Goal: Task Accomplishment & Management: Manage account settings

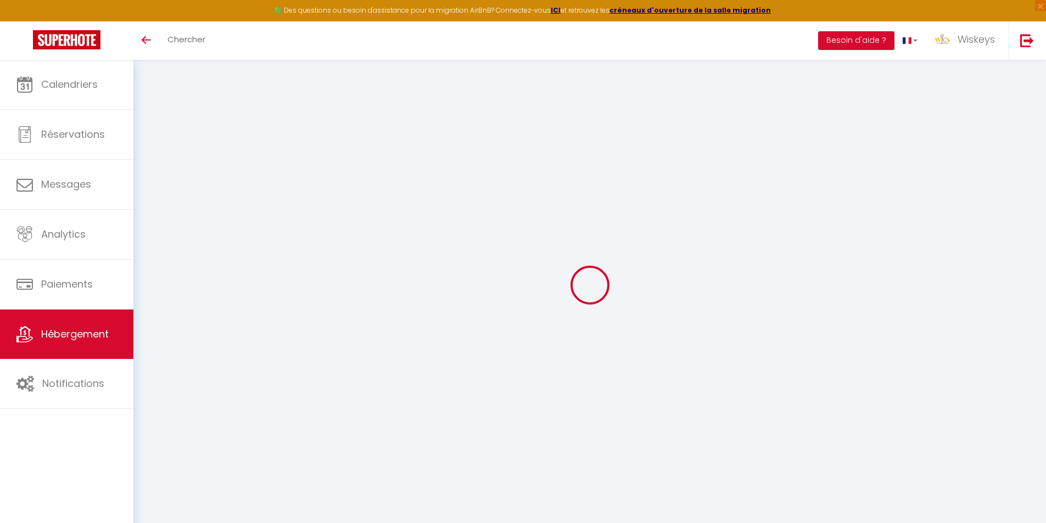
select select "11636-1457370110249942197"
select select "+ 60 %"
select select "+ 73 %"
select select "+ 23 %"
select select "180"
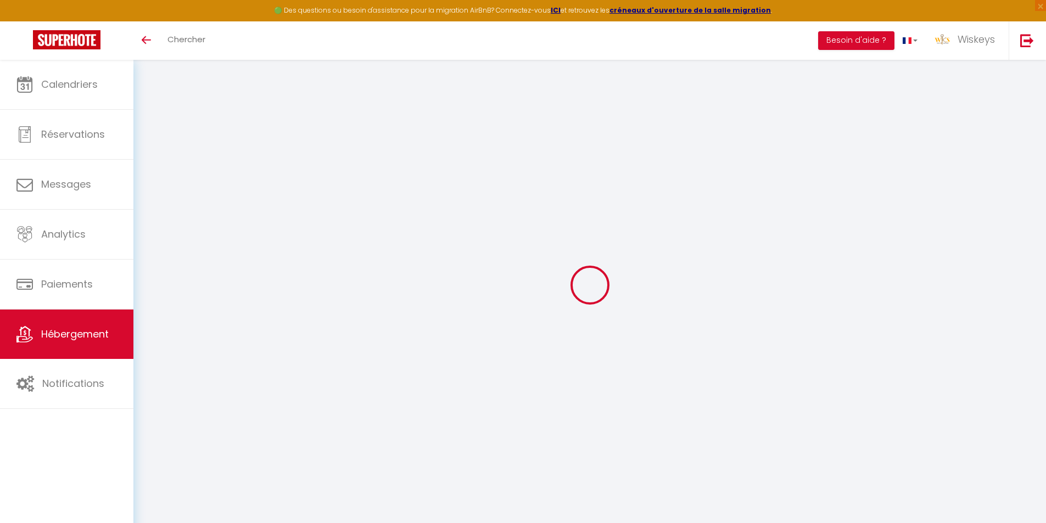
select select "EUR"
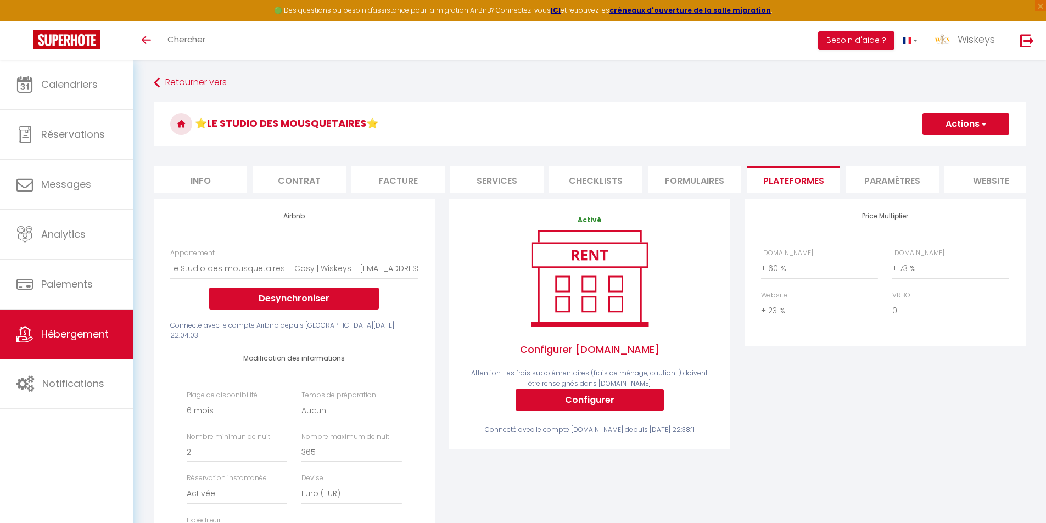
click at [85, 350] on link "Hébergement" at bounding box center [66, 334] width 133 height 49
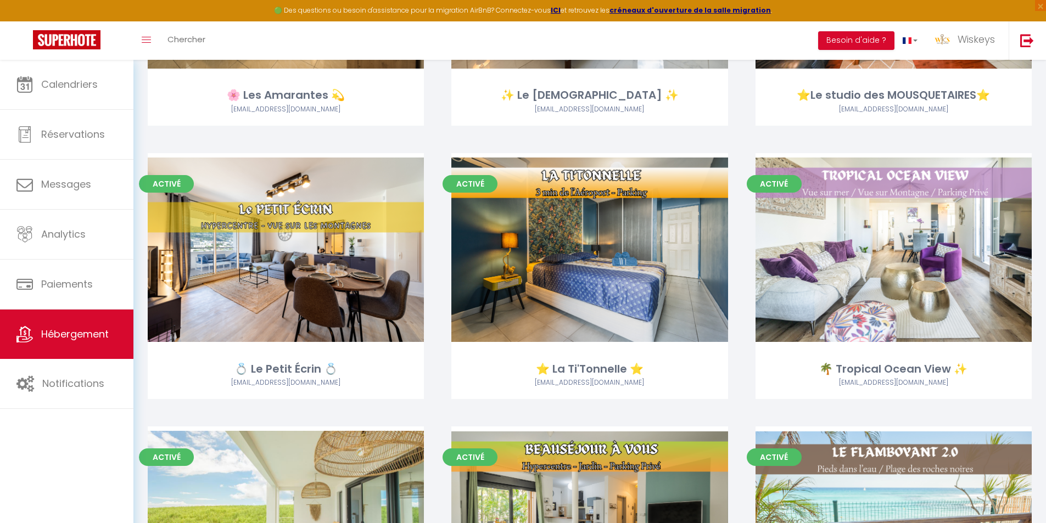
scroll to position [824, 0]
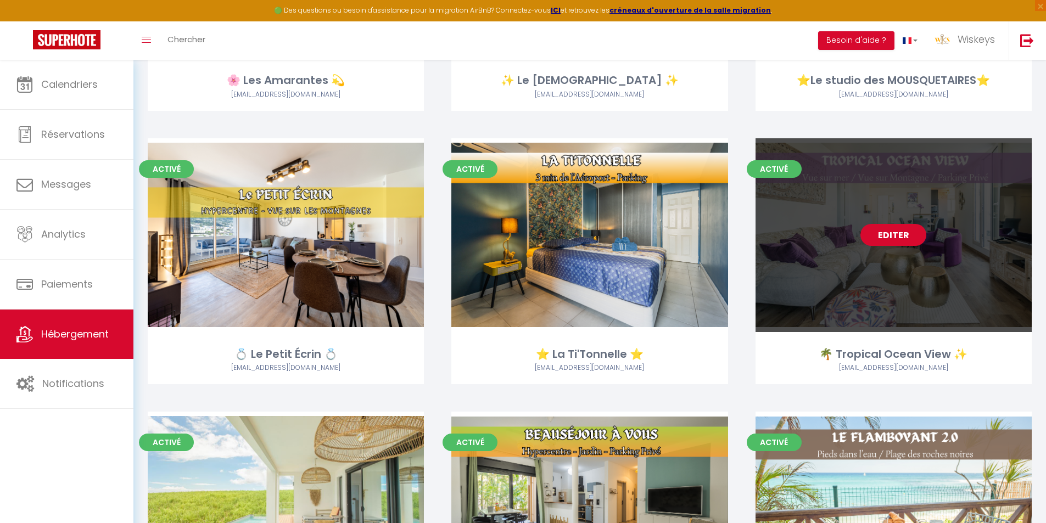
click at [894, 239] on link "Editer" at bounding box center [894, 235] width 66 height 22
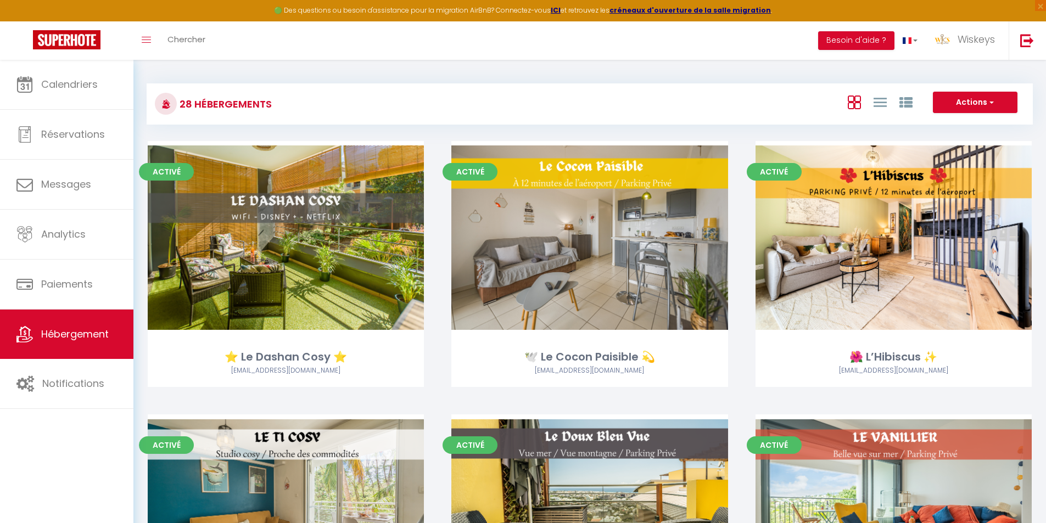
select select "3"
select select "2"
select select "1"
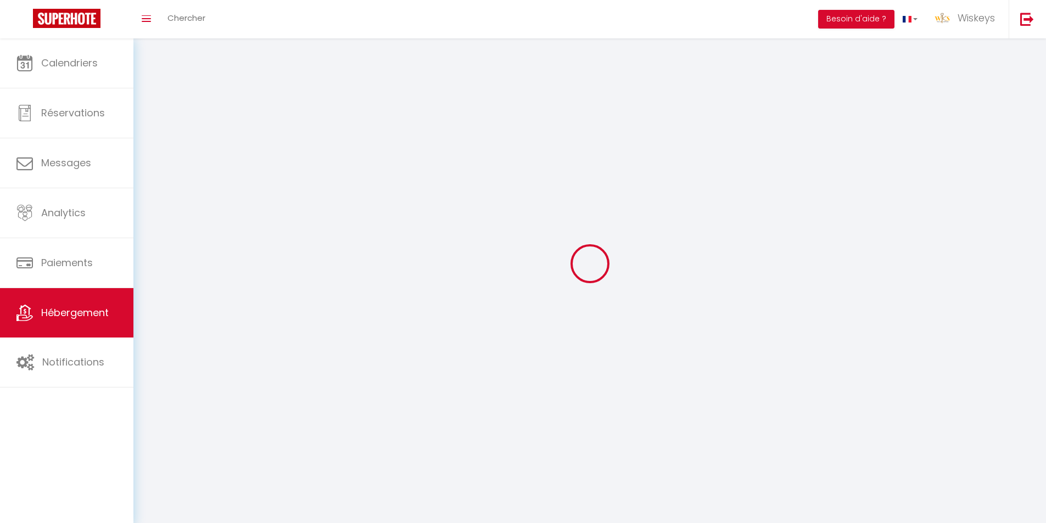
select select
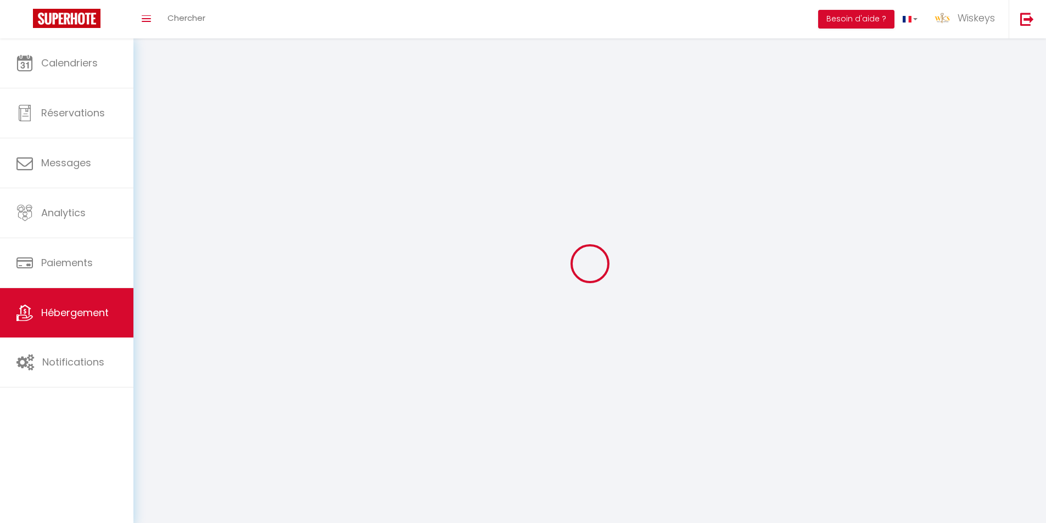
checkbox input "false"
select select
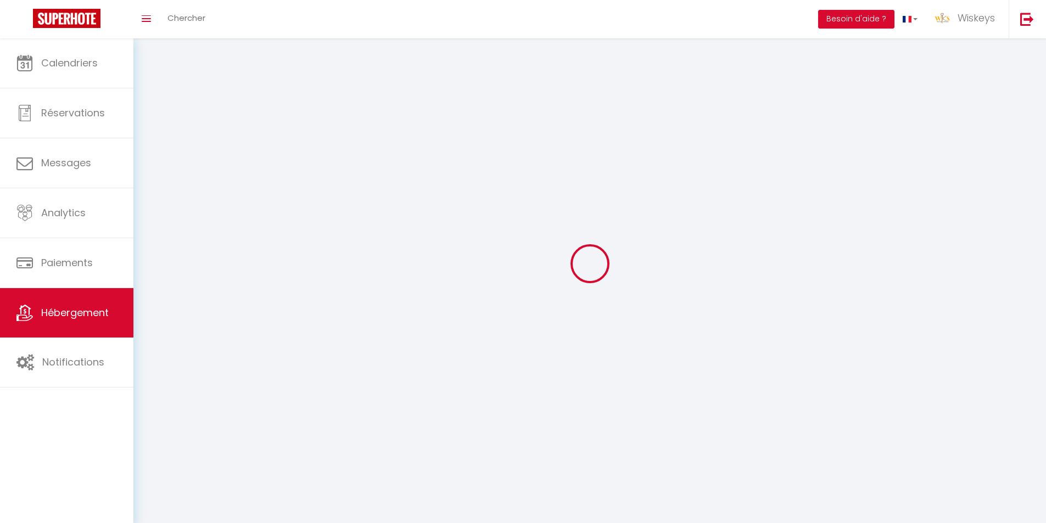
select select
select select "1"
select select
select select "28"
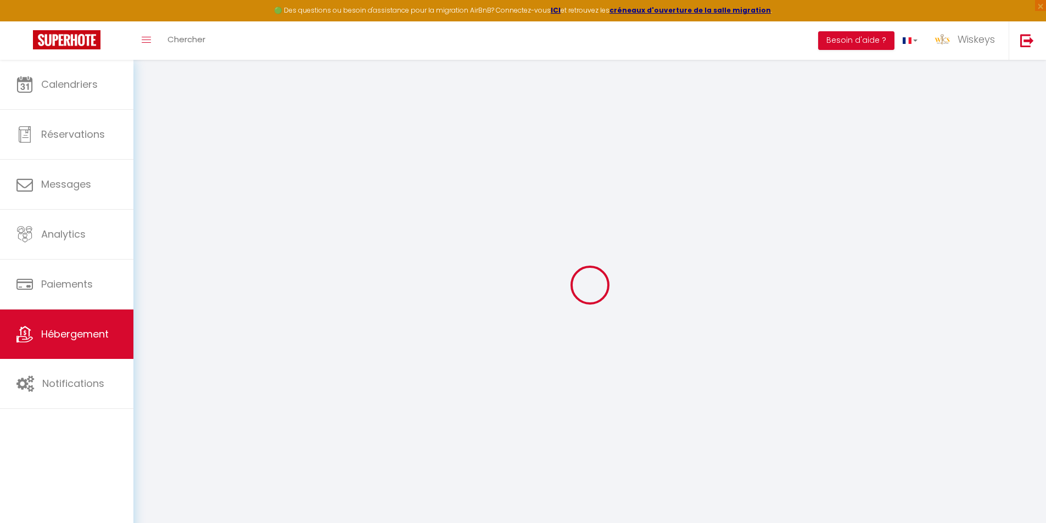
select select
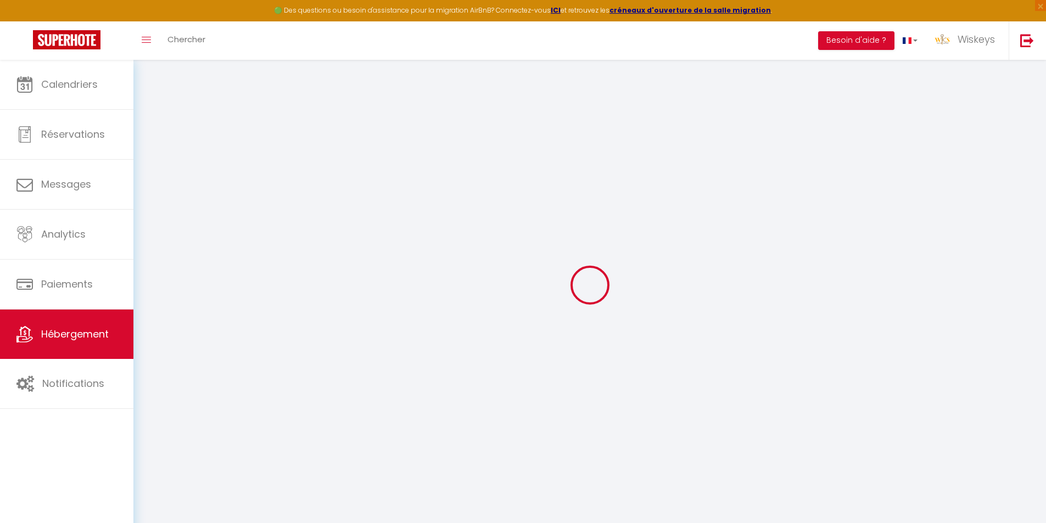
select select
checkbox input "false"
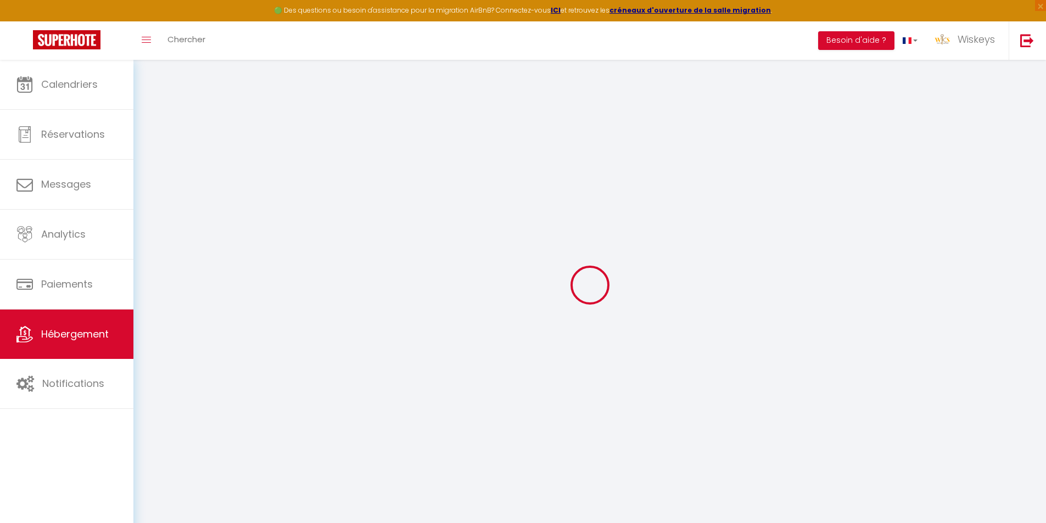
select select
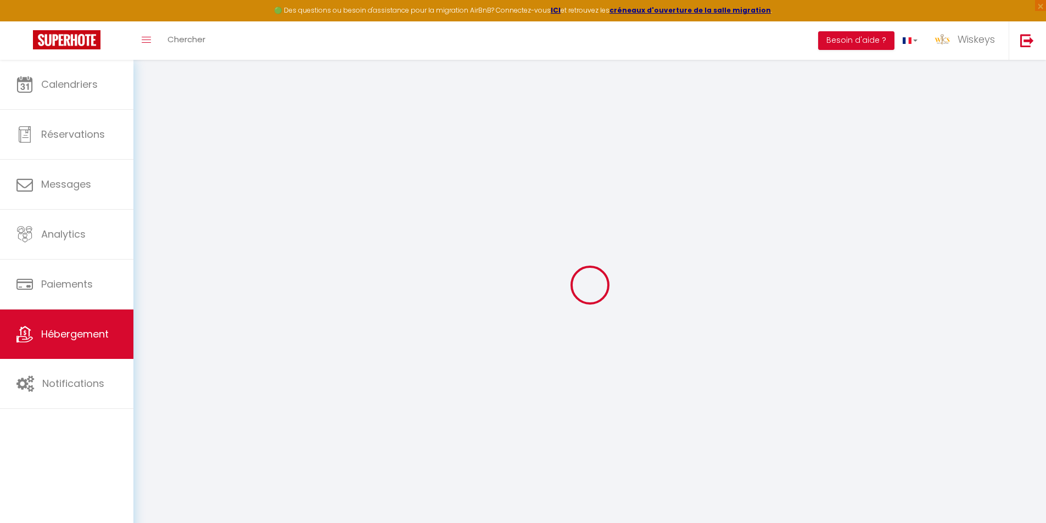
select select
checkbox input "false"
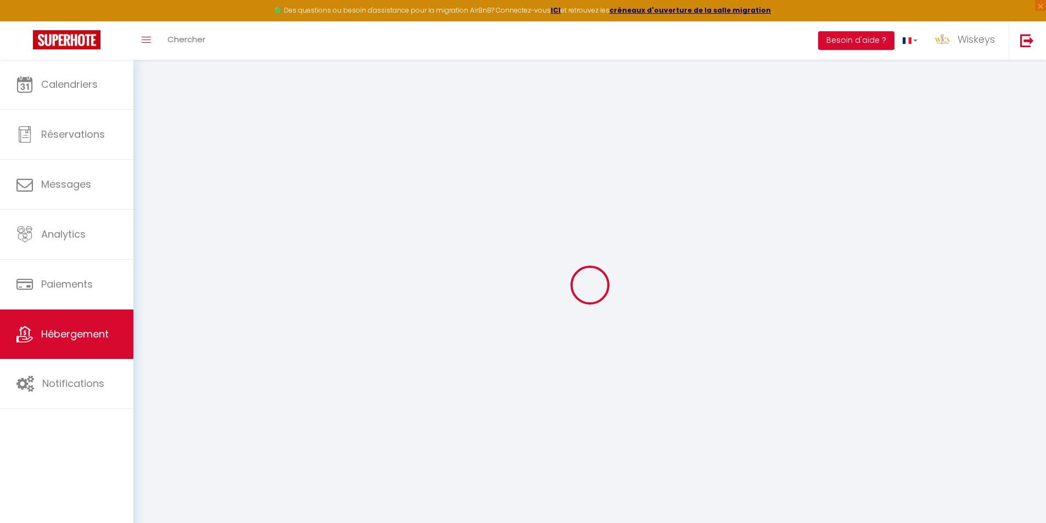
checkbox input "false"
select select
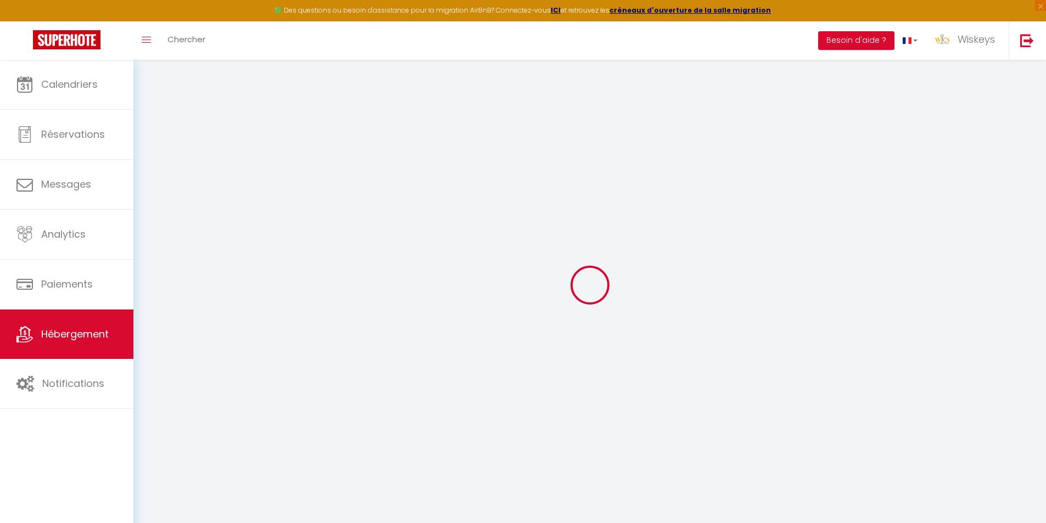
select select
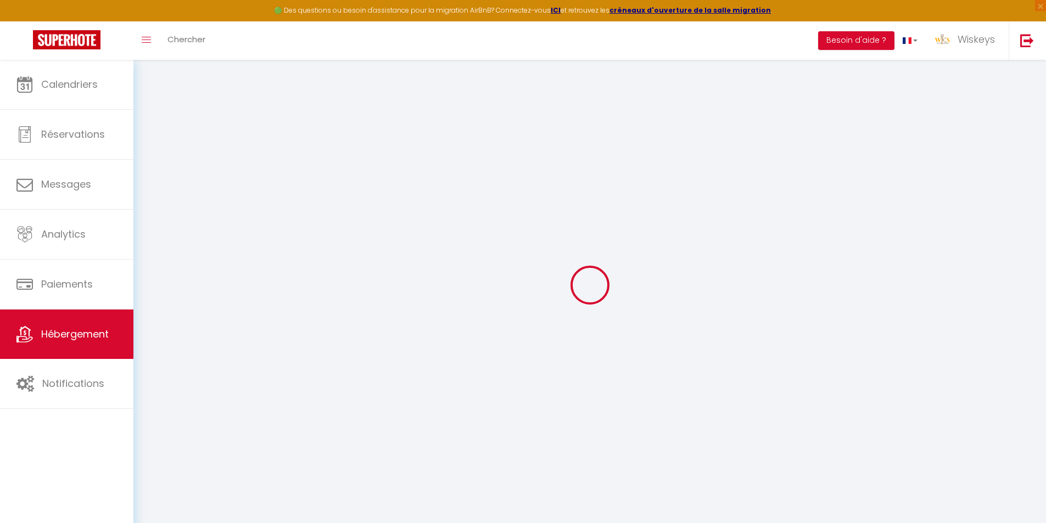
checkbox input "false"
select select
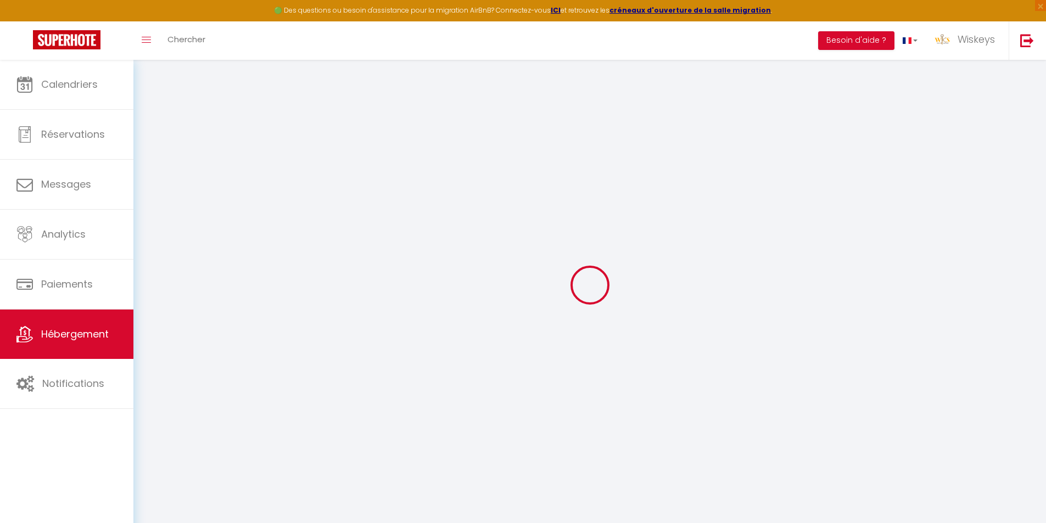
select select
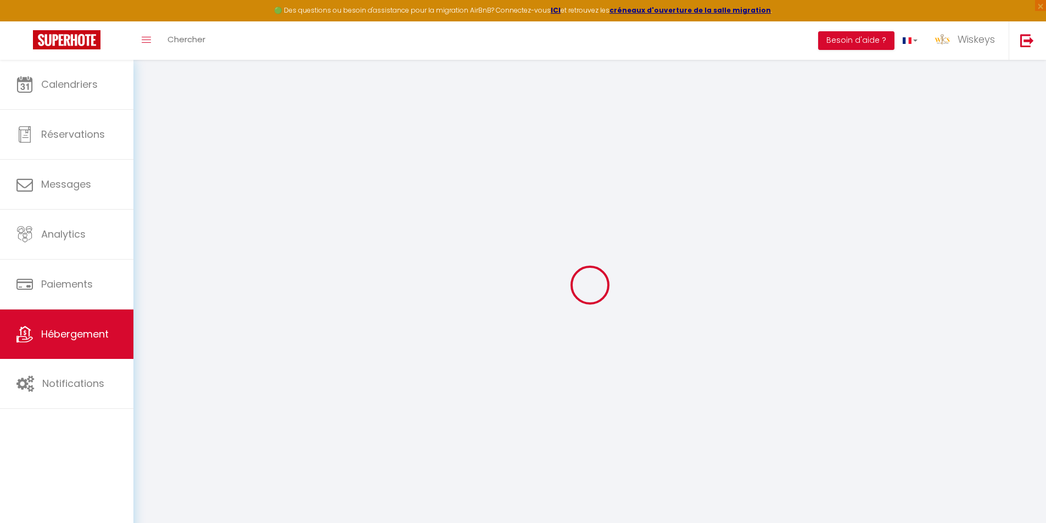
select select
checkbox input "false"
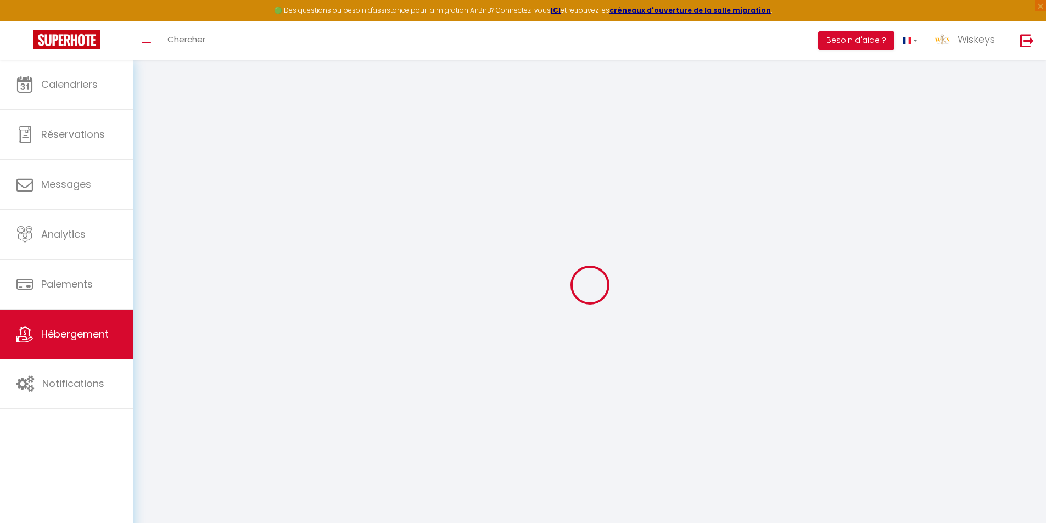
checkbox input "false"
select select
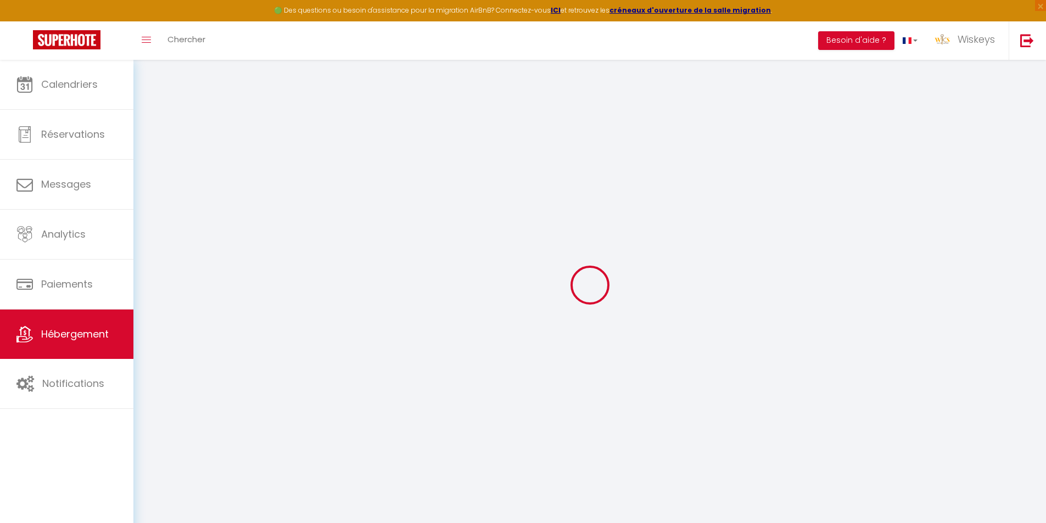
select select
checkbox input "false"
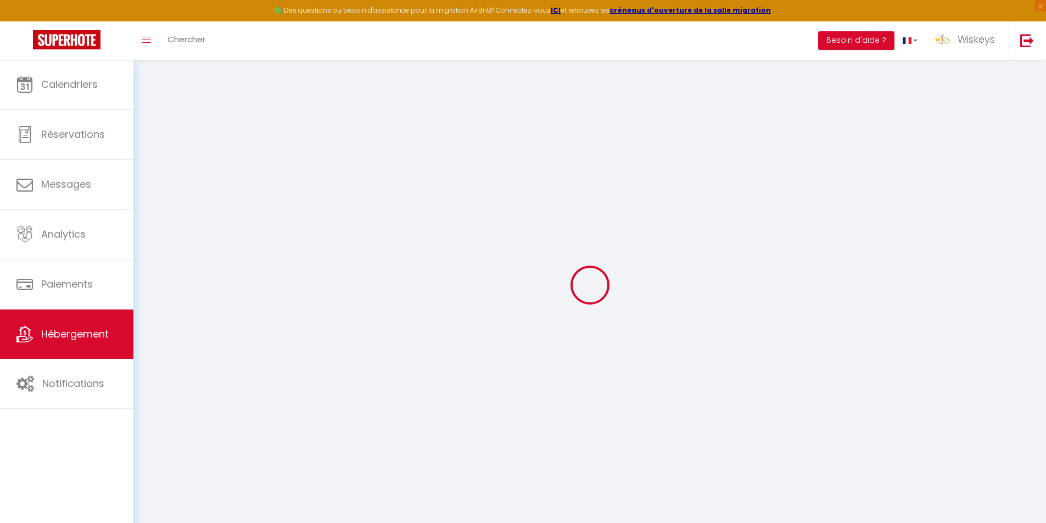
checkbox input "false"
select select
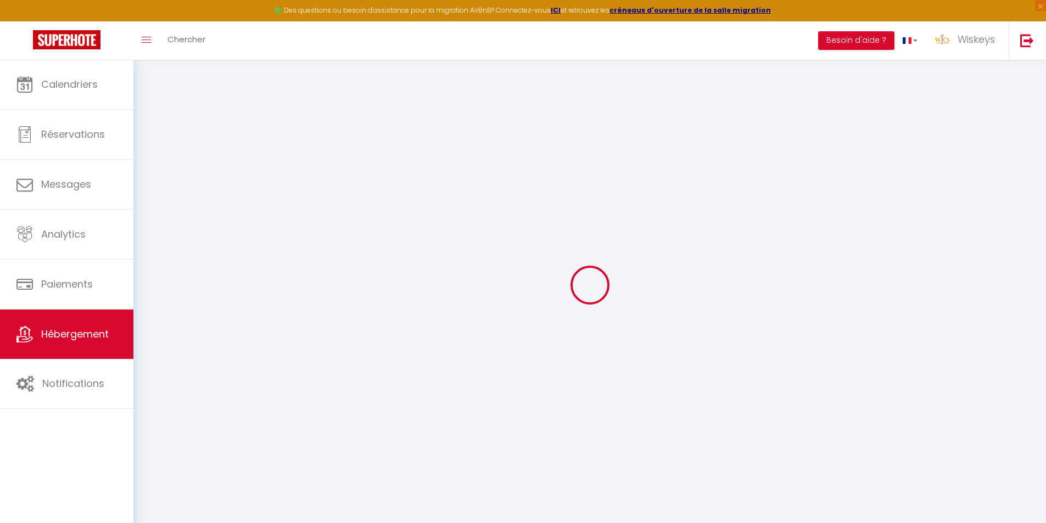
type input "🌴 Tropical Ocean View ✨"
type input "Philippe"
type input "GROJEAN"
type input "16 FAUBOURG DES BALMETTES"
type input "74000"
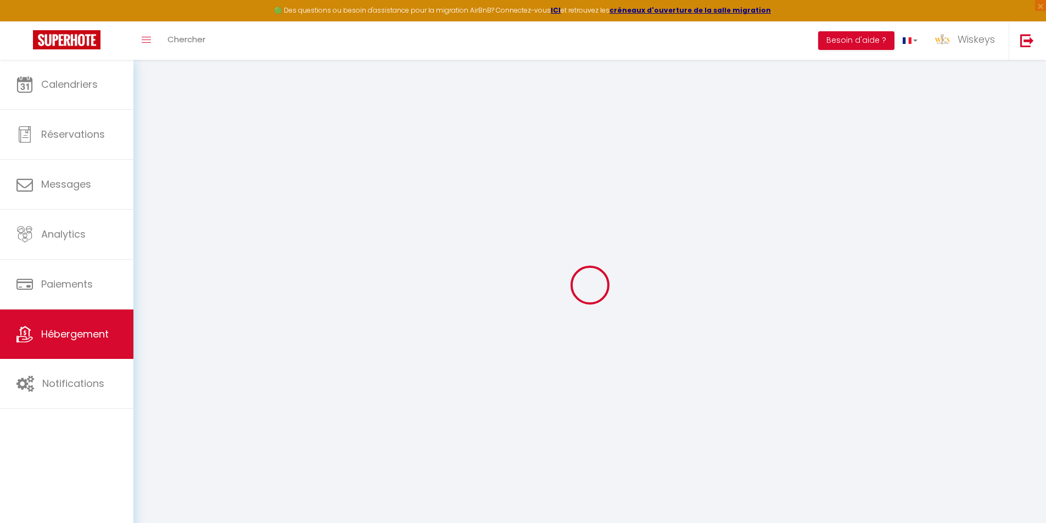
type input "Nancy"
select select "6"
select select "3"
select select "2"
type input "120"
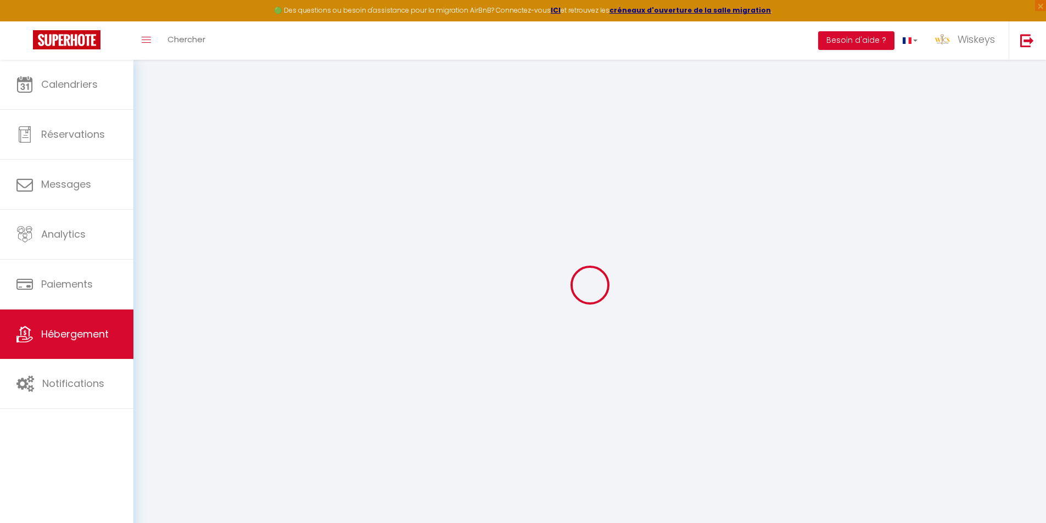
type input "96"
type input "5"
type input "1000"
type input "500"
select select
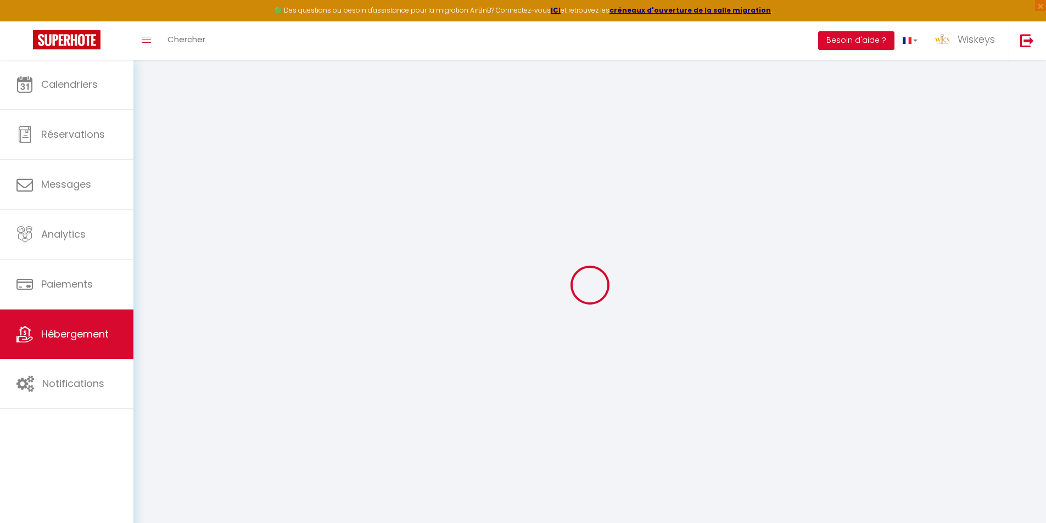
select select
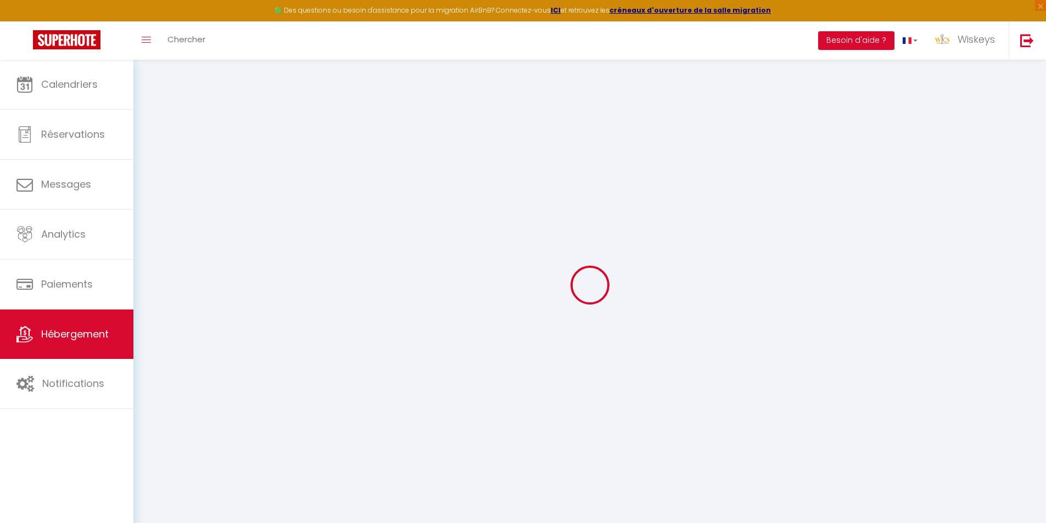
type input "20 rue du verger"
type input "97400"
type input "Saint Denis"
select select "177"
type input "[EMAIL_ADDRESS][DOMAIN_NAME]"
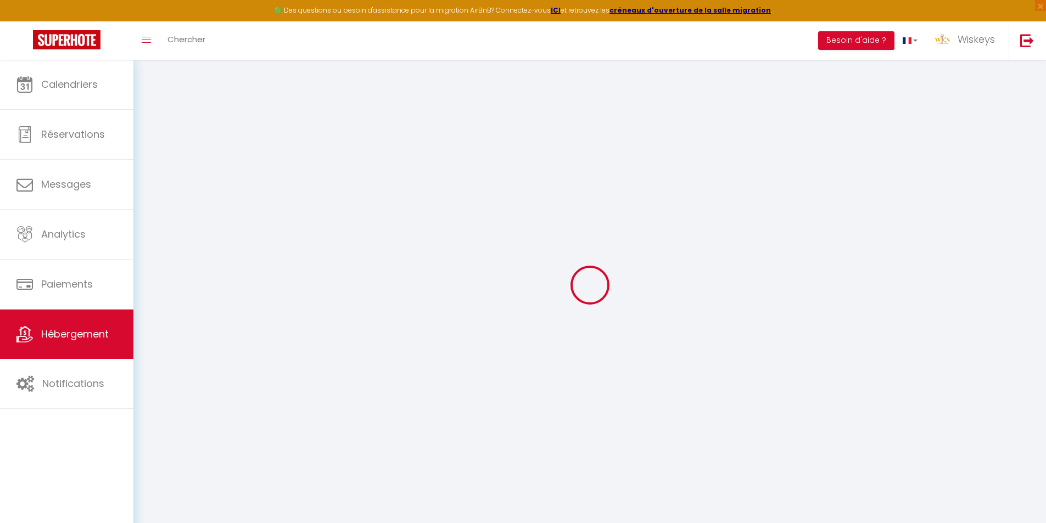
select select "12377"
checkbox input "false"
checkbox input "true"
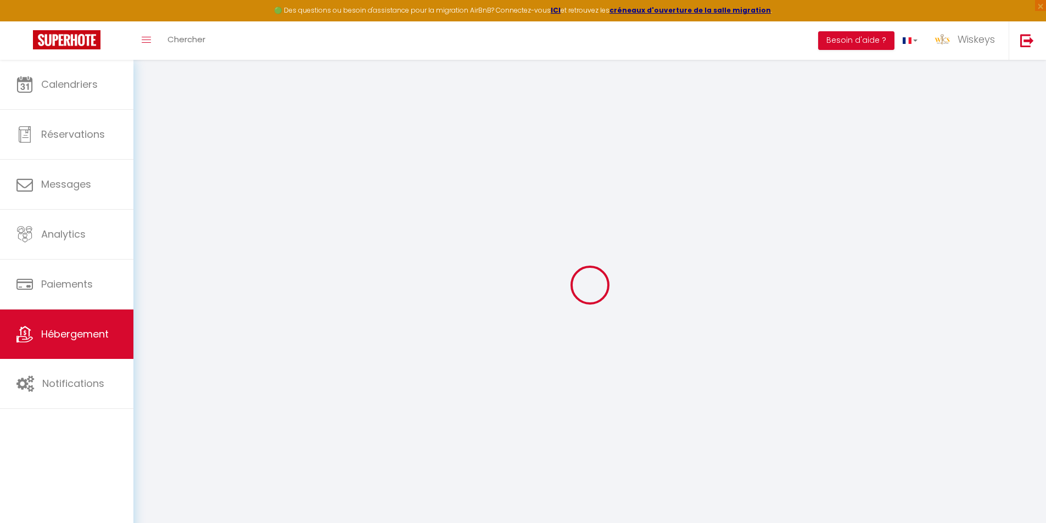
radio input "true"
type input "0"
select select "40718"
select select "51857"
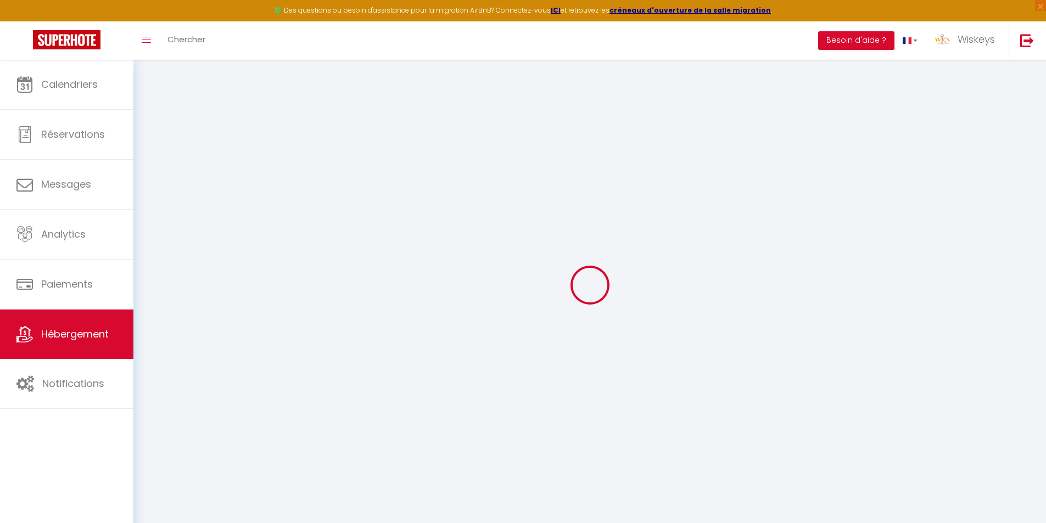
select select
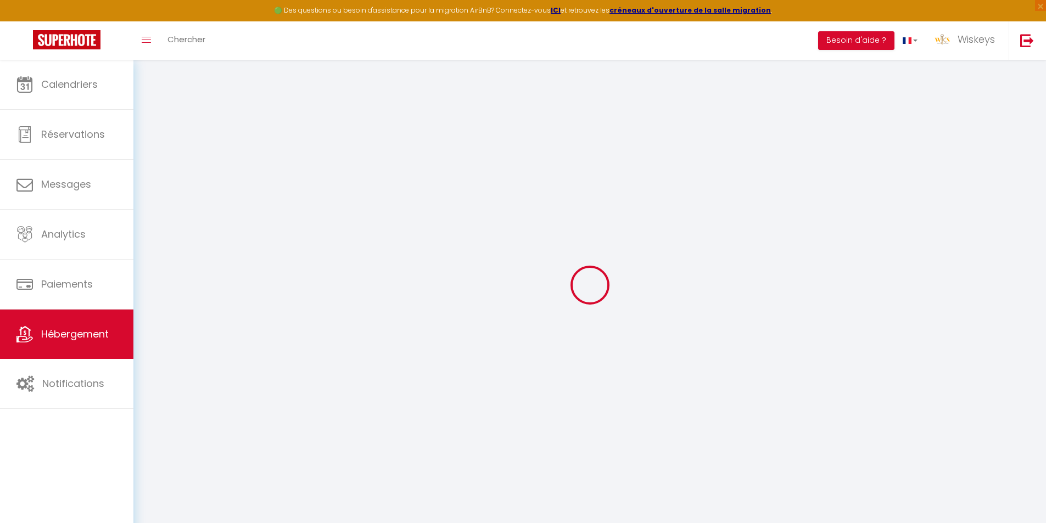
select select
checkbox input "false"
checkbox input "true"
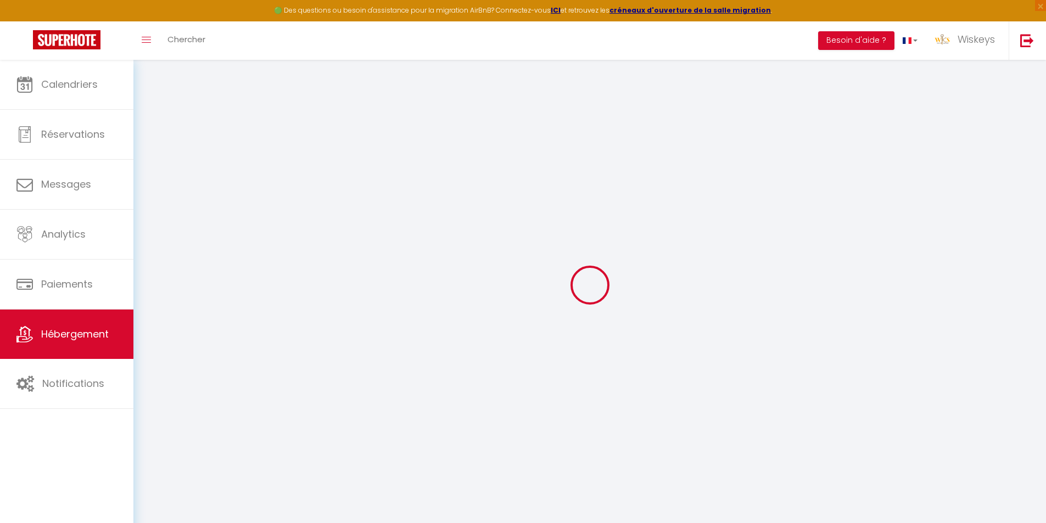
select select
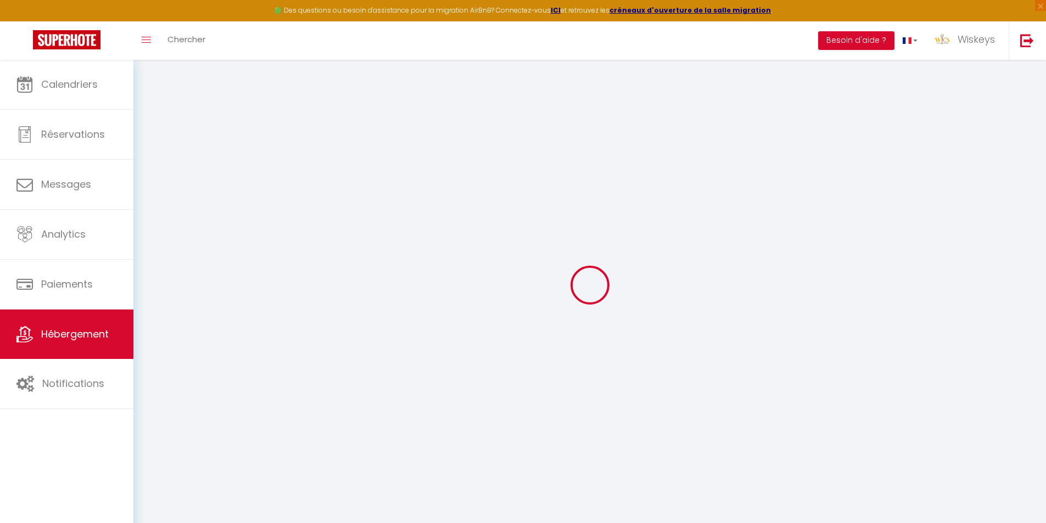
select select
checkbox input "false"
checkbox input "true"
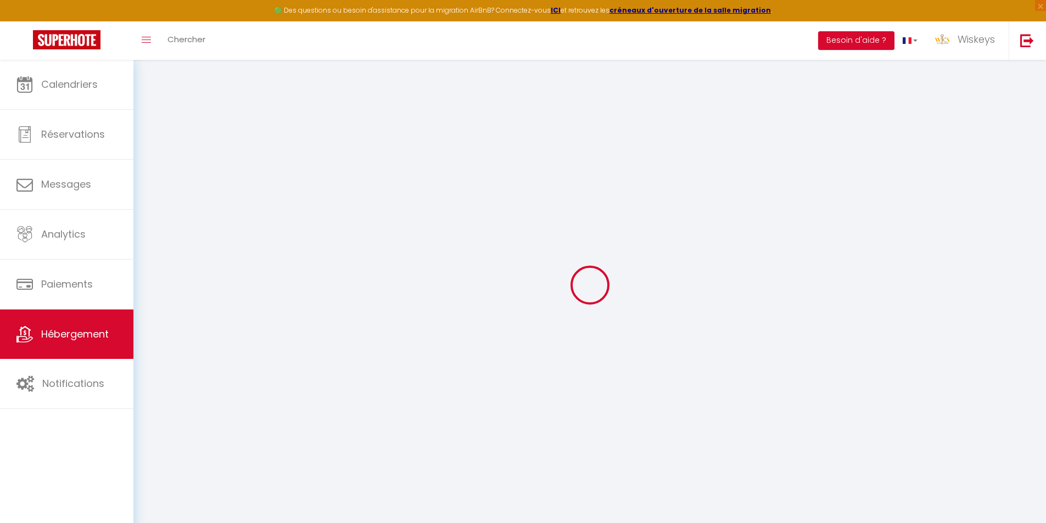
select select
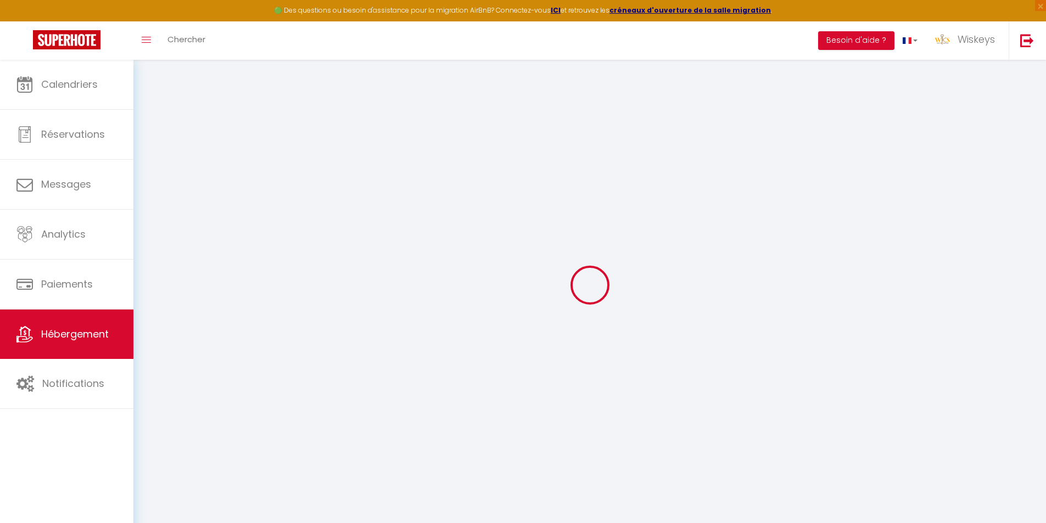
select select
checkbox input "false"
checkbox input "true"
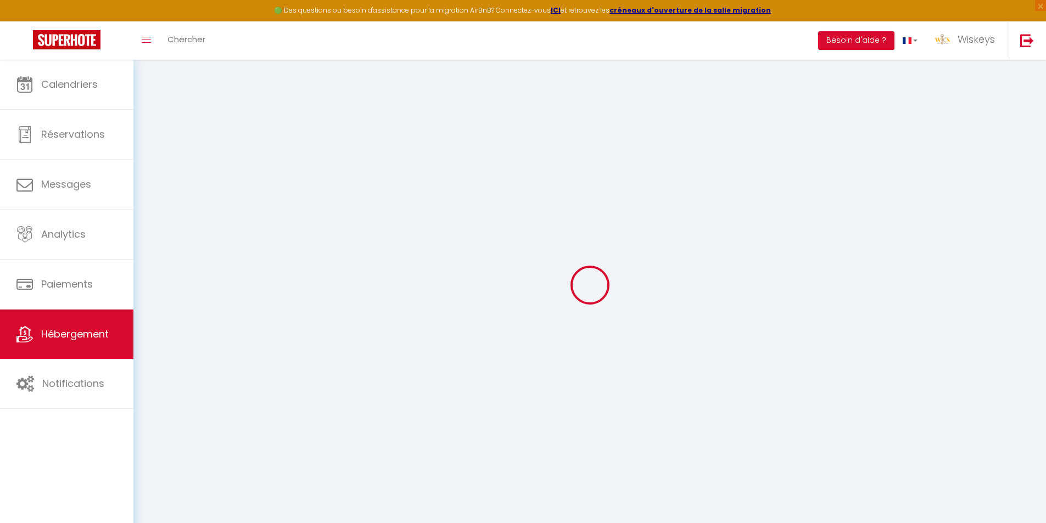
checkbox input "false"
checkbox input "true"
select select "15:00"
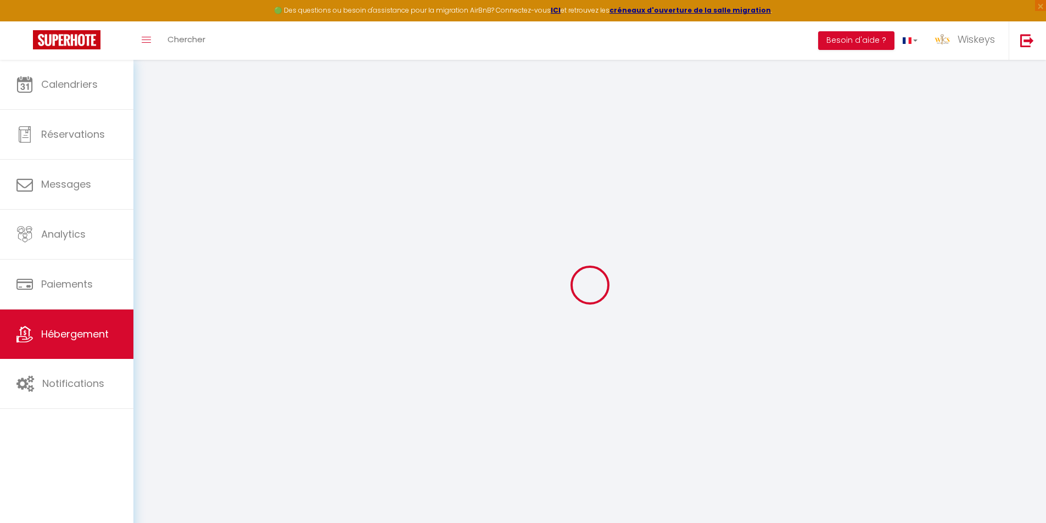
select select "23:45"
select select "11:00"
select select "30"
select select "120"
select select "20:00"
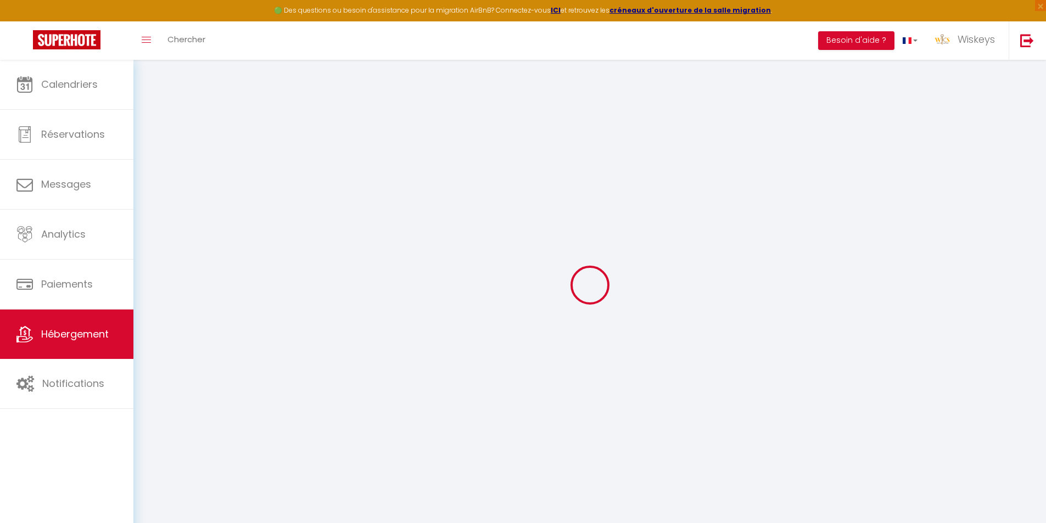
checkbox input "false"
checkbox input "true"
checkbox input "false"
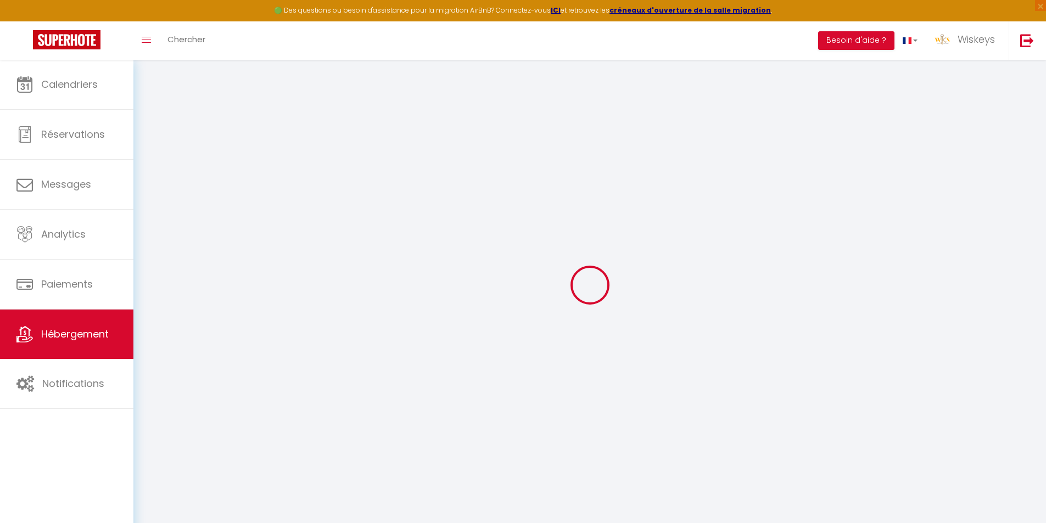
checkbox input "true"
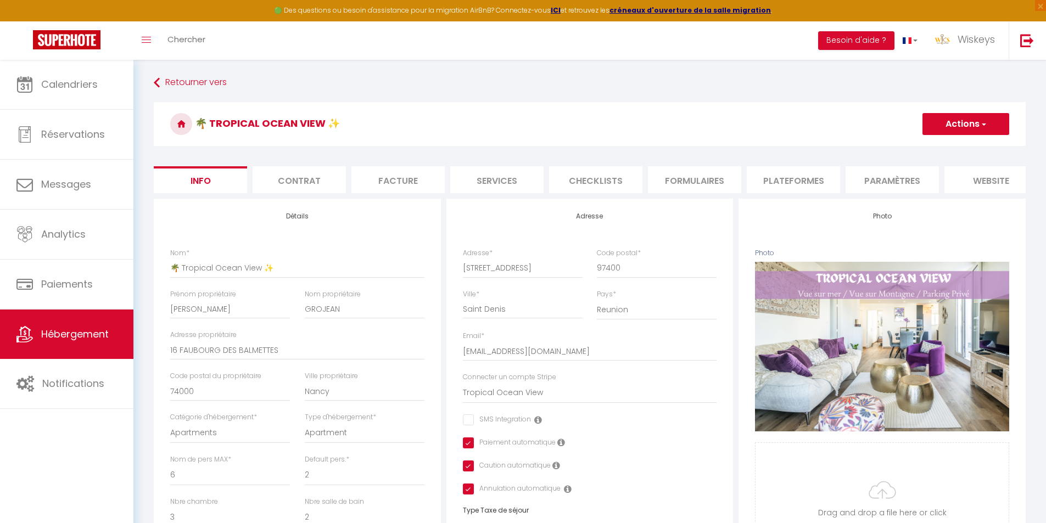
scroll to position [384, 0]
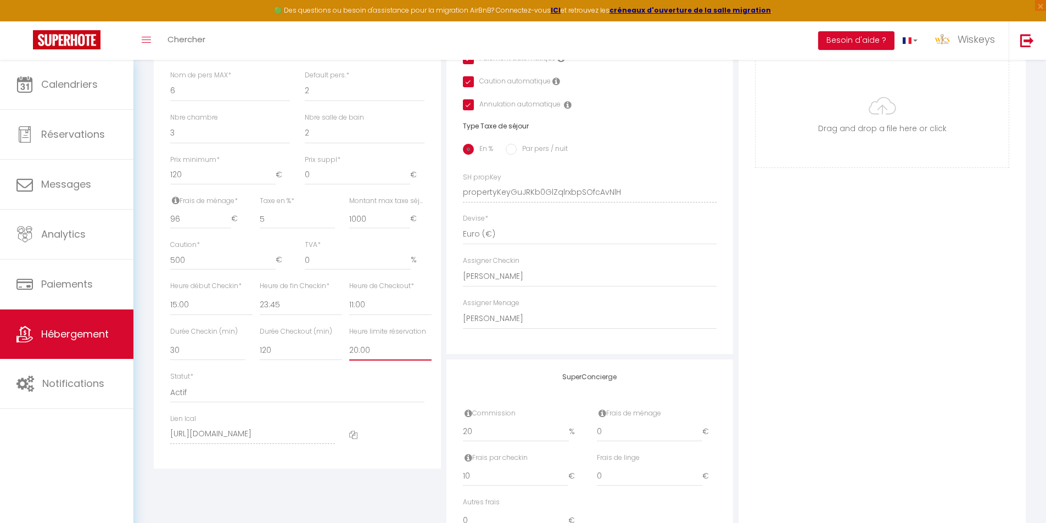
click at [368, 361] on select "Pas de limite 01:00 02:00 03:00 04:00 05:00 06:00 07:00 08:00 09:00 10:00 11:00…" at bounding box center [390, 350] width 82 height 21
select select "19:00"
click at [349, 348] on select "Pas de limite 01:00 02:00 03:00 04:00 05:00 06:00 07:00 08:00 09:00 10:00 11:00…" at bounding box center [390, 350] width 82 height 21
checkbox input "false"
checkbox input "true"
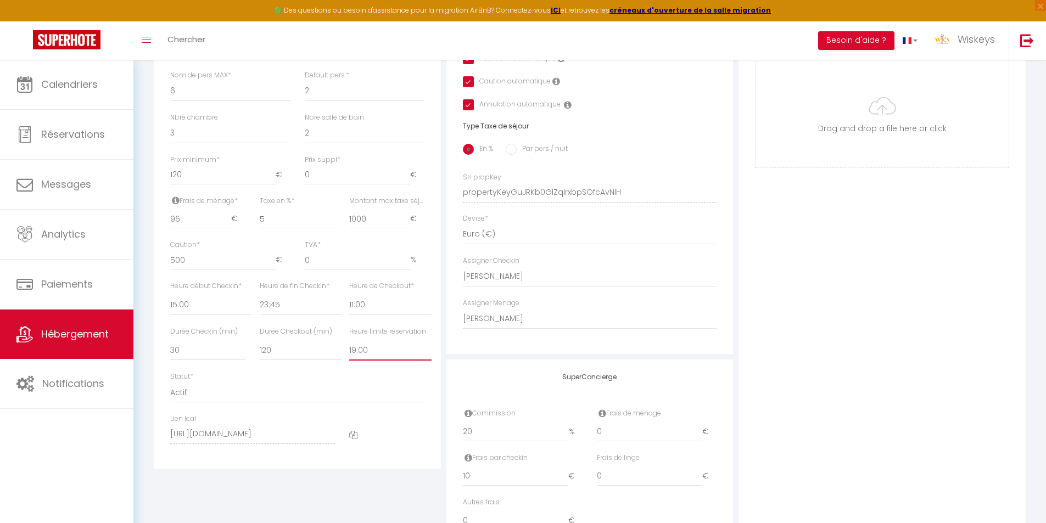
checkbox input "true"
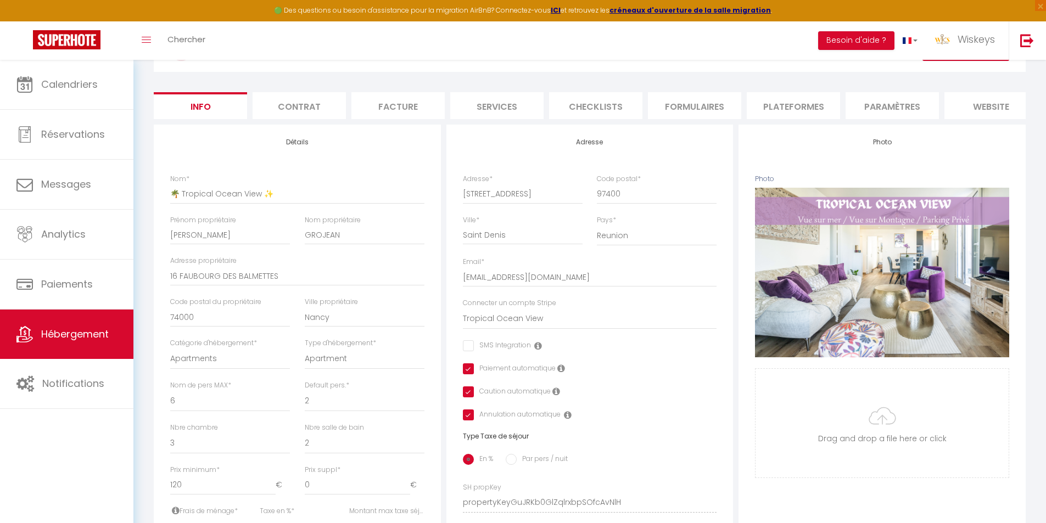
scroll to position [55, 0]
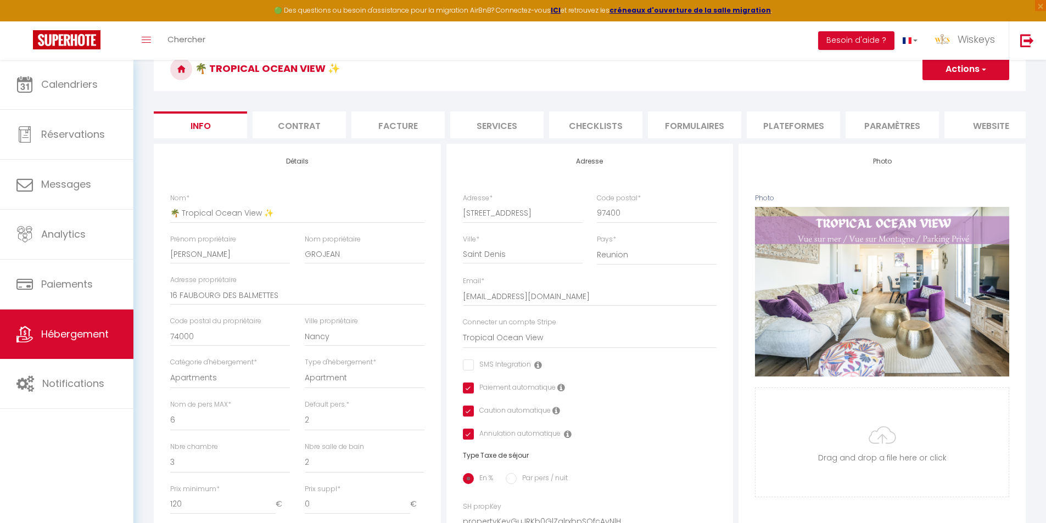
click at [948, 72] on button "Actions" at bounding box center [966, 69] width 87 height 22
click at [928, 91] on input "Enregistrer" at bounding box center [922, 93] width 41 height 11
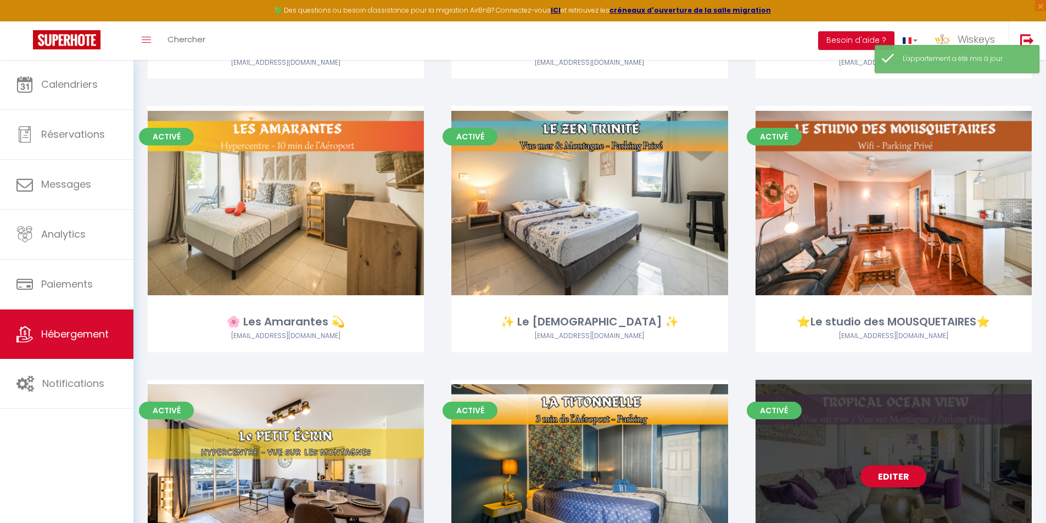
scroll to position [769, 0]
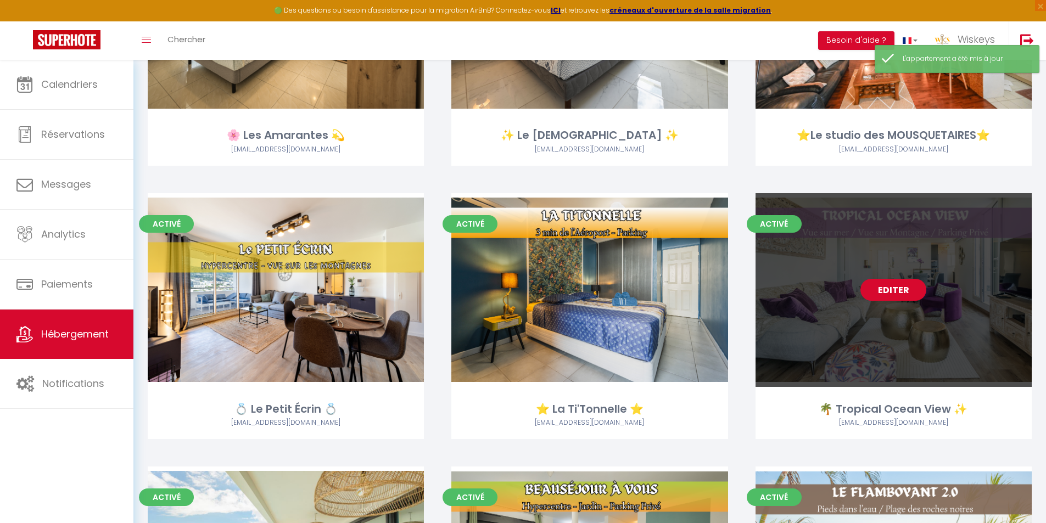
click at [893, 286] on link "Editer" at bounding box center [894, 290] width 66 height 22
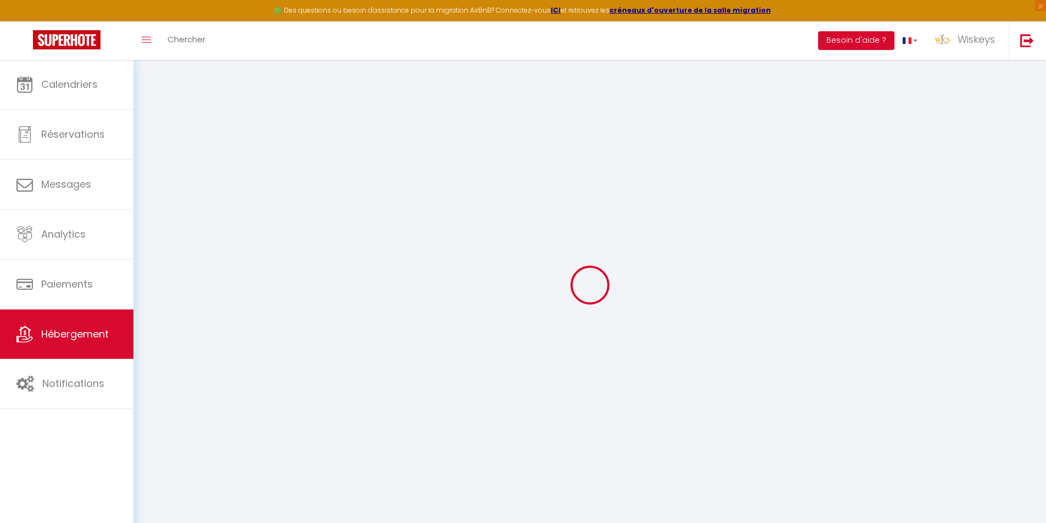
select select "11642-1349963606596509126"
checkbox input "false"
checkbox input "true"
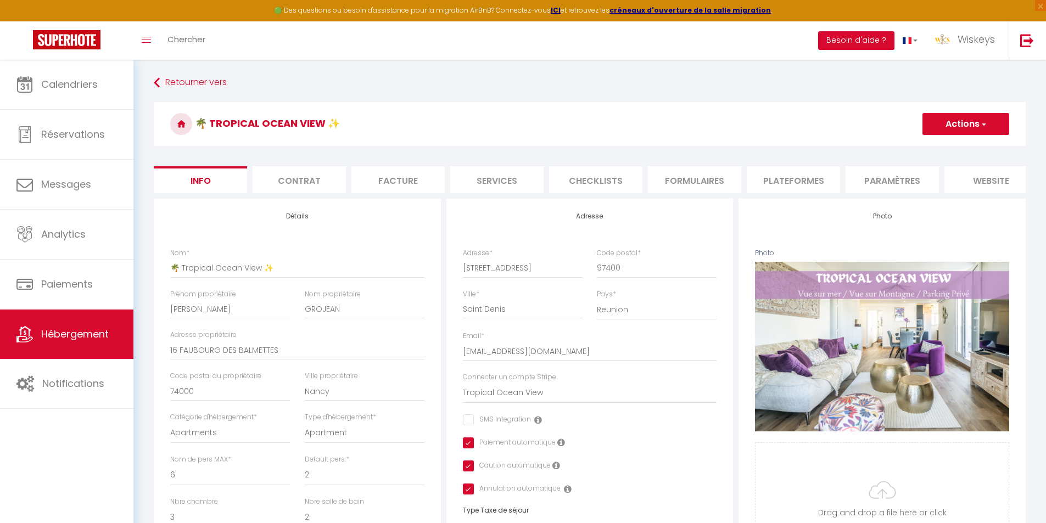
click at [809, 191] on li "Plateformes" at bounding box center [793, 179] width 93 height 27
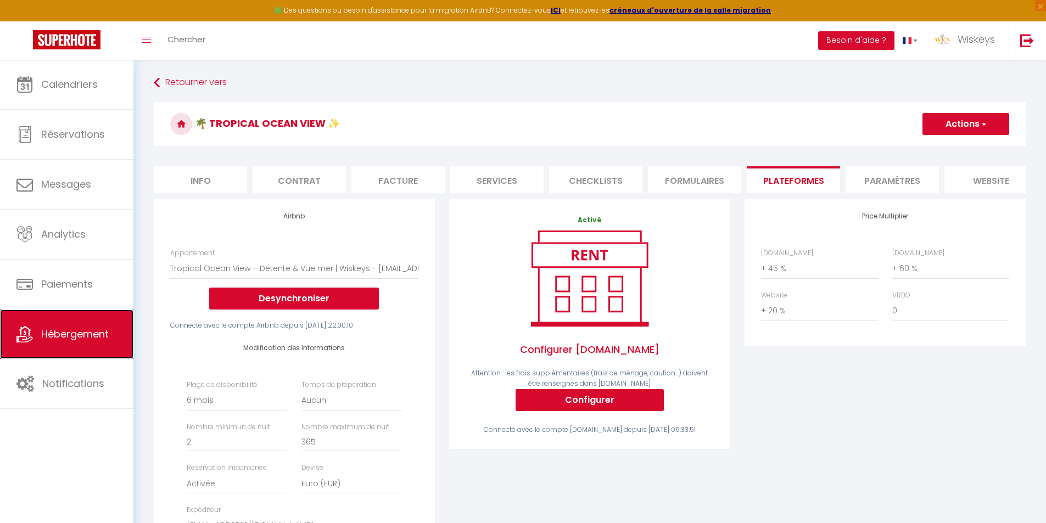
click at [93, 344] on link "Hébergement" at bounding box center [66, 334] width 133 height 49
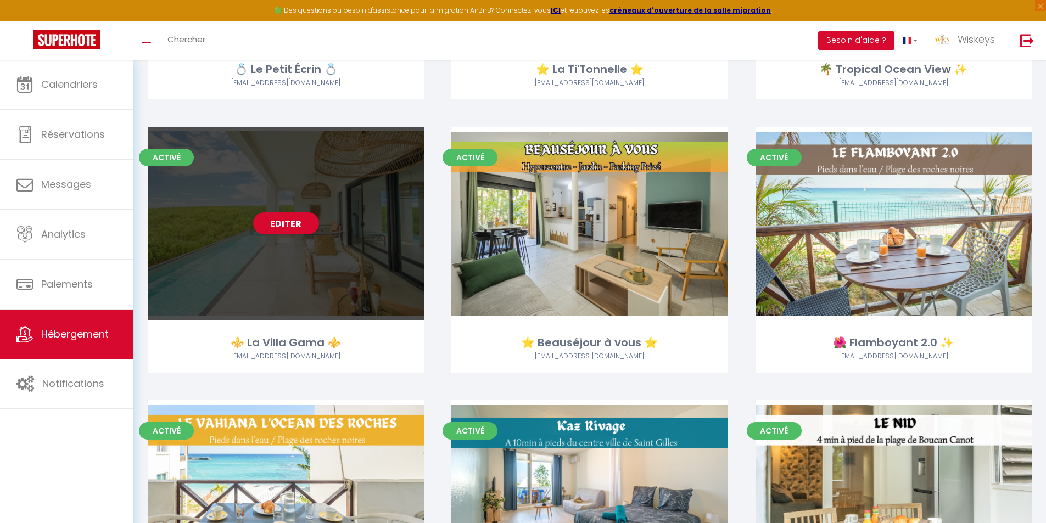
scroll to position [1208, 0]
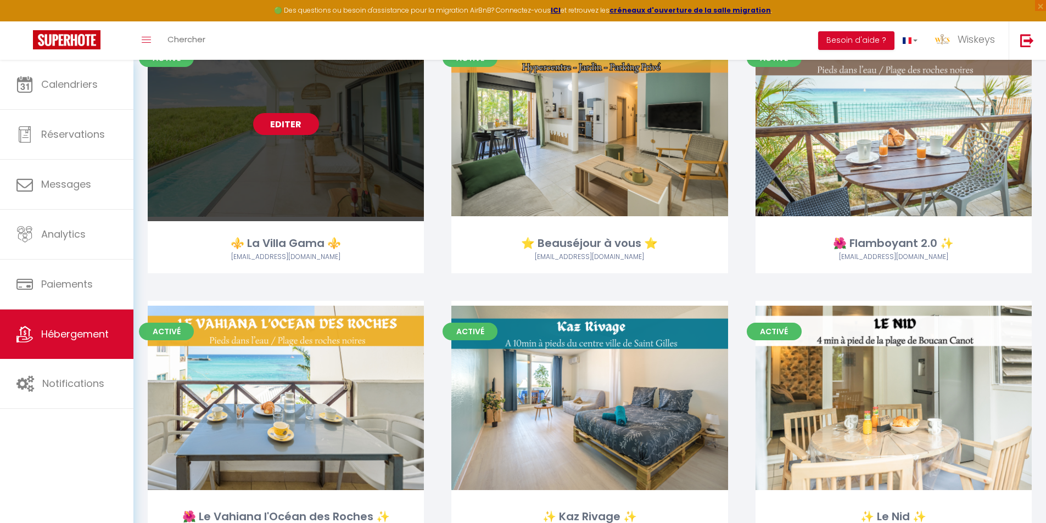
click at [273, 125] on link "Editer" at bounding box center [286, 124] width 66 height 22
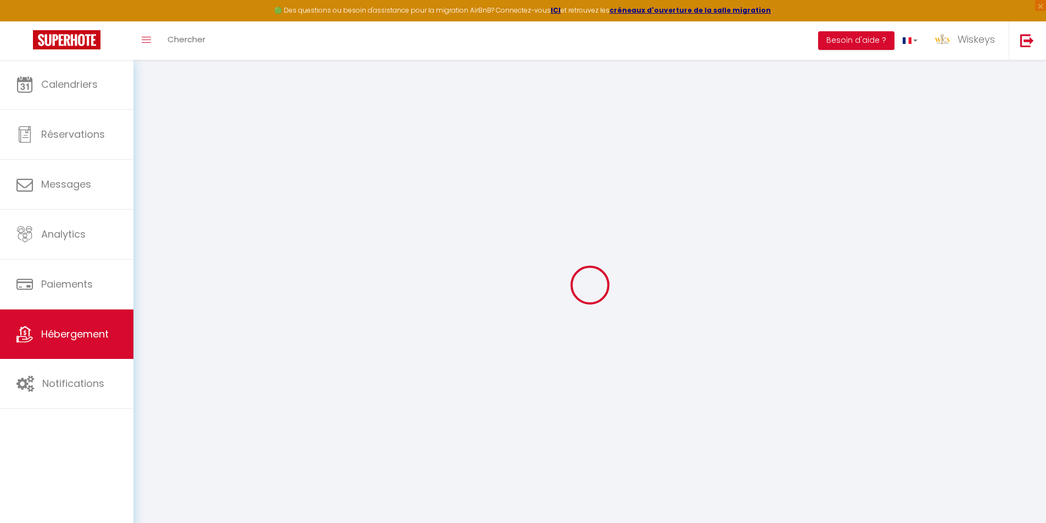
type input "⚜️ La Villa Gama ⚜️"
type input "Sandra & Florian"
type input "Marsura"
type input "200 impasse Laaland Perinet"
type input "97190"
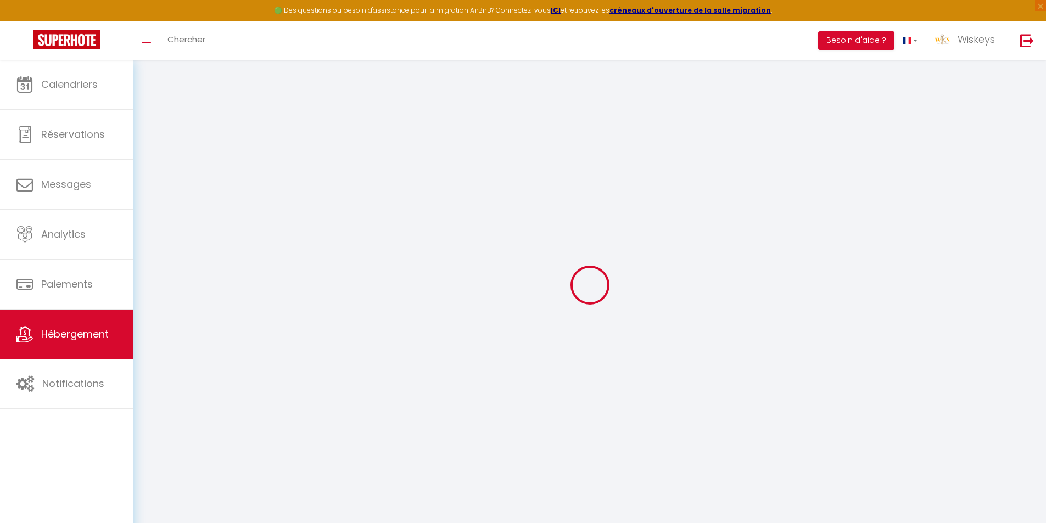
type input "LE GOSIER"
select select "houses"
select select "8"
select select "5"
select select "4"
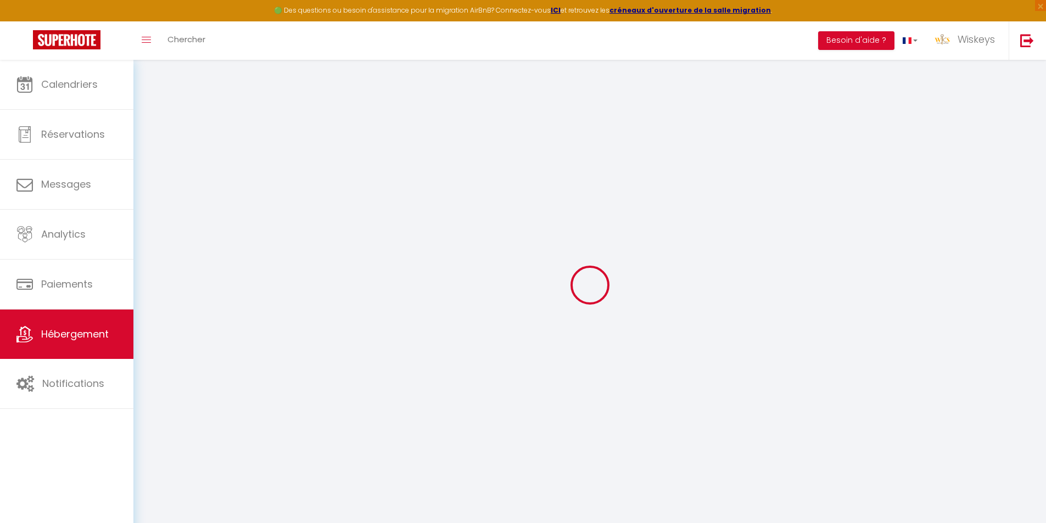
type input "290"
type input "200"
type input "5"
type input "1000"
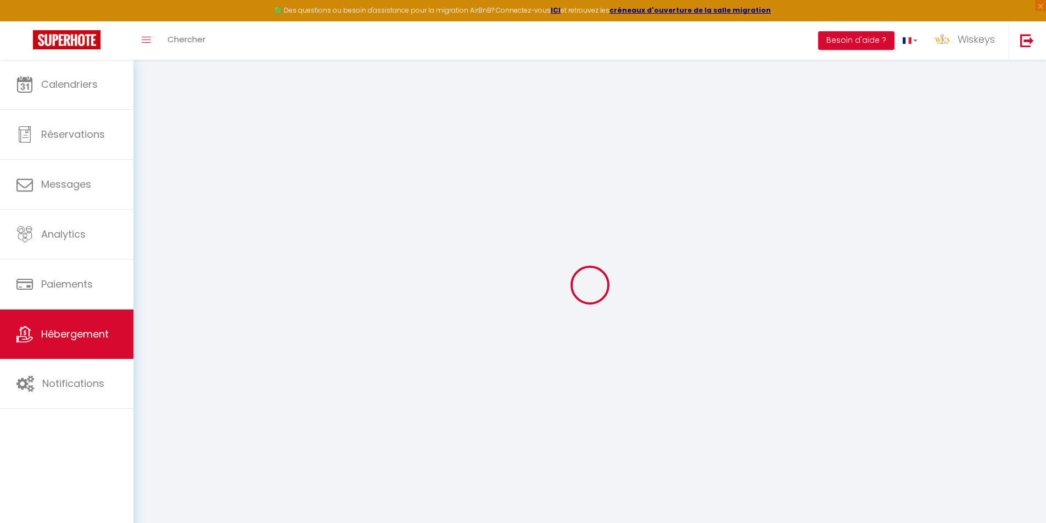
select select
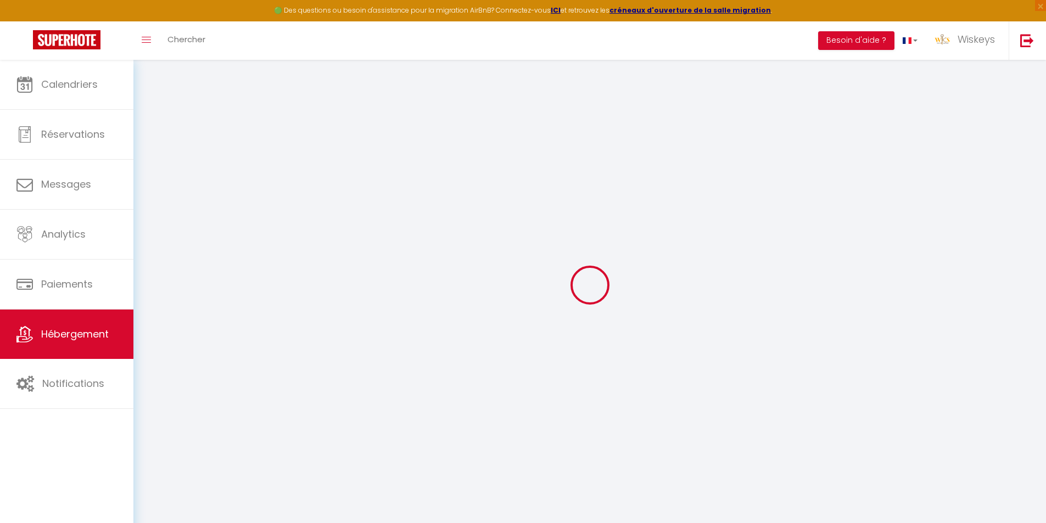
select select
type input "84 Chemin des épinards"
type input "97400"
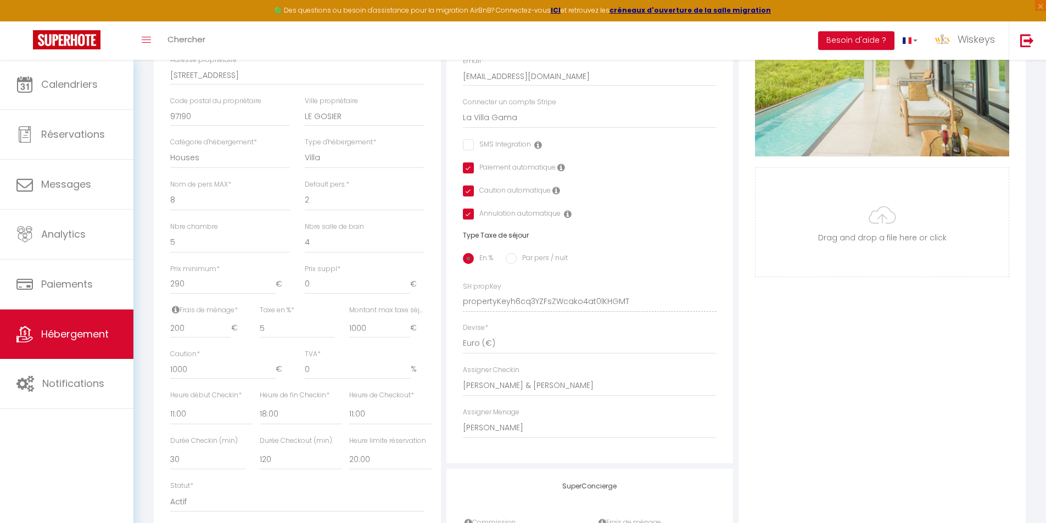
scroll to position [384, 0]
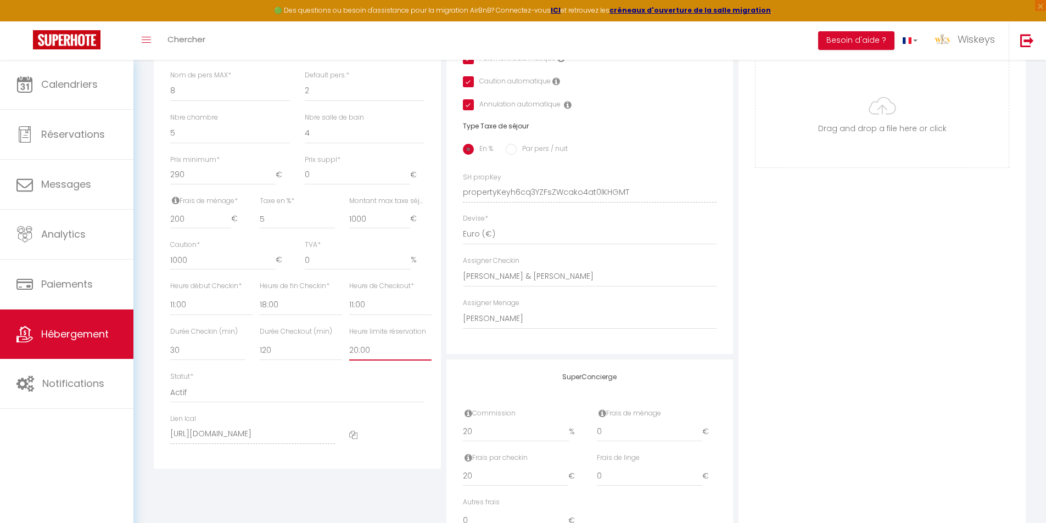
click at [354, 352] on select "Pas de limite 01:00 02:00 03:00 04:00 05:00 06:00 07:00 08:00 09:00 10:00 11:00…" at bounding box center [390, 350] width 82 height 21
click at [349, 348] on select "Pas de limite 01:00 02:00 03:00 04:00 05:00 06:00 07:00 08:00 09:00 10:00 11:00…" at bounding box center [390, 350] width 82 height 21
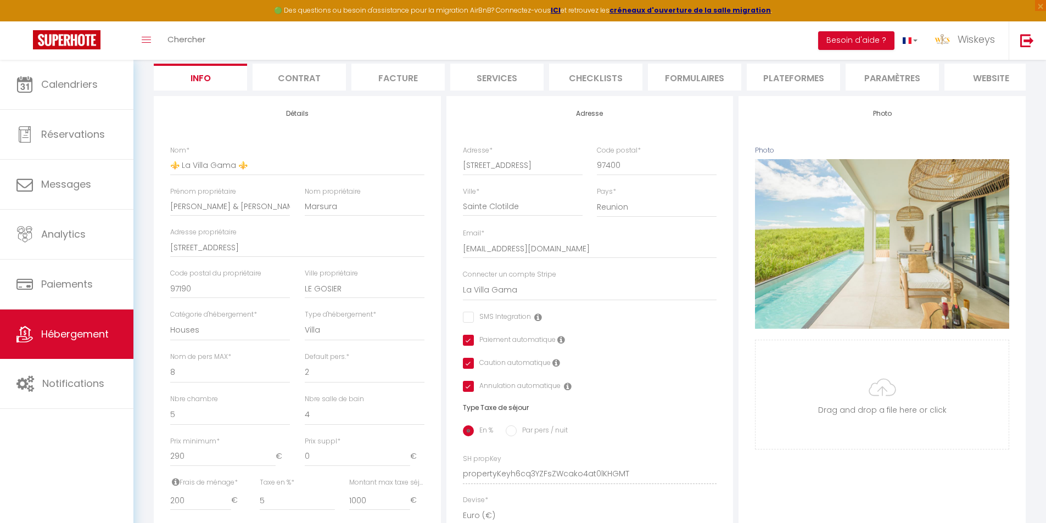
scroll to position [0, 0]
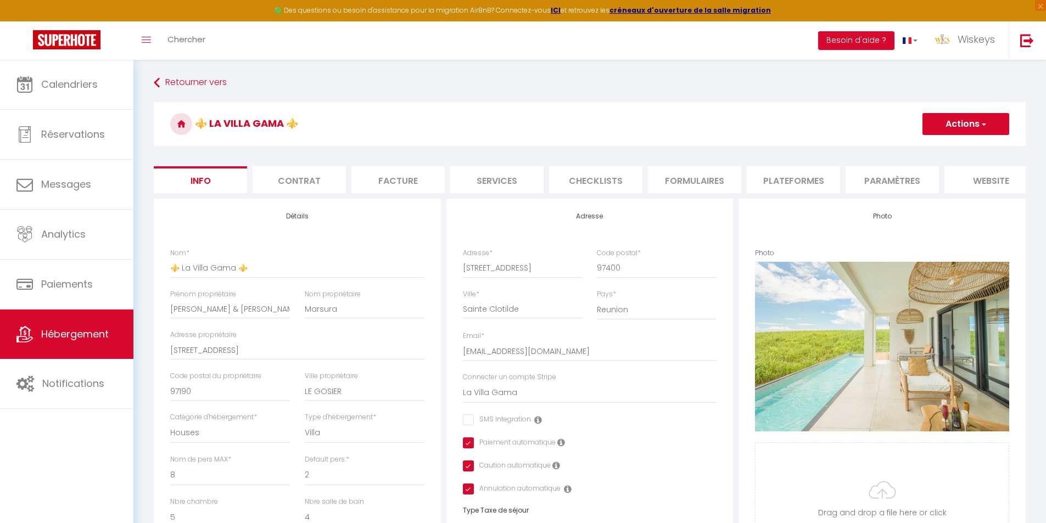
click at [795, 177] on li "Plateformes" at bounding box center [793, 179] width 93 height 27
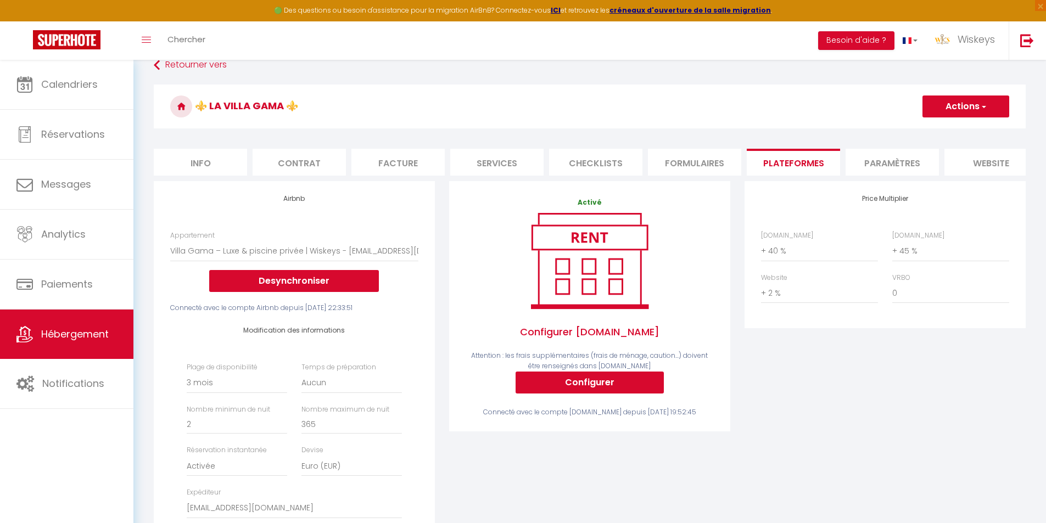
scroll to position [5, 0]
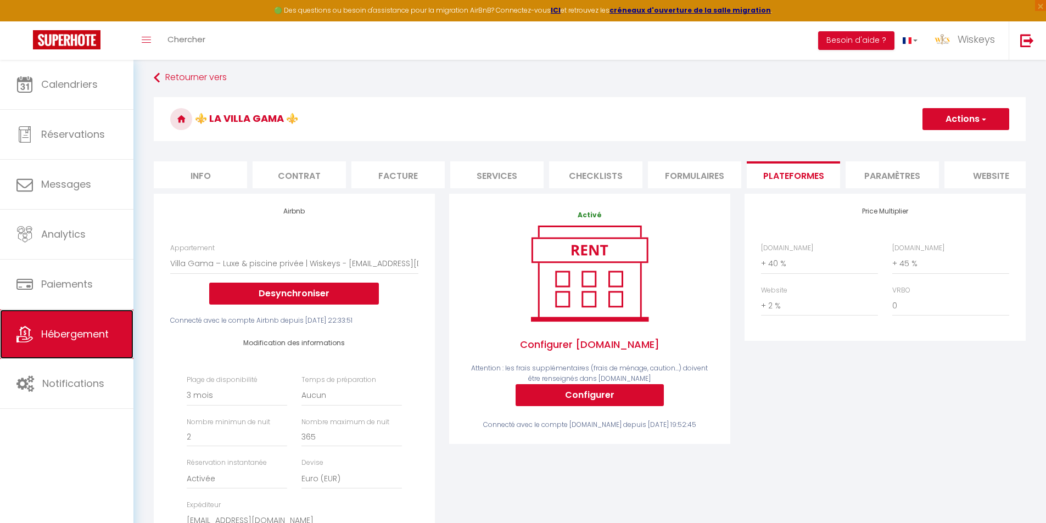
click at [103, 337] on span "Hébergement" at bounding box center [75, 334] width 68 height 14
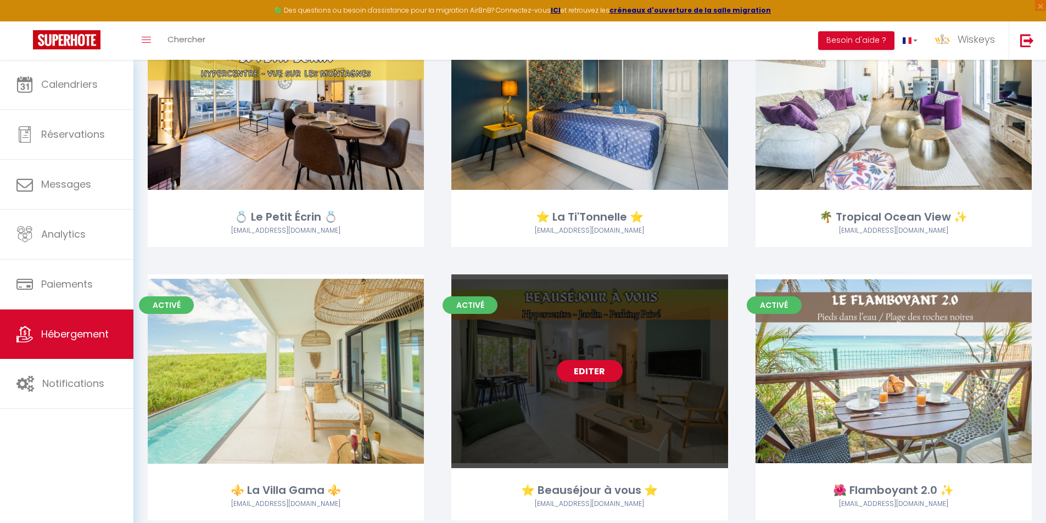
scroll to position [989, 0]
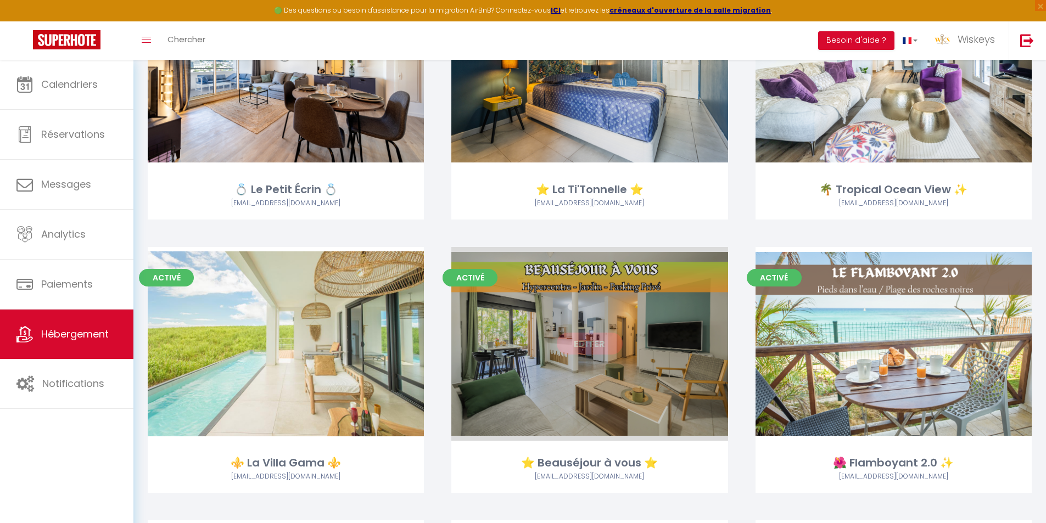
click at [602, 349] on link "Editer" at bounding box center [590, 344] width 66 height 22
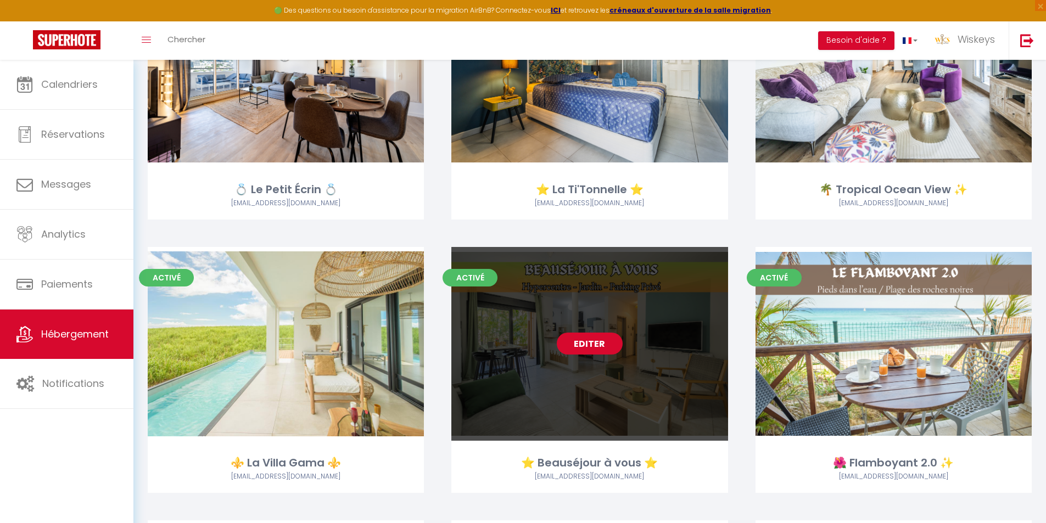
click at [617, 343] on link "Editer" at bounding box center [590, 344] width 66 height 22
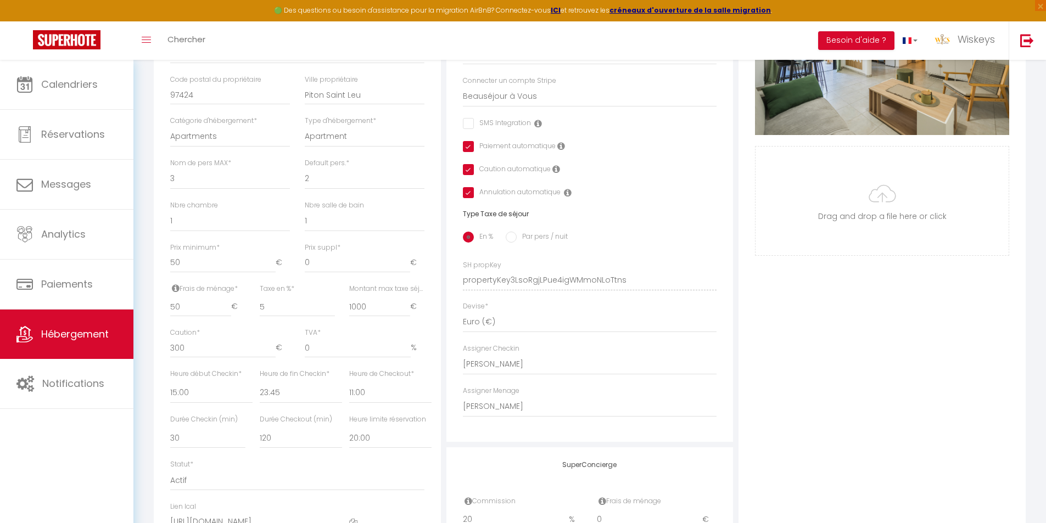
scroll to position [439, 0]
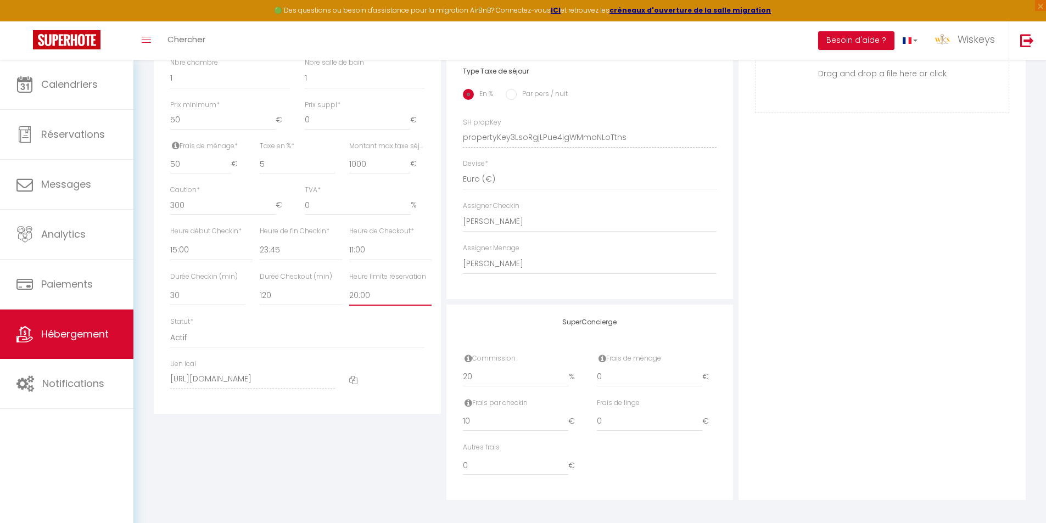
click at [380, 304] on select "Pas de limite 01:00 02:00 03:00 04:00 05:00 06:00 07:00 08:00 09:00 10:00 11:00…" at bounding box center [390, 295] width 82 height 21
click at [349, 293] on select "Pas de limite 01:00 02:00 03:00 04:00 05:00 06:00 07:00 08:00 09:00 10:00 11:00…" at bounding box center [390, 295] width 82 height 21
click at [749, 213] on div "Photo Photo Supprimer Drag and drop a file here or click Ooops, something wrong…" at bounding box center [882, 129] width 287 height 741
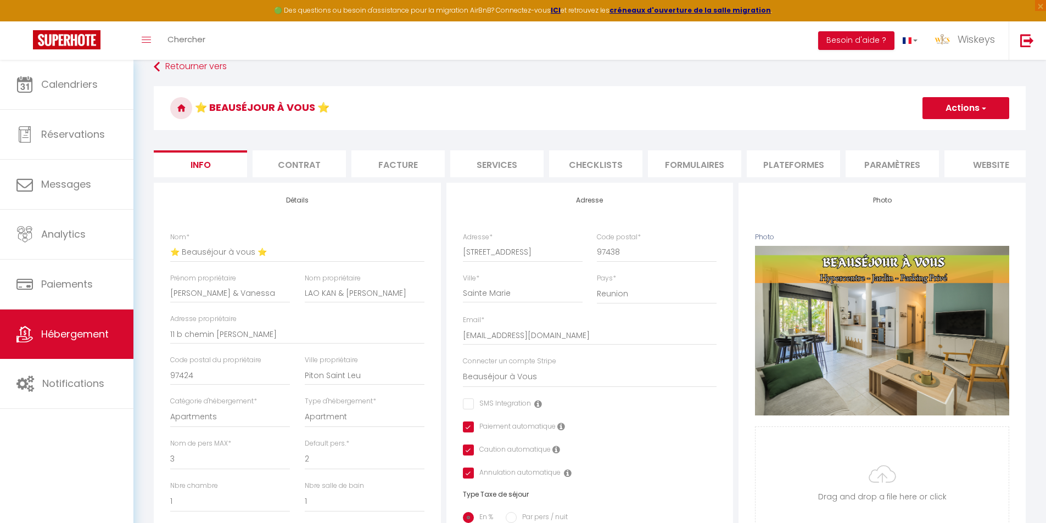
scroll to position [0, 0]
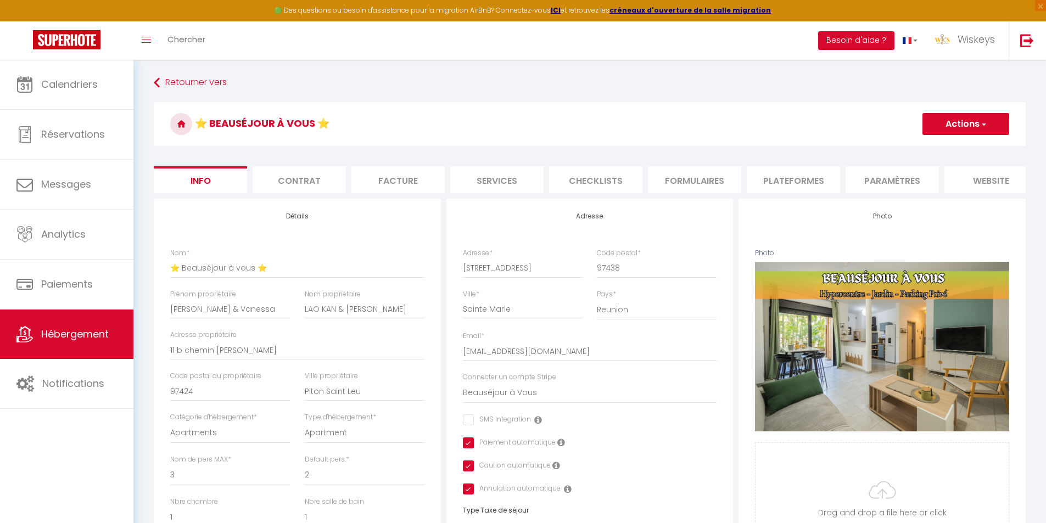
click at [777, 177] on li "Plateformes" at bounding box center [793, 179] width 93 height 27
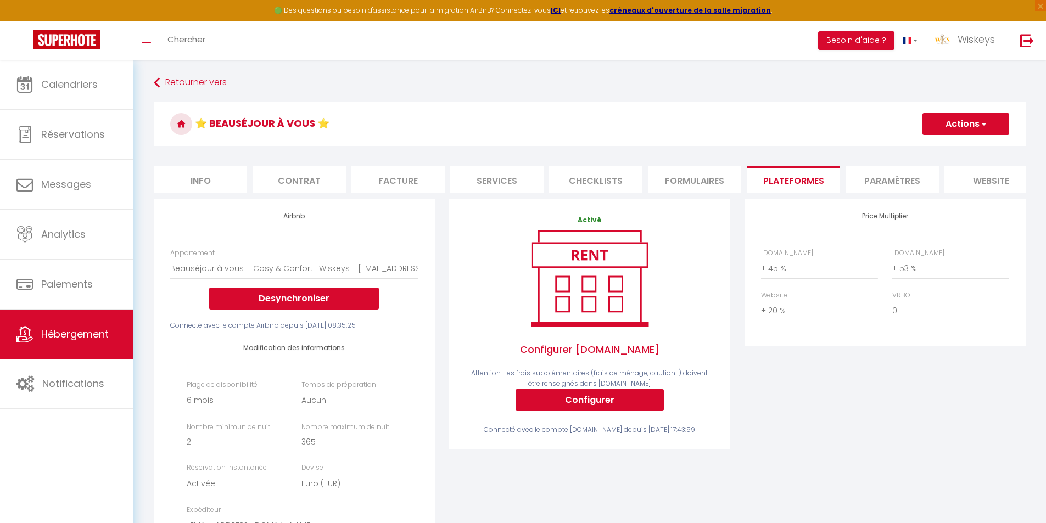
click at [948, 129] on button "Actions" at bounding box center [966, 124] width 87 height 22
click at [946, 147] on link "Enregistrer" at bounding box center [965, 148] width 87 height 14
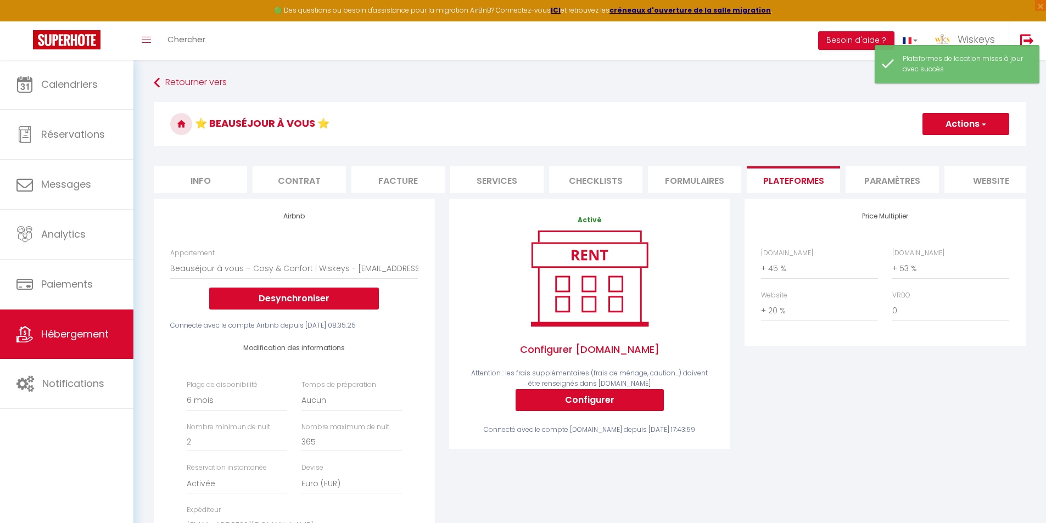
click at [229, 189] on li "Info" at bounding box center [200, 179] width 93 height 27
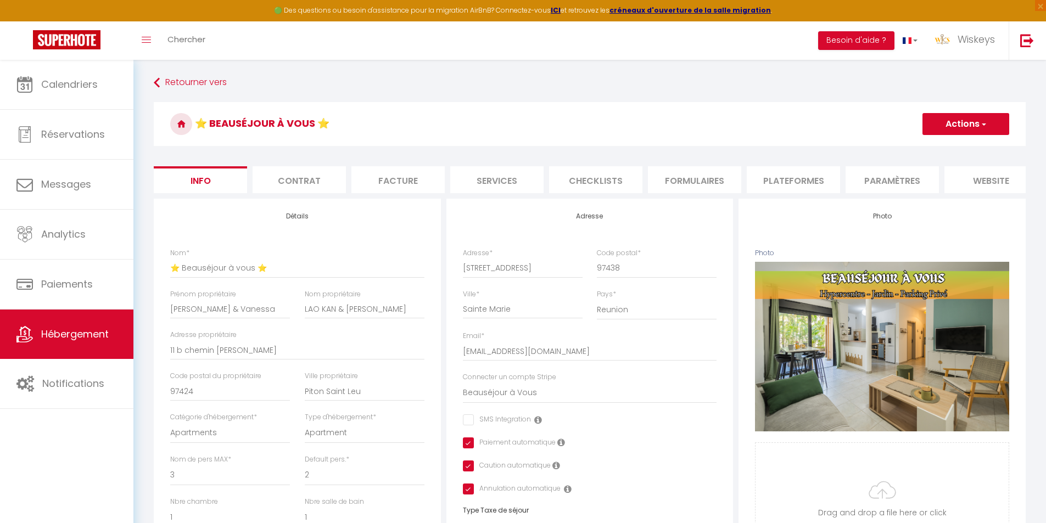
click at [494, 182] on li "Services" at bounding box center [496, 179] width 93 height 27
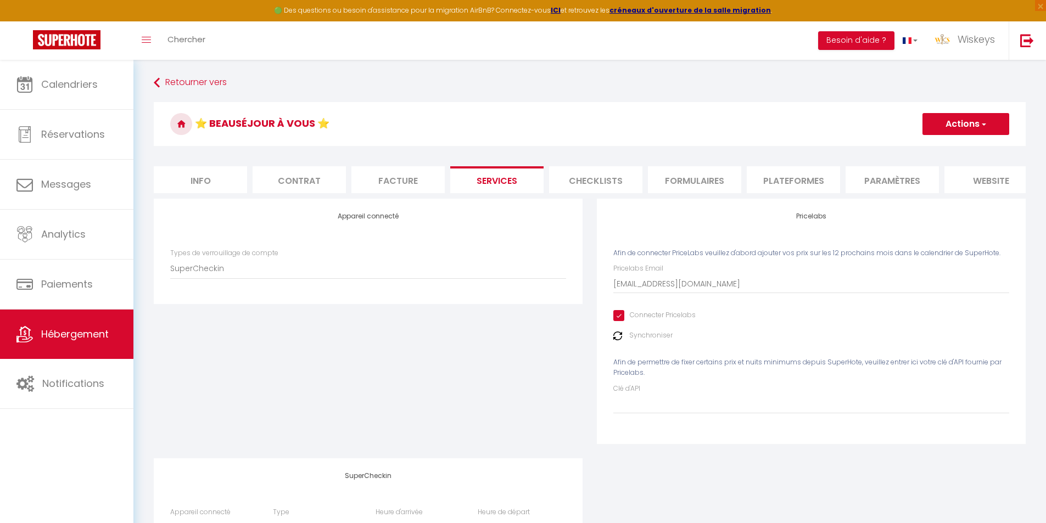
click at [213, 188] on li "Info" at bounding box center [200, 179] width 93 height 27
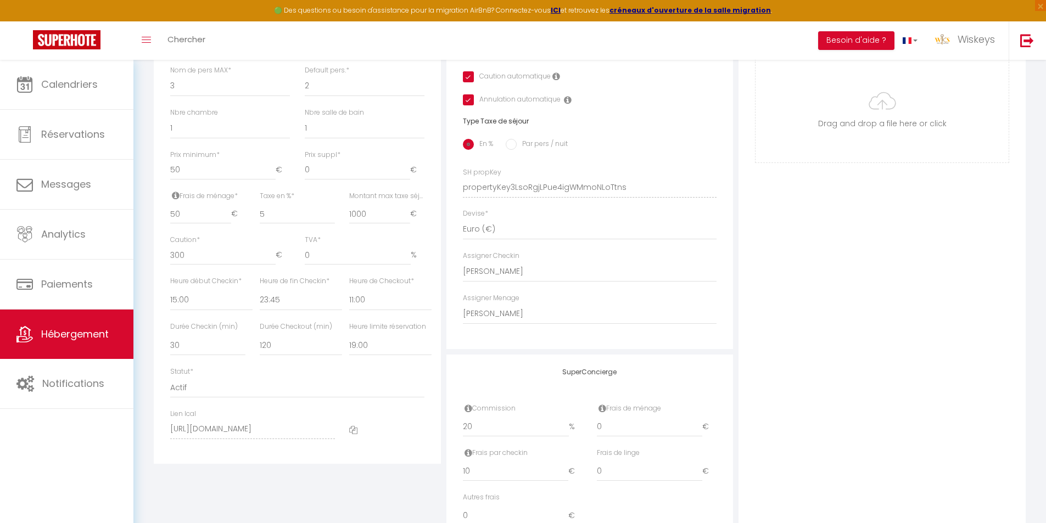
scroll to position [453, 0]
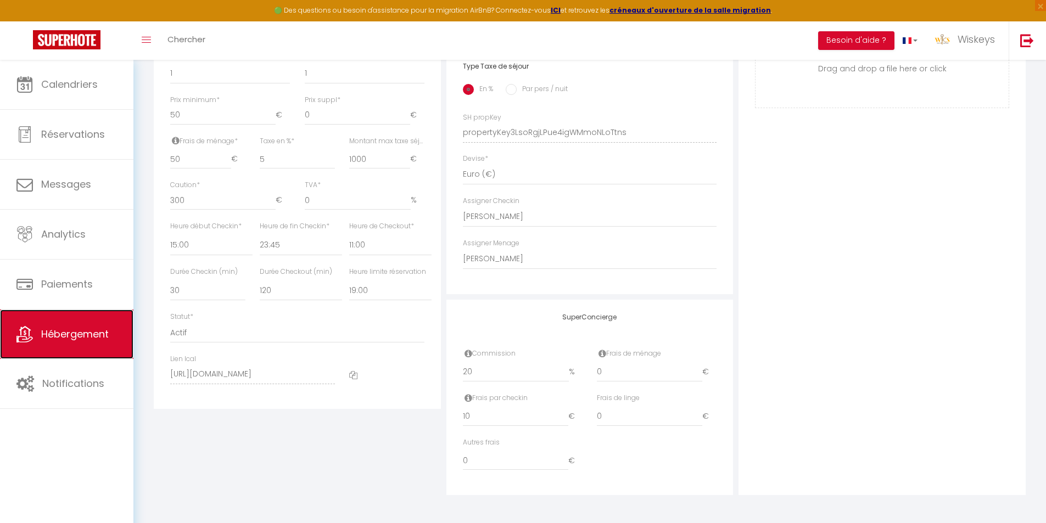
click at [103, 325] on link "Hébergement" at bounding box center [66, 334] width 133 height 49
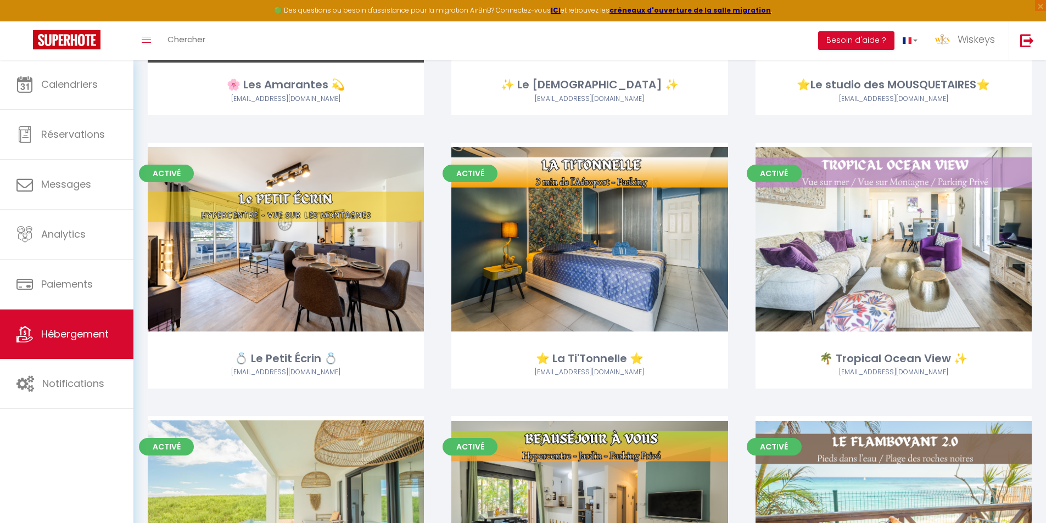
scroll to position [934, 0]
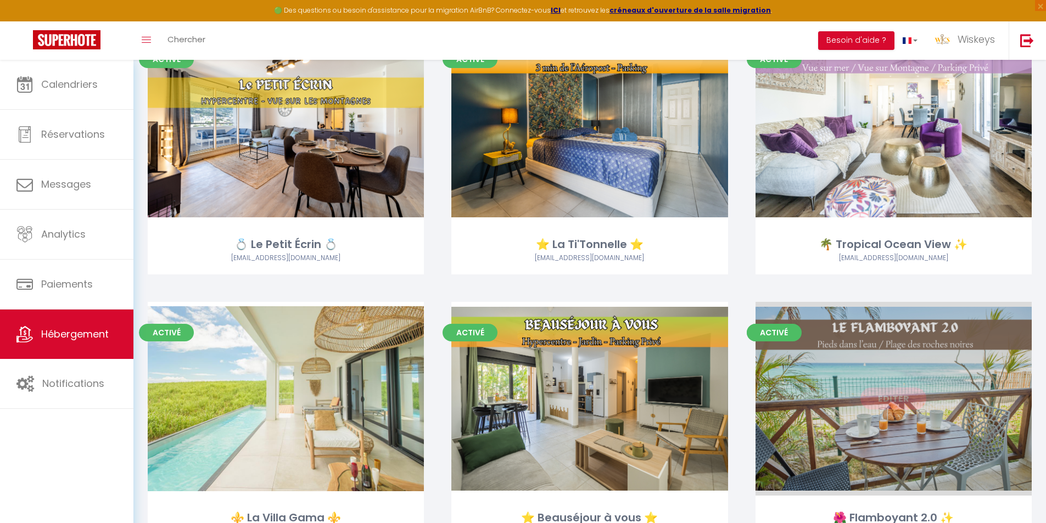
click at [881, 406] on link "Editer" at bounding box center [894, 399] width 66 height 22
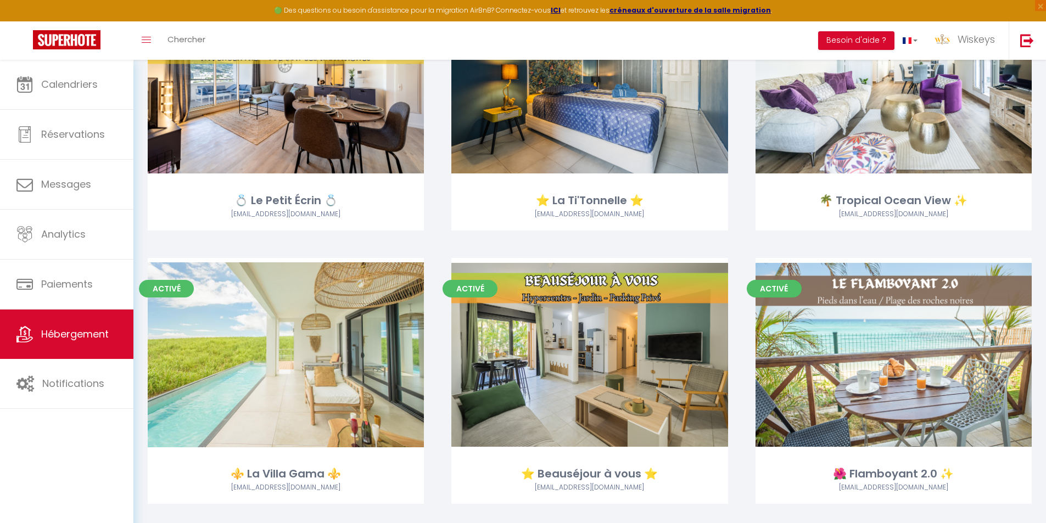
scroll to position [1208, 0]
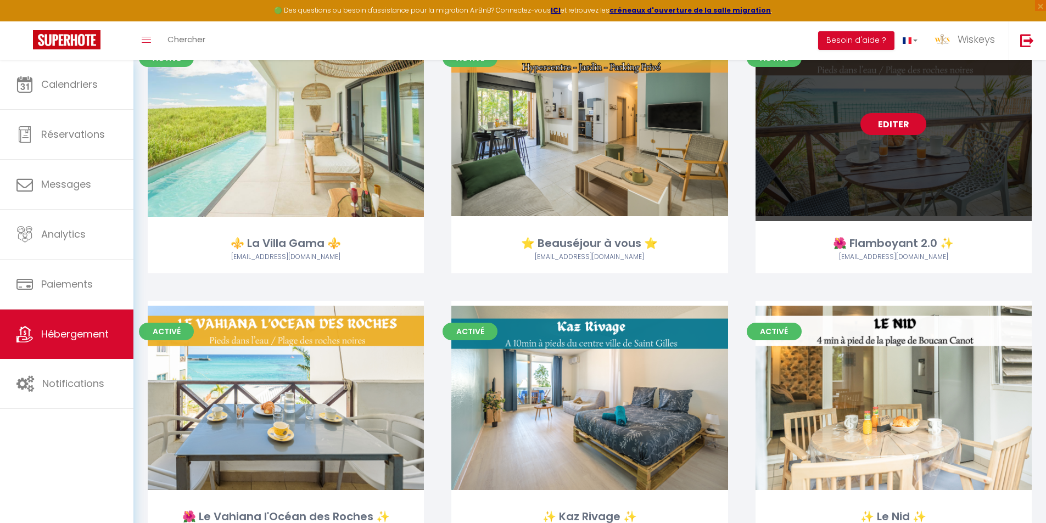
click at [899, 125] on link "Editer" at bounding box center [894, 124] width 66 height 22
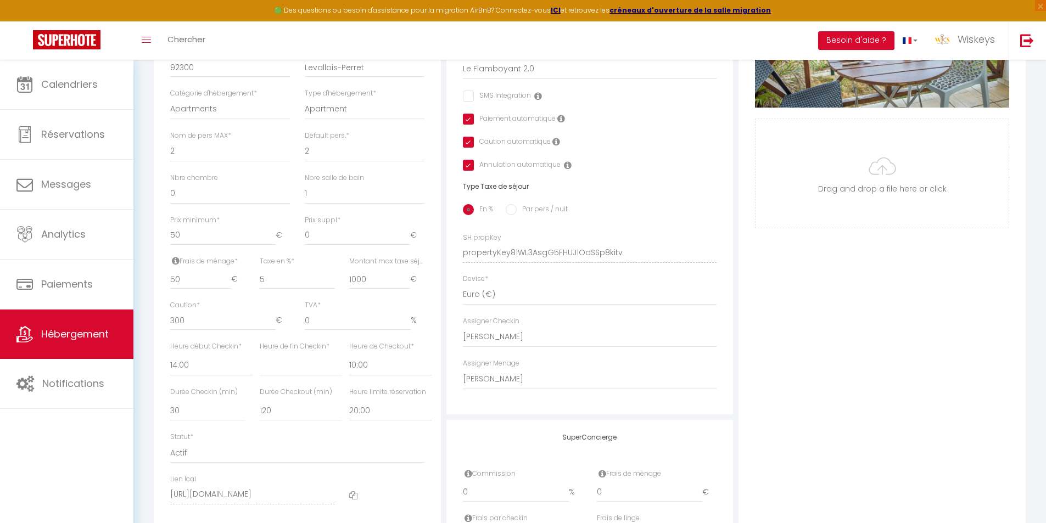
scroll to position [330, 0]
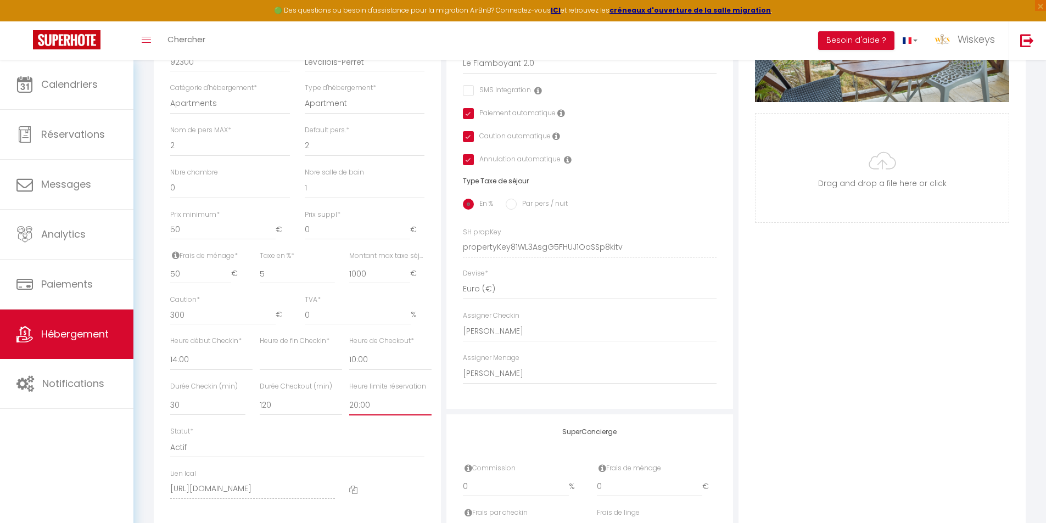
click at [374, 414] on select "Pas de limite 01:00 02:00 03:00 04:00 05:00 06:00 07:00 08:00 09:00 10:00 11:00…" at bounding box center [390, 405] width 82 height 21
click at [349, 403] on select "Pas de limite 01:00 02:00 03:00 04:00 05:00 06:00 07:00 08:00 09:00 10:00 11:00…" at bounding box center [390, 405] width 82 height 21
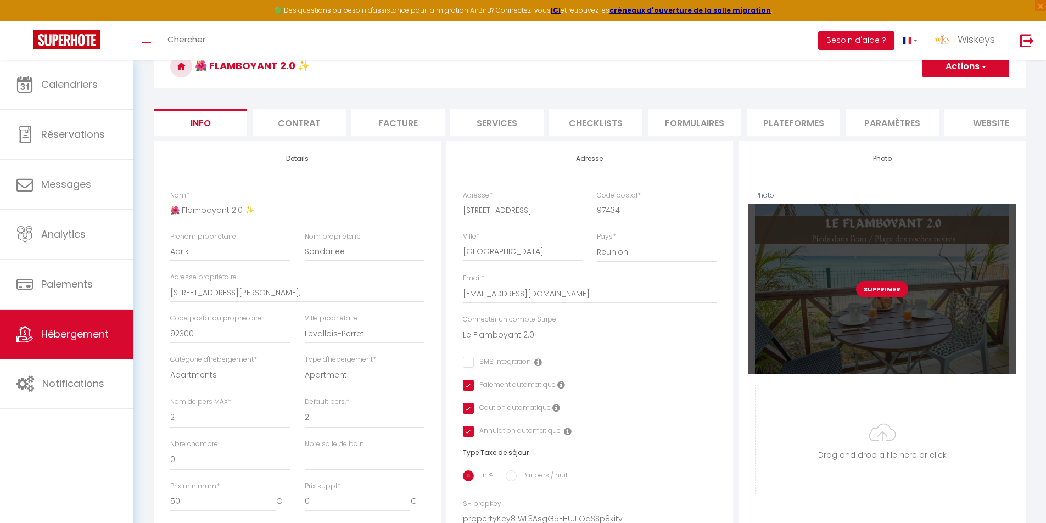
scroll to position [55, 0]
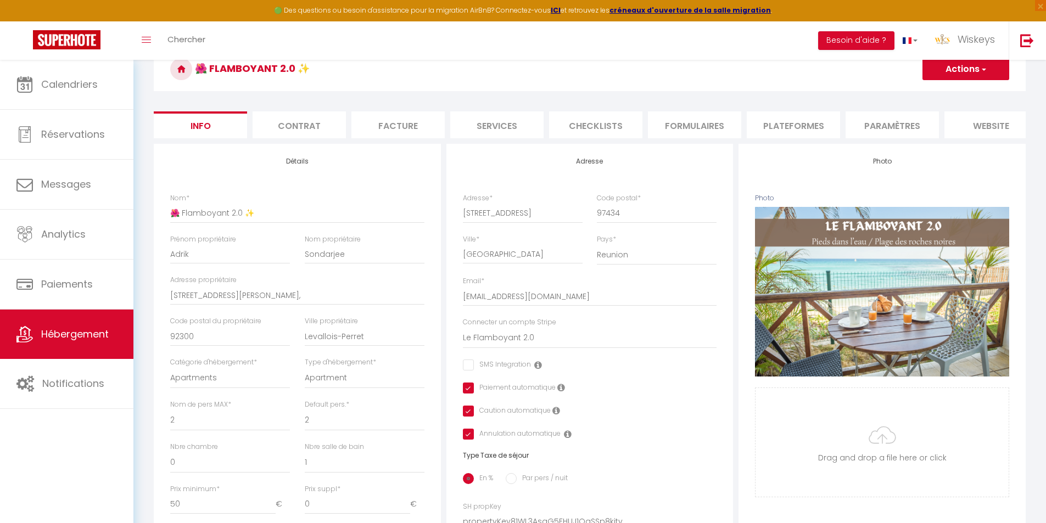
click at [803, 119] on li "Plateformes" at bounding box center [793, 124] width 93 height 27
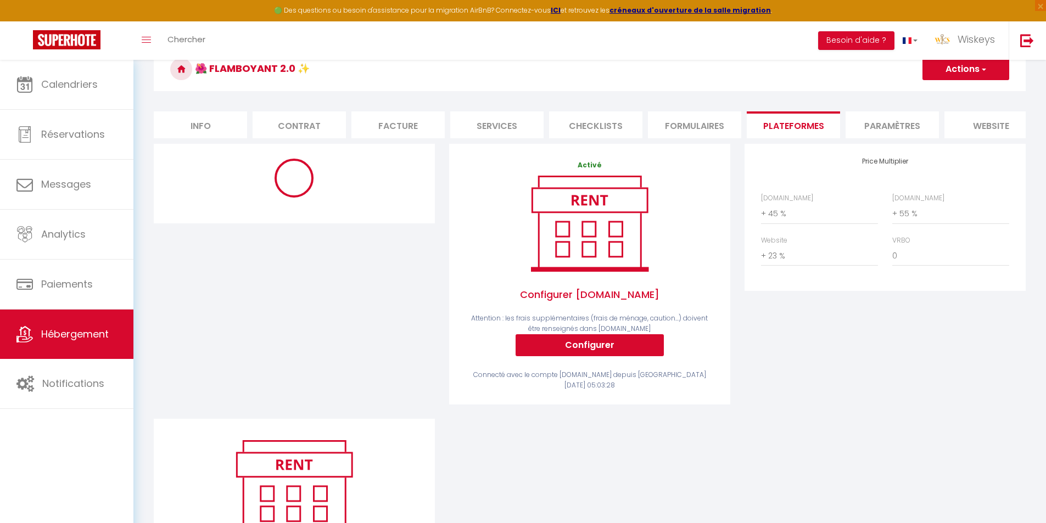
click at [959, 72] on button "Actions" at bounding box center [966, 69] width 87 height 22
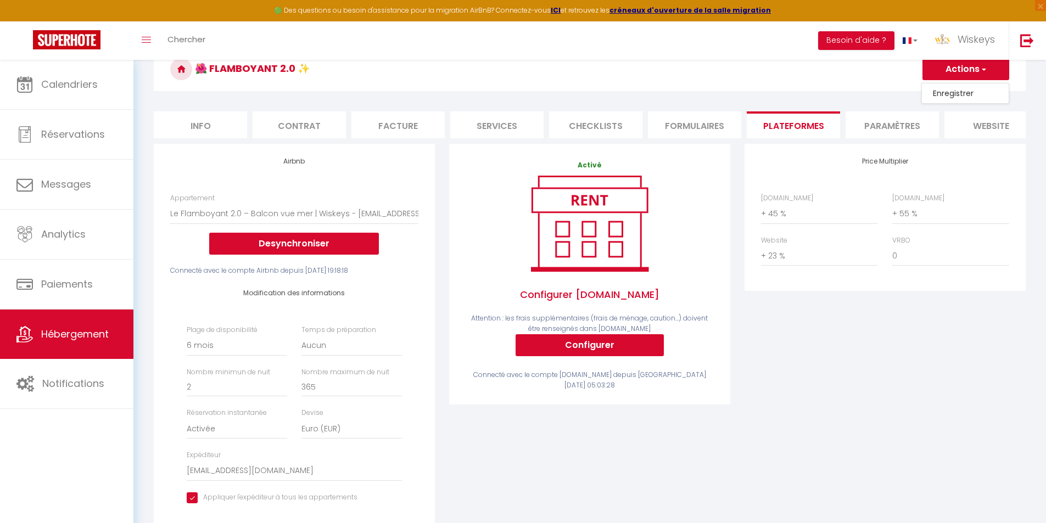
click at [970, 94] on link "Enregistrer" at bounding box center [965, 93] width 87 height 14
click at [969, 69] on button "Actions" at bounding box center [966, 69] width 87 height 22
click at [962, 91] on link "Enregistrer" at bounding box center [965, 93] width 87 height 14
click at [85, 337] on span "Hébergement" at bounding box center [75, 334] width 68 height 14
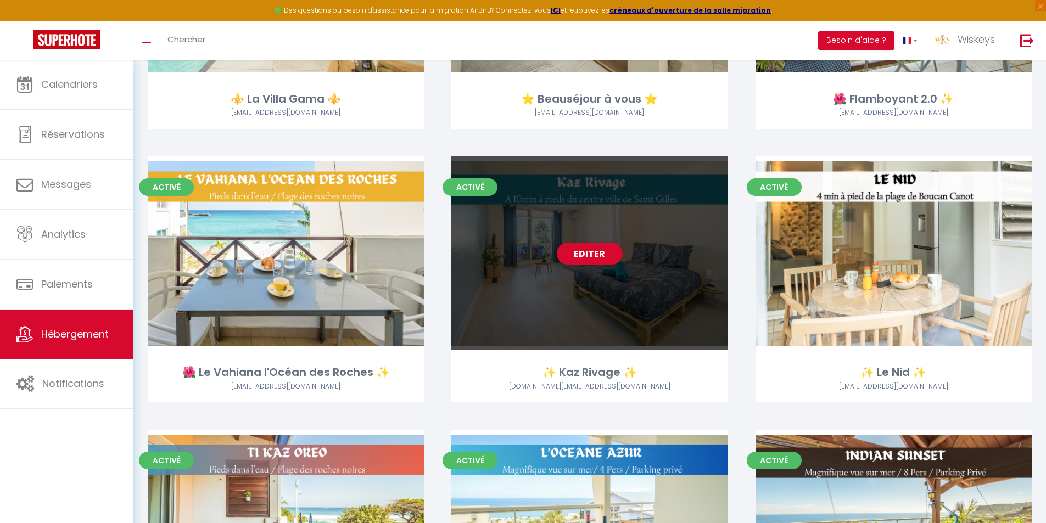
scroll to position [1358, 0]
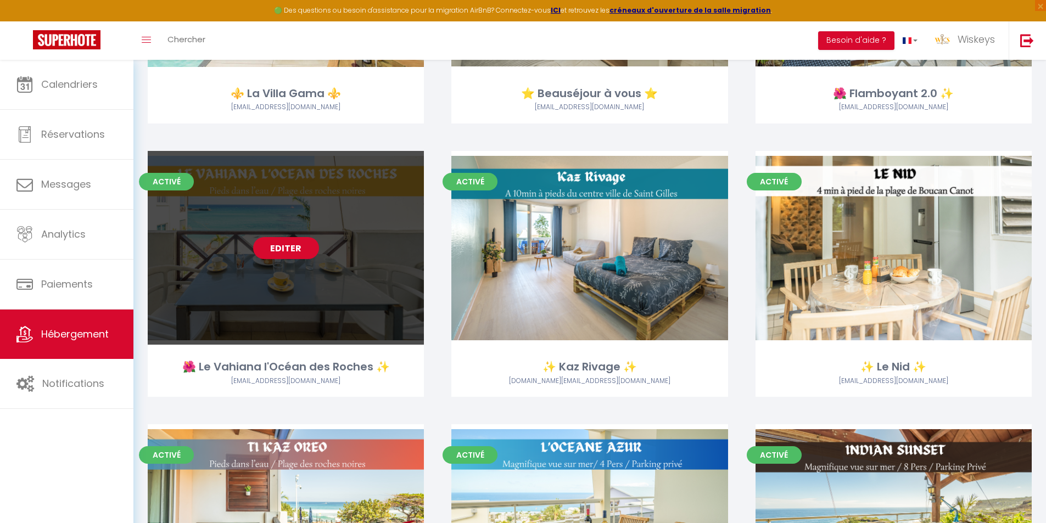
click at [309, 250] on link "Editer" at bounding box center [286, 248] width 66 height 22
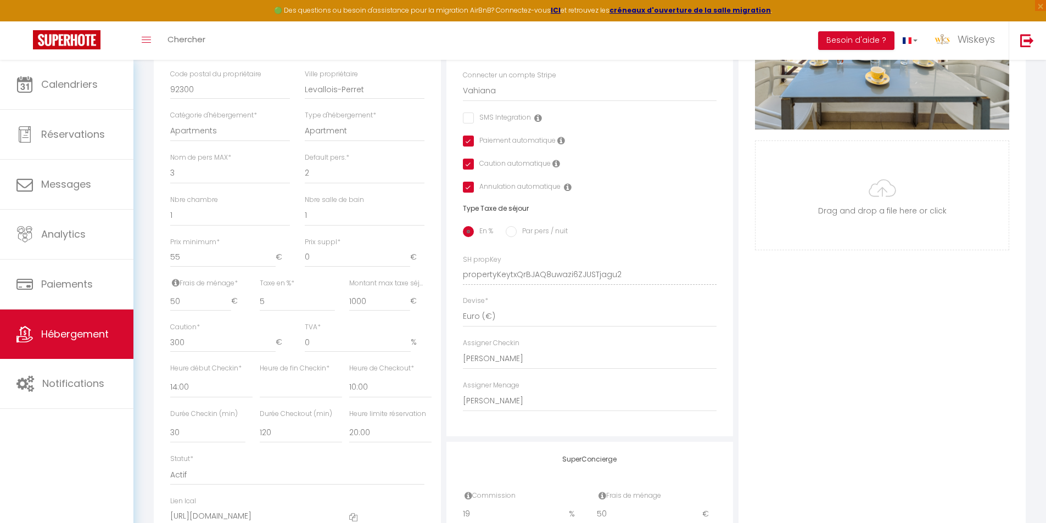
scroll to position [439, 0]
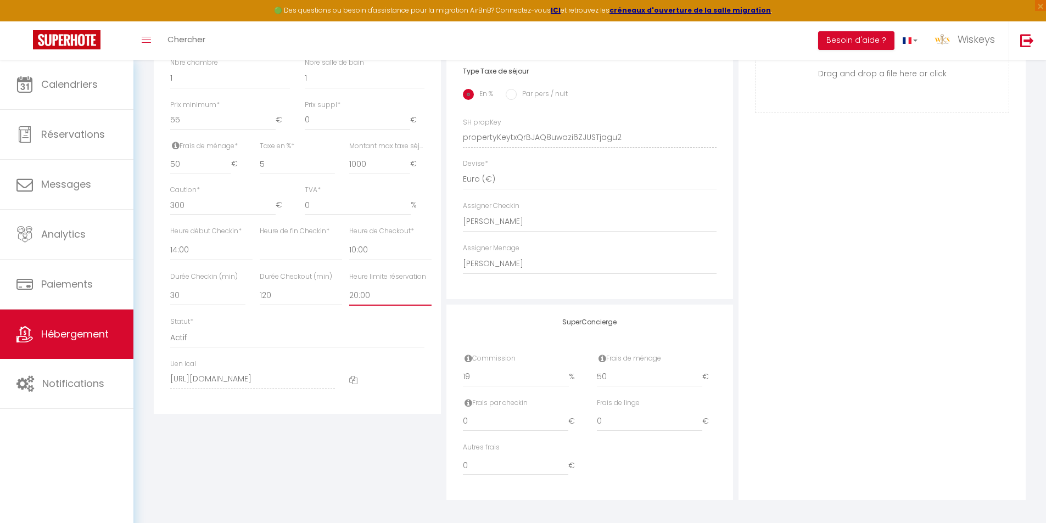
click at [394, 306] on select "Pas de limite 01:00 02:00 03:00 04:00 05:00 06:00 07:00 08:00 09:00 10:00 11:00…" at bounding box center [390, 295] width 82 height 21
click at [349, 293] on select "Pas de limite 01:00 02:00 03:00 04:00 05:00 06:00 07:00 08:00 09:00 10:00 11:00…" at bounding box center [390, 295] width 82 height 21
click at [951, 245] on div "Photo Photo Supprimer Drag and drop a file here or click Ooops, something wrong…" at bounding box center [882, 129] width 287 height 741
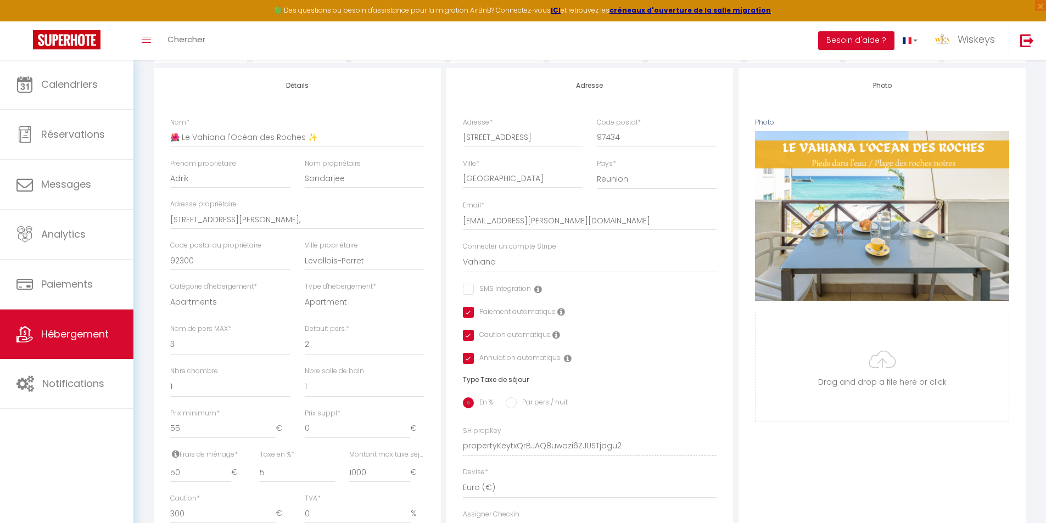
scroll to position [0, 0]
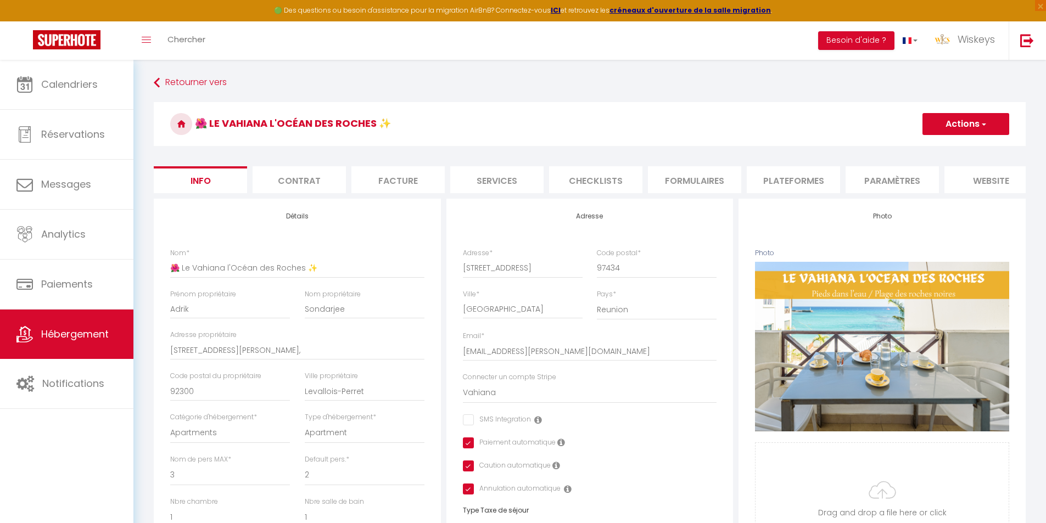
click at [805, 178] on li "Plateformes" at bounding box center [793, 179] width 93 height 27
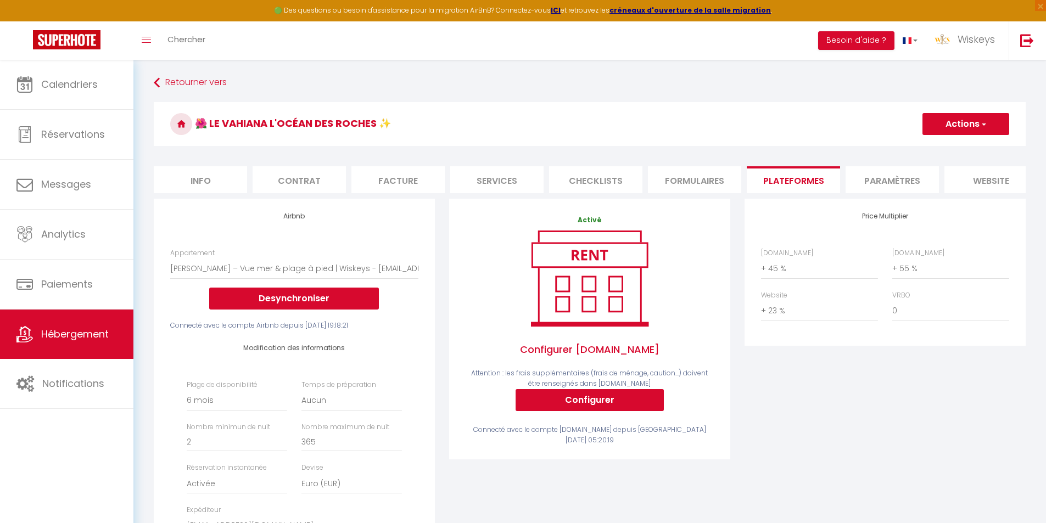
click at [223, 173] on li "Info" at bounding box center [200, 179] width 93 height 27
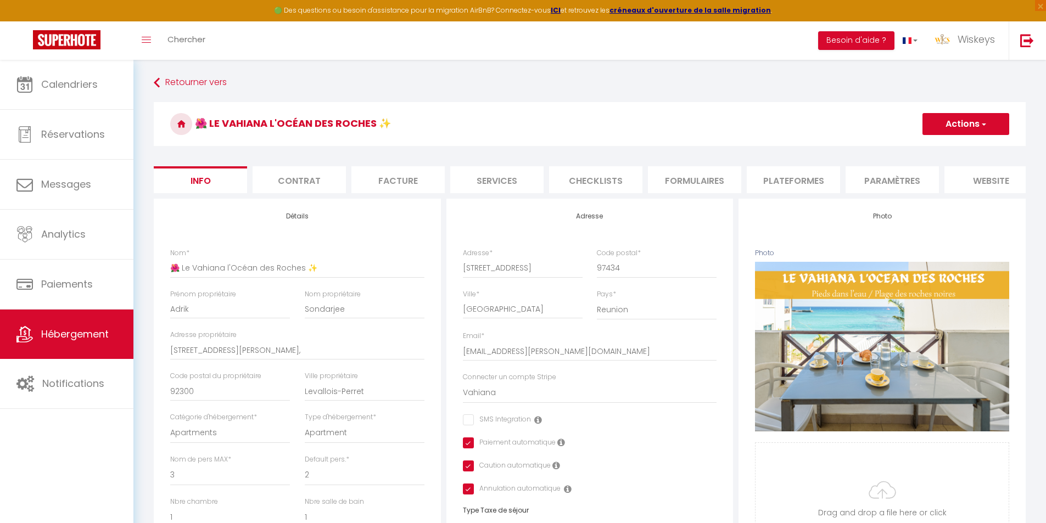
drag, startPoint x: 953, startPoint y: 131, endPoint x: 948, endPoint y: 143, distance: 12.9
click at [953, 131] on button "Actions" at bounding box center [966, 124] width 87 height 22
click at [936, 147] on input "Enregistrer" at bounding box center [922, 148] width 41 height 11
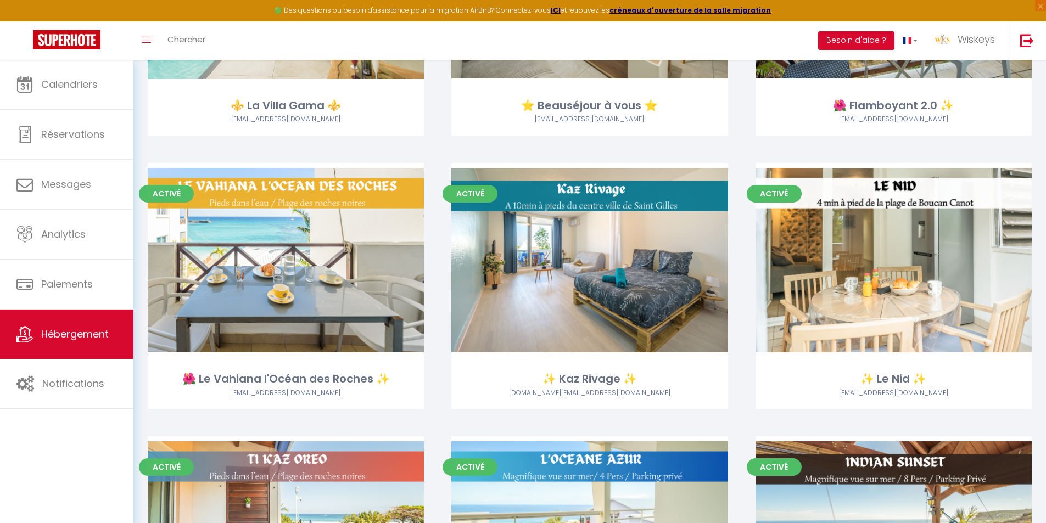
scroll to position [1373, 0]
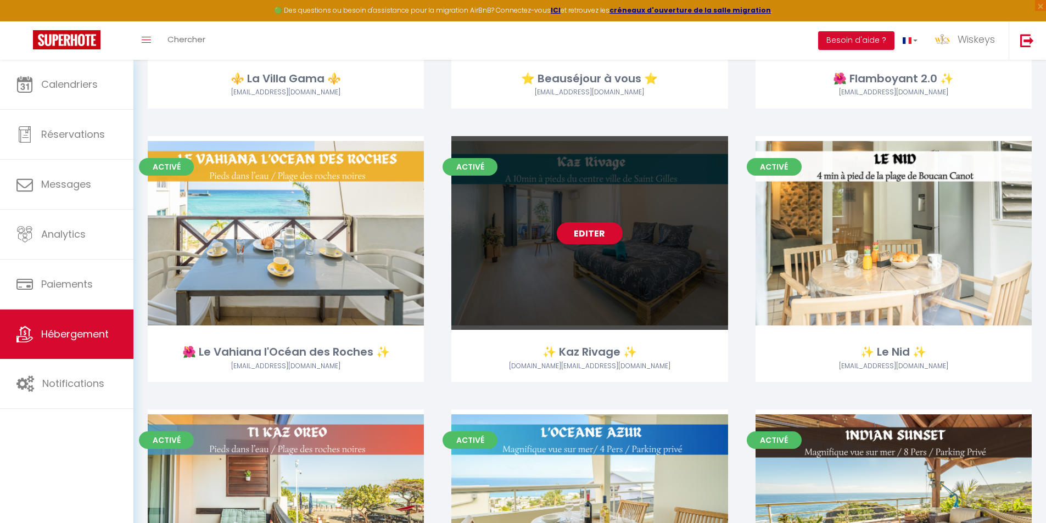
click at [598, 236] on link "Editer" at bounding box center [590, 233] width 66 height 22
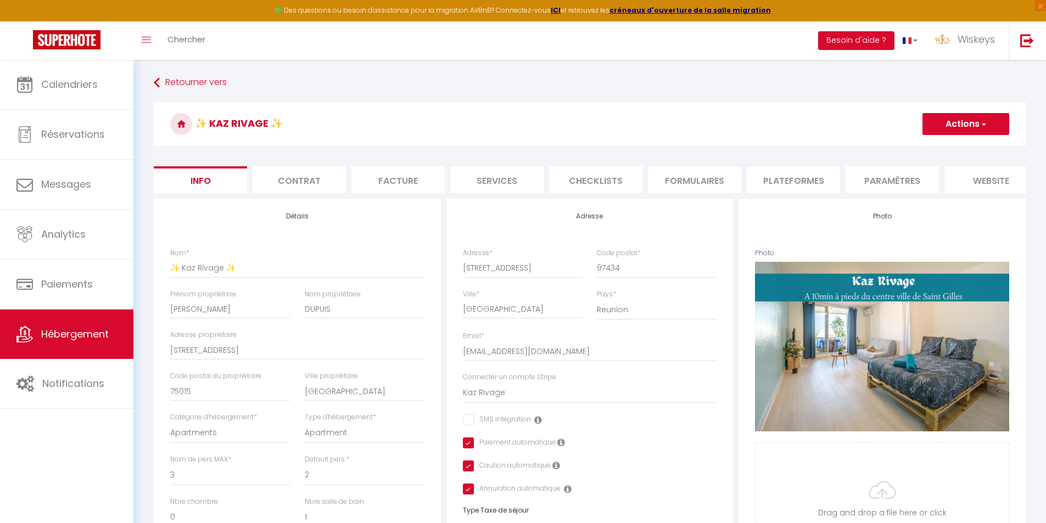
scroll to position [453, 0]
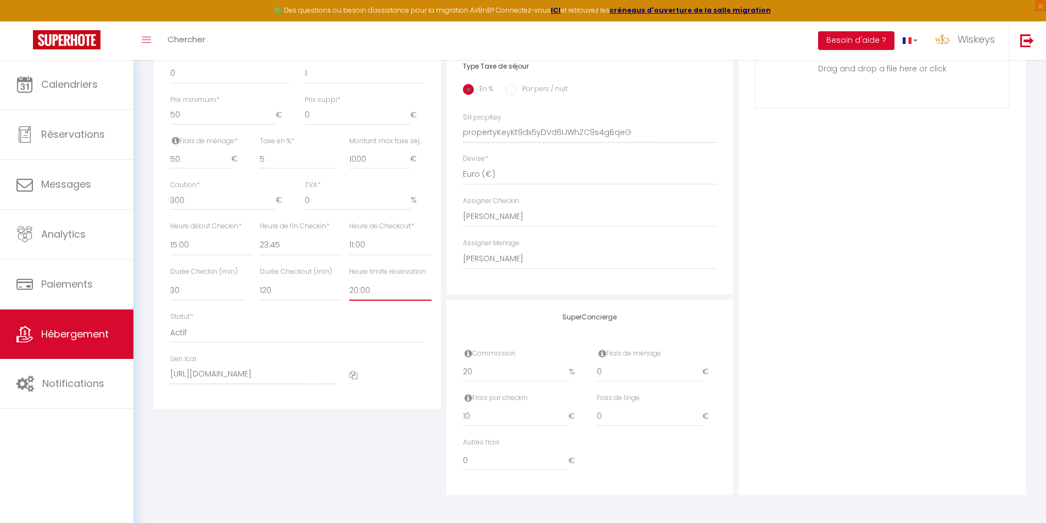
click at [364, 296] on select "Pas de limite 01:00 02:00 03:00 04:00 05:00 06:00 07:00 08:00 09:00 10:00 11:00…" at bounding box center [390, 290] width 82 height 21
click at [349, 280] on select "Pas de limite 01:00 02:00 03:00 04:00 05:00 06:00 07:00 08:00 09:00 10:00 11:00…" at bounding box center [390, 290] width 82 height 21
click at [841, 258] on div "Photo Photo Supprimer Drag and drop a file here or click Ooops, something wrong…" at bounding box center [882, 125] width 287 height 741
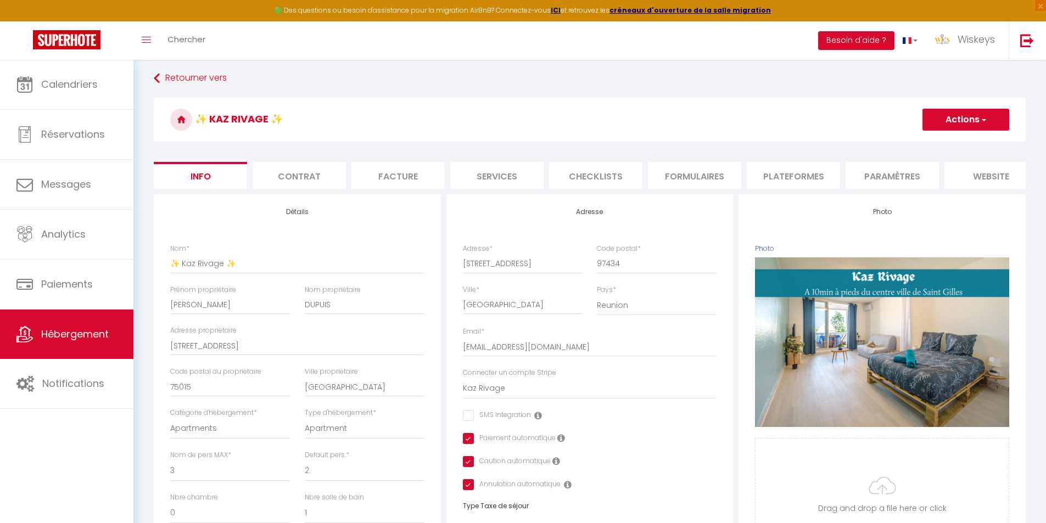
scroll to position [0, 0]
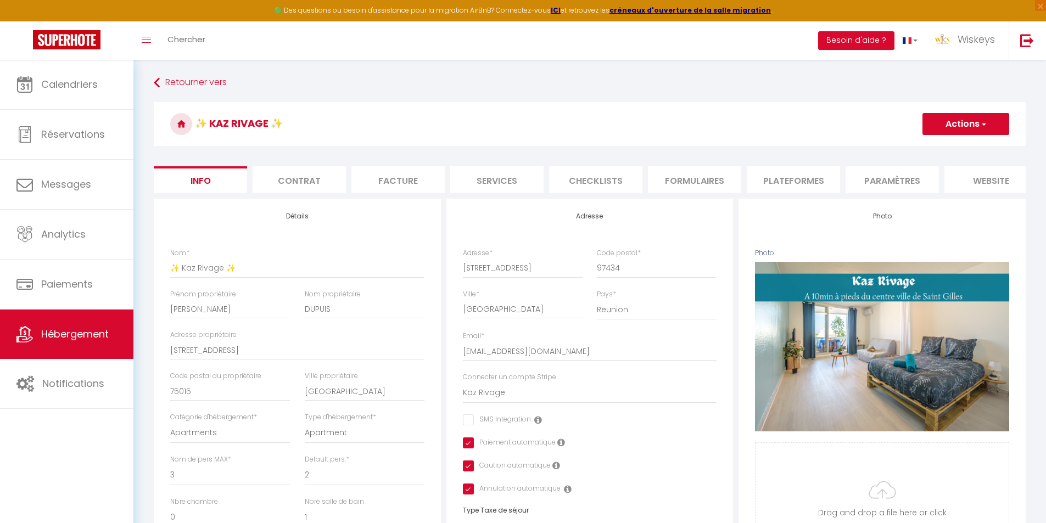
click at [775, 176] on li "Plateformes" at bounding box center [793, 179] width 93 height 27
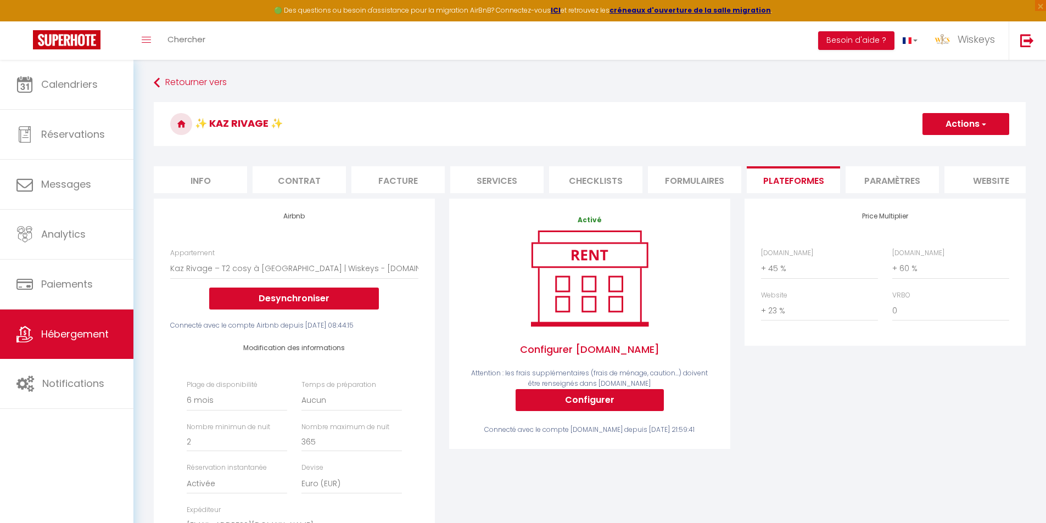
click at [950, 129] on button "Actions" at bounding box center [966, 124] width 87 height 22
click at [947, 150] on link "Enregistrer" at bounding box center [965, 148] width 87 height 14
click at [109, 341] on span "Hébergement" at bounding box center [75, 334] width 68 height 14
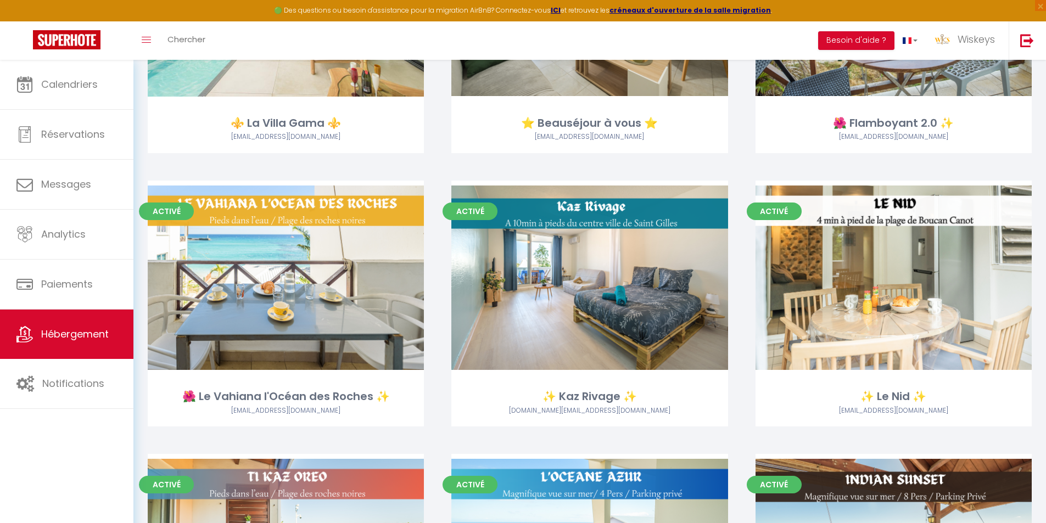
scroll to position [1373, 0]
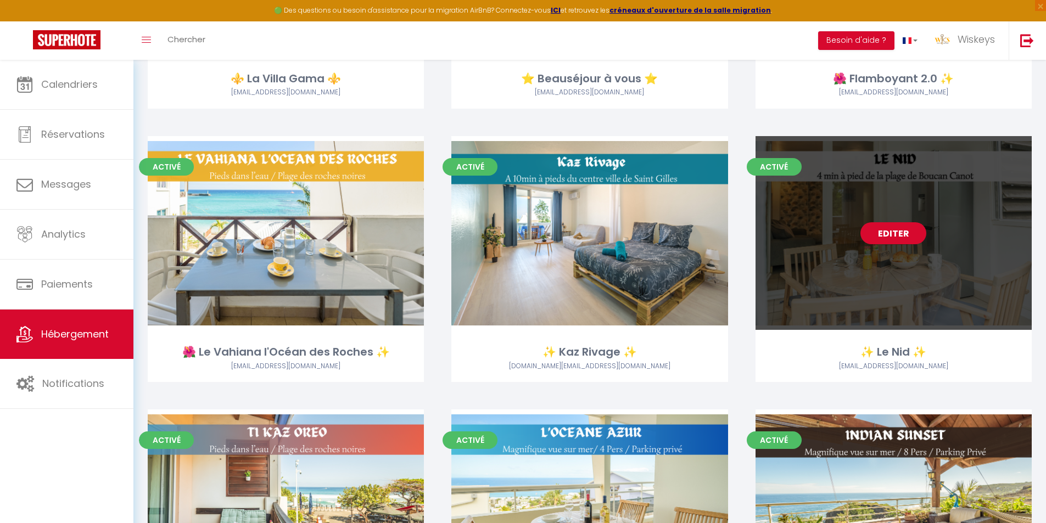
click at [895, 235] on link "Editer" at bounding box center [894, 233] width 66 height 22
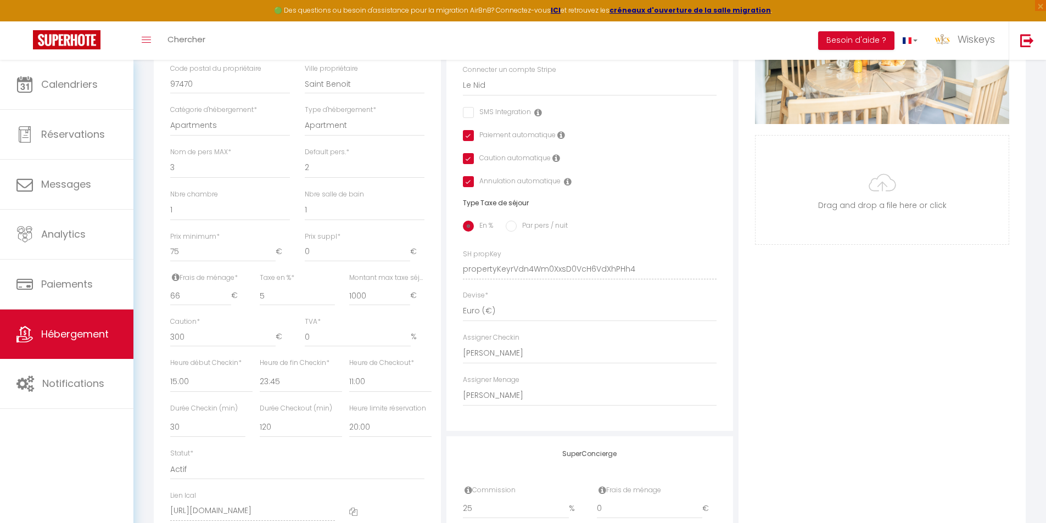
scroll to position [439, 0]
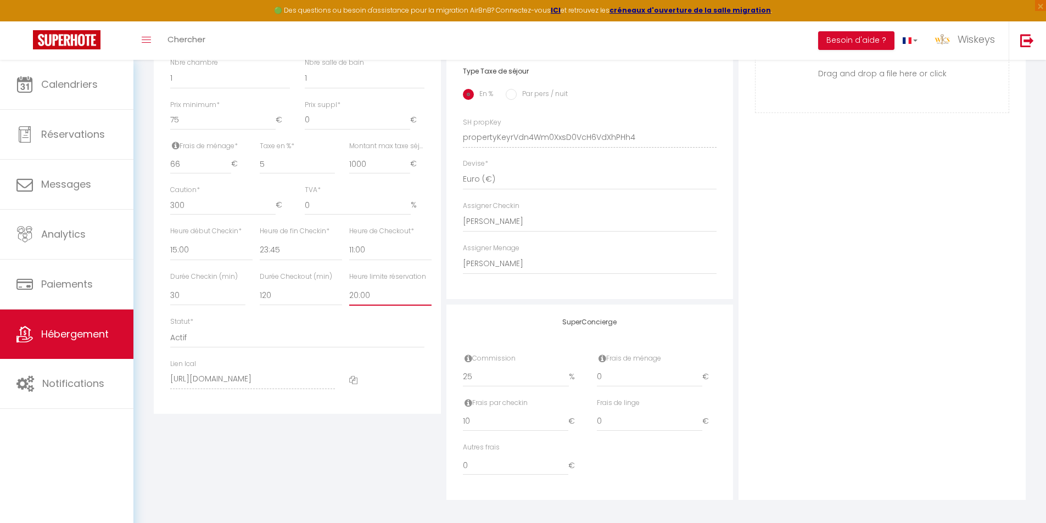
click at [384, 306] on select "Pas de limite 01:00 02:00 03:00 04:00 05:00 06:00 07:00 08:00 09:00 10:00 11:00…" at bounding box center [390, 295] width 82 height 21
click at [349, 293] on select "Pas de limite 01:00 02:00 03:00 04:00 05:00 06:00 07:00 08:00 09:00 10:00 11:00…" at bounding box center [390, 295] width 82 height 21
click at [851, 276] on div "Photo Photo Supprimer Drag and drop a file here or click Ooops, something wrong…" at bounding box center [882, 129] width 287 height 741
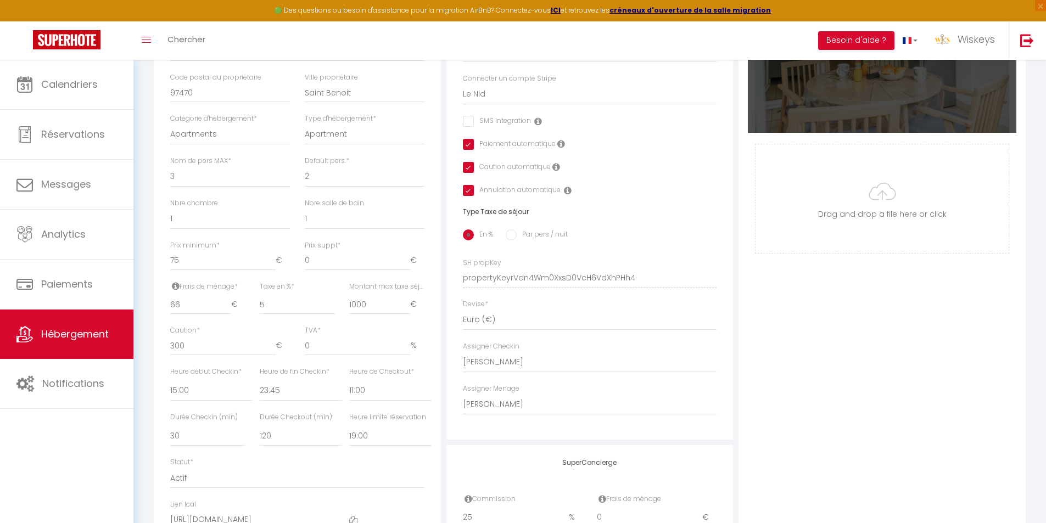
scroll to position [0, 0]
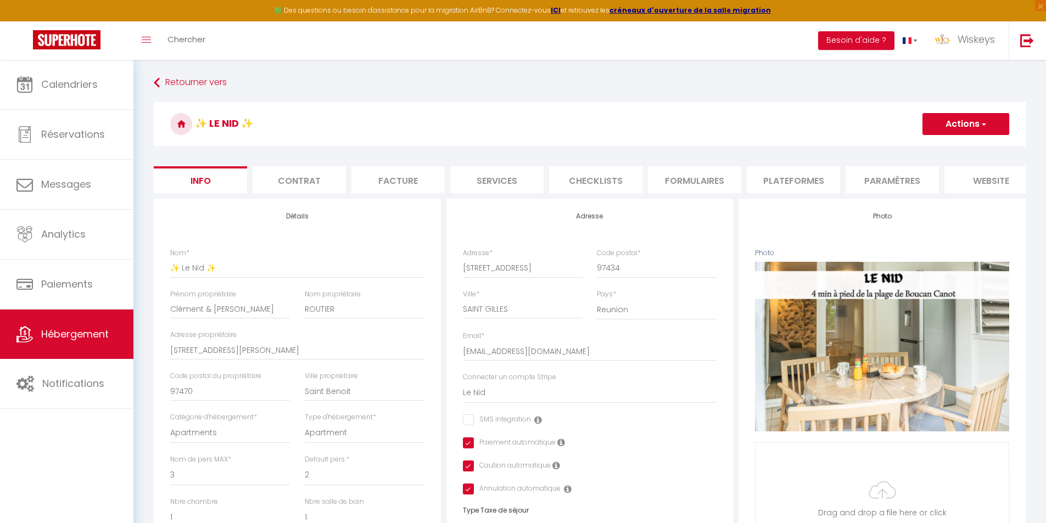
click at [763, 181] on li "Plateformes" at bounding box center [793, 179] width 93 height 27
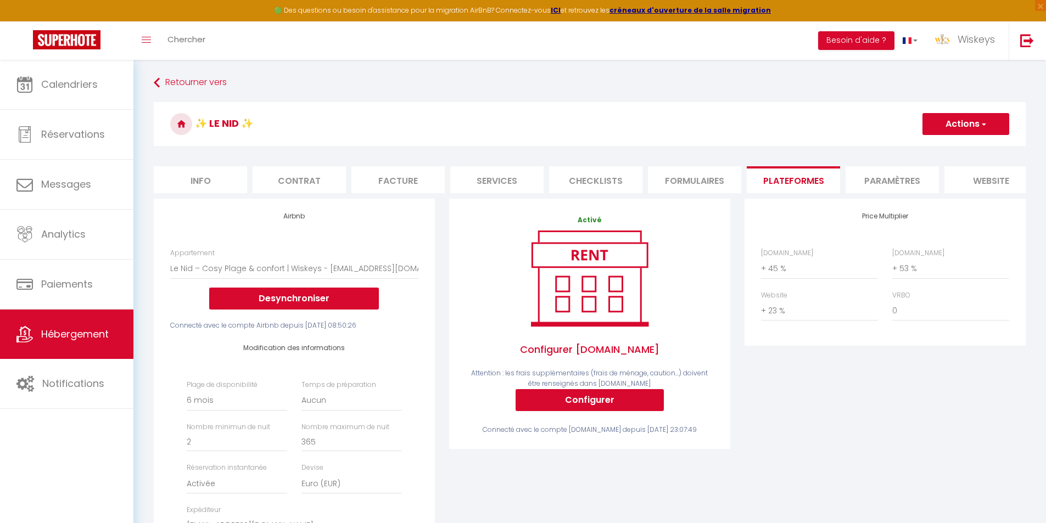
click at [959, 129] on button "Actions" at bounding box center [966, 124] width 87 height 22
click at [950, 150] on link "Enregistrer" at bounding box center [965, 148] width 87 height 14
drag, startPoint x: 968, startPoint y: 132, endPoint x: 967, endPoint y: 137, distance: 5.7
click at [968, 132] on button "Actions" at bounding box center [966, 124] width 87 height 22
drag, startPoint x: 957, startPoint y: 147, endPoint x: 967, endPoint y: 158, distance: 14.4
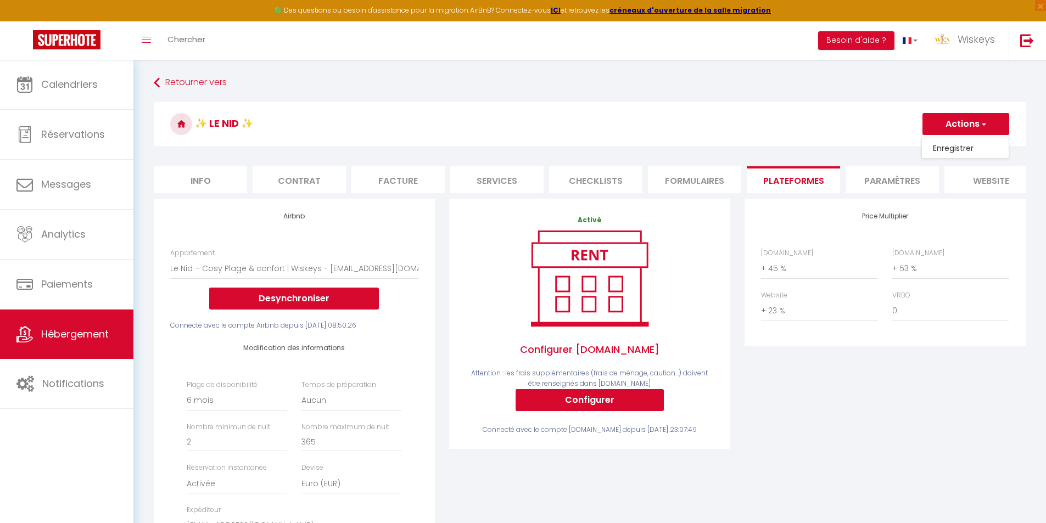
click at [958, 149] on link "Enregistrer" at bounding box center [965, 148] width 87 height 14
click at [66, 341] on span "Hébergement" at bounding box center [75, 334] width 68 height 14
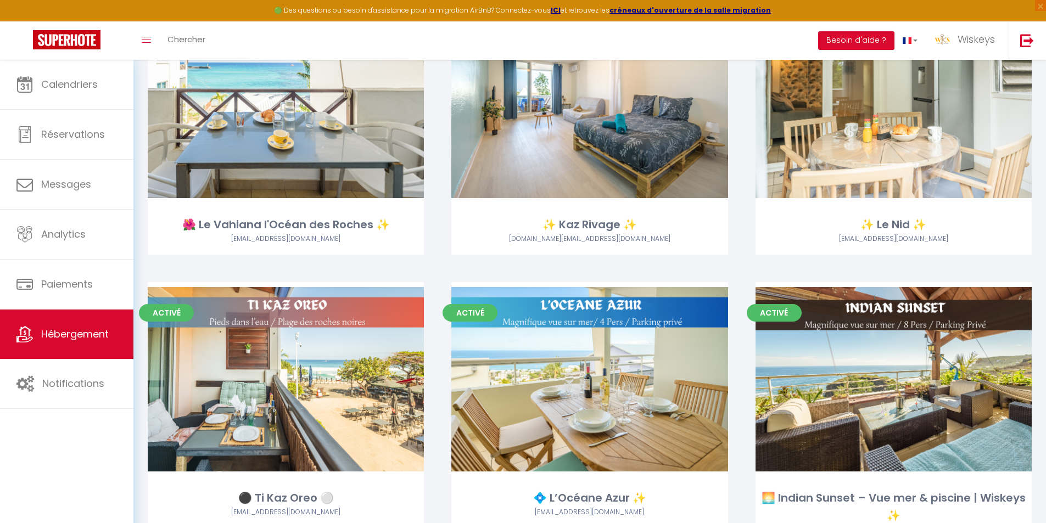
scroll to position [1538, 0]
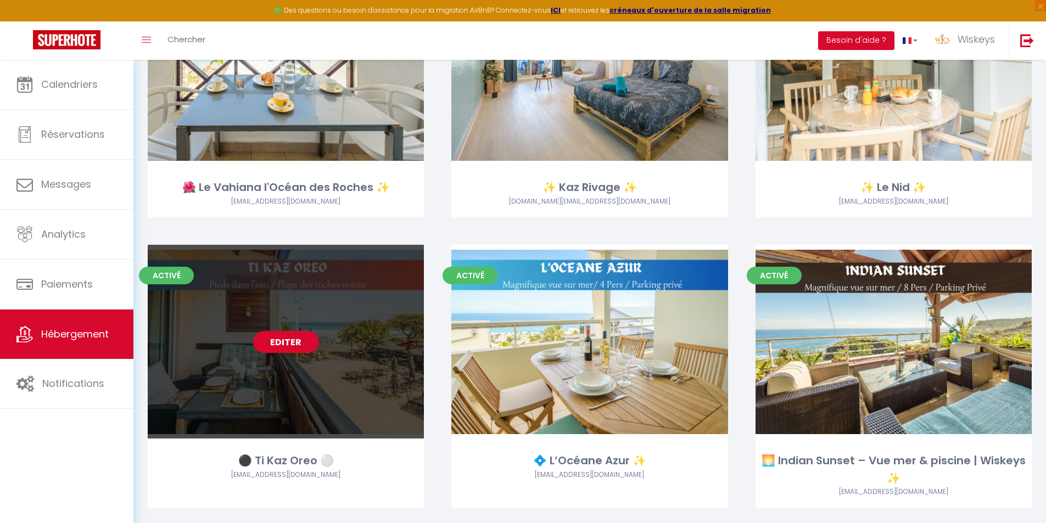
click at [301, 347] on link "Editer" at bounding box center [286, 342] width 66 height 22
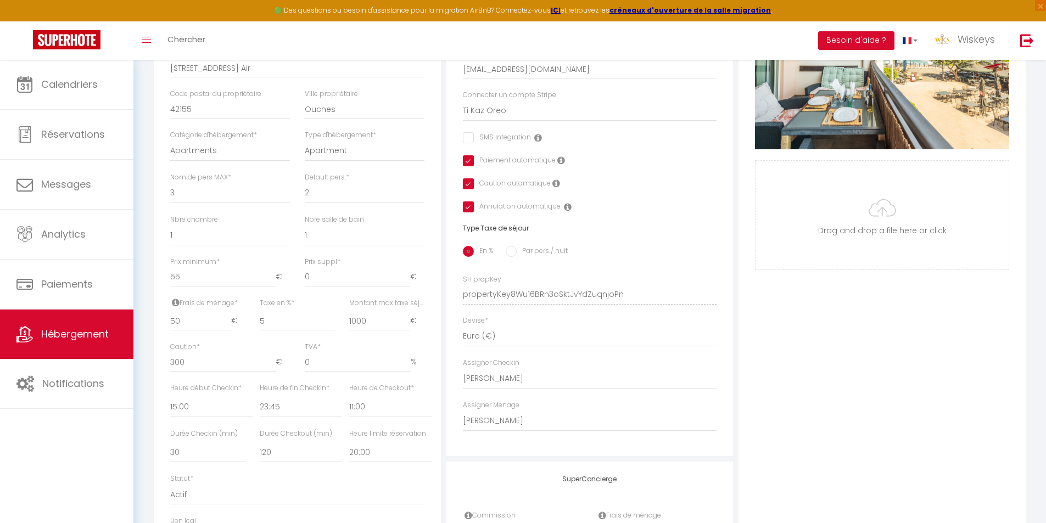
scroll to position [439, 0]
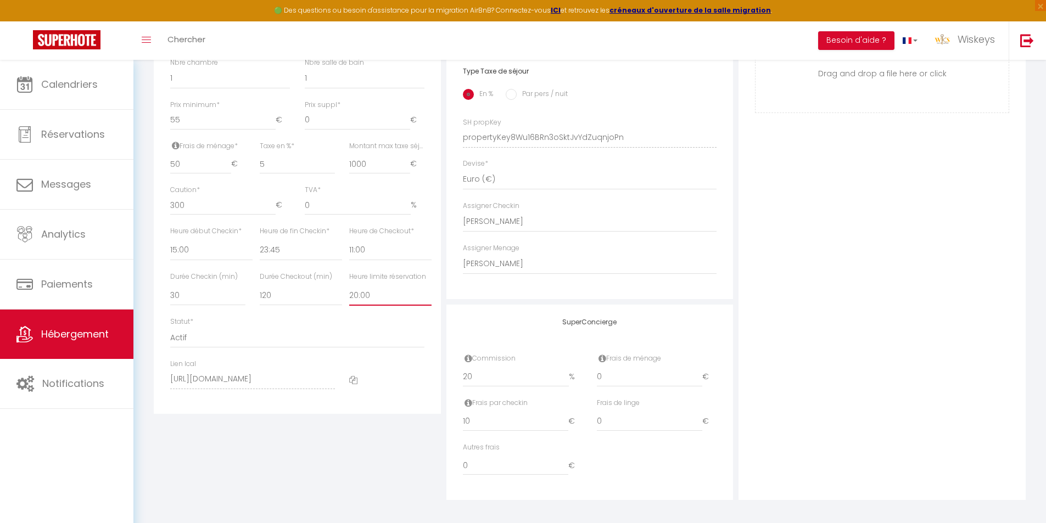
click at [388, 301] on select "Pas de limite 01:00 02:00 03:00 04:00 05:00 06:00 07:00 08:00 09:00 10:00 11:00…" at bounding box center [390, 295] width 82 height 21
click at [349, 293] on select "Pas de limite 01:00 02:00 03:00 04:00 05:00 06:00 07:00 08:00 09:00 10:00 11:00…" at bounding box center [390, 295] width 82 height 21
click at [917, 277] on div "Photo Photo Supprimer Drag and drop a file here or click Ooops, something wrong…" at bounding box center [882, 129] width 287 height 741
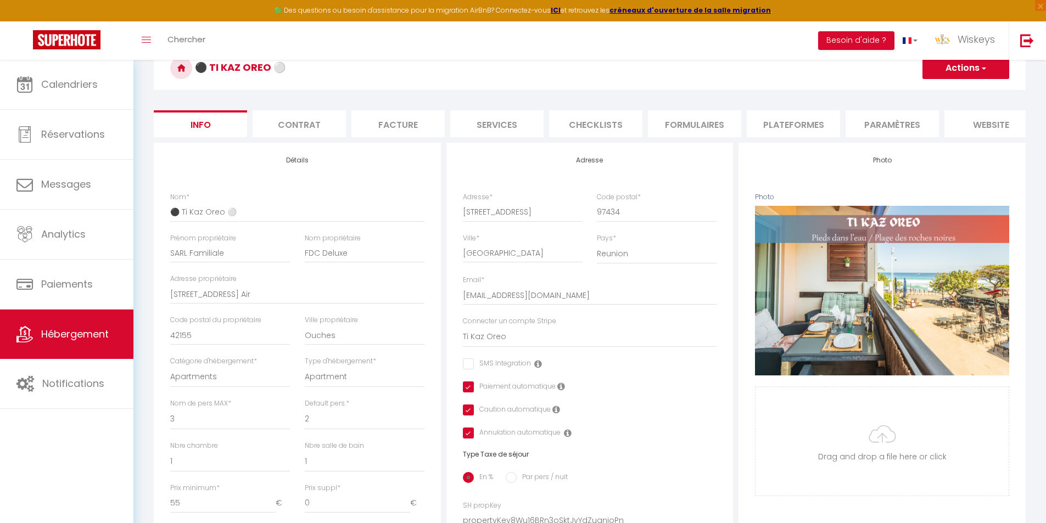
scroll to position [55, 0]
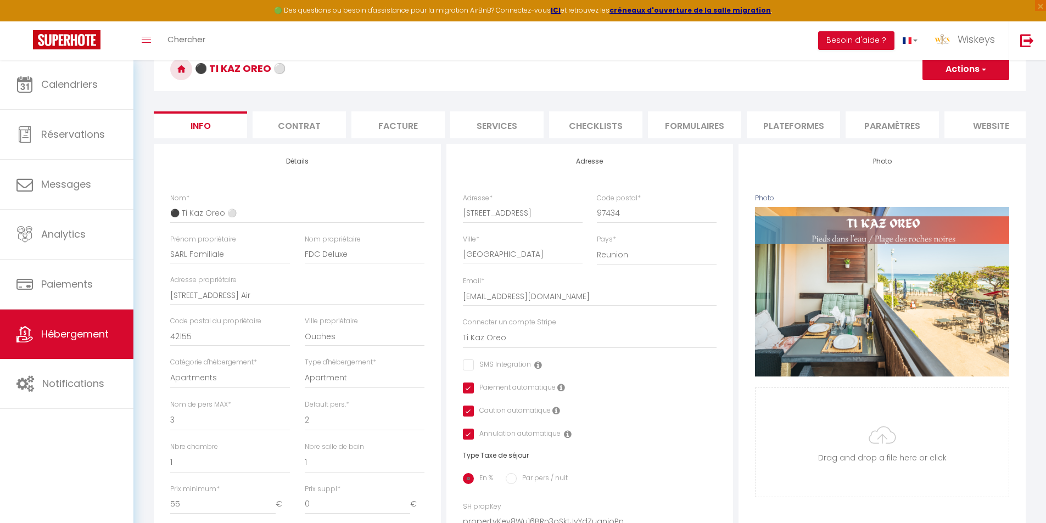
click at [827, 120] on li "Plateformes" at bounding box center [793, 124] width 93 height 27
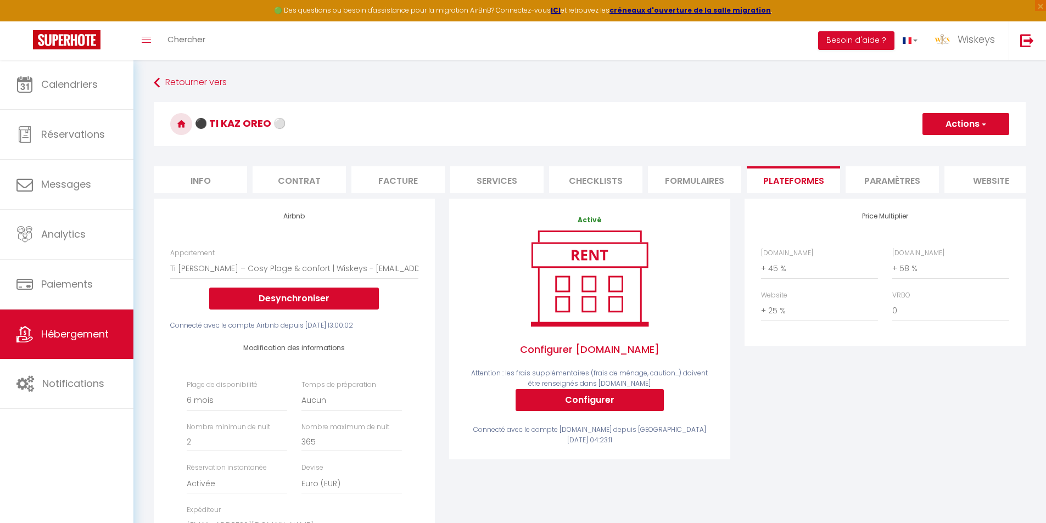
click at [947, 125] on button "Actions" at bounding box center [966, 124] width 87 height 22
click at [950, 149] on link "Enregistrer" at bounding box center [965, 148] width 87 height 14
click at [202, 185] on li "Info" at bounding box center [200, 179] width 93 height 27
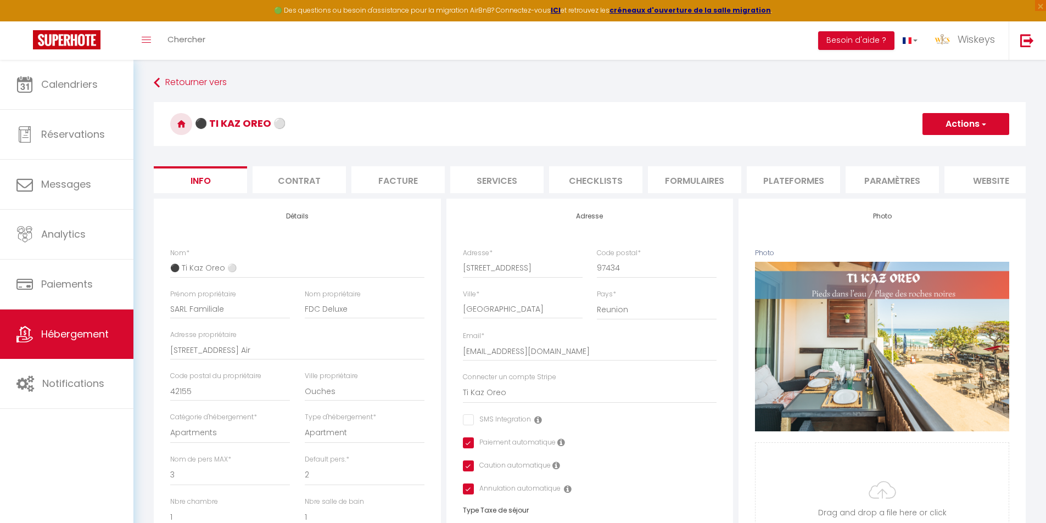
click at [954, 129] on button "Actions" at bounding box center [966, 124] width 87 height 22
click at [936, 150] on input "Enregistrer" at bounding box center [922, 148] width 41 height 11
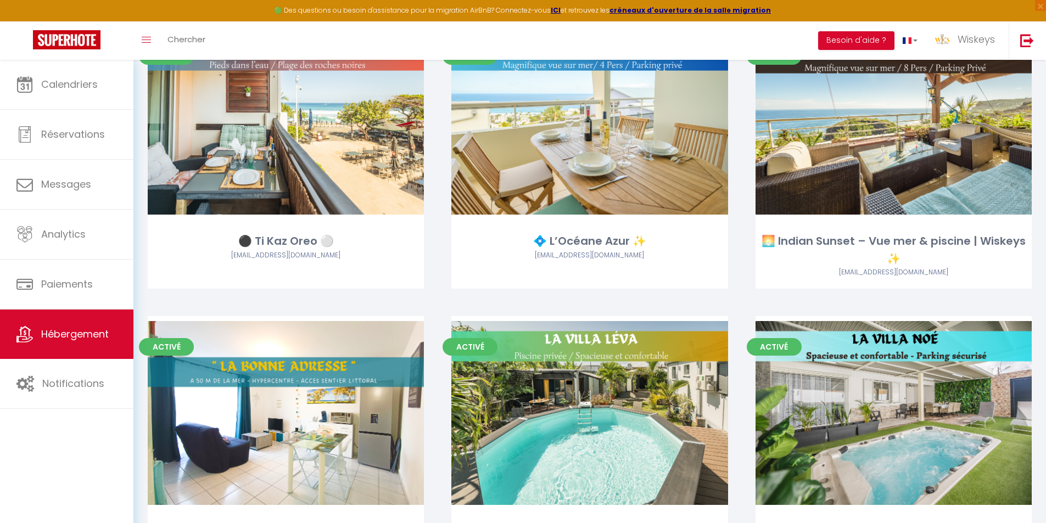
scroll to position [1593, 0]
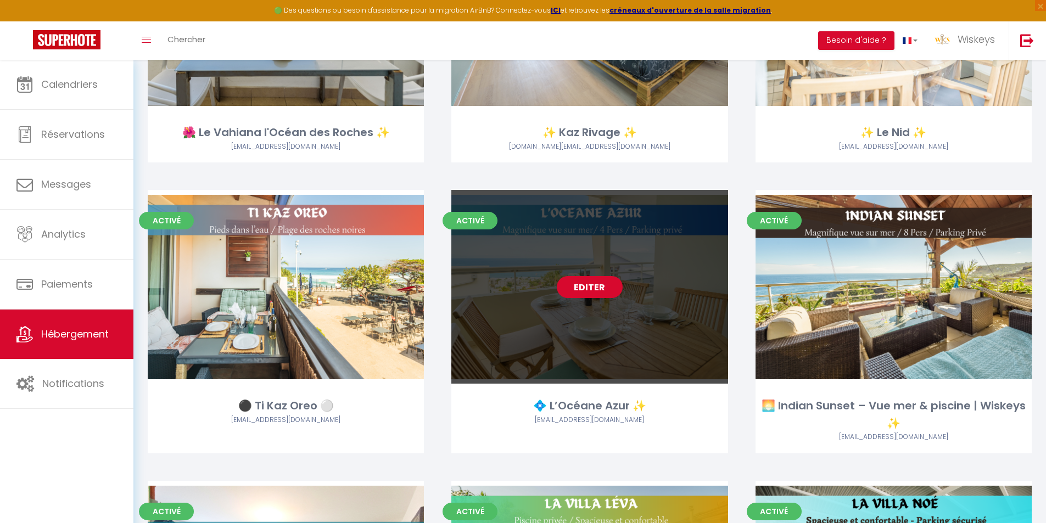
click at [600, 297] on link "Editer" at bounding box center [590, 287] width 66 height 22
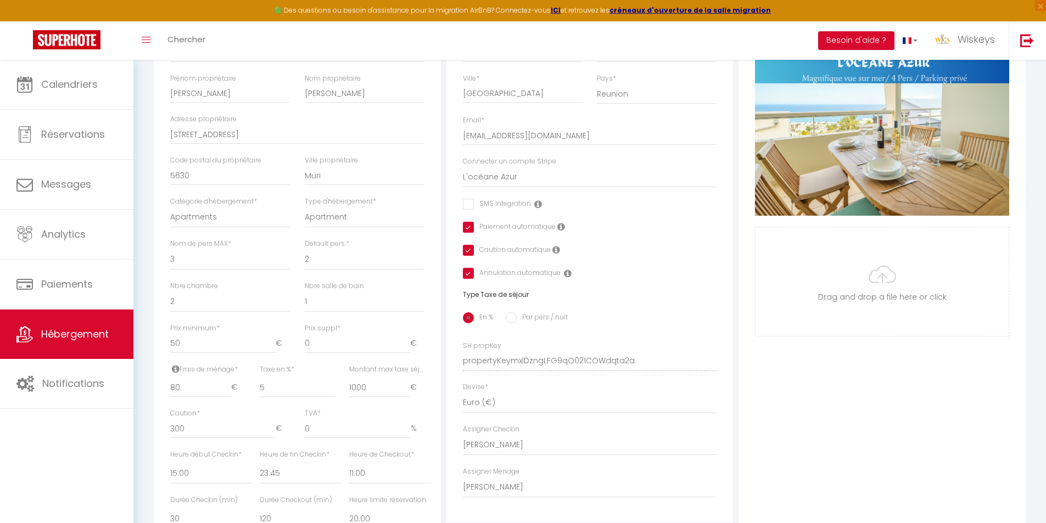
scroll to position [439, 0]
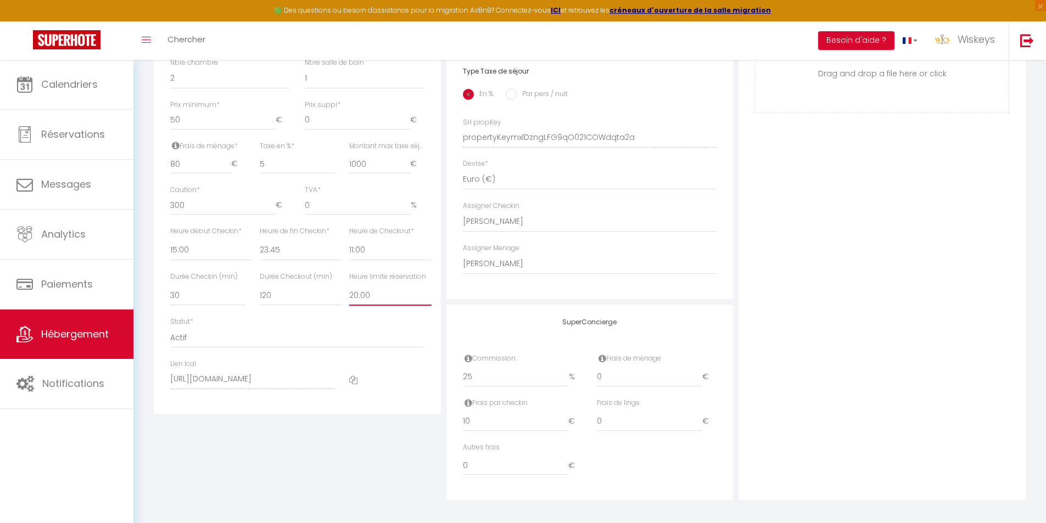
click at [375, 306] on select "Pas de limite 01:00 02:00 03:00 04:00 05:00 06:00 07:00 08:00 09:00 10:00 11:00…" at bounding box center [390, 295] width 82 height 21
click at [349, 293] on select "Pas de limite 01:00 02:00 03:00 04:00 05:00 06:00 07:00 08:00 09:00 10:00 11:00…" at bounding box center [390, 295] width 82 height 21
click at [919, 194] on div "Photo Photo Supprimer Drag and drop a file here or click Ooops, something wrong…" at bounding box center [882, 129] width 287 height 741
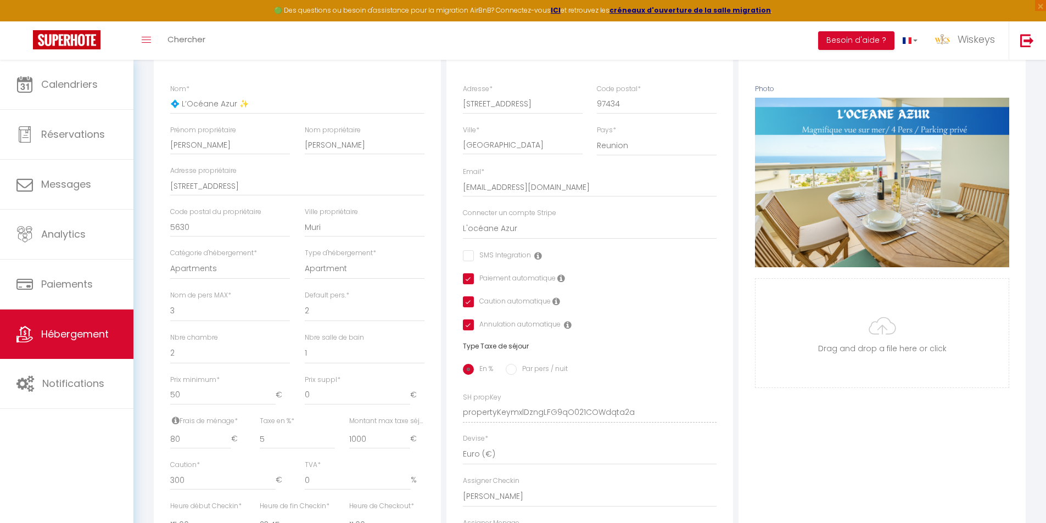
scroll to position [0, 0]
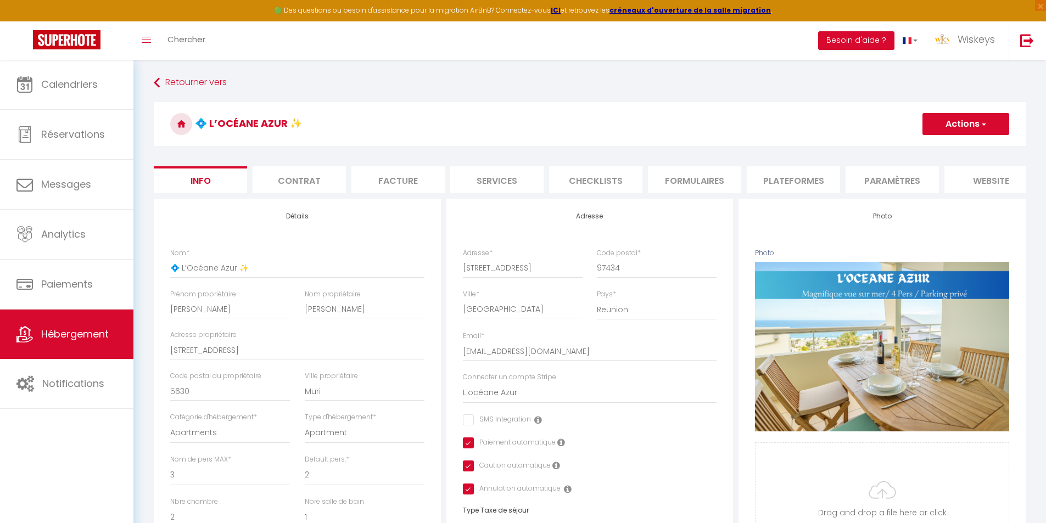
click at [807, 177] on li "Plateformes" at bounding box center [793, 179] width 93 height 27
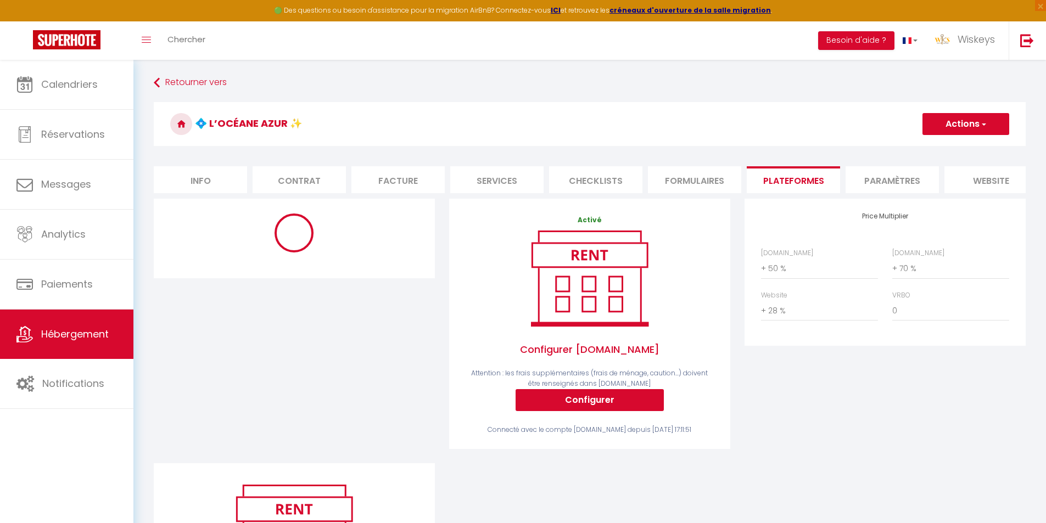
click at [978, 130] on button "Actions" at bounding box center [966, 124] width 87 height 22
click at [965, 147] on link "Enregistrer" at bounding box center [965, 148] width 87 height 14
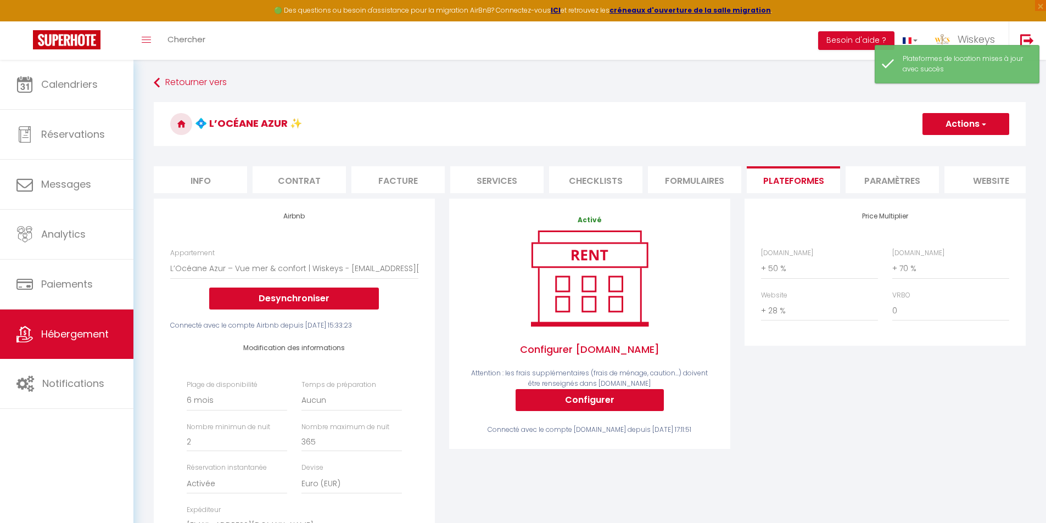
click at [237, 177] on li "Info" at bounding box center [200, 179] width 93 height 27
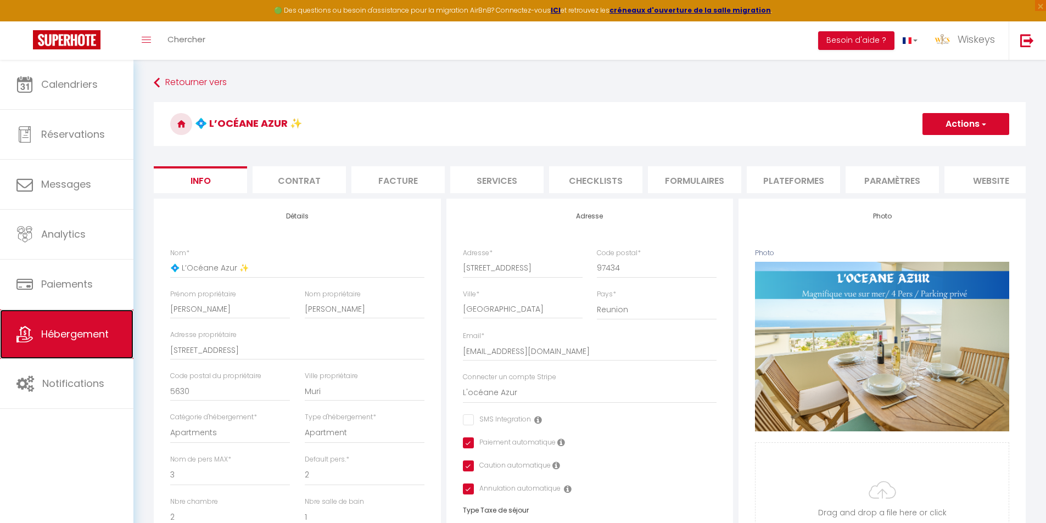
click at [96, 334] on span "Hébergement" at bounding box center [75, 334] width 68 height 14
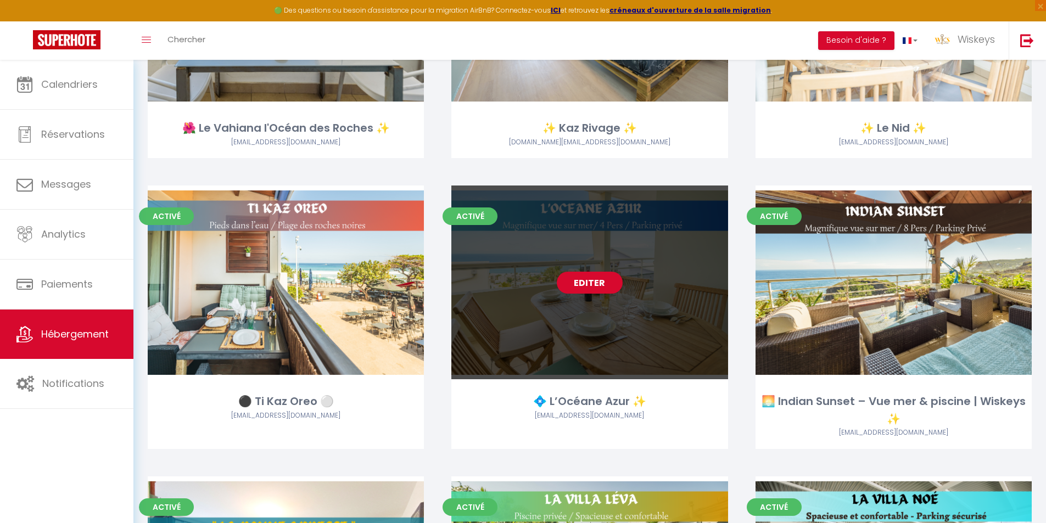
scroll to position [1757, 0]
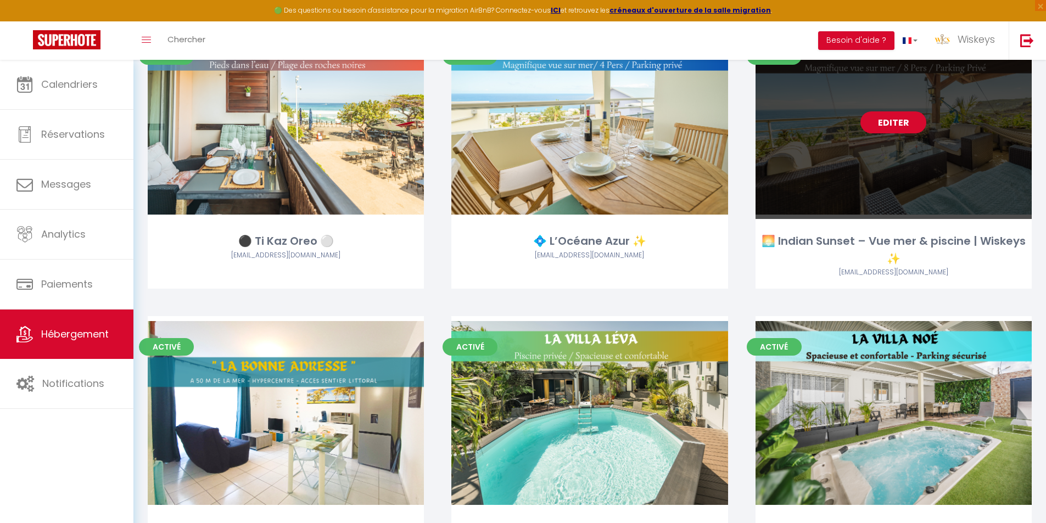
click at [891, 117] on link "Editer" at bounding box center [894, 122] width 66 height 22
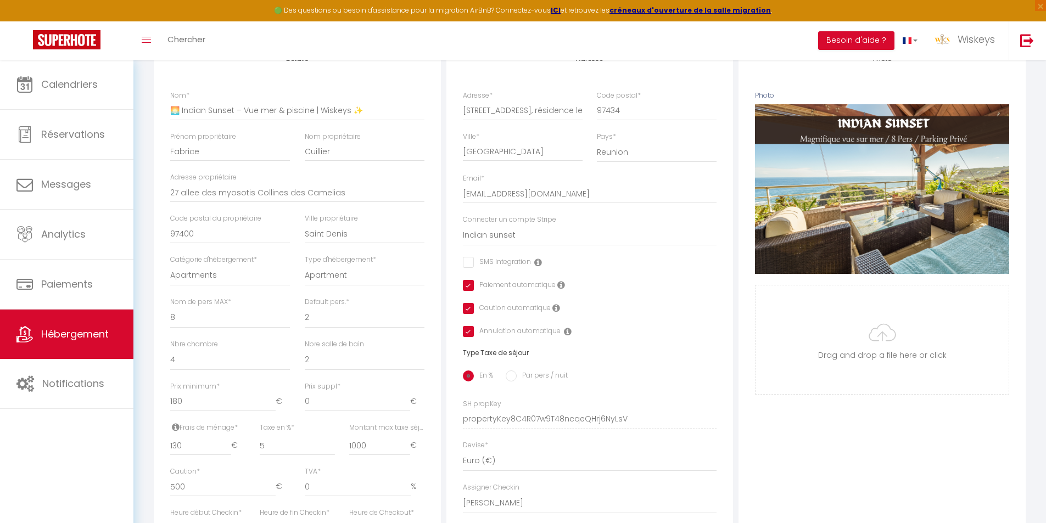
scroll to position [384, 0]
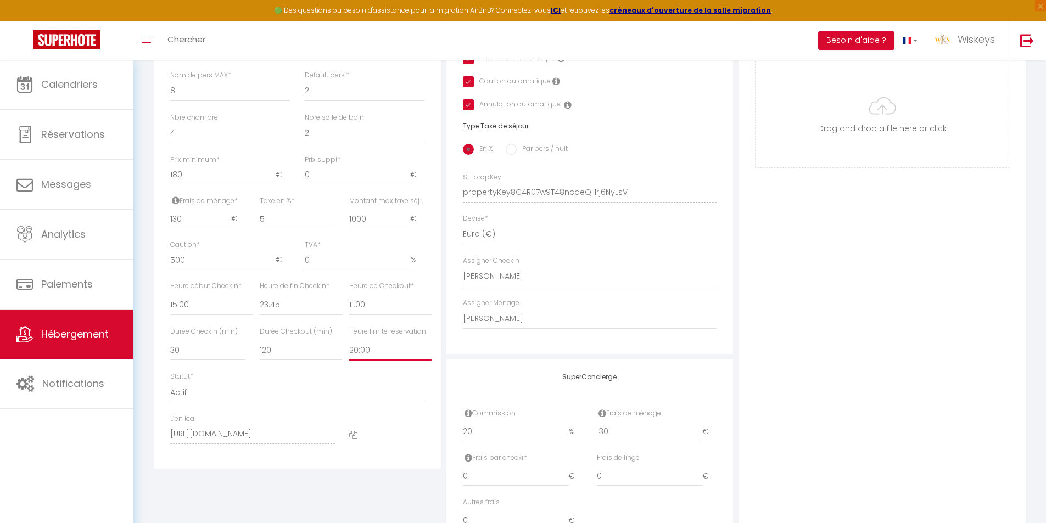
click at [351, 357] on select "Pas de limite 01:00 02:00 03:00 04:00 05:00 06:00 07:00 08:00 09:00 10:00 11:00…" at bounding box center [390, 350] width 82 height 21
click at [349, 348] on select "Pas de limite 01:00 02:00 03:00 04:00 05:00 06:00 07:00 08:00 09:00 10:00 11:00…" at bounding box center [390, 350] width 82 height 21
click at [852, 310] on div "Photo Photo Supprimer Drag and drop a file here or click Ooops, something wrong…" at bounding box center [882, 184] width 287 height 741
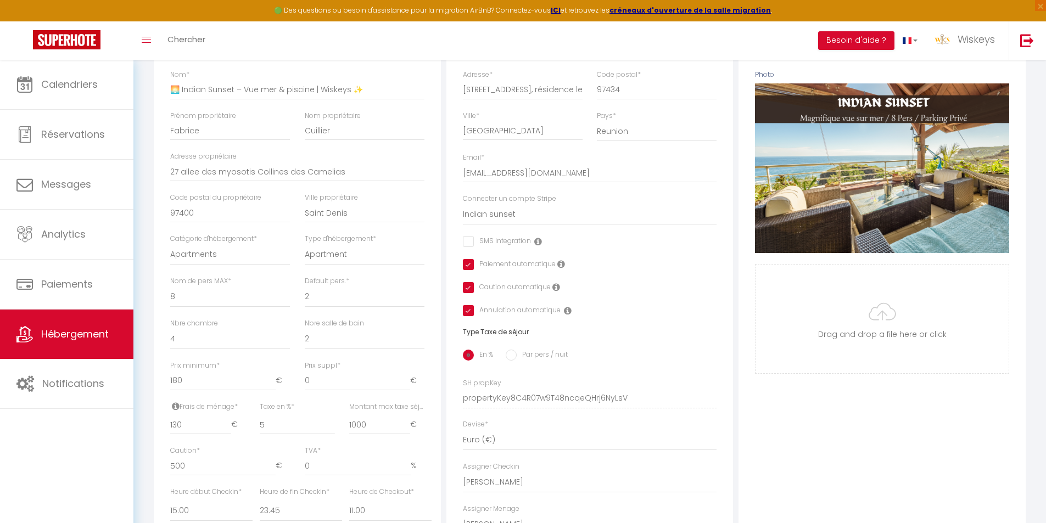
scroll to position [0, 0]
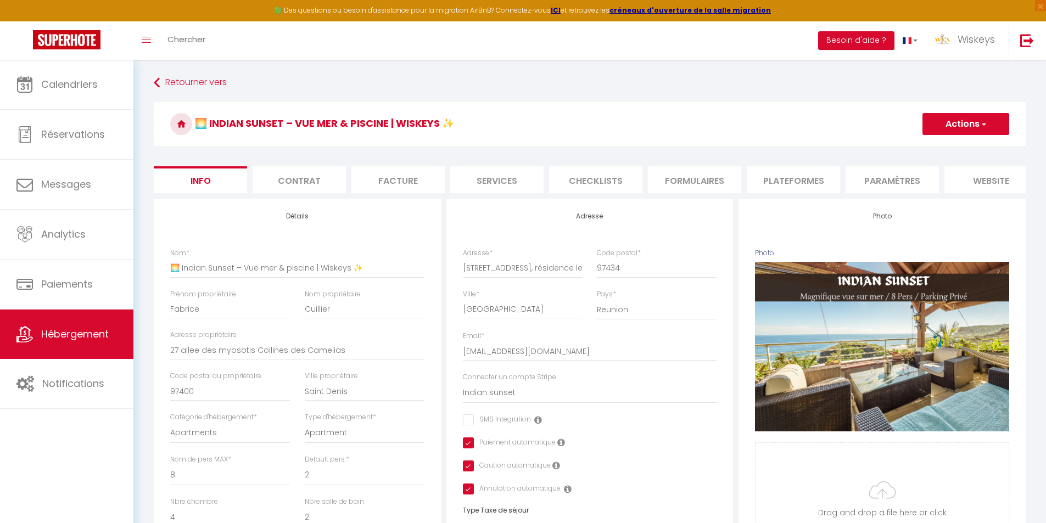
click at [945, 133] on button "Actions" at bounding box center [966, 124] width 87 height 22
click at [935, 146] on input "Enregistrer" at bounding box center [922, 148] width 41 height 11
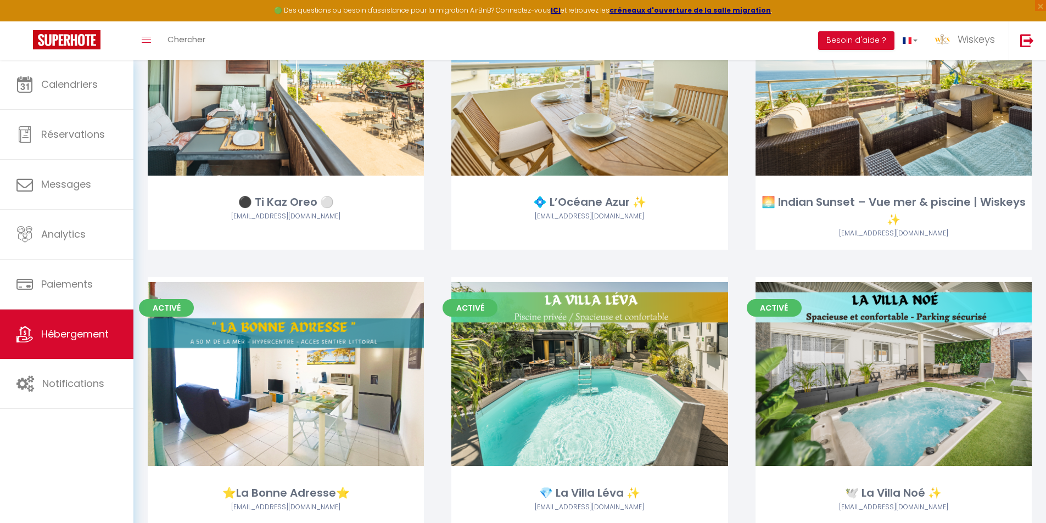
scroll to position [1977, 0]
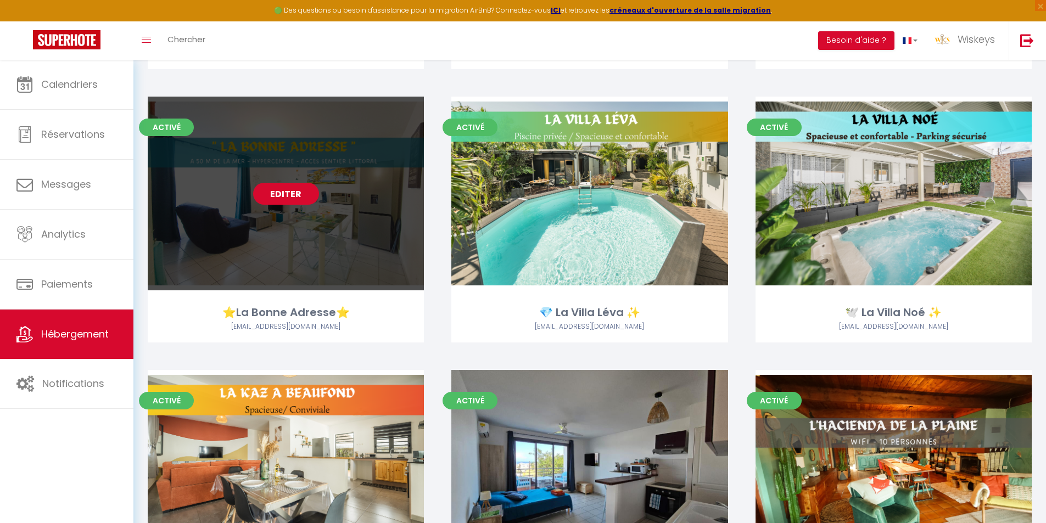
click at [297, 202] on link "Editer" at bounding box center [286, 194] width 66 height 22
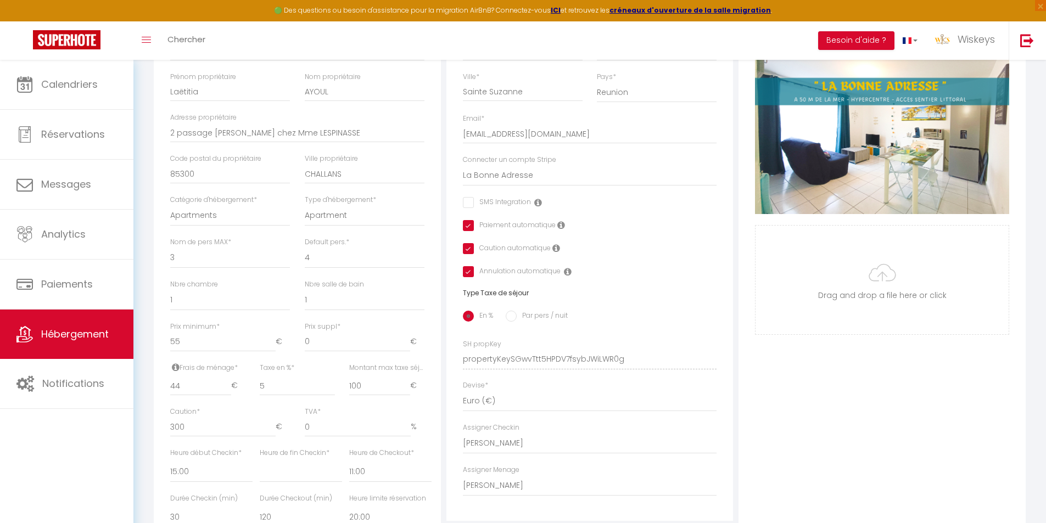
scroll to position [384, 0]
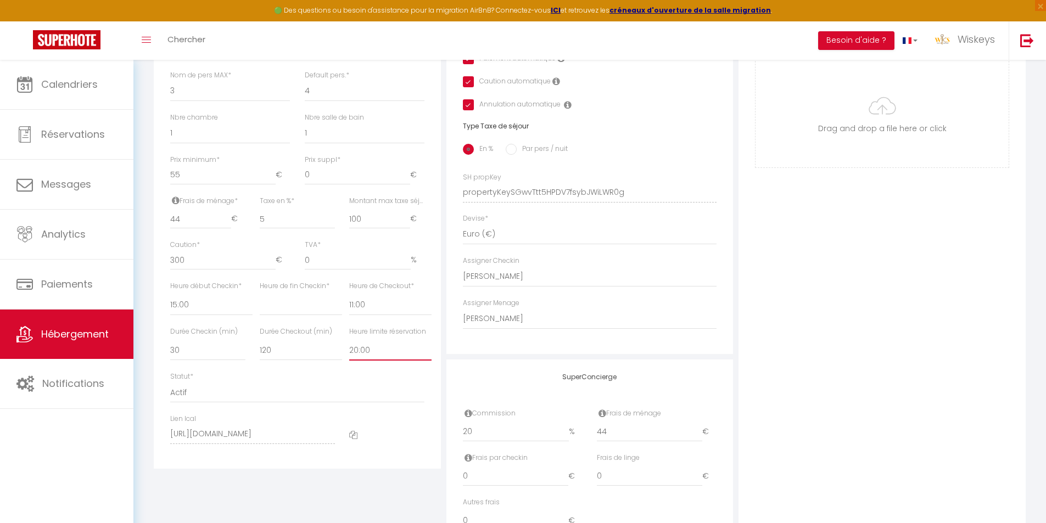
click at [367, 360] on select "Pas de limite 01:00 02:00 03:00 04:00 05:00 06:00 07:00 08:00 09:00 10:00 11:00…" at bounding box center [390, 350] width 82 height 21
click at [349, 348] on select "Pas de limite 01:00 02:00 03:00 04:00 05:00 06:00 07:00 08:00 09:00 10:00 11:00…" at bounding box center [390, 350] width 82 height 21
click at [806, 345] on div "Photo Photo Supprimer Drag and drop a file here or click Ooops, something wrong…" at bounding box center [882, 184] width 287 height 741
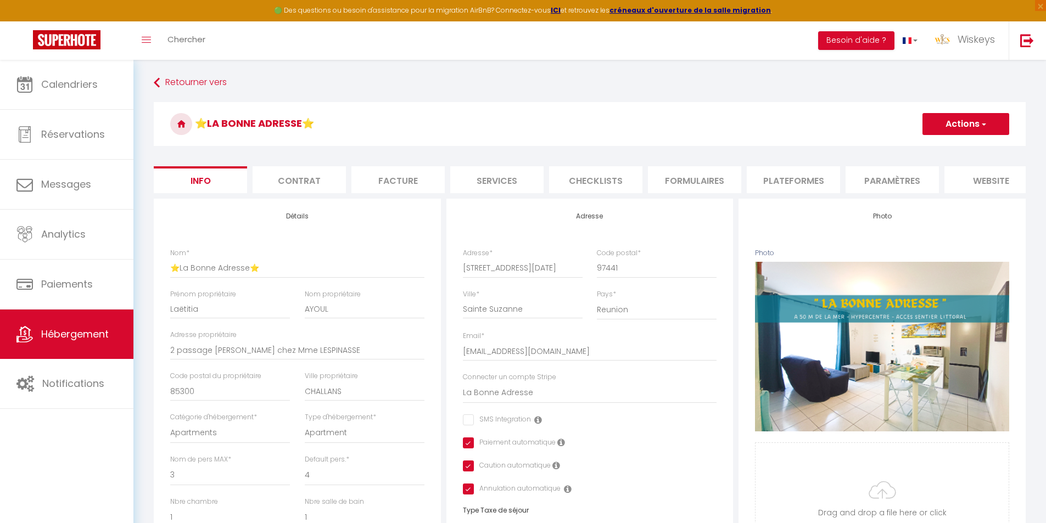
click at [765, 181] on li "Plateformes" at bounding box center [793, 179] width 93 height 27
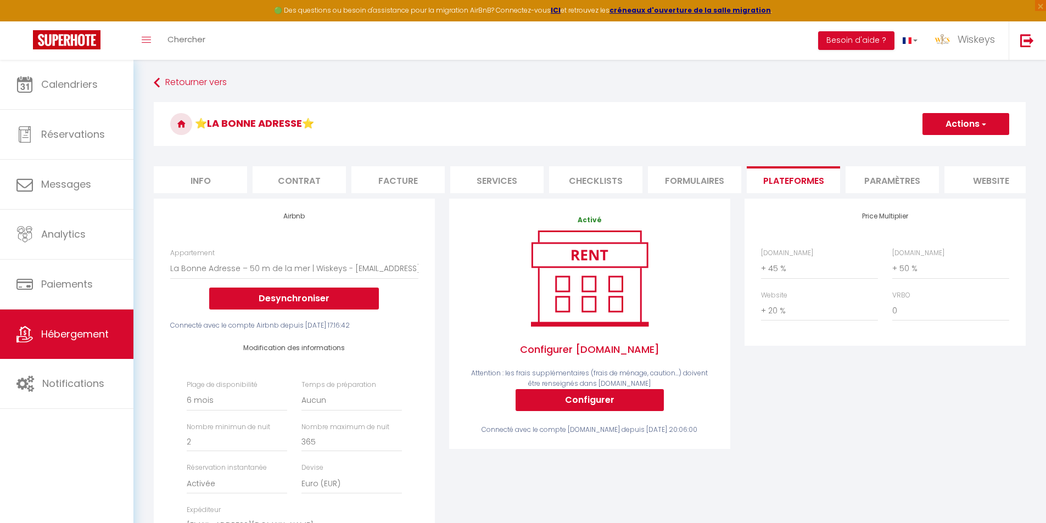
click at [204, 166] on li "Info" at bounding box center [200, 179] width 93 height 27
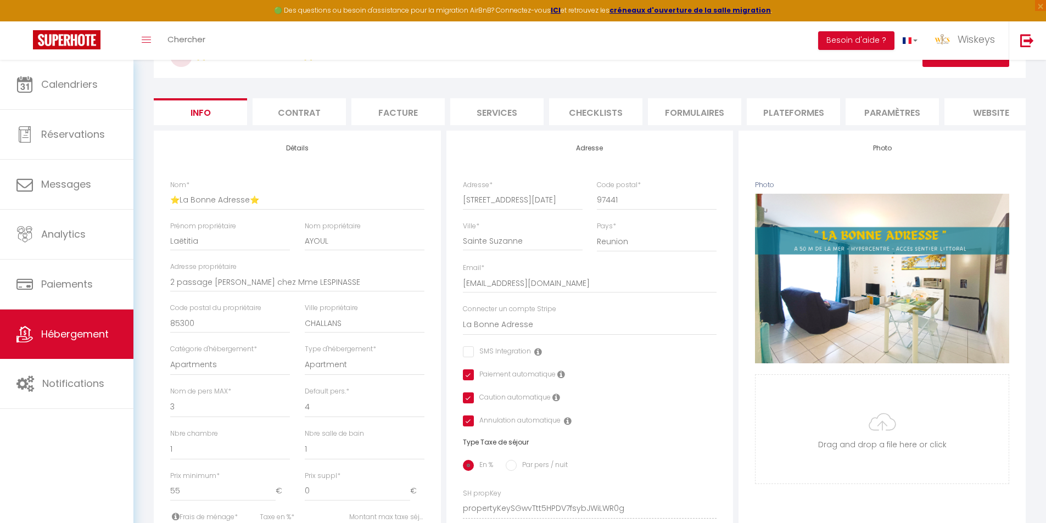
scroll to position [55, 0]
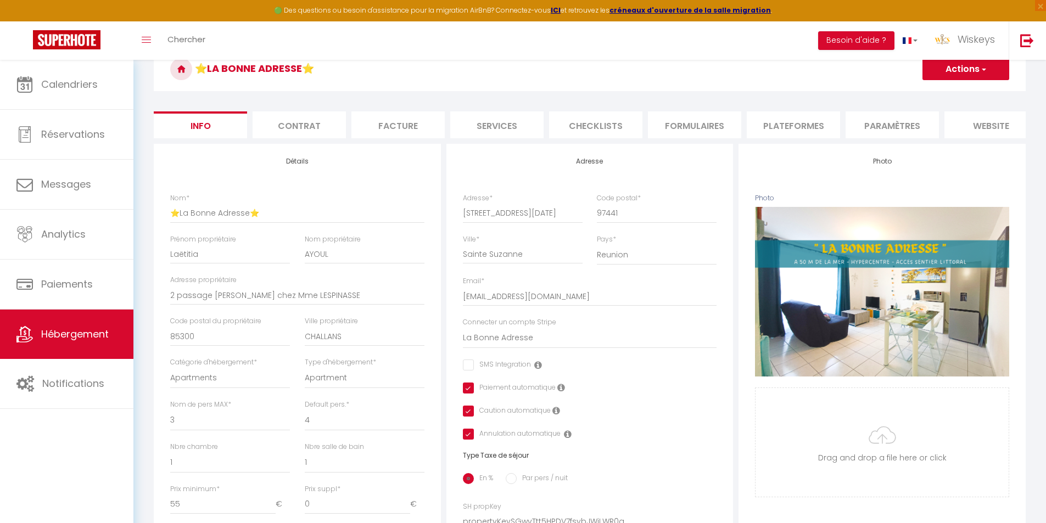
click at [957, 72] on button "Actions" at bounding box center [966, 69] width 87 height 22
click at [934, 90] on input "Enregistrer" at bounding box center [922, 93] width 41 height 11
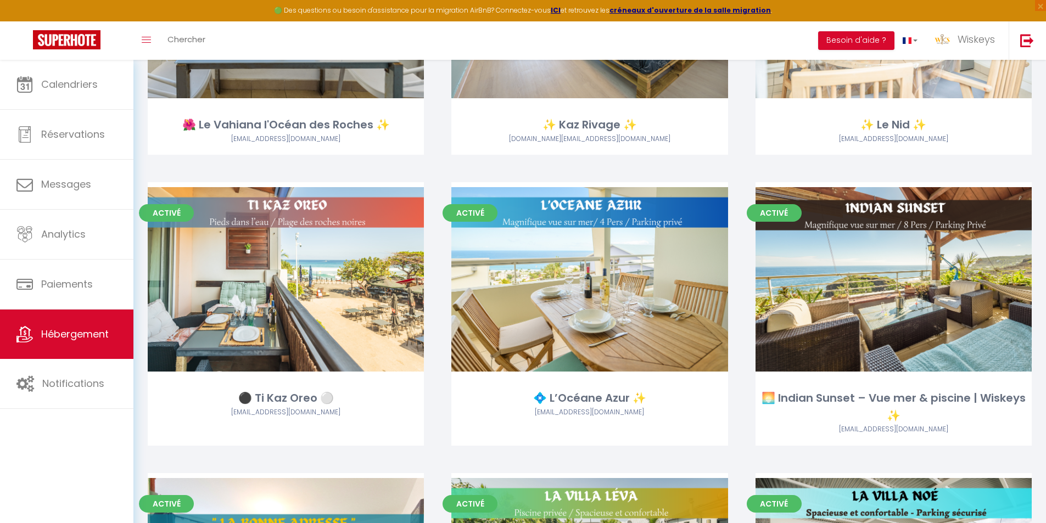
scroll to position [1812, 0]
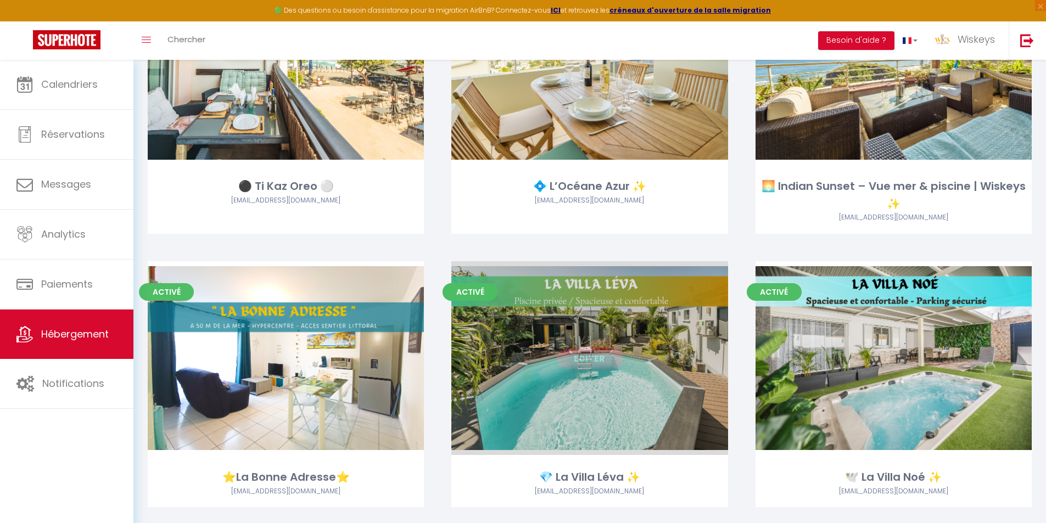
click at [598, 359] on link "Editer" at bounding box center [590, 359] width 66 height 22
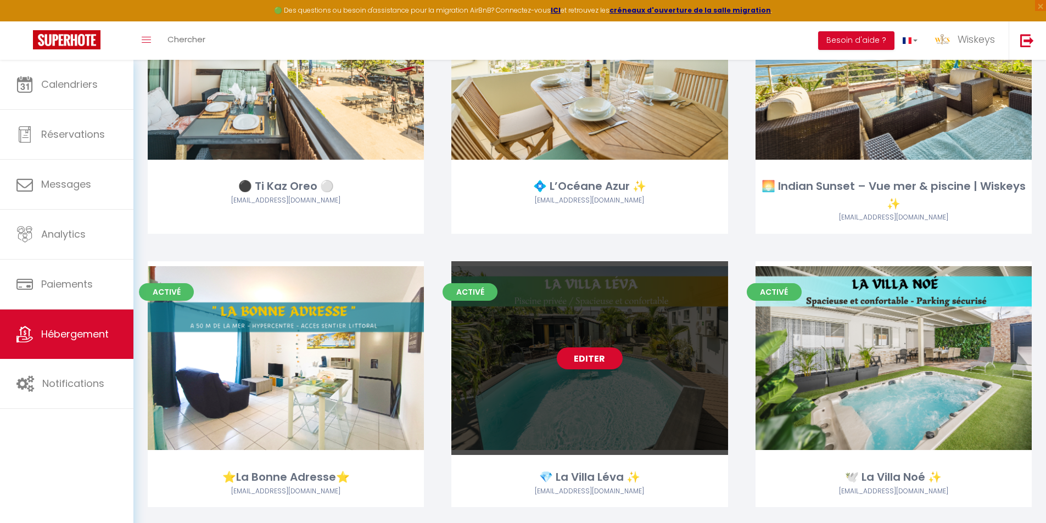
click at [602, 354] on link "Editer" at bounding box center [590, 359] width 66 height 22
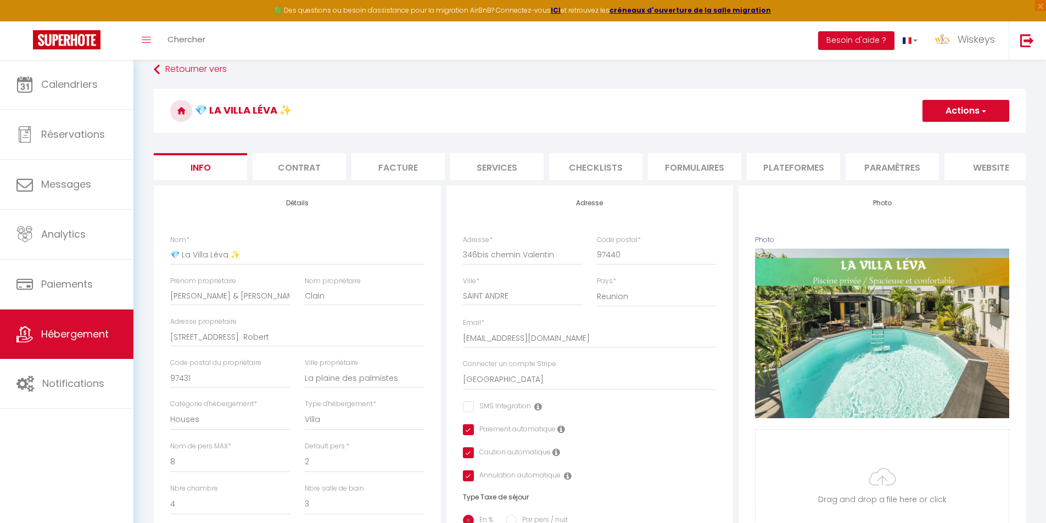
scroll to position [330, 0]
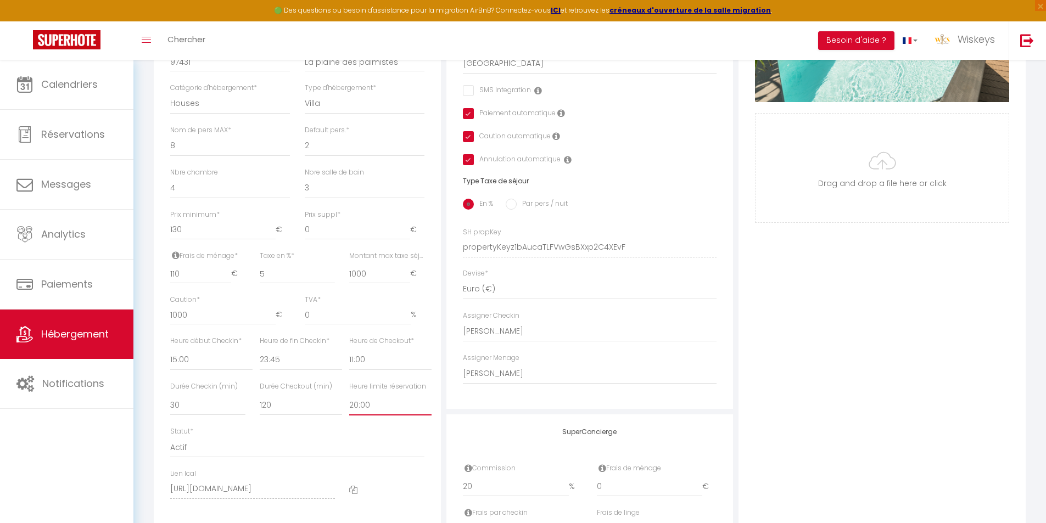
click at [377, 415] on select "Pas de limite 01:00 02:00 03:00 04:00 05:00 06:00 07:00 08:00 09:00 10:00 11:00…" at bounding box center [390, 405] width 82 height 21
click at [349, 403] on select "Pas de limite 01:00 02:00 03:00 04:00 05:00 06:00 07:00 08:00 09:00 10:00 11:00…" at bounding box center [390, 405] width 82 height 21
click at [833, 297] on div "Photo Photo Supprimer Drag and drop a file here or click Ooops, something wrong…" at bounding box center [882, 239] width 287 height 741
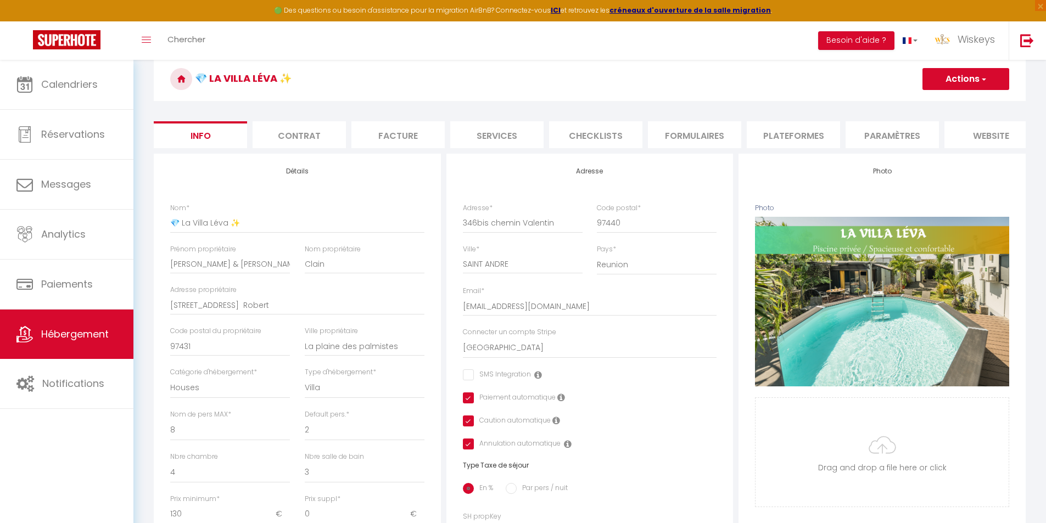
scroll to position [0, 0]
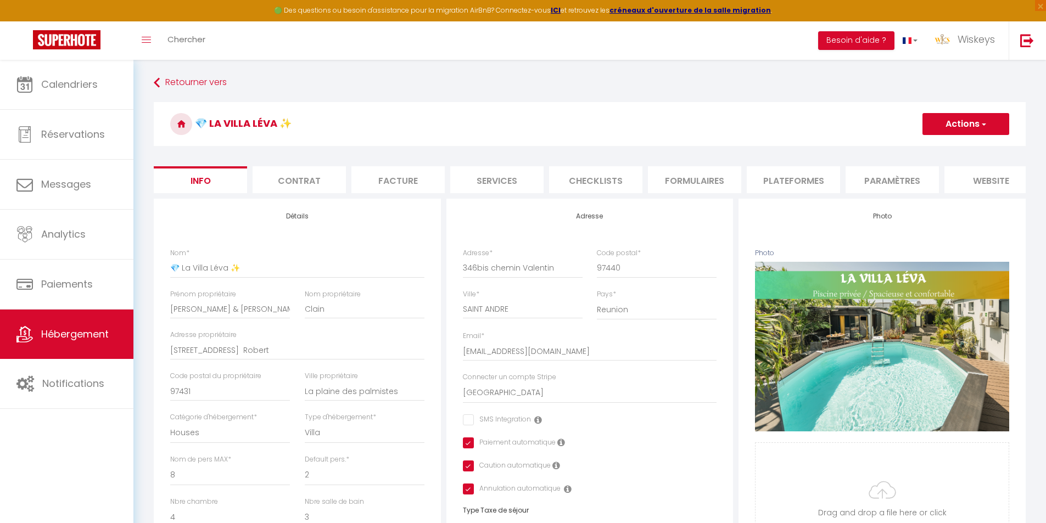
click at [798, 175] on li "Plateformes" at bounding box center [793, 179] width 93 height 27
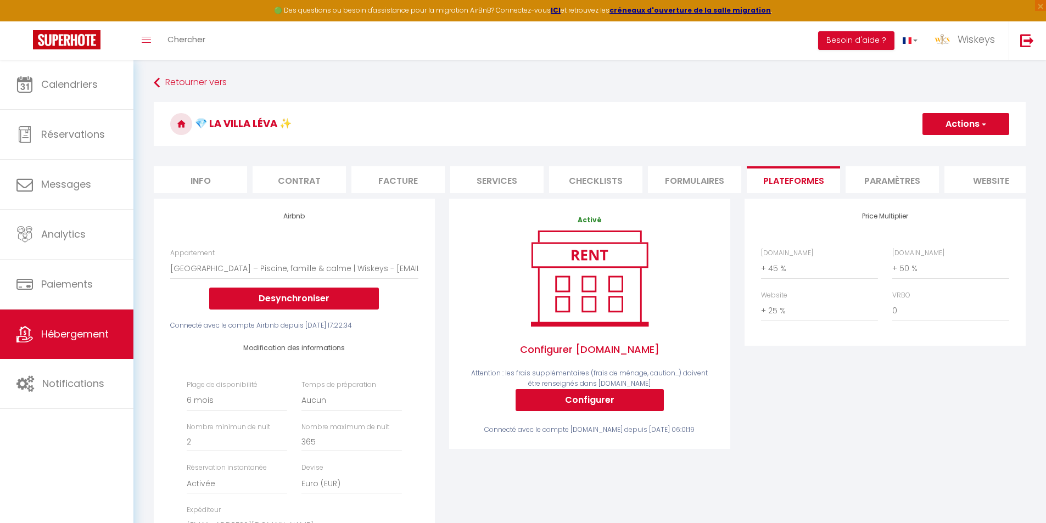
click at [973, 130] on button "Actions" at bounding box center [966, 124] width 87 height 22
click at [963, 145] on link "Enregistrer" at bounding box center [965, 148] width 87 height 14
click at [213, 188] on li "Info" at bounding box center [200, 179] width 93 height 27
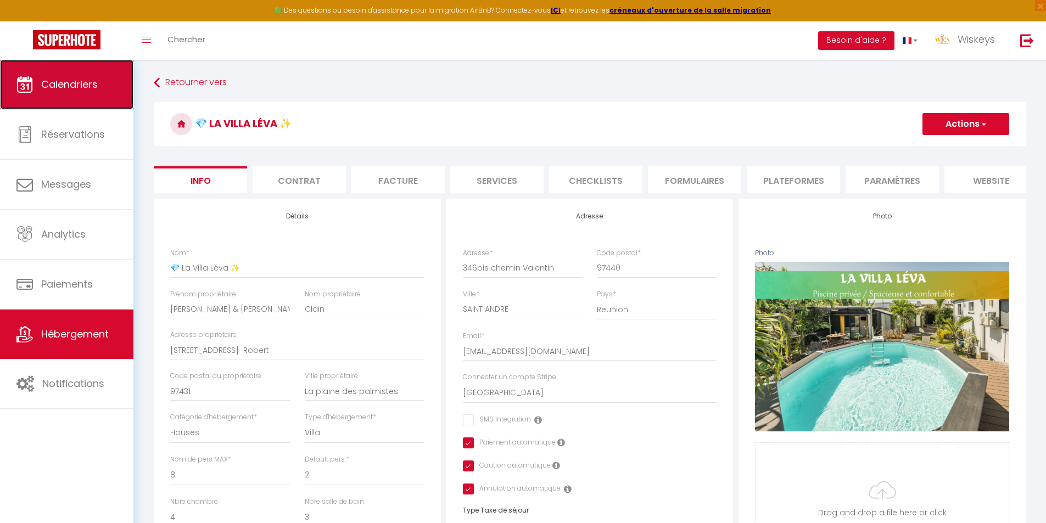
click at [90, 90] on span "Calendriers" at bounding box center [69, 84] width 57 height 14
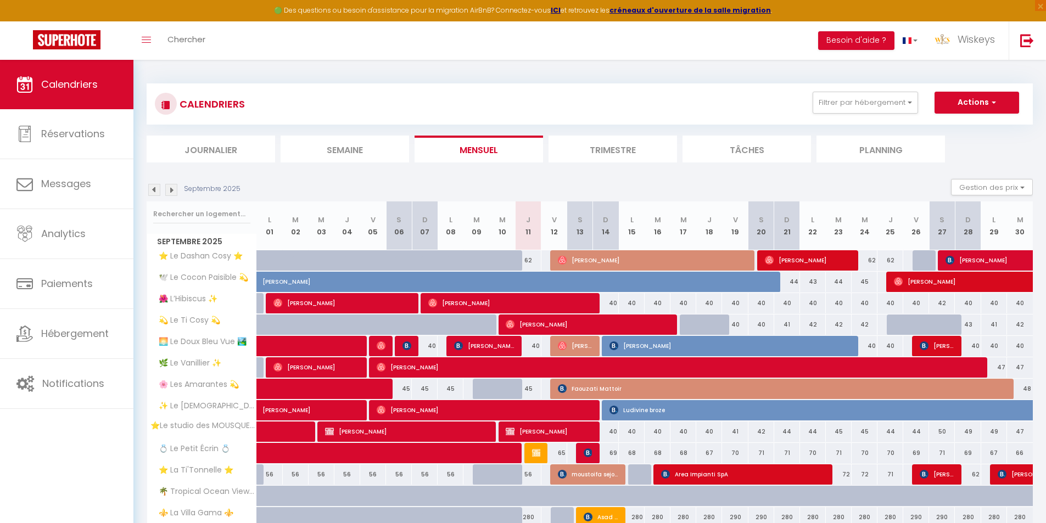
click at [630, 142] on li "Trimestre" at bounding box center [613, 149] width 129 height 27
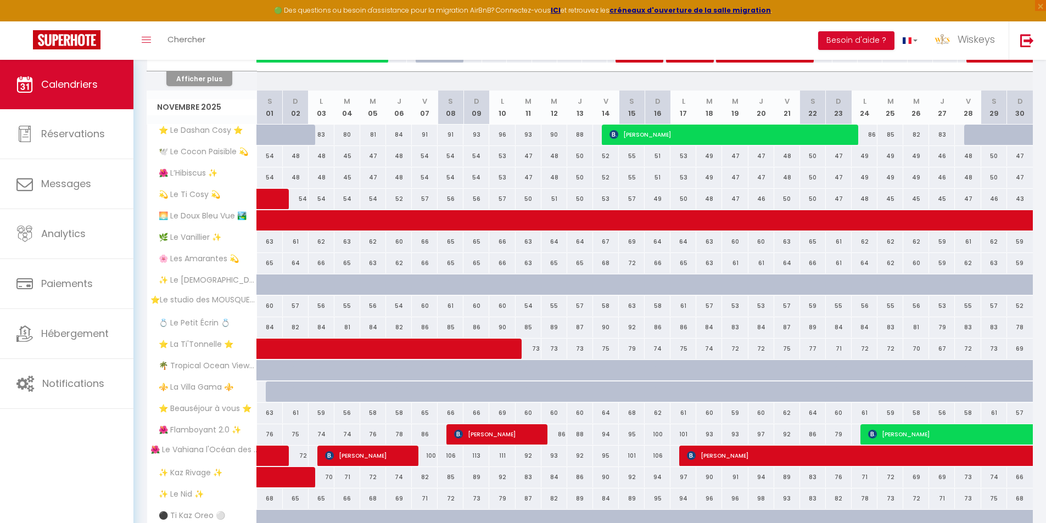
scroll to position [1206, 0]
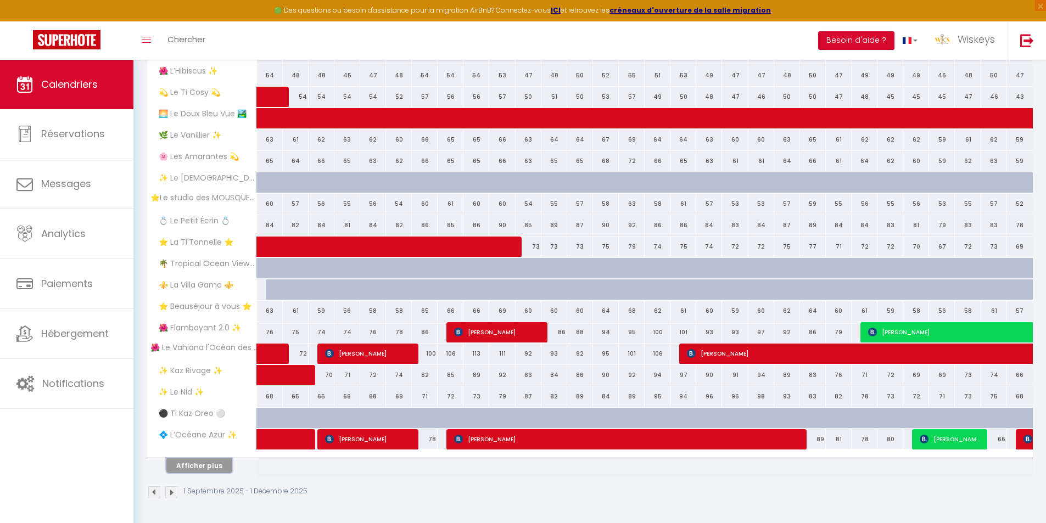
click at [213, 466] on button "Afficher plus" at bounding box center [199, 466] width 66 height 15
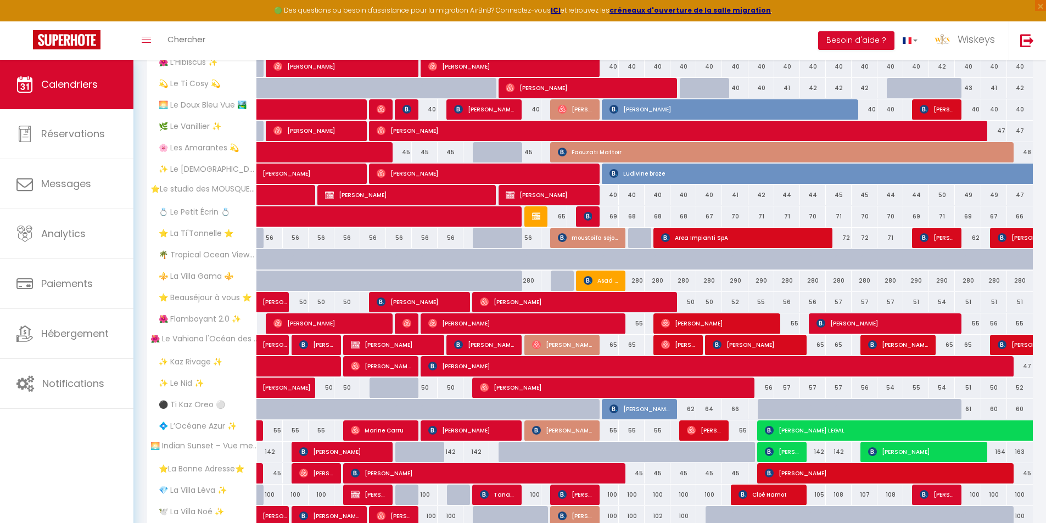
scroll to position [102, 0]
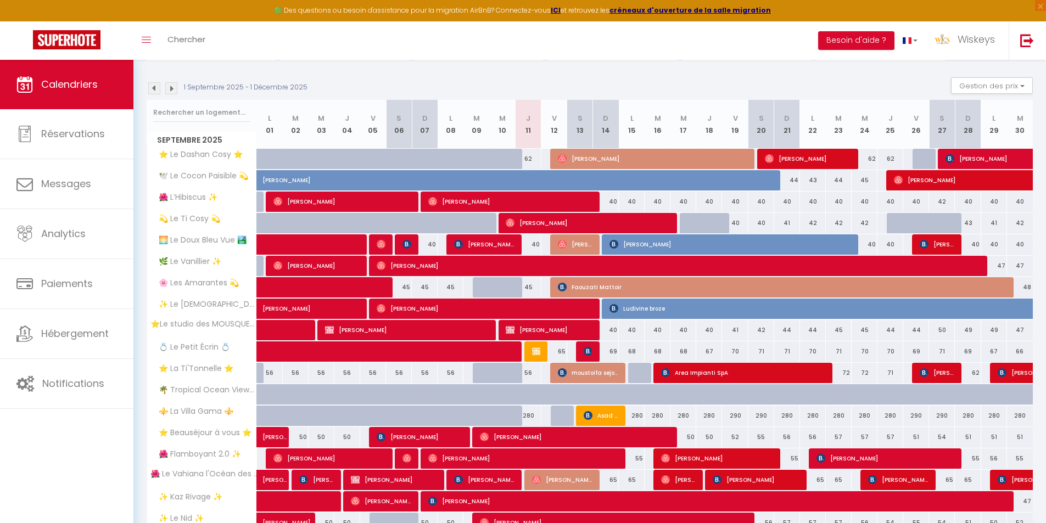
click at [173, 95] on div "1 Septembre 2025 - 1 Décembre 2025 Gestion des prix Nb Nuits minimum Règles Dis…" at bounding box center [590, 88] width 886 height 23
click at [170, 87] on img at bounding box center [171, 88] width 12 height 12
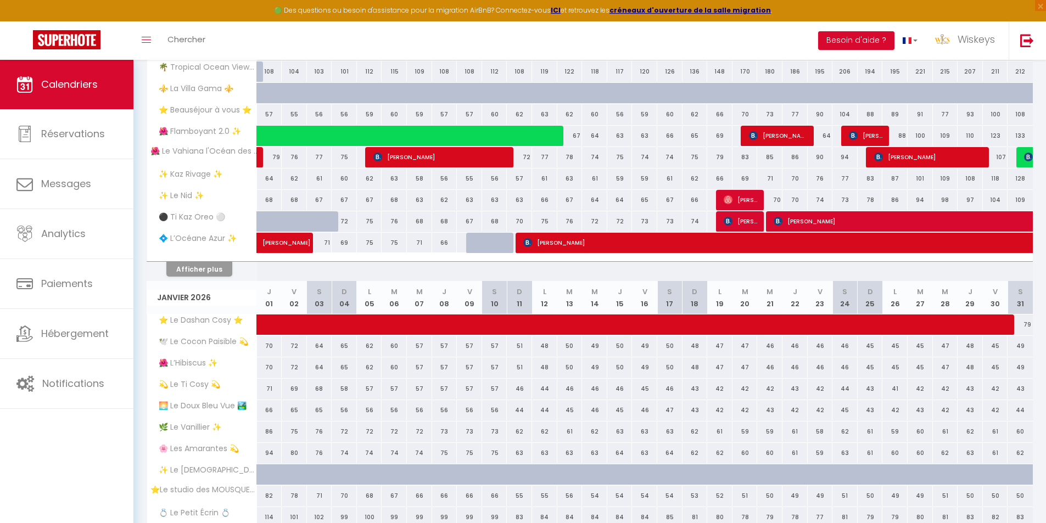
scroll to position [431, 0]
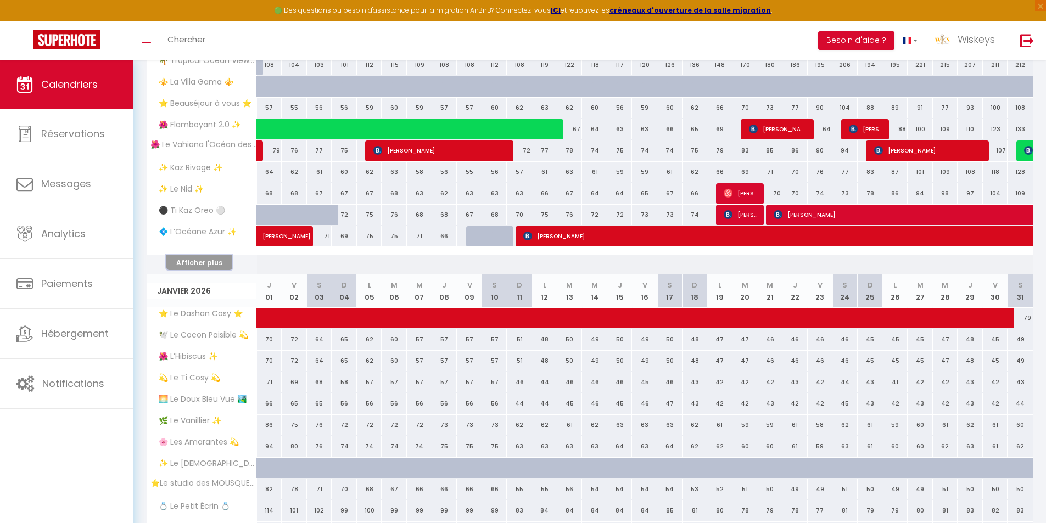
click at [215, 263] on button "Afficher plus" at bounding box center [199, 262] width 66 height 15
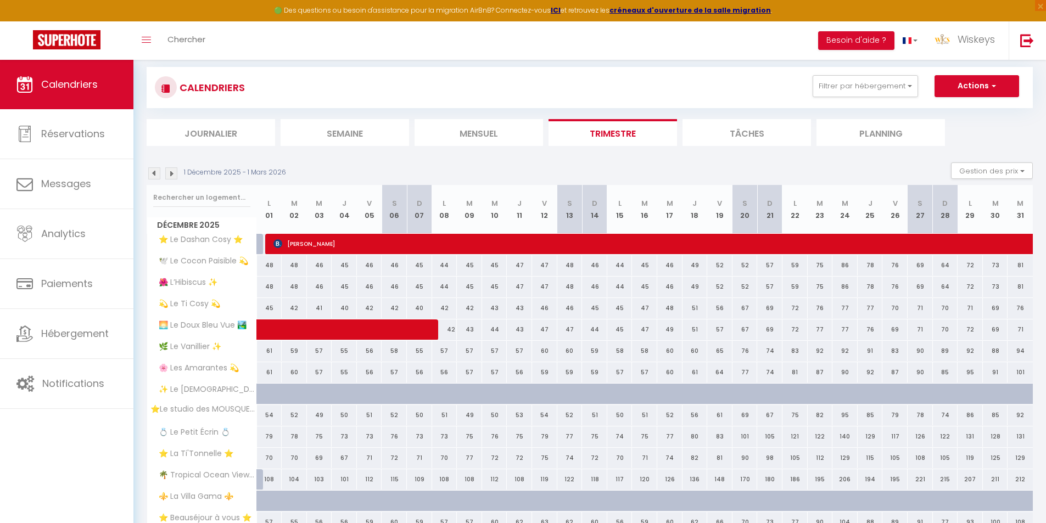
scroll to position [0, 0]
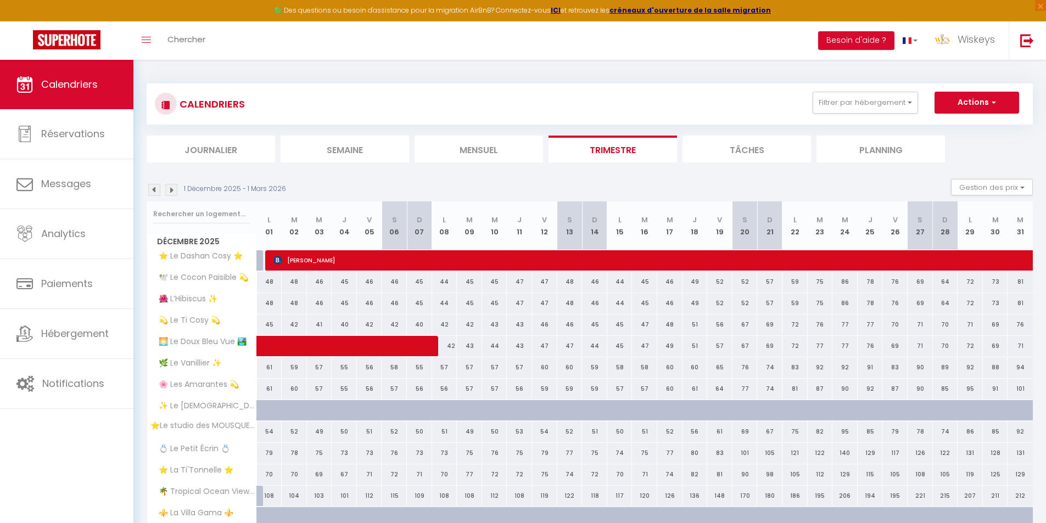
click at [156, 193] on img at bounding box center [154, 190] width 12 height 12
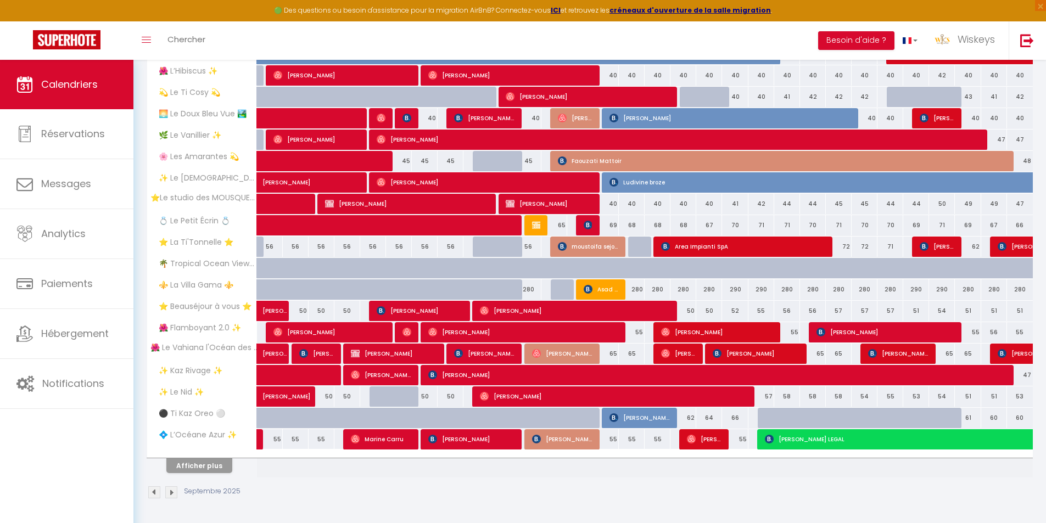
scroll to position [228, 0]
click at [191, 466] on button "Afficher plus" at bounding box center [199, 466] width 66 height 15
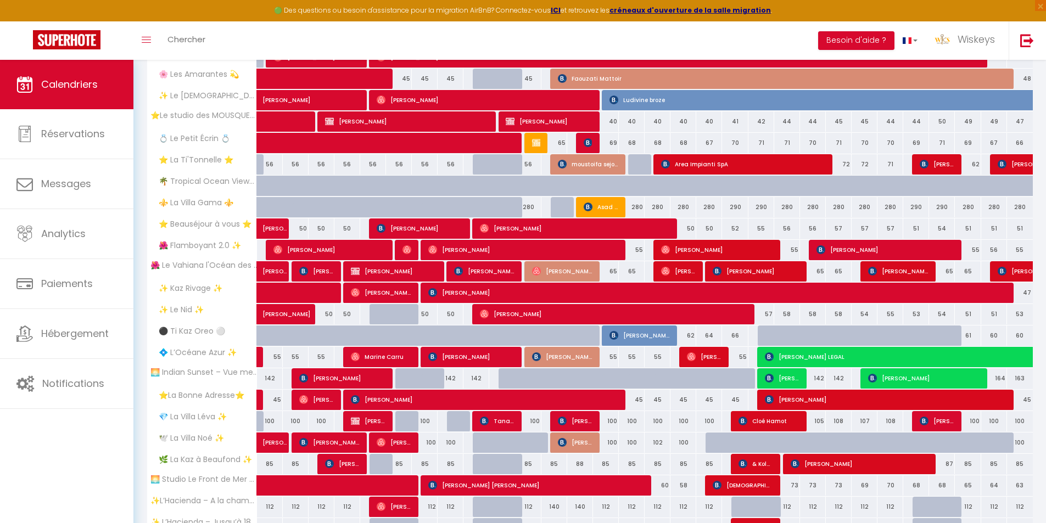
scroll to position [372, 0]
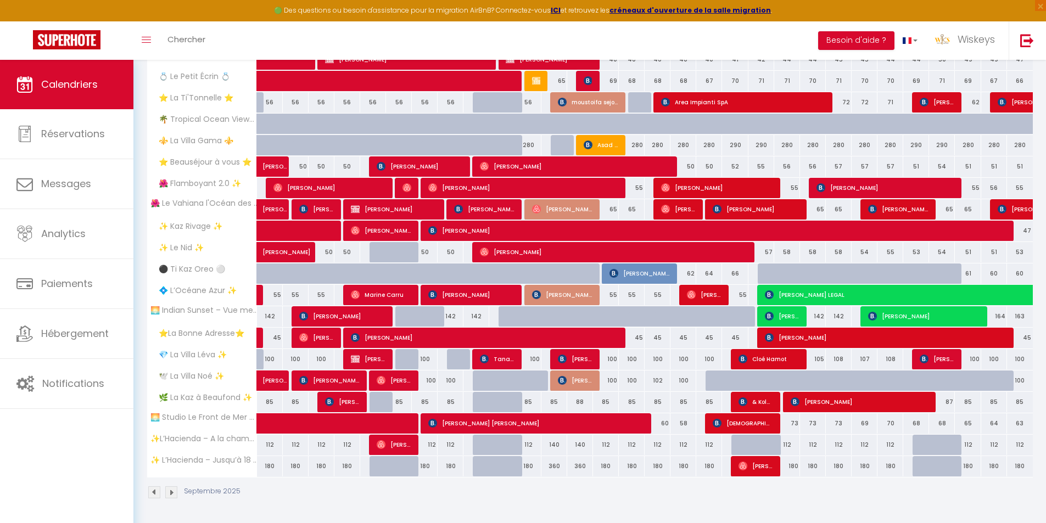
click at [558, 466] on div "360" at bounding box center [555, 466] width 26 height 20
type input "360"
type input "Ven 12 Septembre 2025"
type input "Sam 13 Septembre 2025"
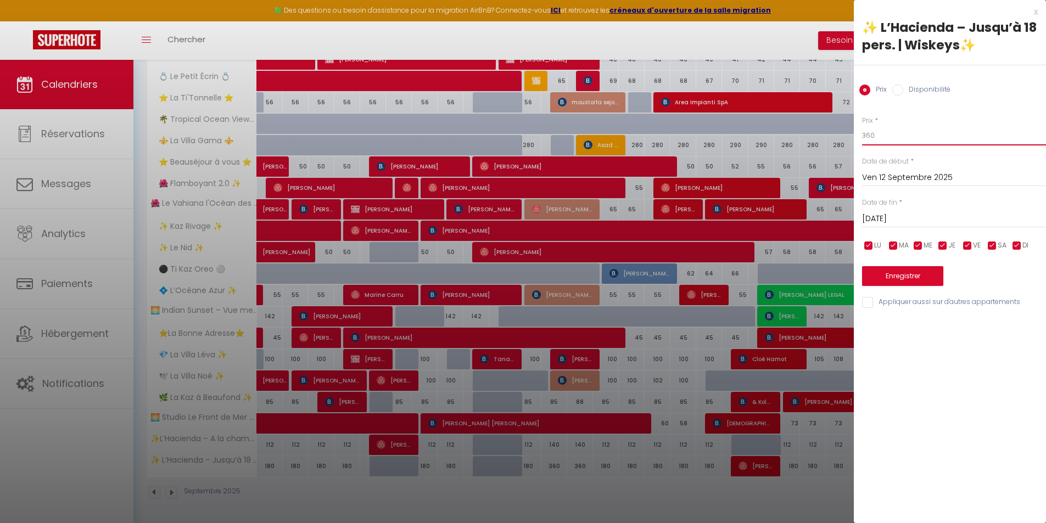
click at [869, 136] on input "360" at bounding box center [954, 136] width 184 height 20
type input "320"
click at [913, 217] on input "Sam 13 Septembre 2025" at bounding box center [954, 219] width 184 height 14
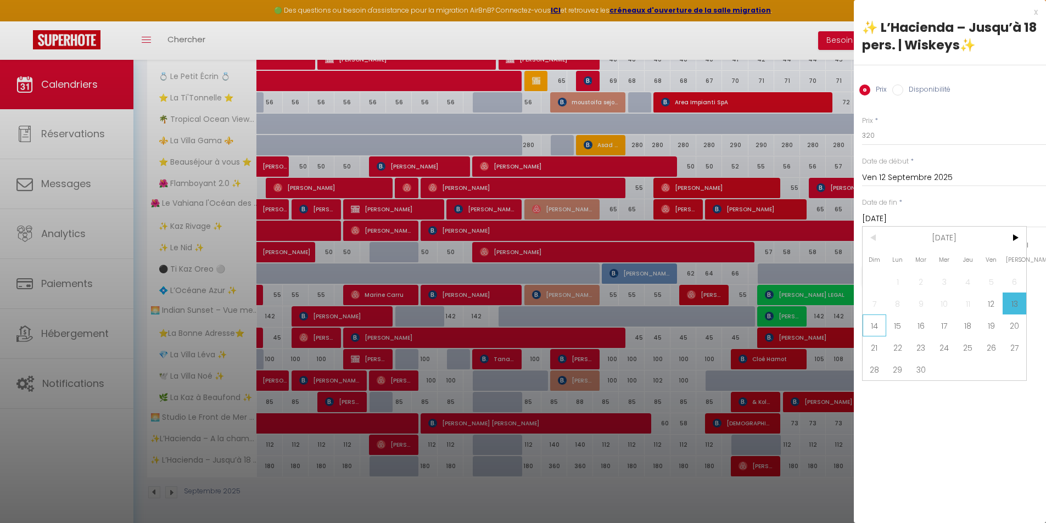
click at [879, 326] on span "14" at bounding box center [875, 326] width 24 height 22
type input "Dim 14 Septembre 2025"
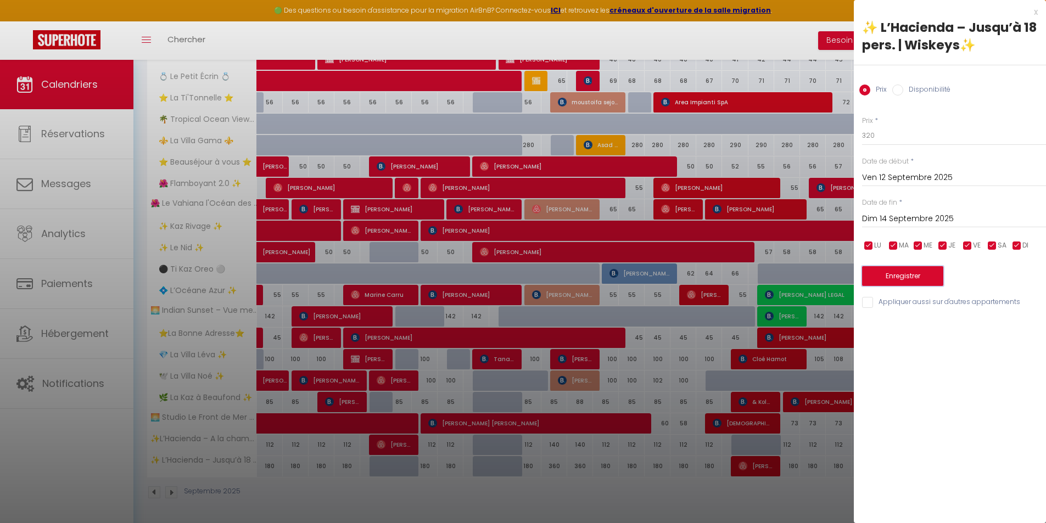
click at [910, 275] on button "Enregistrer" at bounding box center [902, 276] width 81 height 20
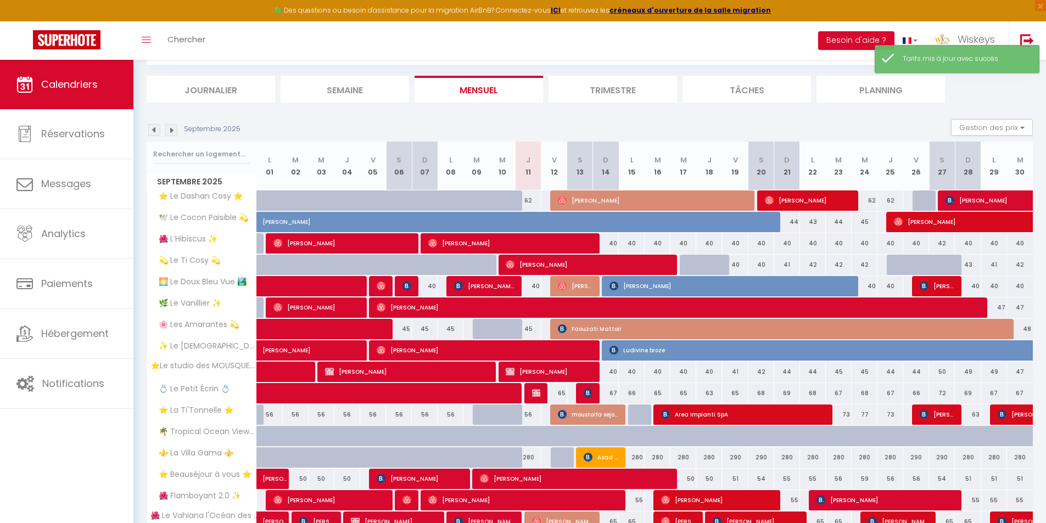
scroll to position [228, 0]
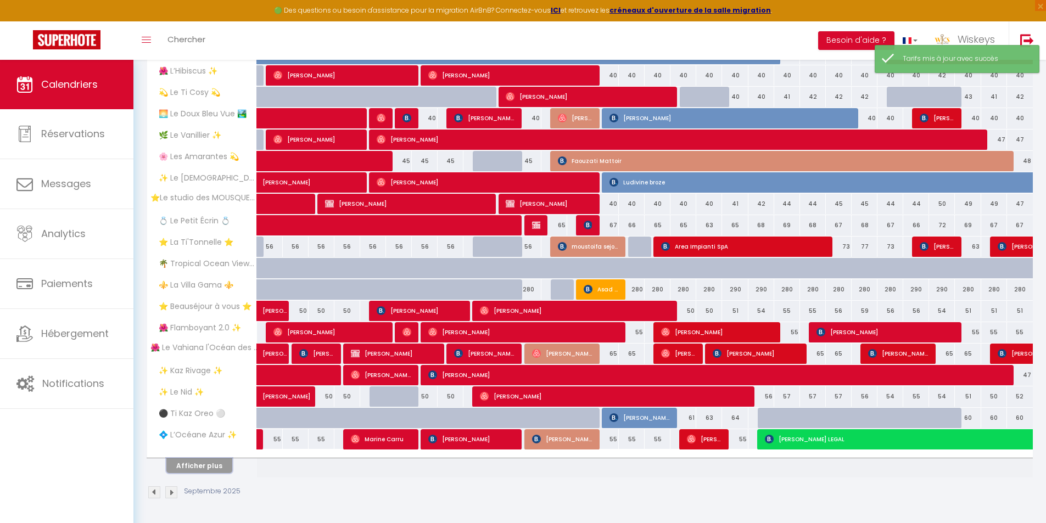
click at [216, 463] on button "Afficher plus" at bounding box center [199, 466] width 66 height 15
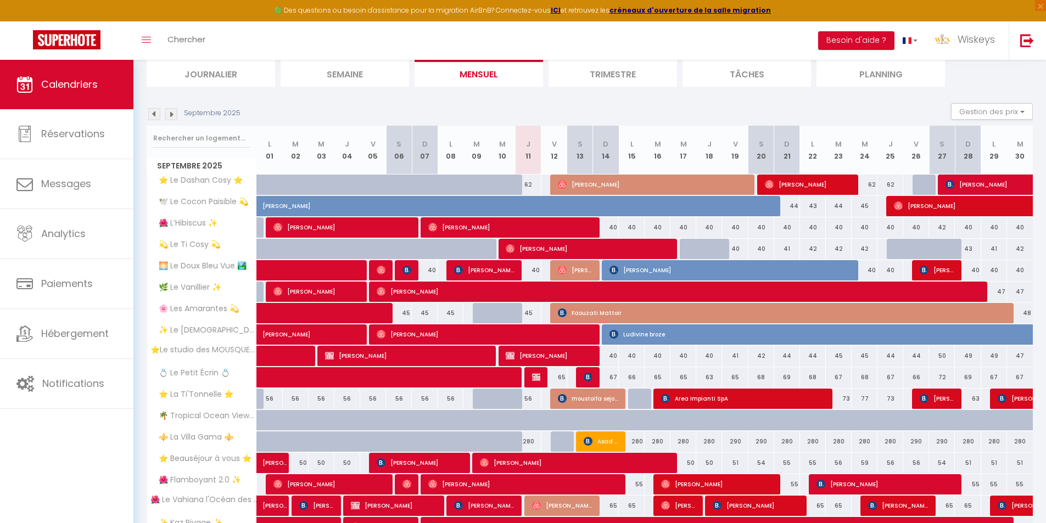
scroll to position [43, 0]
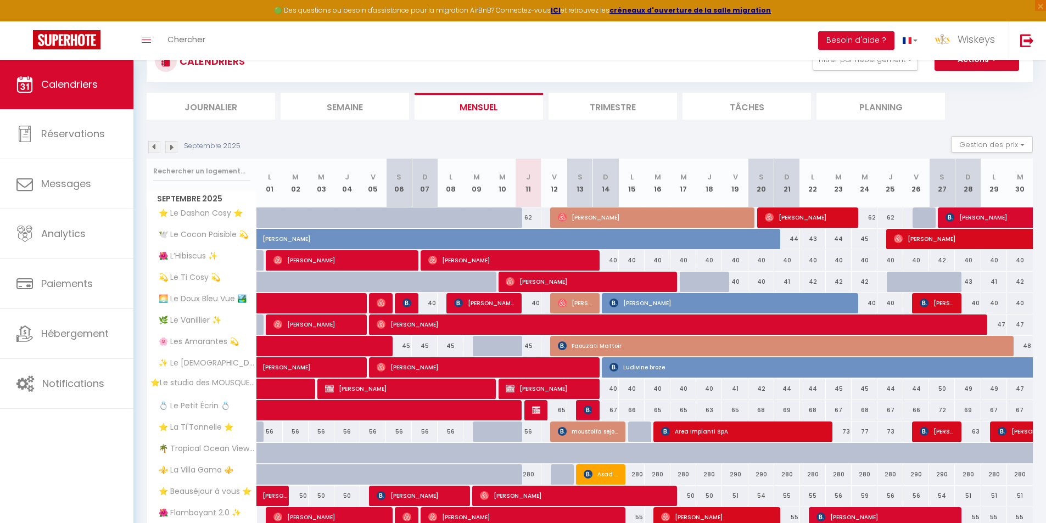
click at [597, 111] on li "Trimestre" at bounding box center [613, 106] width 129 height 27
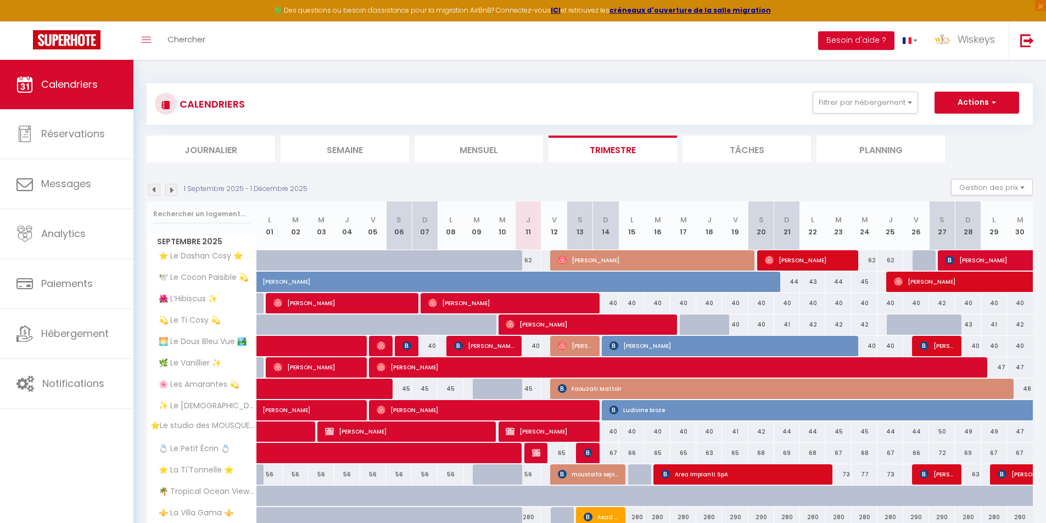
click at [171, 188] on img at bounding box center [171, 190] width 12 height 12
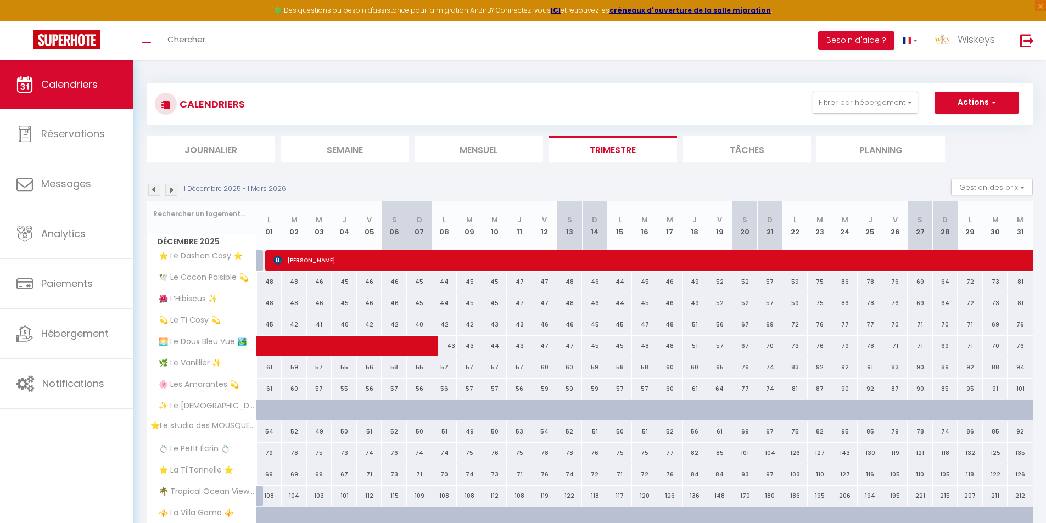
click at [168, 191] on img at bounding box center [171, 190] width 12 height 12
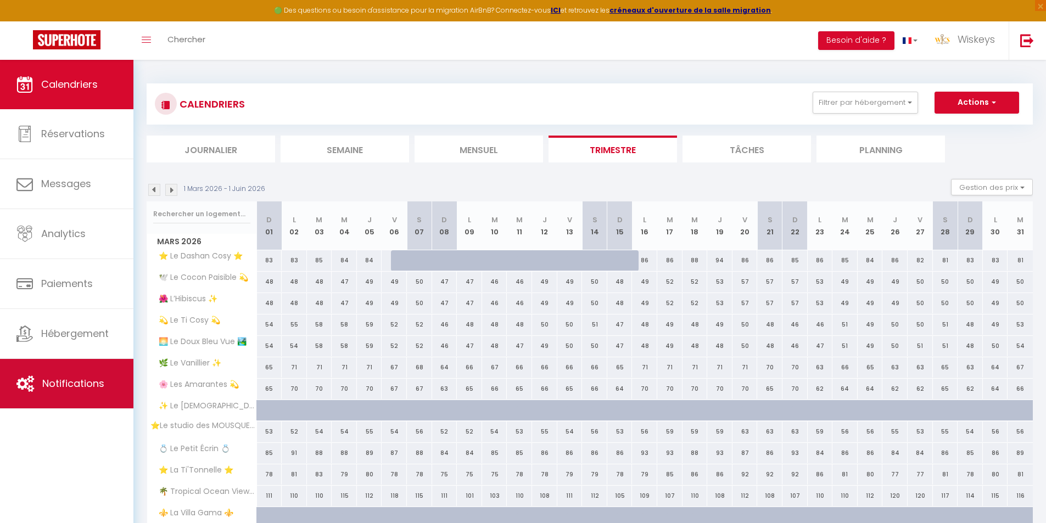
click at [99, 371] on link "Notifications" at bounding box center [66, 383] width 133 height 49
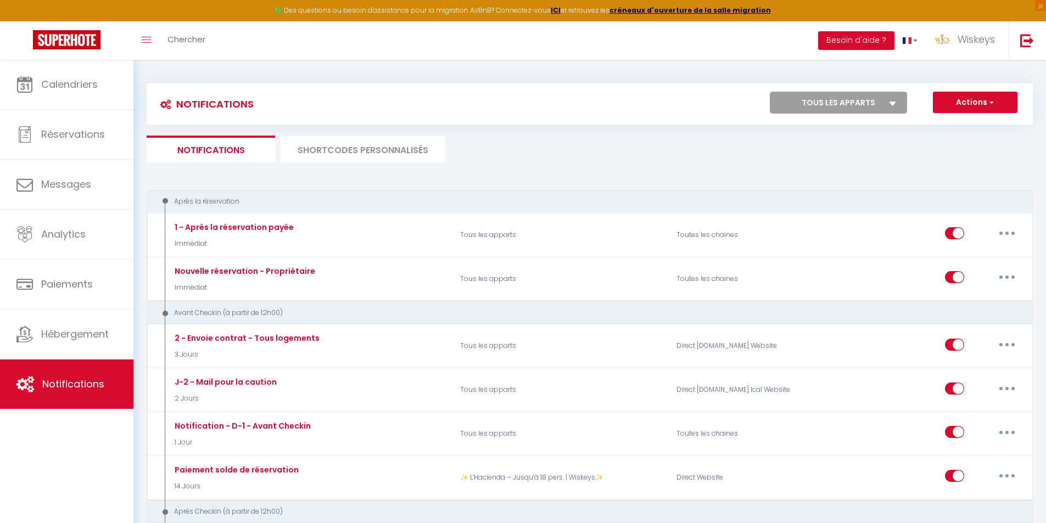
click at [334, 150] on li "SHORTCODES PERSONNALISÉS" at bounding box center [363, 149] width 165 height 27
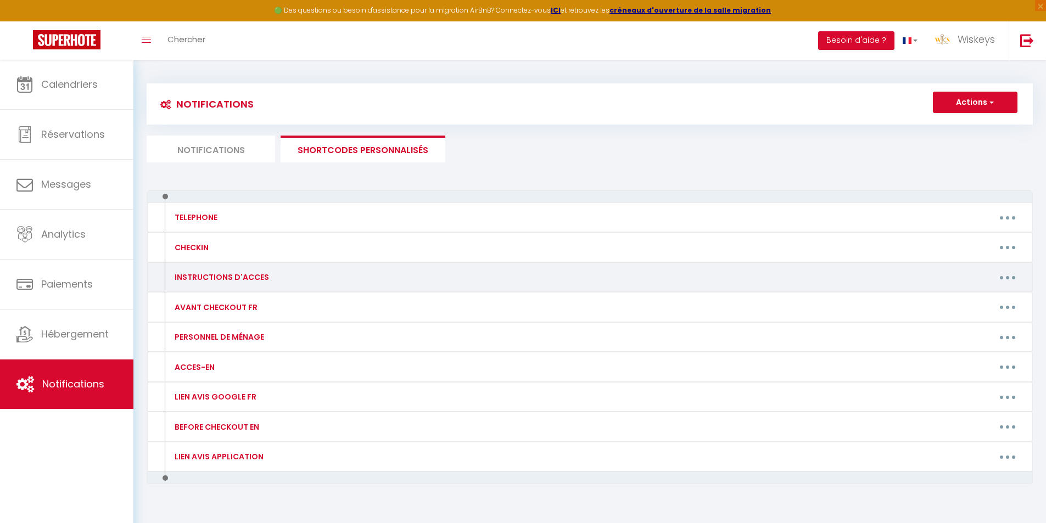
click at [1006, 281] on button "button" at bounding box center [1007, 278] width 31 height 18
click at [976, 307] on link "Editer" at bounding box center [979, 302] width 81 height 19
type input "INSTRUCTIONS D'ACCES"
type textarea "INSTRUCTIONS D'ACCES"
type textarea "7 BIS chemin commerson, la grande ferme 97418, La Plaine Des Cafres ​​ÉTAPE 1 :…"
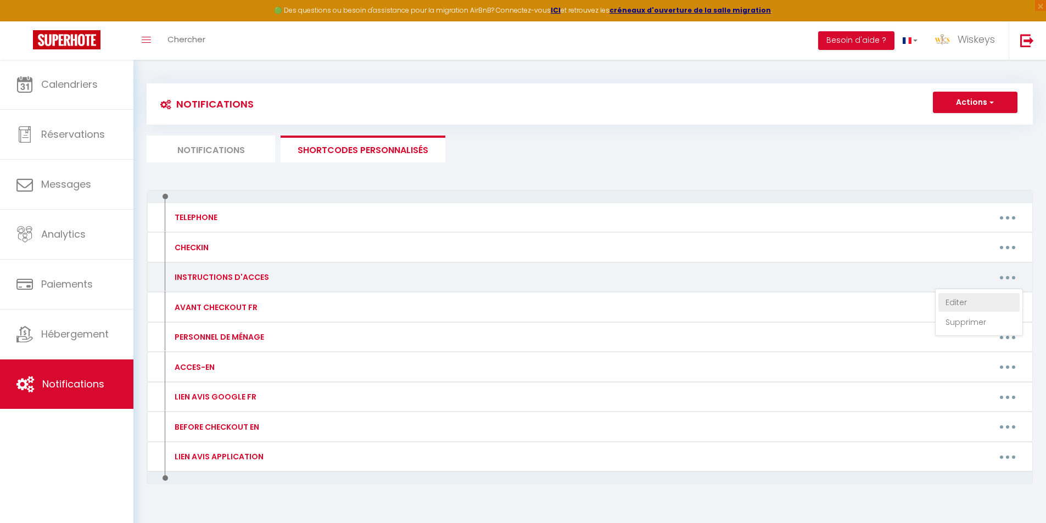
type textarea "7 BIS chemin commerson, la grande ferme 97418, La Plaine Des Cafres ​​ÉTAPE 1 :…"
type textarea "🔑 Check-in autonome – Merci de bien lire les instructions : Adresse complète : …"
type textarea "A votre arrivée le [BOOKING:CHECKING]​​ (Possible à partir de 15h00 ). - ETAPE …"
type textarea "ÉTAPE 1 : Rentrez l'adresse de la villa dans votre GPS et vous arriverez à dest…"
type textarea "ÉTAPE 1 : Cliquez sur le lien ci-dessous pour récupérer la procédure d'accès au…"
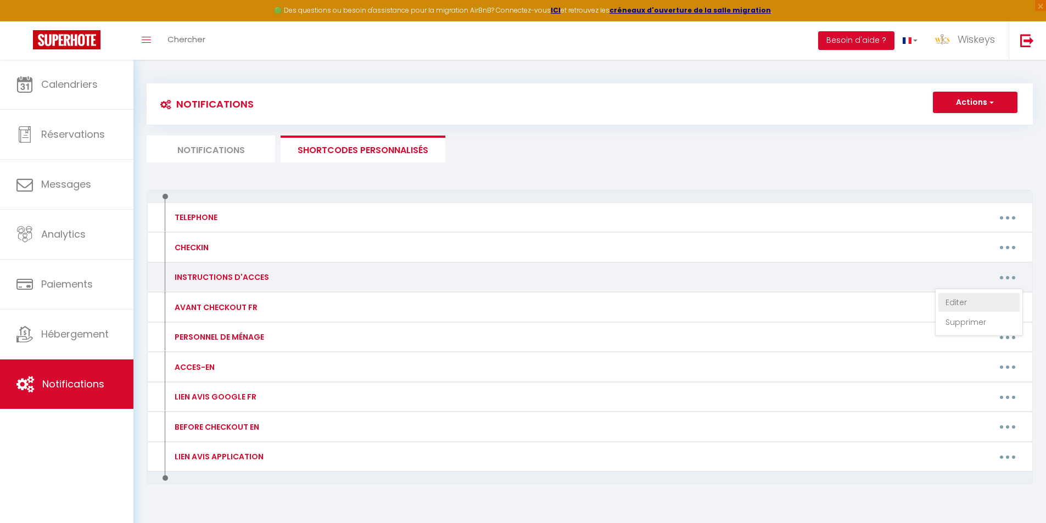
type textarea "ÉTAPE 1 : Cliquez sur le lien ci-dessous pour récupérer la procédure d'accès au…"
type textarea "🔑 Check-in autonome – Merci de bien lire les instructions : 66 boulevard de Sai…"
type textarea "A votre arrivée le [BOOKING:CHECKING]​​ (Possible à partir de 15h00 ). - ETAPE …"
type textarea "Votre arrivée est prévue pour demain 😊 👉 Mathieu sera votre hôte uniquement pou…"
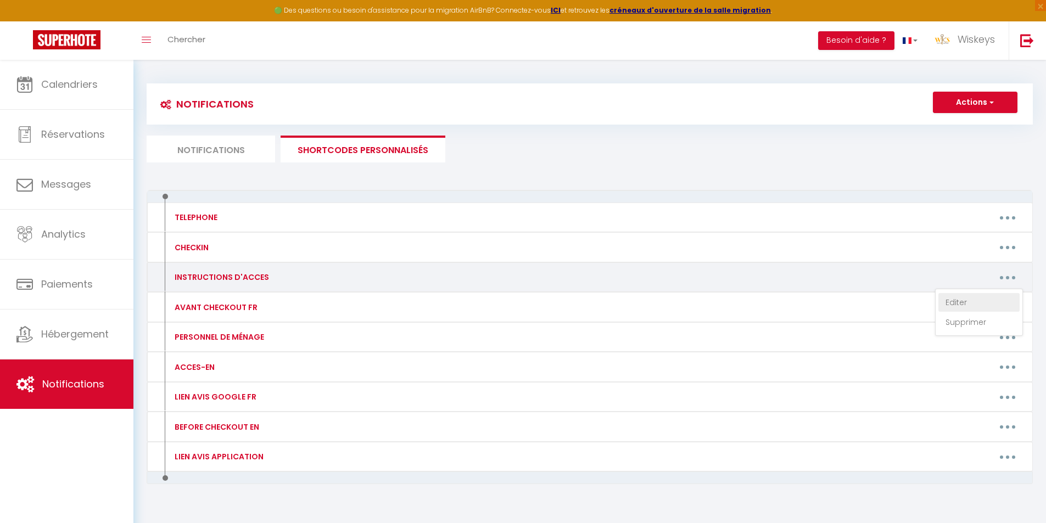
type textarea "Votre arrivée à [RENTAL:NAME] est prévue pour demain 😊 👉 Angélique sera votre h…"
type textarea "🔑 Check-in autonome – Merci de bien lire les instructions : Pour un check-in fl…"
type textarea "Votre arrivée à [RENTAL:NAME] est prévue pour demain 😊 👉 Angélique sera votre h…"
type textarea "🔑 Check-in autonome – Merci de bien lire les instructions : Pour un check-in fl…"
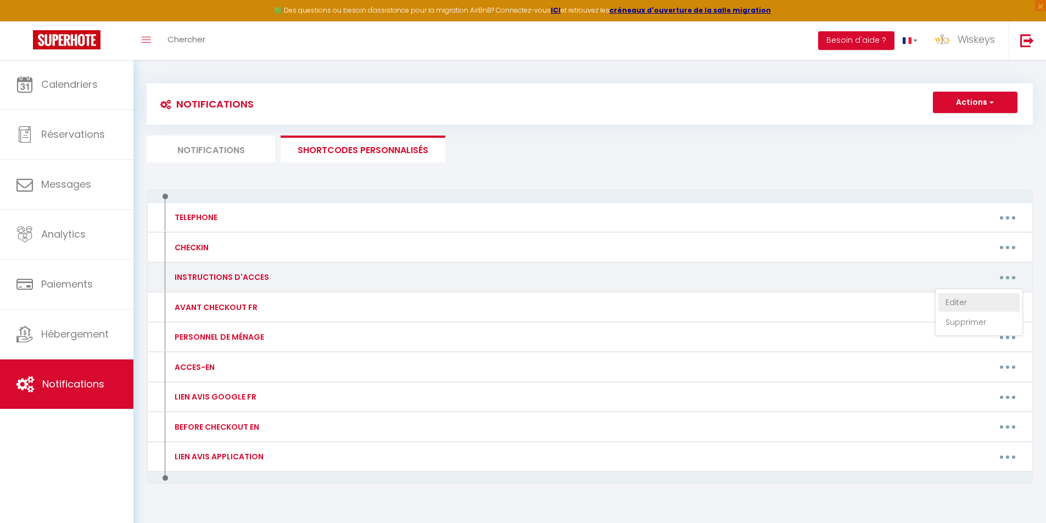
type textarea "Etape 1 : Veuillez cliquer sur le lien ci-dessous pour visualiser le trajet qui…"
type textarea "ÉTAPE 1 : Cliquez sur le lien ci-dessous pour récupérer la procédure d'accès au…"
type textarea "🔑 Check-in autonome – Merci de bien lire les instructions : Adresse complète : …"
type textarea "🔑 Check-in autonome – Merci de bien lire les instructions : 🔗 Toutes les infos …"
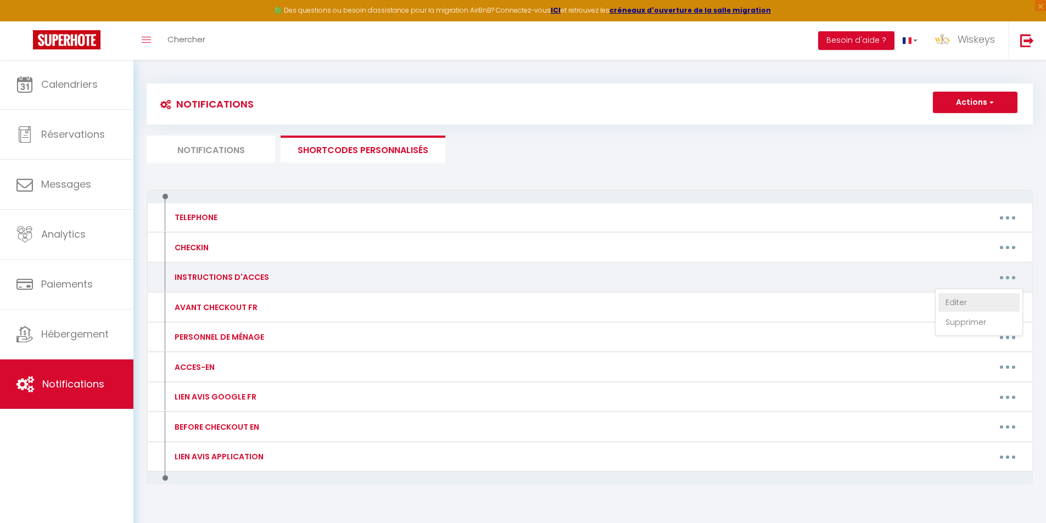
type textarea "Votre arrivée à [RENTAL:NAME] est prévue pour demain 😊 👉 Angélique sera votre h…"
type textarea "🔑 Check-in autonome – Merci de bien lire les instructions : Pour un check-in fl…"
type textarea "Votre arrivée à [RENTAL:NAME] est prévue pour demain 😊 👉 Mathieu sera votre hôt…"
type textarea "ÉTAPE 1 : Cliquez ici pour retrouver la maison : https://maps.app.goo.gl/Heta1q…"
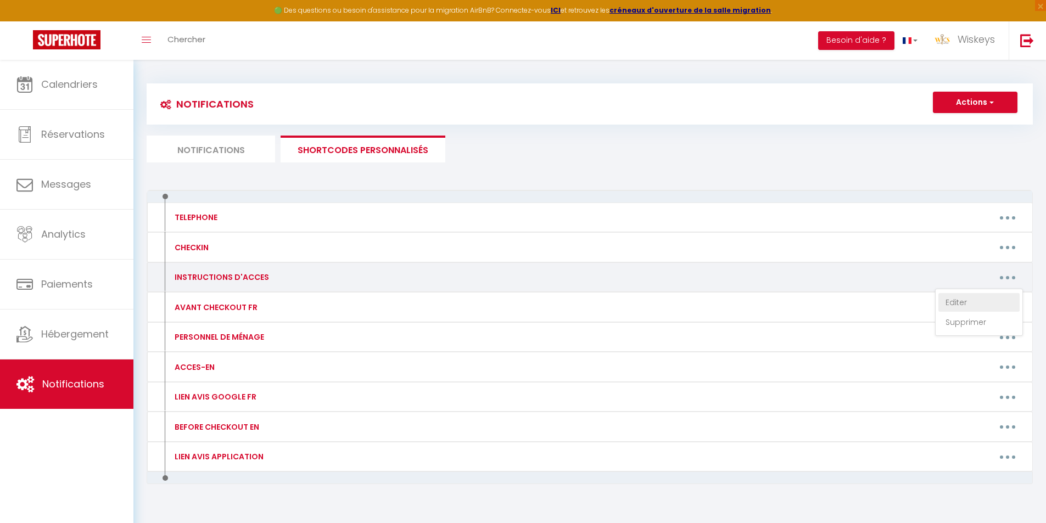
type textarea "🔑 Check-in autonome – Merci de bien lire les instructions : 🔗 Accédez à toutes …"
type textarea "🔑 Check-in autonome – Merci de bien lire les instructions : Pour un check-in fl…"
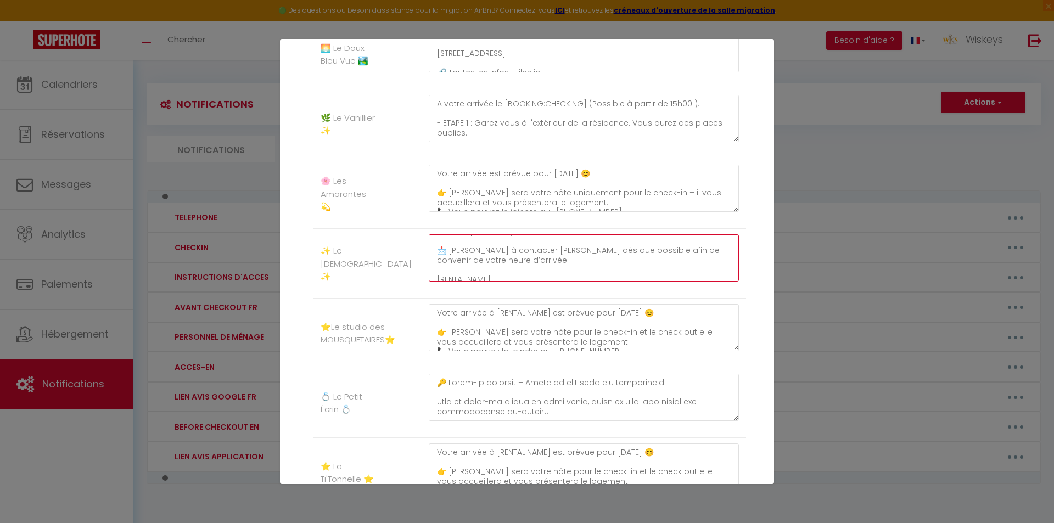
scroll to position [12, 0]
drag, startPoint x: 623, startPoint y: 278, endPoint x: 502, endPoint y: 250, distance: 124.2
click at [502, 250] on textarea "Votre arrivée à [RENTAL:NAME] est prévue pour demain 😊 👉 Angélique sera votre h…" at bounding box center [584, 258] width 310 height 47
click at [549, 266] on textarea "Votre arrivée à [RENTAL:NAME] est prévue pour demain 😊 👉 Angélique sera votre h…" at bounding box center [584, 258] width 310 height 47
click at [598, 267] on textarea "Votre arrivée à [RENTAL:NAME] est prévue pour demain 😊 👉 Angélique sera votre h…" at bounding box center [584, 258] width 310 height 47
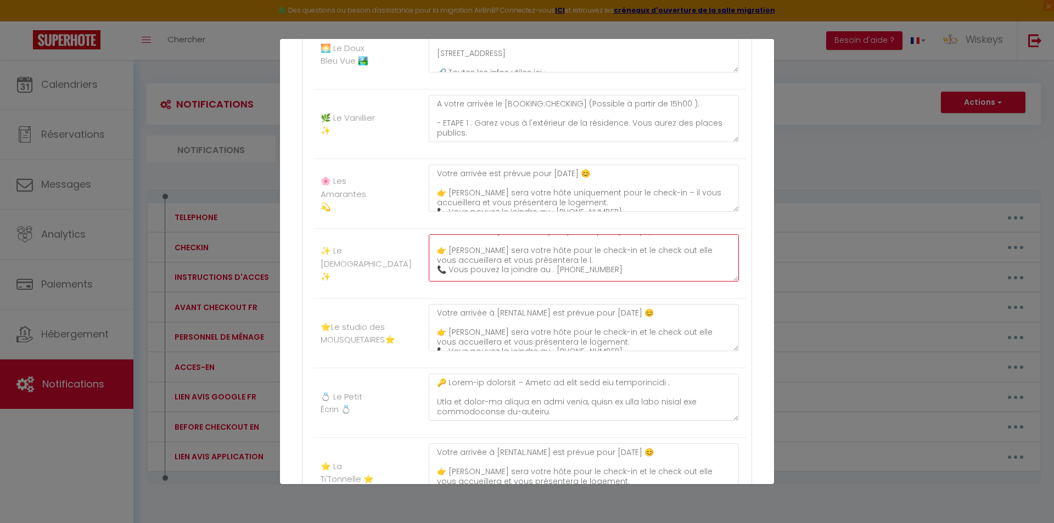
click at [482, 270] on textarea "Votre arrivée à [RENTAL:NAME] est prévue pour demain 😊 👉 Angélique sera votre h…" at bounding box center [584, 258] width 310 height 47
drag, startPoint x: 570, startPoint y: 269, endPoint x: 549, endPoint y: 258, distance: 23.1
click at [549, 258] on textarea "Votre arrivée à [RENTAL:NAME] est prévue pour demain 😊 👉 Angélique sera votre h…" at bounding box center [584, 258] width 310 height 47
click at [435, 264] on textarea "Votre arrivée à [RENTAL:NAME] est prévue pour demain 😊 👉 Angélique sera votre h…" at bounding box center [584, 258] width 310 height 47
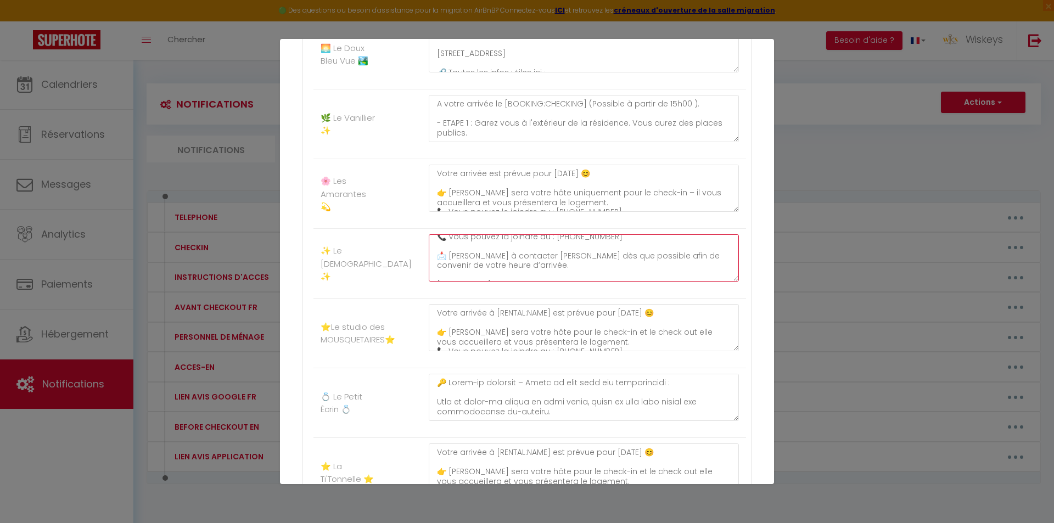
drag, startPoint x: 537, startPoint y: 271, endPoint x: 406, endPoint y: 253, distance: 132.0
click at [406, 253] on li "✨ Le Zen Trinité ✨ Votre arrivée à [RENTAL:NAME] est prévue pour demain 😊 👉 Ang…" at bounding box center [530, 264] width 433 height 70
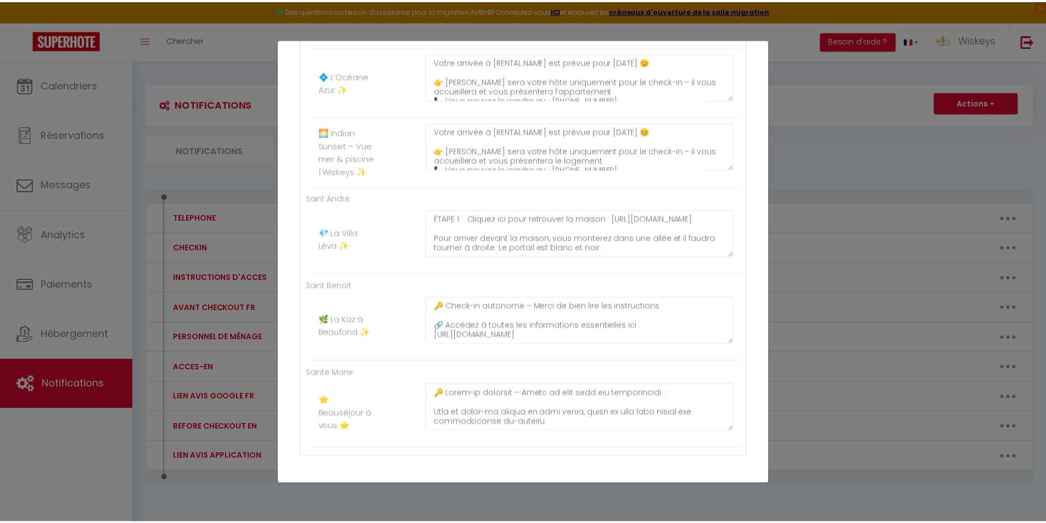
scroll to position [1995, 0]
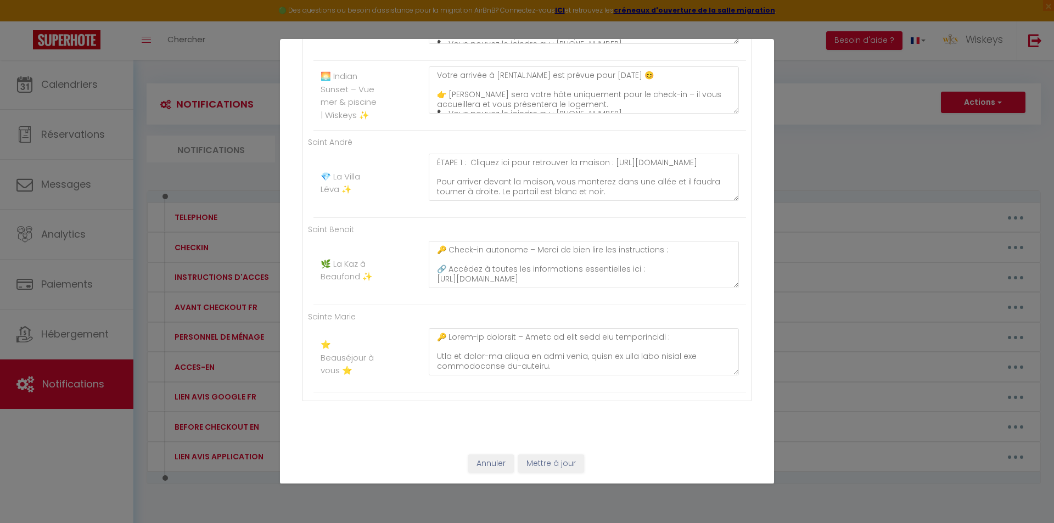
type textarea "Votre arrivée à [RENTAL:NAME] est prévue pour demain 😊 👉 Angélique sera votre h…"
click at [549, 457] on button "Mettre à jour" at bounding box center [551, 464] width 66 height 19
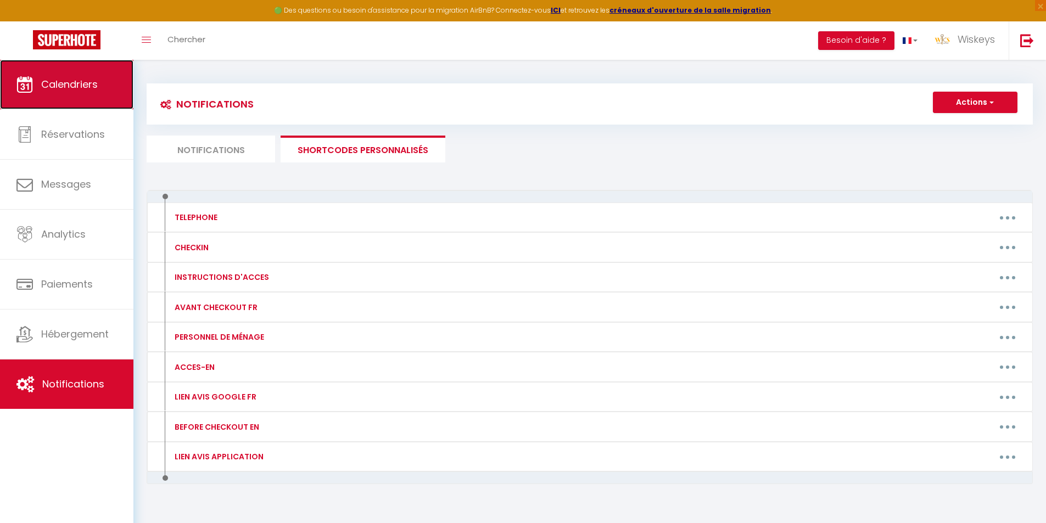
click at [112, 90] on link "Calendriers" at bounding box center [66, 84] width 133 height 49
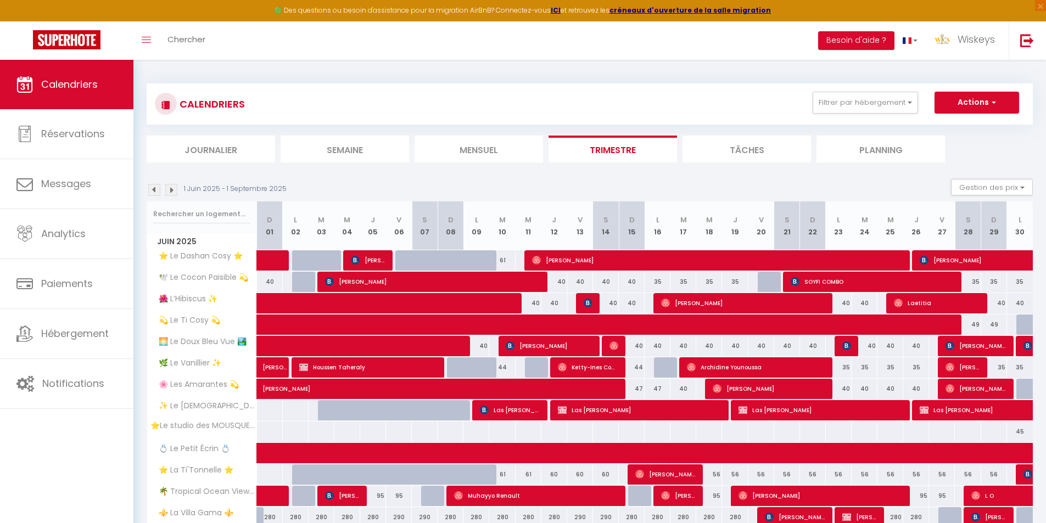
click at [168, 189] on img at bounding box center [171, 190] width 12 height 12
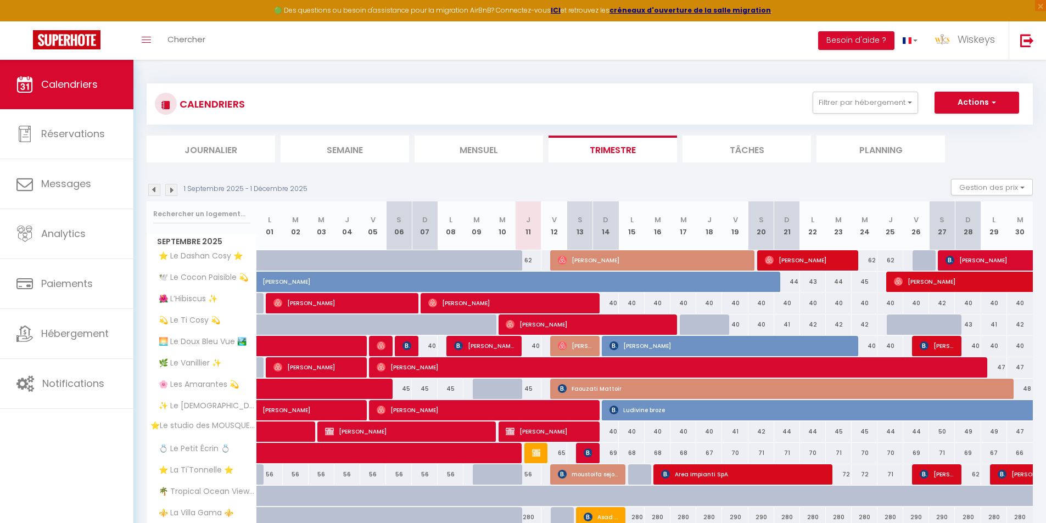
click at [518, 155] on li "Mensuel" at bounding box center [479, 149] width 129 height 27
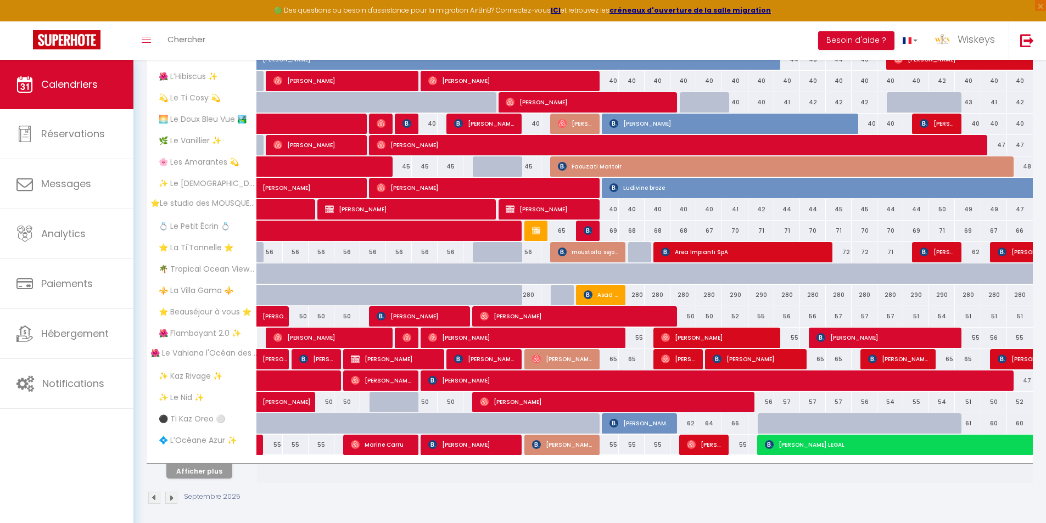
scroll to position [228, 0]
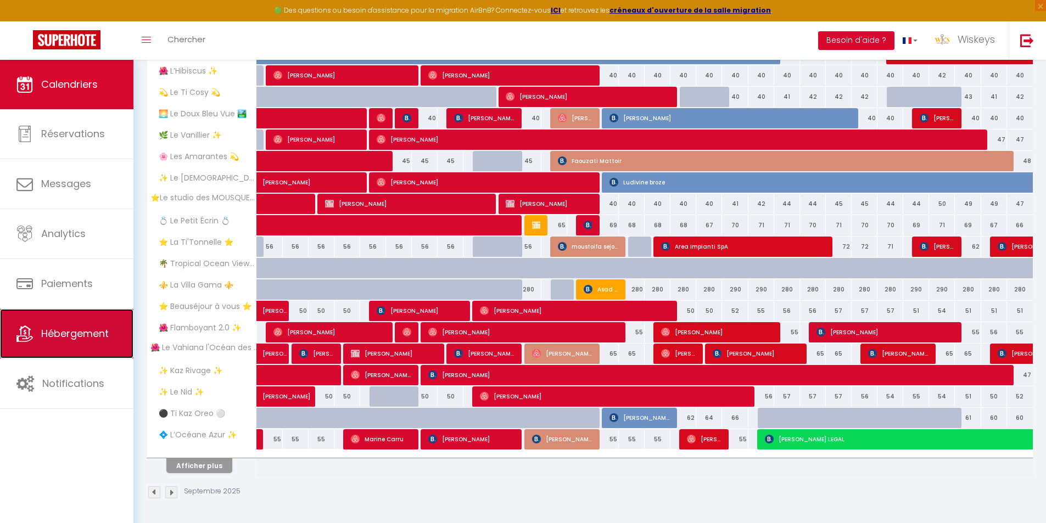
click at [22, 347] on link "Hébergement" at bounding box center [66, 333] width 133 height 49
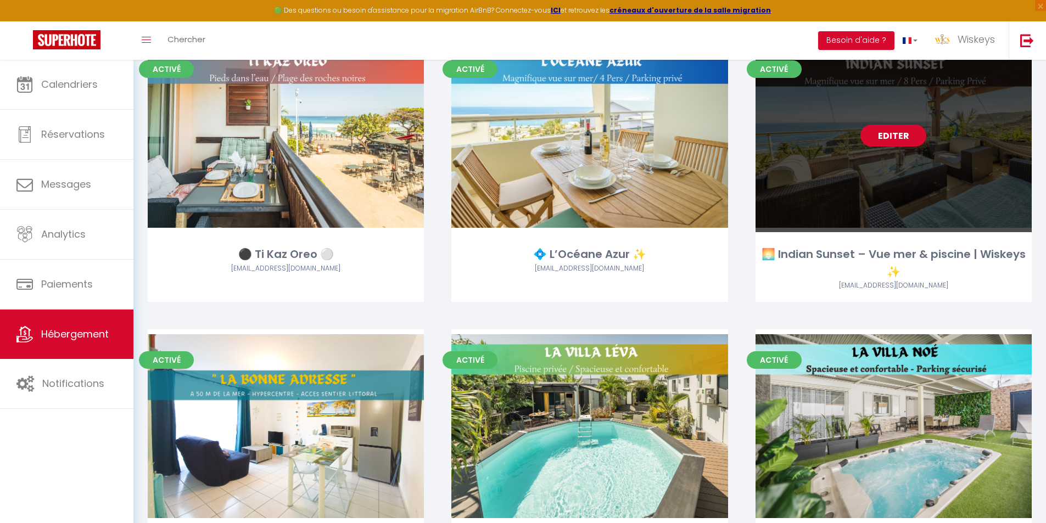
scroll to position [1867, 0]
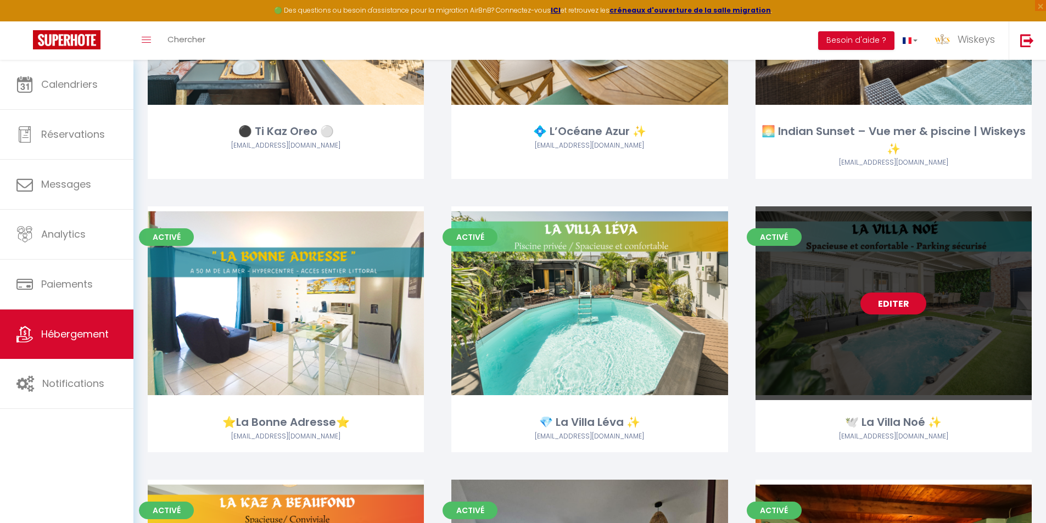
click at [892, 299] on link "Editer" at bounding box center [894, 304] width 66 height 22
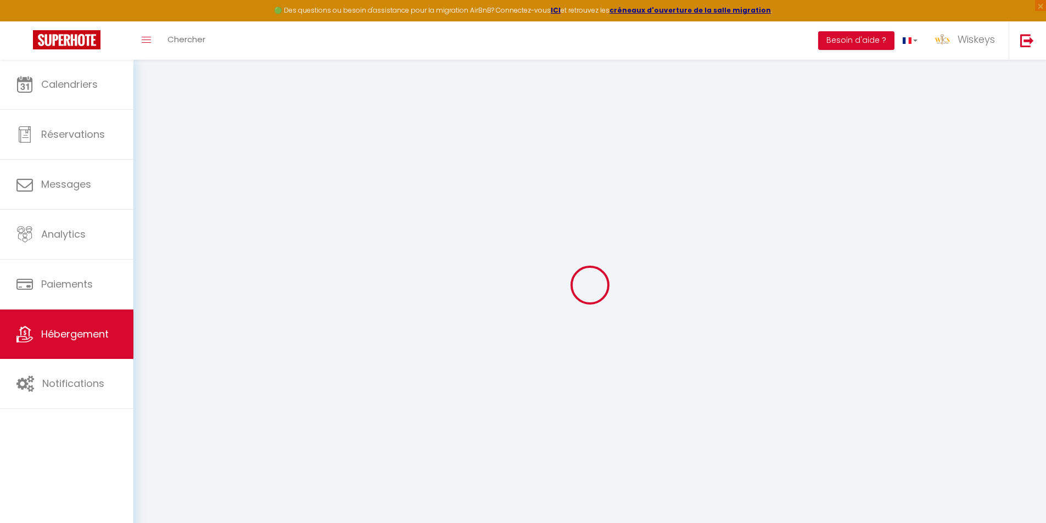
type input "🕊️ La Villa Noé ✨"
type input "Noéline"
type input "RUFFO"
type input "7 chemin Balbine Commune bègue"
type input "97441"
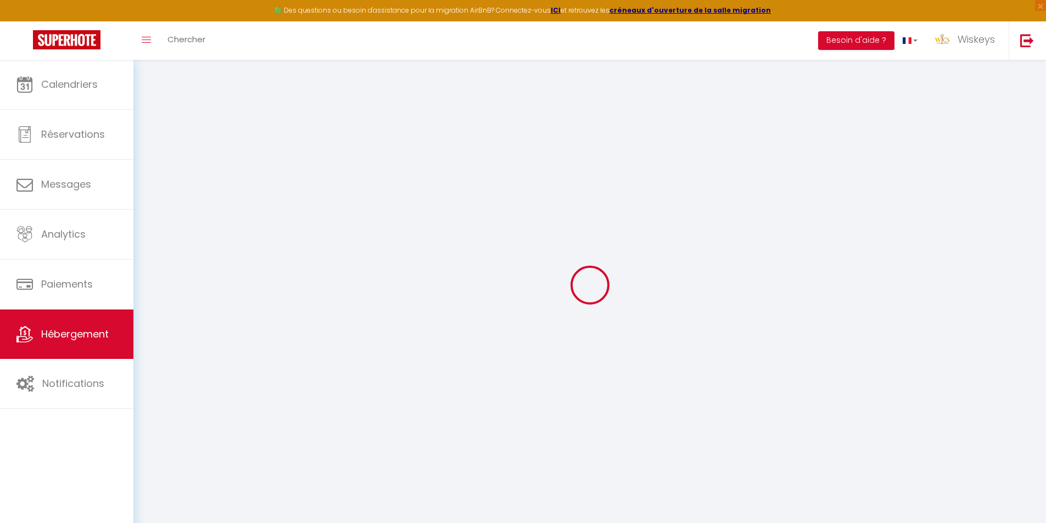
type input "Sainte Suzanne"
select select "houses"
select select "8"
select select "3"
select select "2"
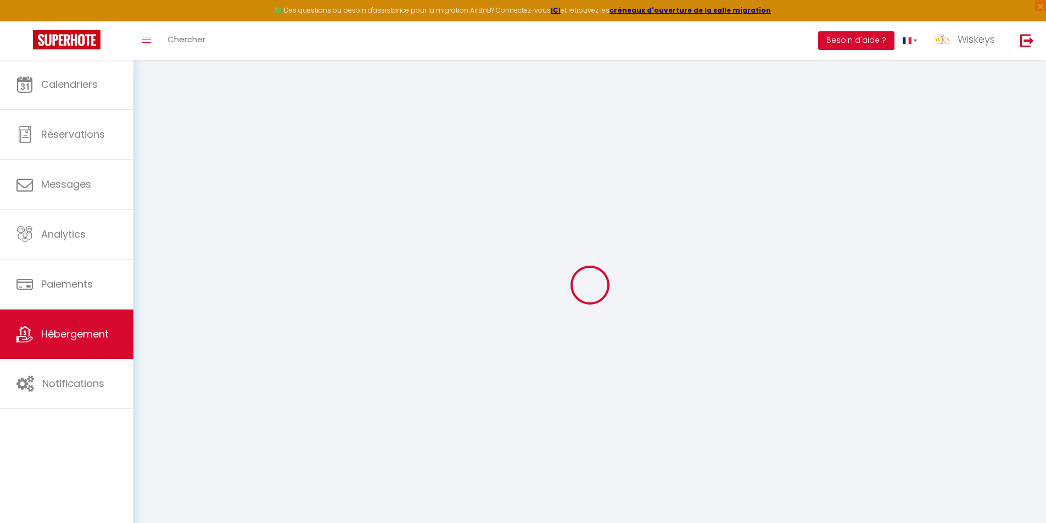
type input "120"
type input "110"
type input "5"
type input "1000"
type input "500"
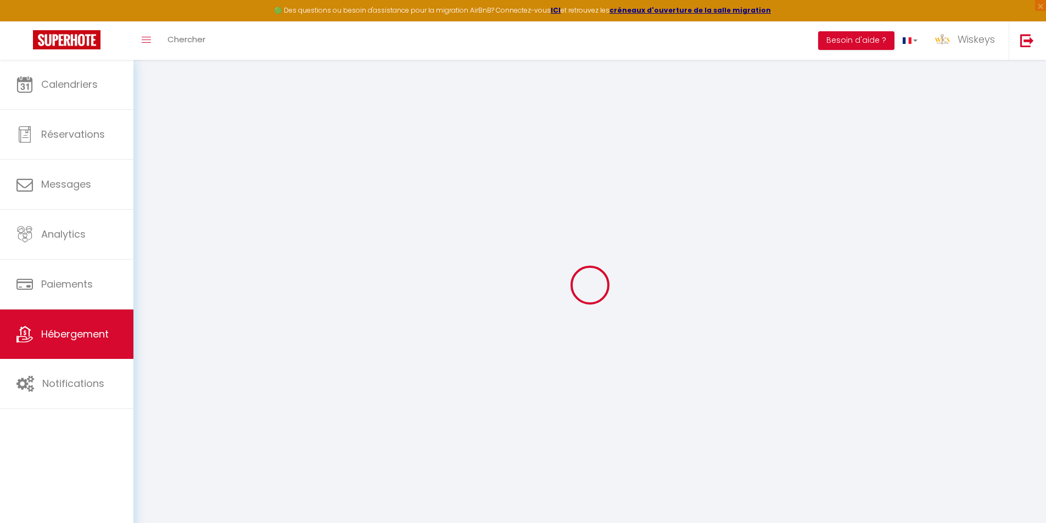
select select
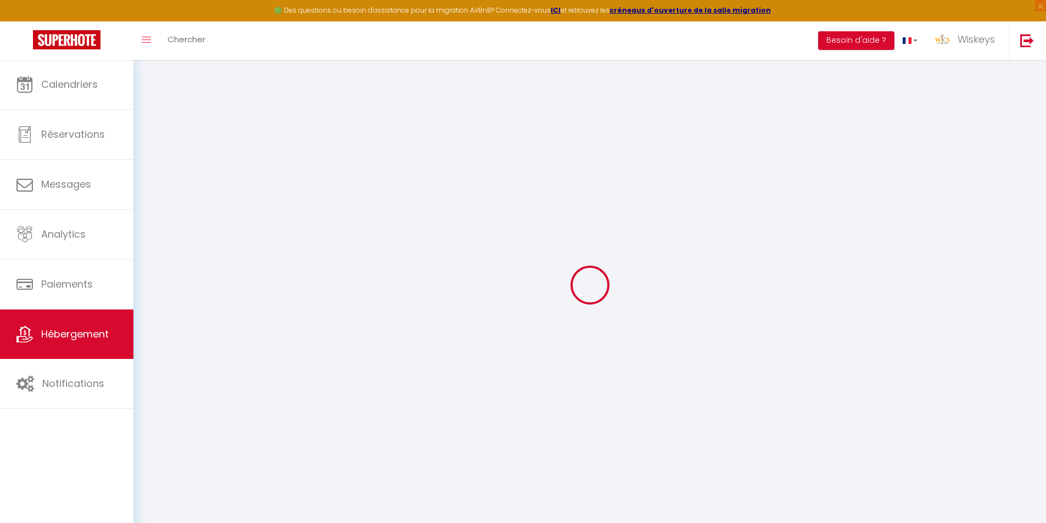
select select
type input "5 chemin Balbine"
type input "97441"
type input "Sainte Suzanne"
select select "177"
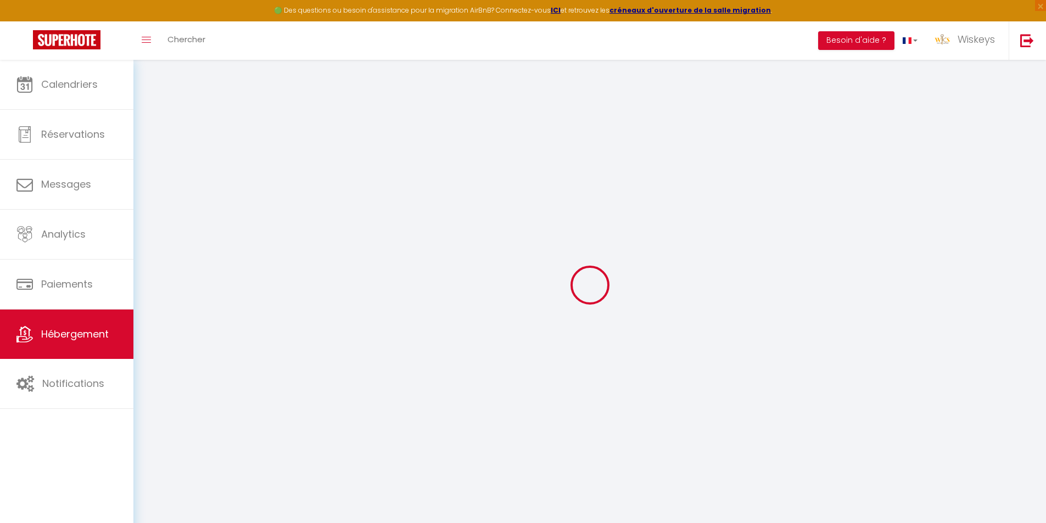
type input "[EMAIL_ADDRESS][DOMAIN_NAME]"
select select "9808"
checkbox input "false"
checkbox input "true"
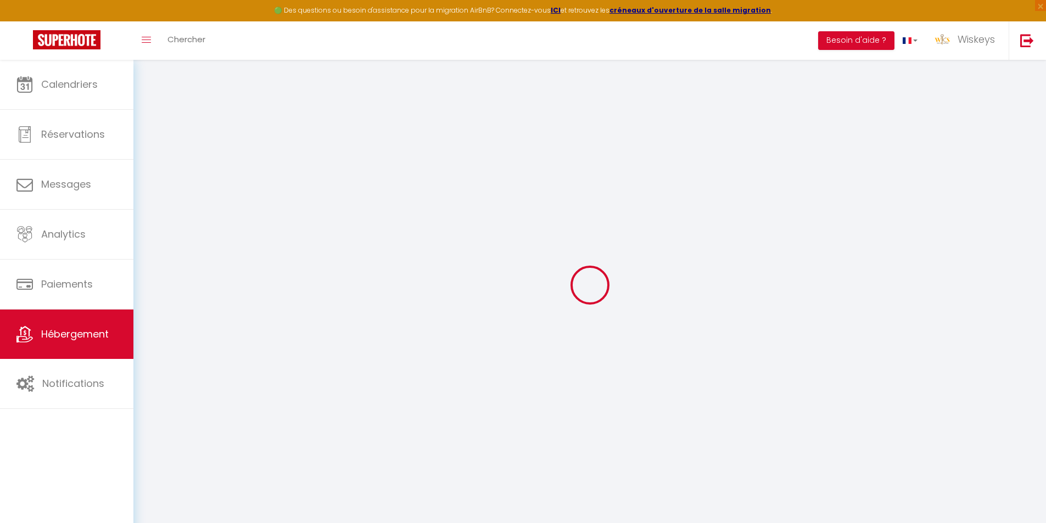
checkbox input "true"
radio input "true"
type input "0"
select select "villa"
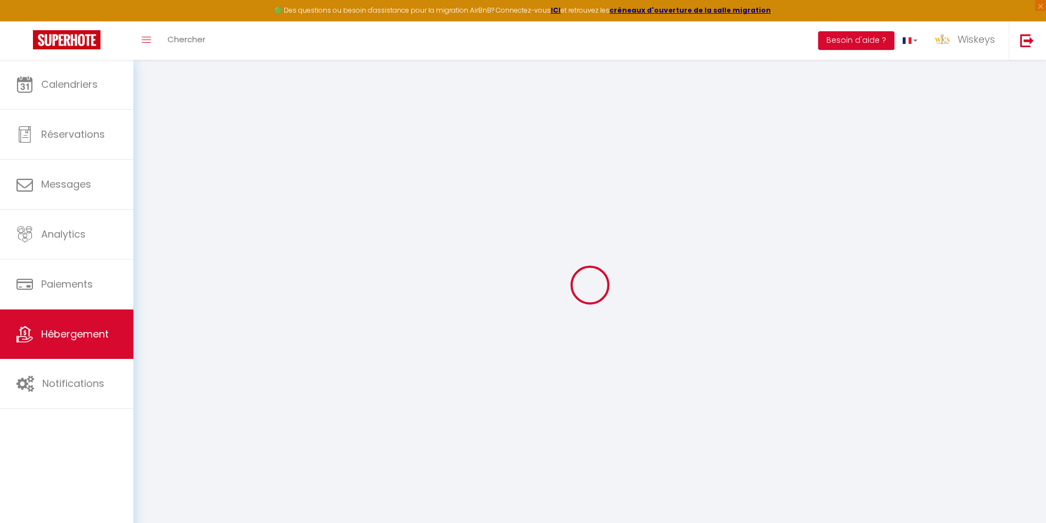
select select "33580"
select select "35951"
select select
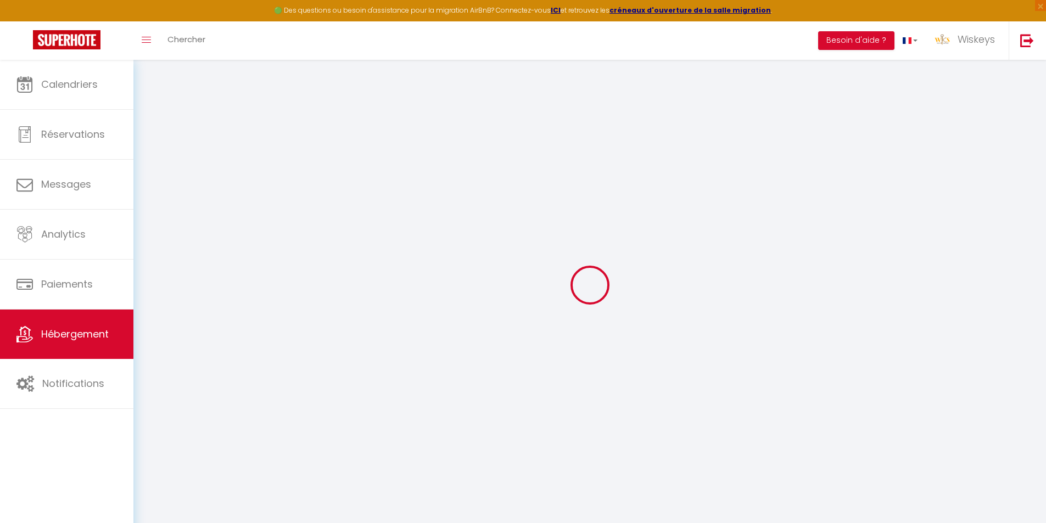
select select
checkbox input "false"
checkbox input "true"
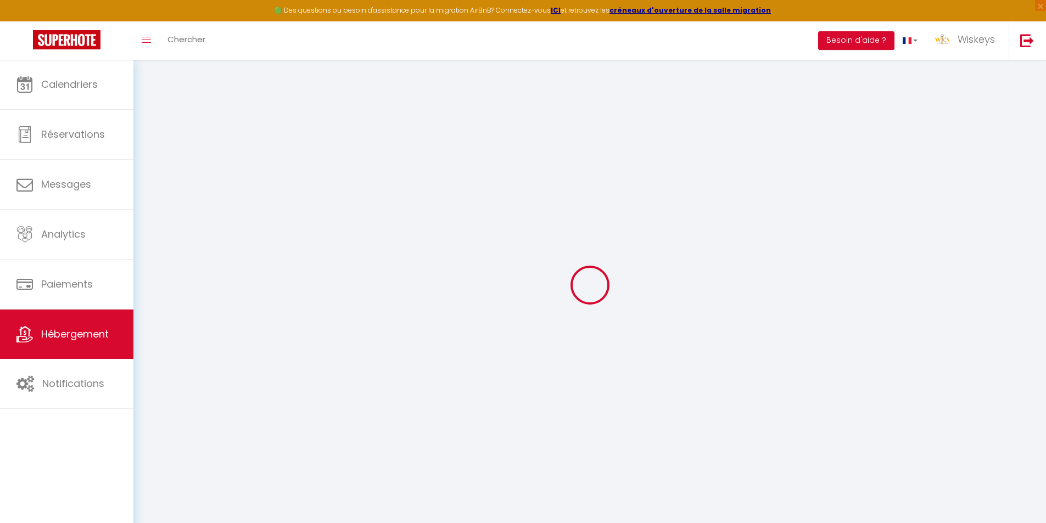
checkbox input "true"
select select
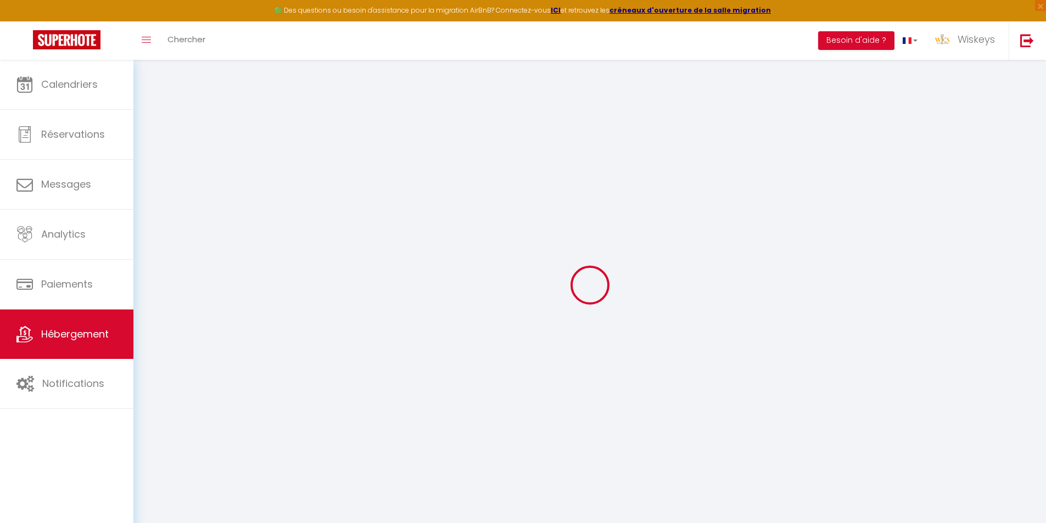
select select
checkbox input "false"
checkbox input "true"
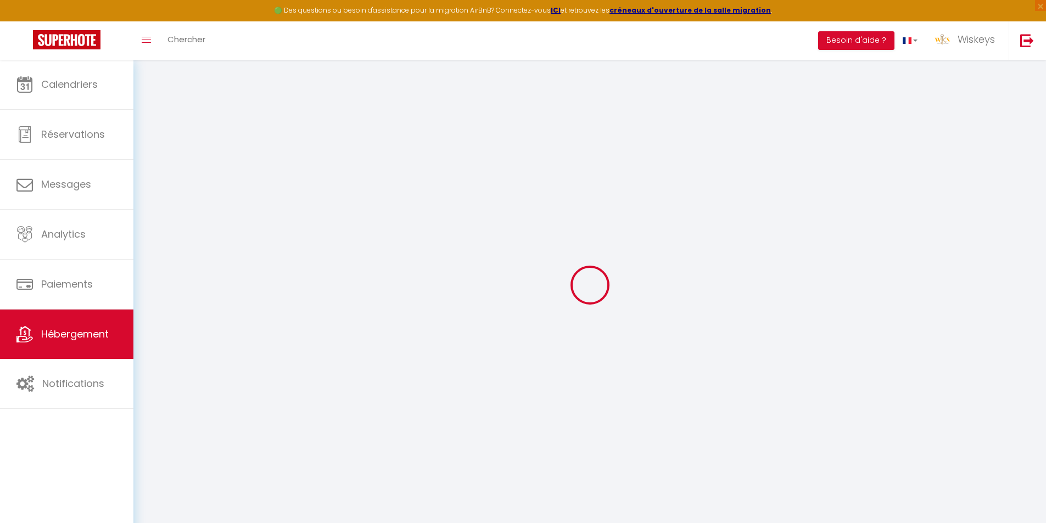
checkbox input "true"
checkbox input "false"
checkbox input "true"
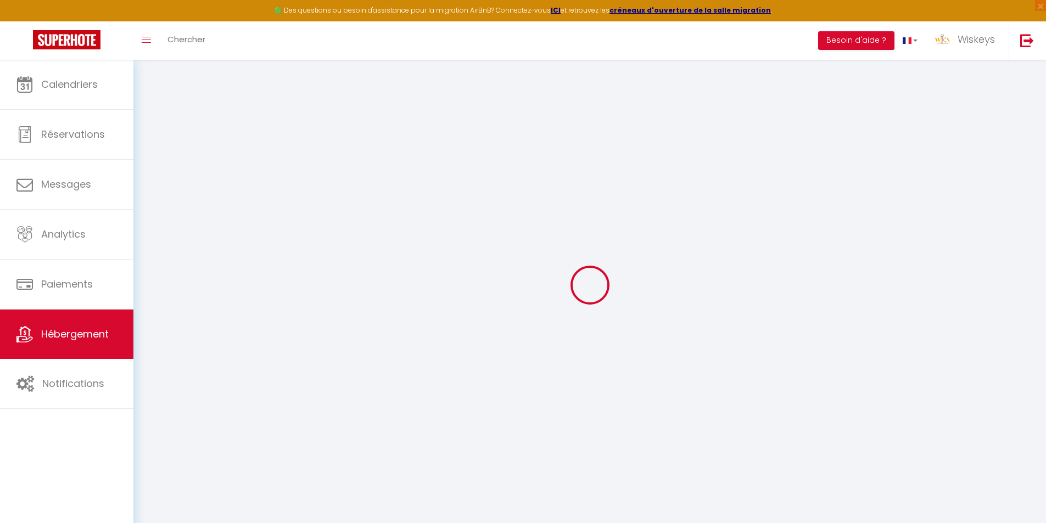
checkbox input "true"
select select "15:00"
select select "23:45"
select select "11:00"
select select "30"
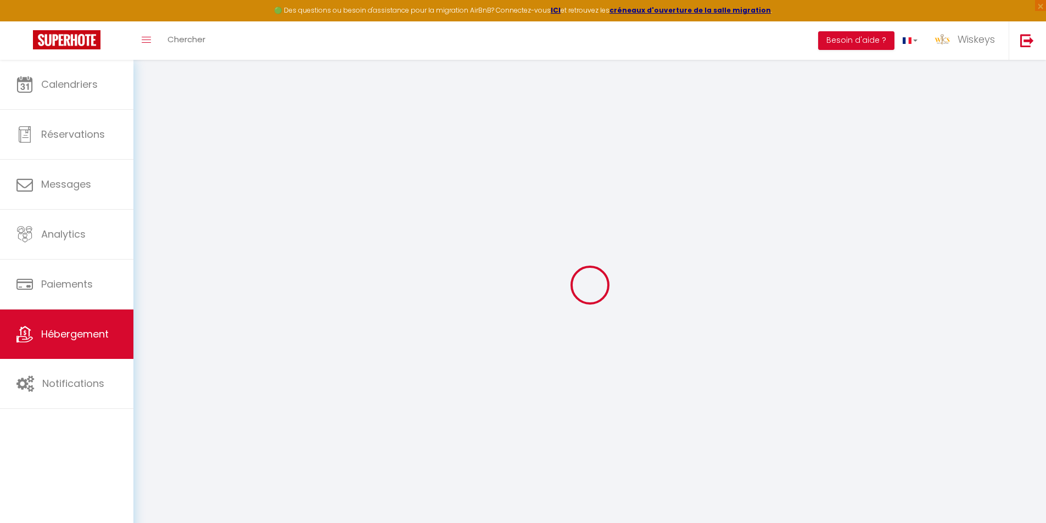
select select "120"
select select "20:00"
checkbox input "false"
checkbox input "true"
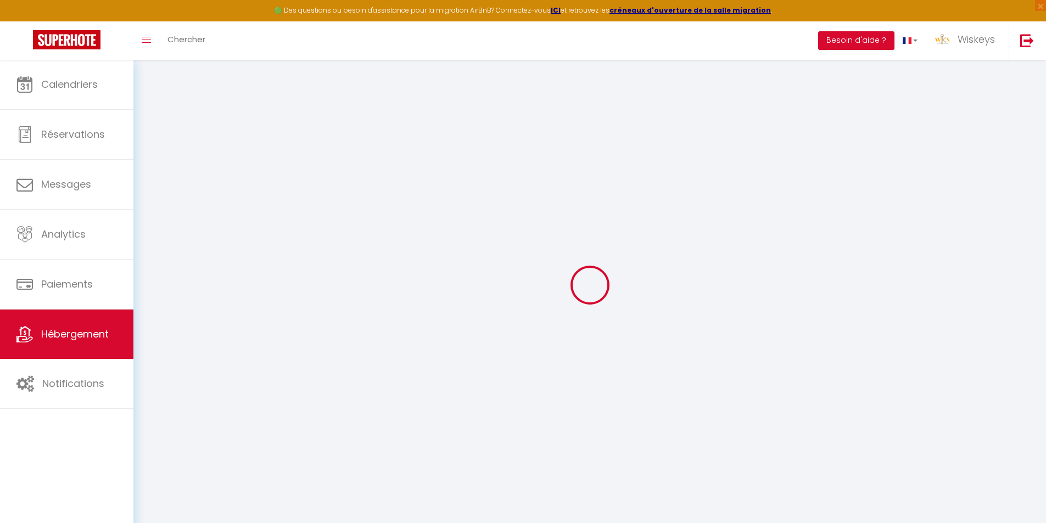
checkbox input "true"
checkbox input "false"
checkbox input "true"
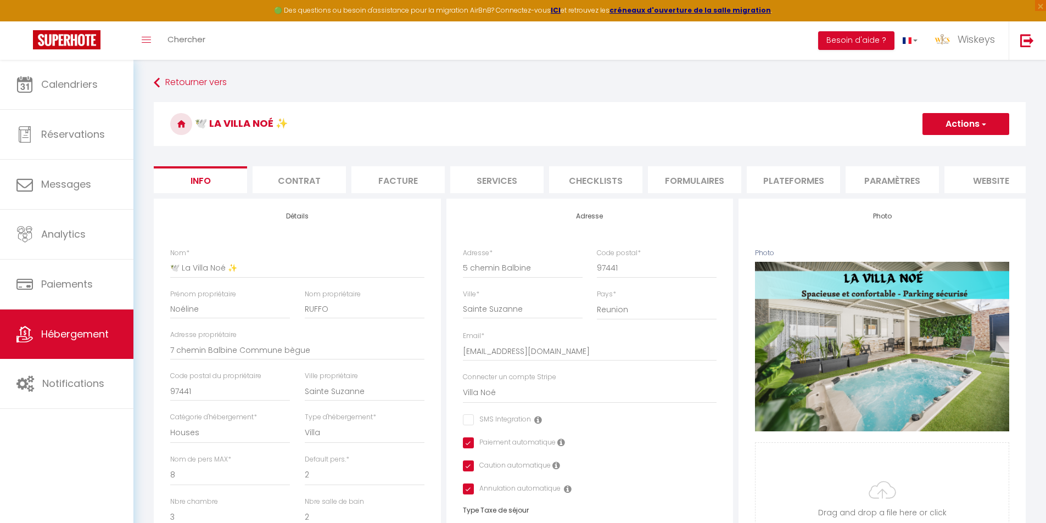
checkbox input "false"
checkbox input "true"
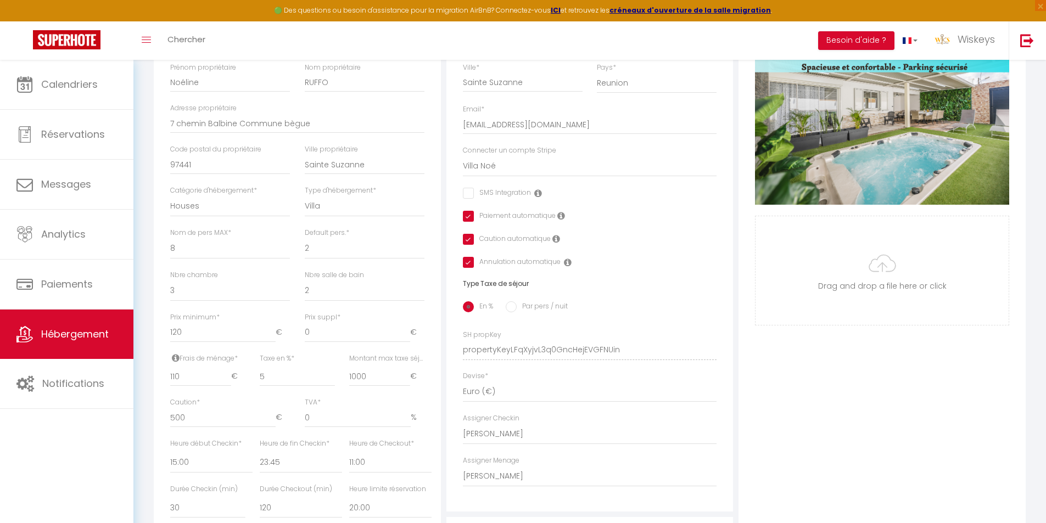
scroll to position [453, 0]
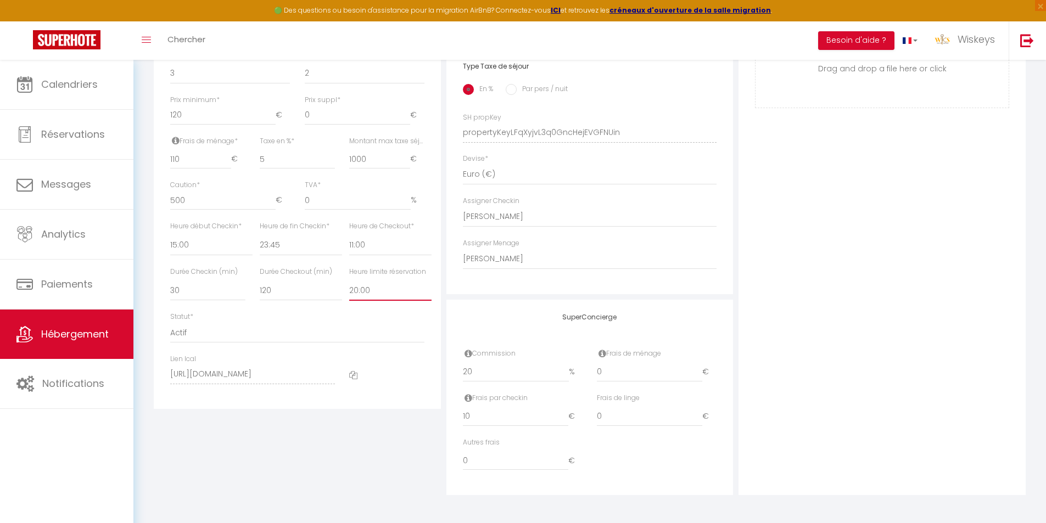
click at [404, 288] on select "Pas de limite 01:00 02:00 03:00 04:00 05:00 06:00 07:00 08:00 09:00 10:00 11:00…" at bounding box center [390, 290] width 82 height 21
select select "19:00"
click at [349, 280] on select "Pas de limite 01:00 02:00 03:00 04:00 05:00 06:00 07:00 08:00 09:00 10:00 11:00…" at bounding box center [390, 290] width 82 height 21
checkbox input "false"
checkbox input "true"
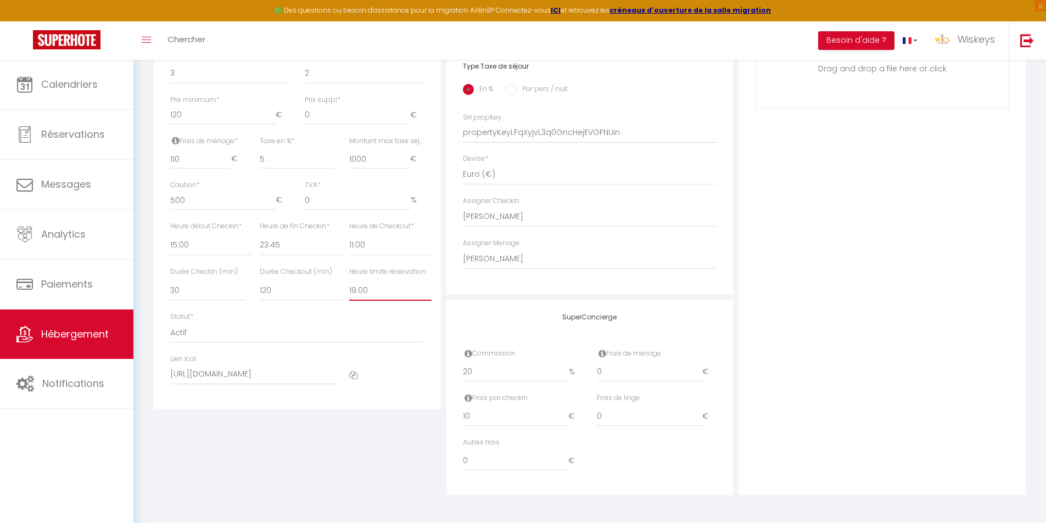
checkbox input "true"
click at [809, 225] on div "Photo Photo Supprimer Drag and drop a file here or click Ooops, something wrong…" at bounding box center [882, 125] width 287 height 741
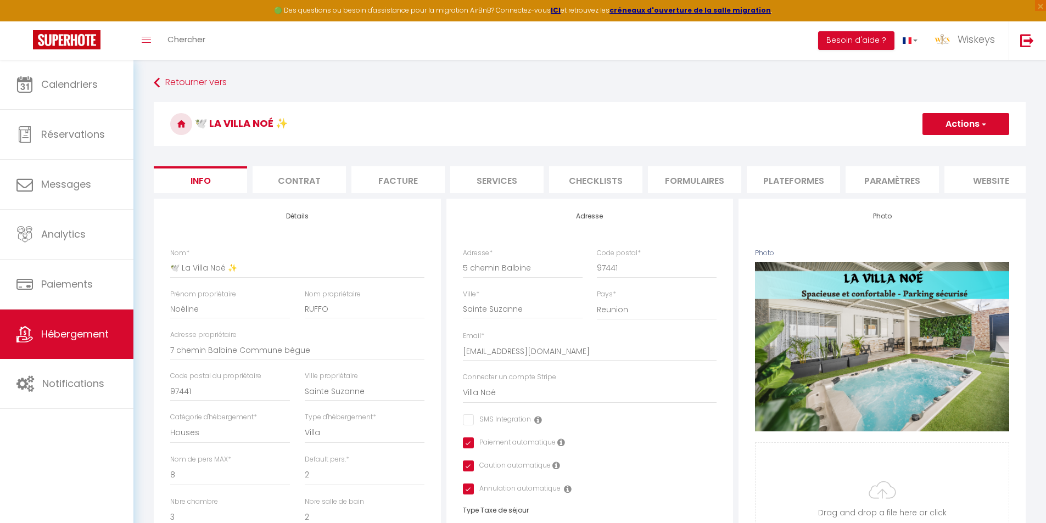
click at [789, 175] on li "Plateformes" at bounding box center [793, 179] width 93 height 27
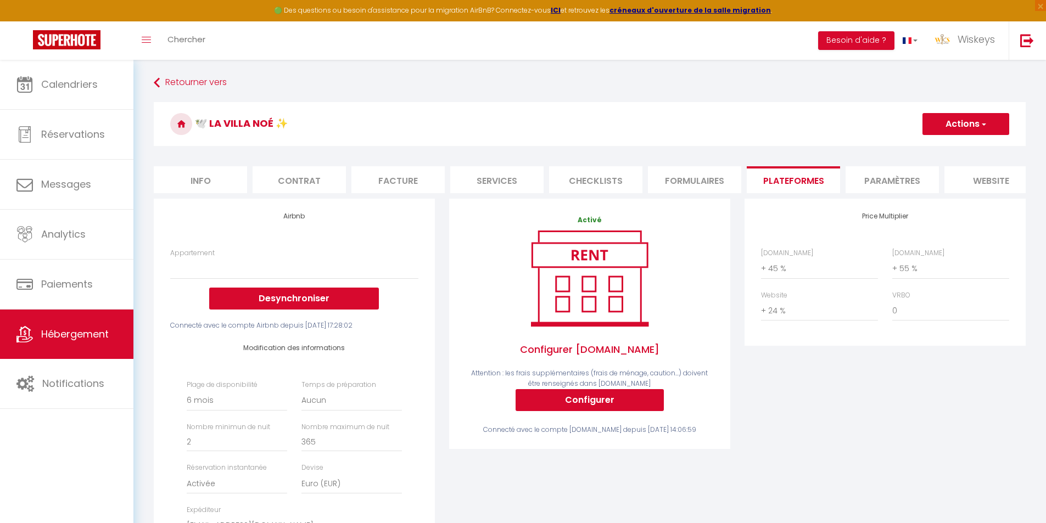
click at [948, 131] on button "Actions" at bounding box center [966, 124] width 87 height 22
click at [942, 143] on link "Enregistrer" at bounding box center [965, 148] width 87 height 14
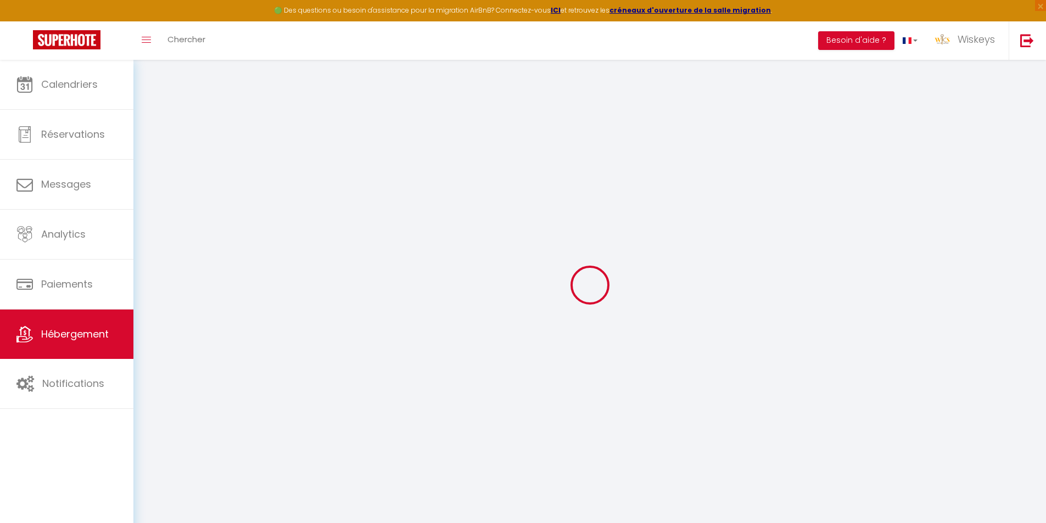
select select
select select "180"
select select "EUR"
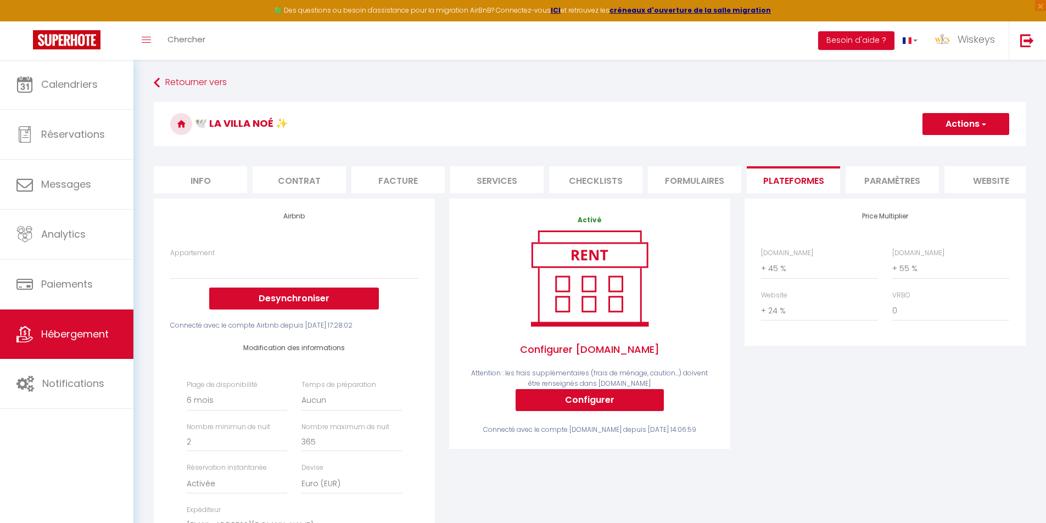
click at [207, 173] on li "Info" at bounding box center [200, 179] width 93 height 27
checkbox input "false"
checkbox input "true"
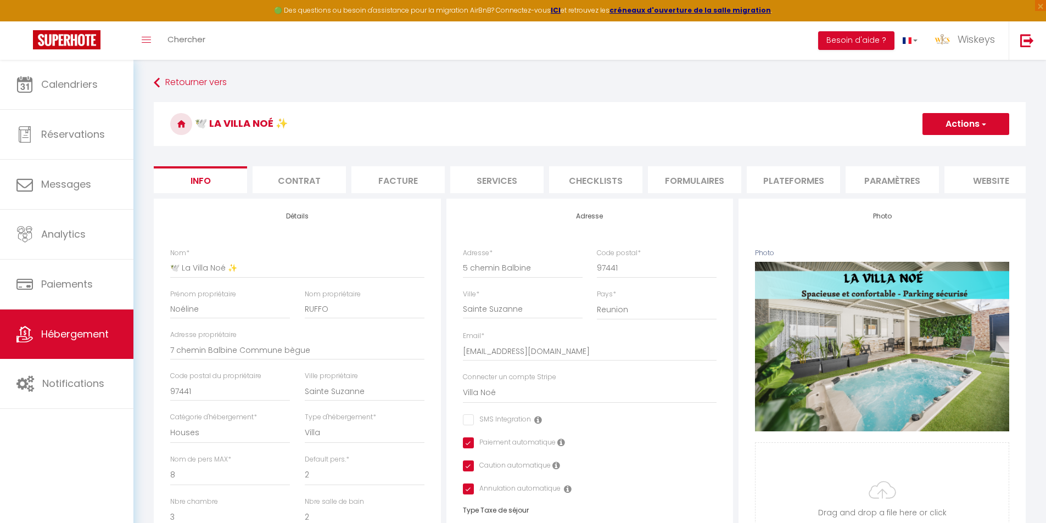
click at [830, 177] on li "Plateformes" at bounding box center [793, 179] width 93 height 27
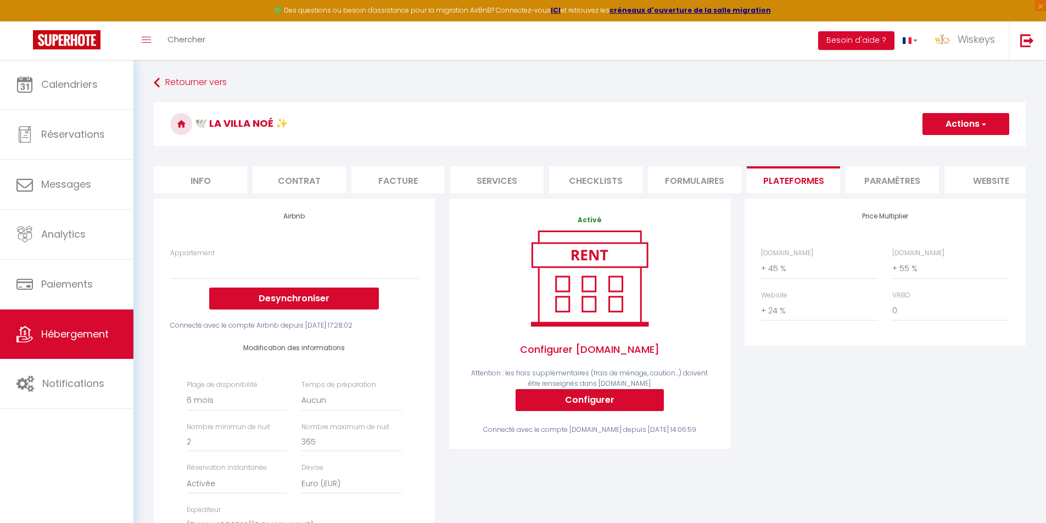
click at [943, 131] on button "Actions" at bounding box center [966, 124] width 87 height 22
click at [935, 148] on link "Enregistrer" at bounding box center [965, 148] width 87 height 14
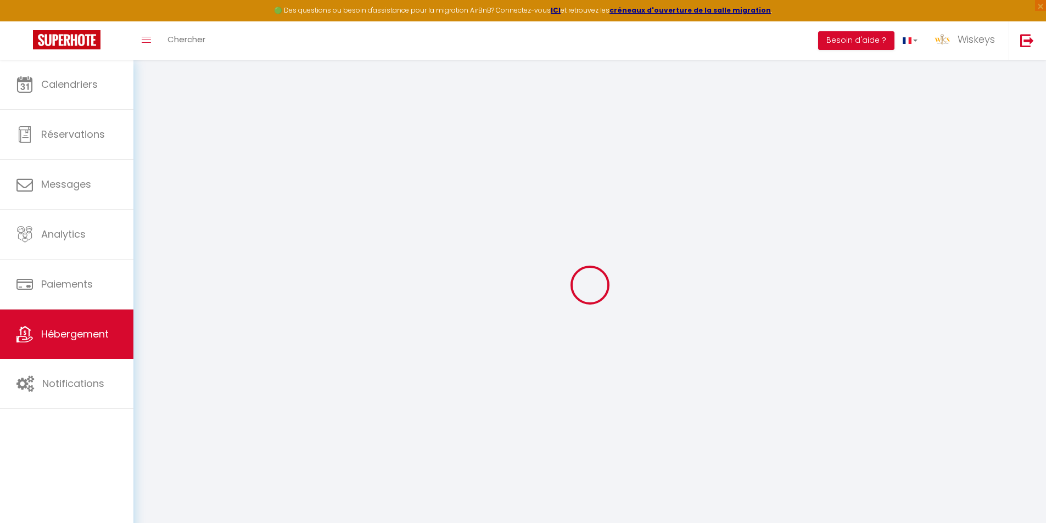
select select
select select "180"
select select "EUR"
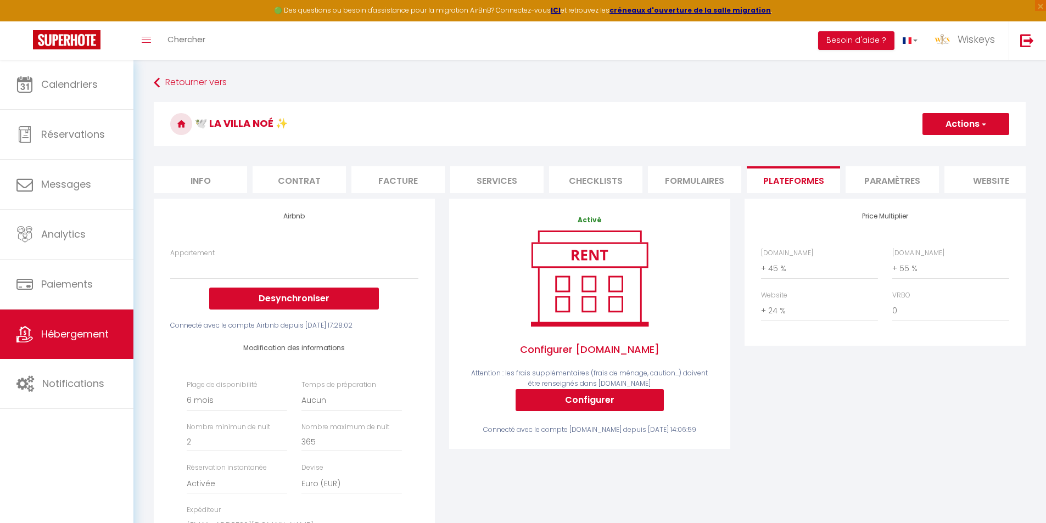
click at [204, 174] on li "Info" at bounding box center [200, 179] width 93 height 27
checkbox input "false"
checkbox input "true"
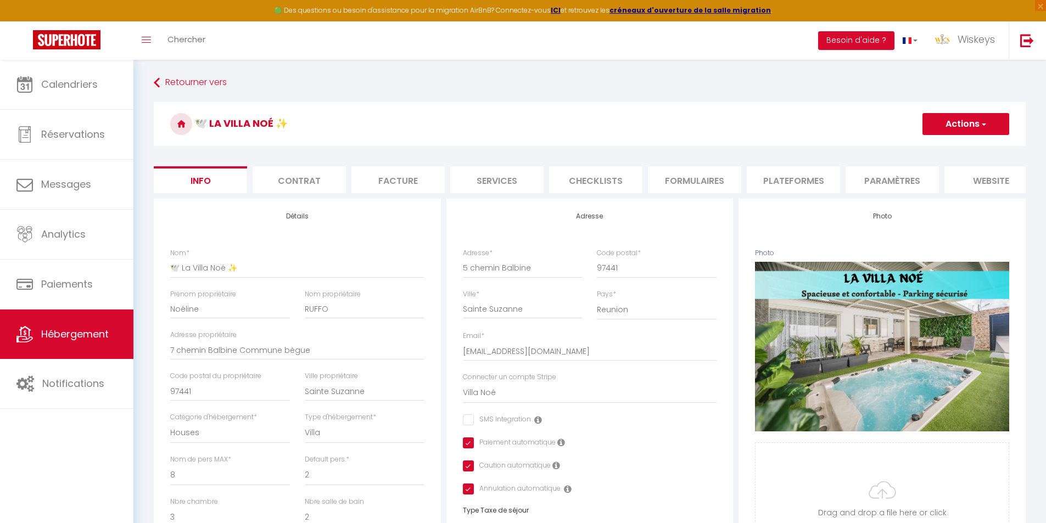
click at [320, 186] on li "Contrat" at bounding box center [299, 179] width 93 height 27
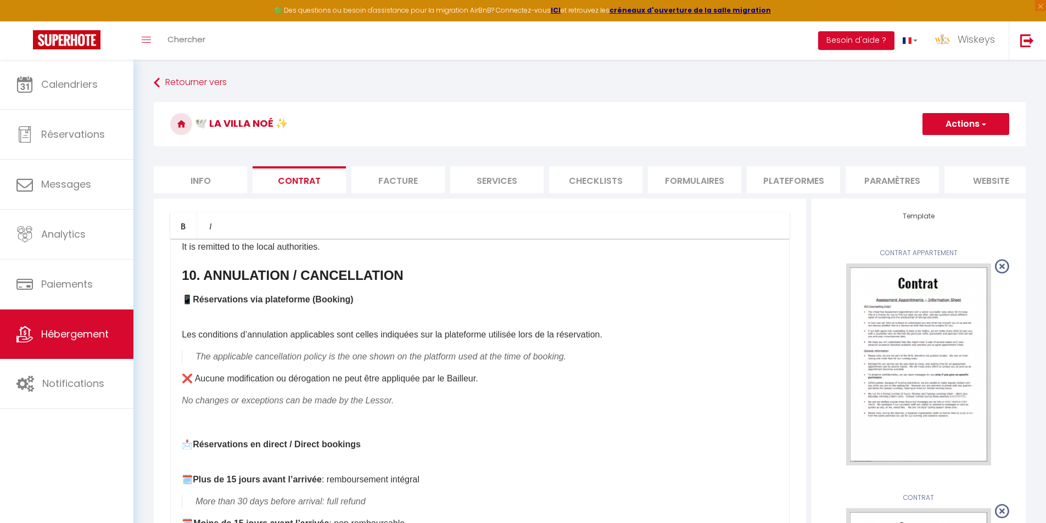
scroll to position [1538, 0]
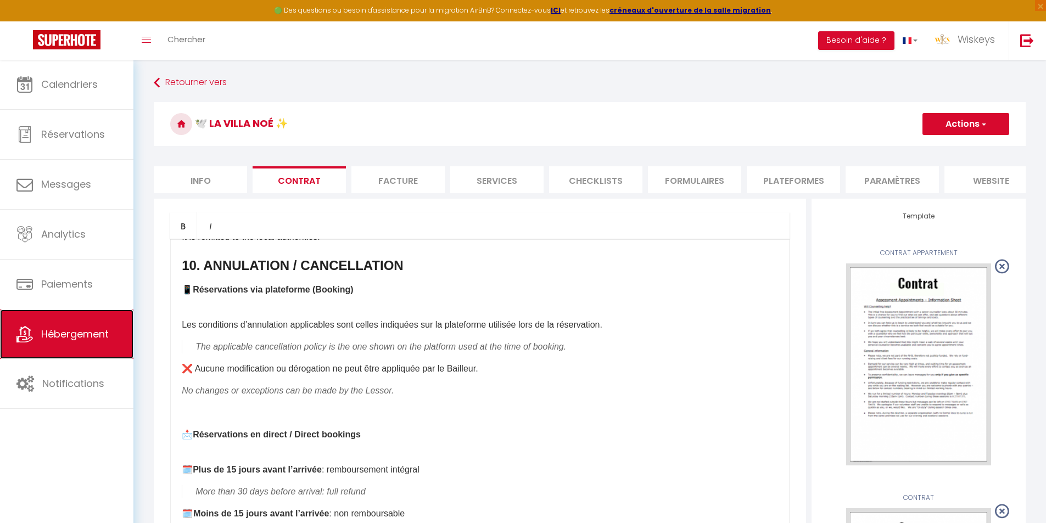
click at [110, 333] on link "Hébergement" at bounding box center [66, 334] width 133 height 49
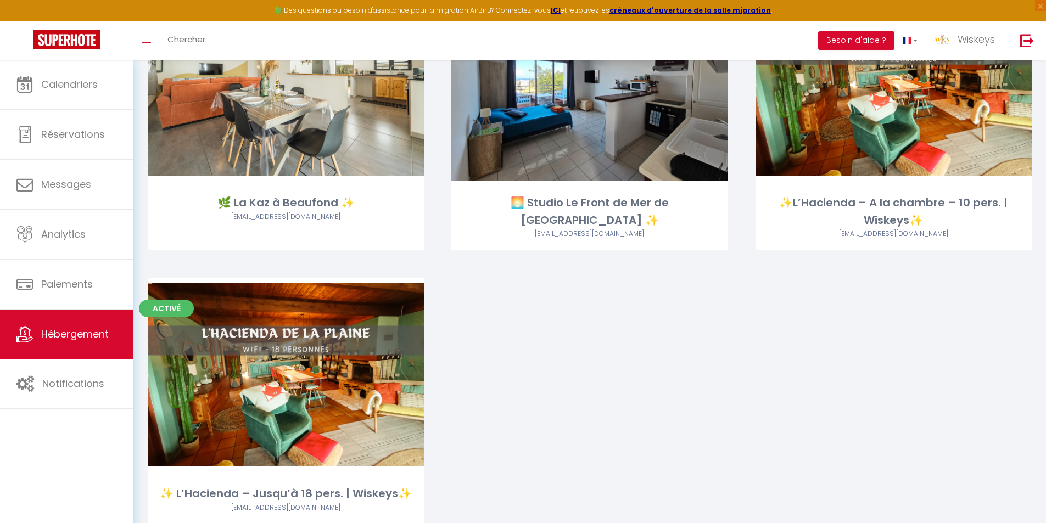
scroll to position [2362, 0]
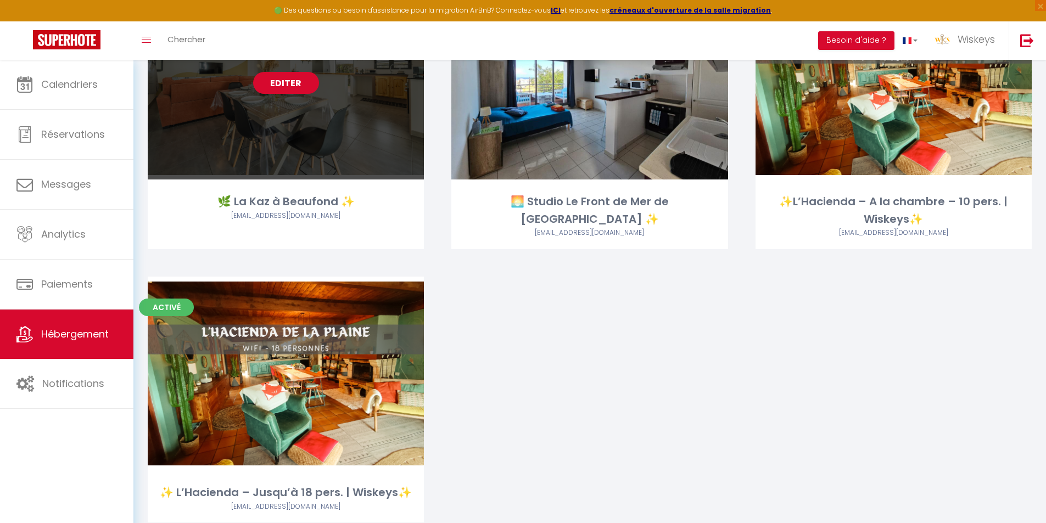
click at [272, 81] on link "Editer" at bounding box center [286, 83] width 66 height 22
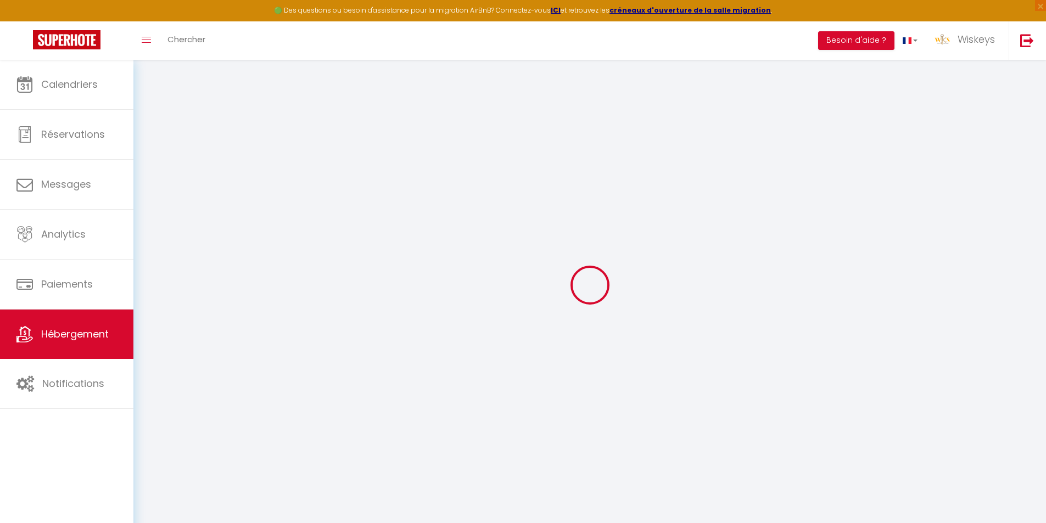
type input "🌿 La Kaz à Beaufond ✨"
type input "Cindy & [PERSON_NAME]"
type input "Narayanin"
type input "[GEOGRAPHIC_DATA]"
type input "97440"
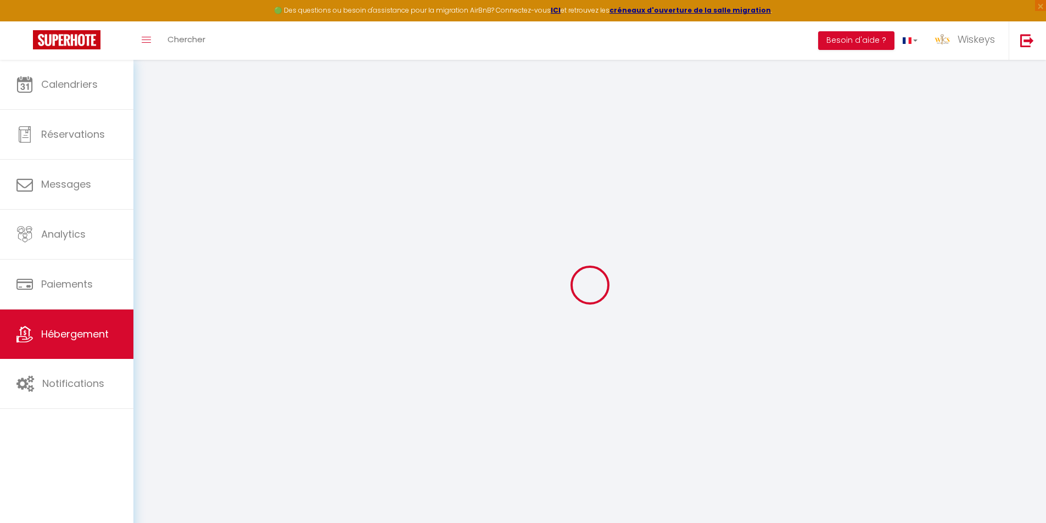
type input "SAINT-ANDRE"
select select "houses"
select select "6"
select select "3"
type input "100"
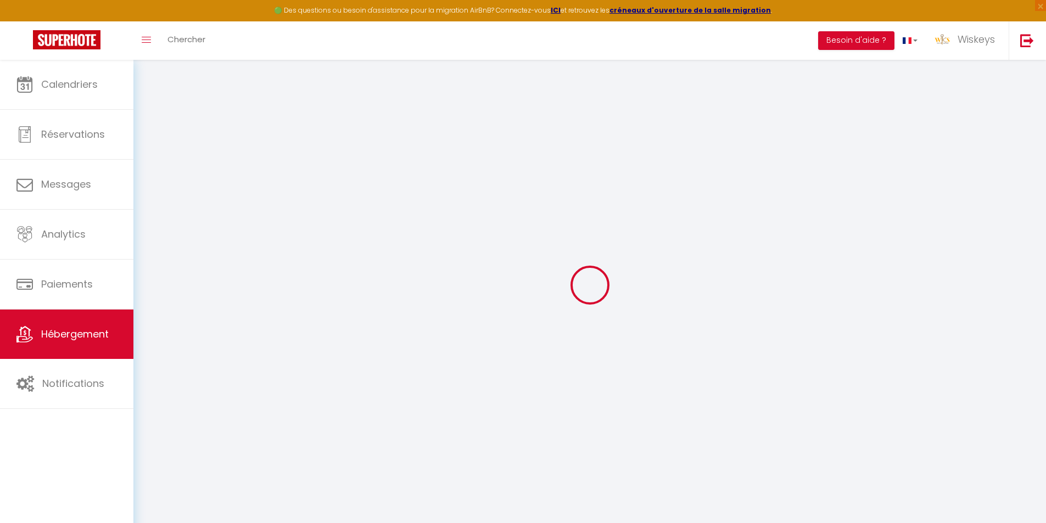
type input "96"
type input "5"
type input "1000"
type input "500"
select select
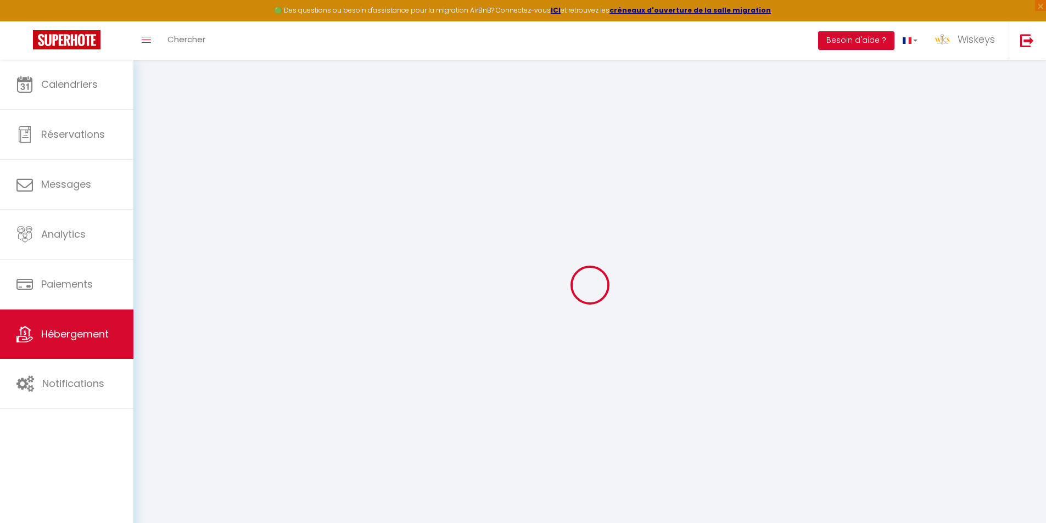
select select
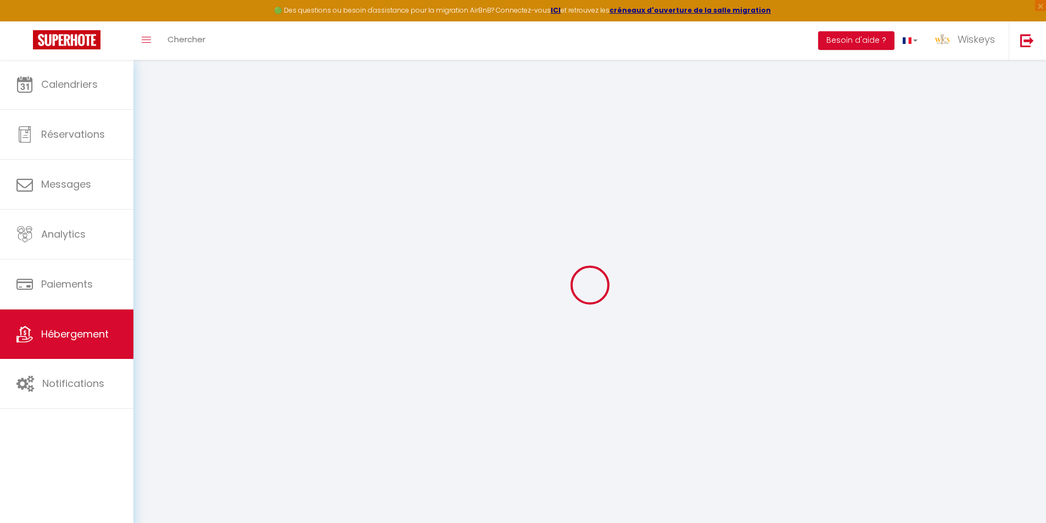
type input "[STREET_ADDRESS]"
type input "97470"
type input "SAINT-BENOIT"
select select "177"
type input "[EMAIL_ADDRESS][DOMAIN_NAME]"
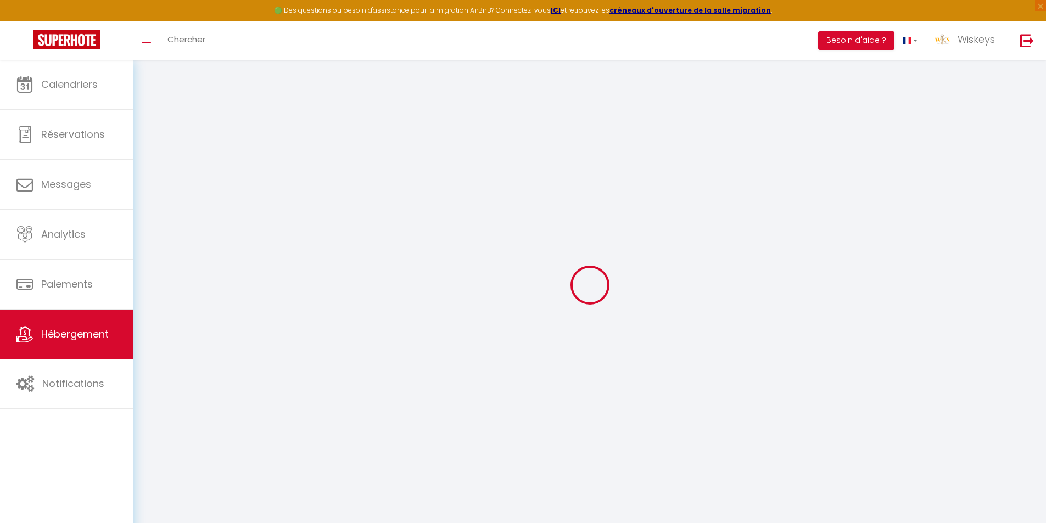
select select "13199"
checkbox input "false"
checkbox input "true"
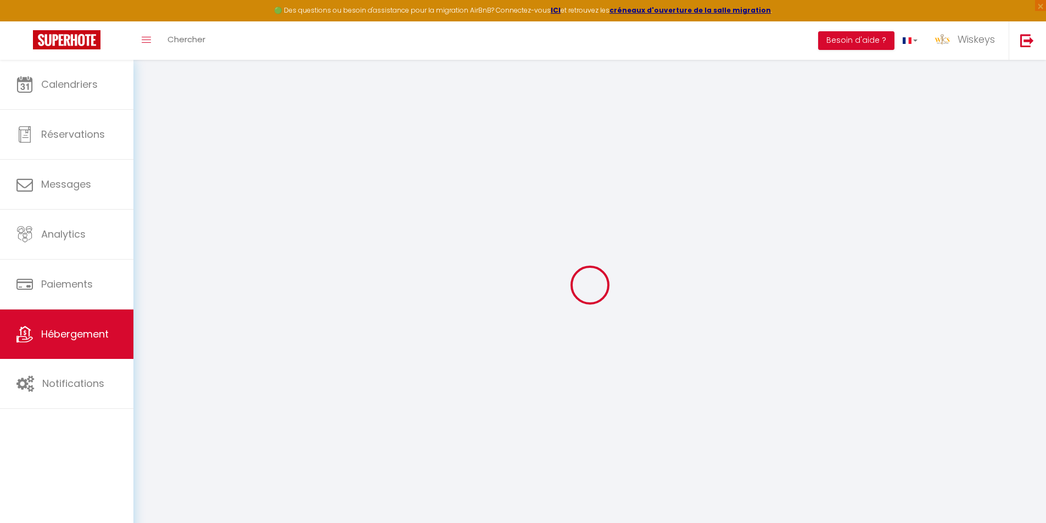
radio input "true"
type input "96"
type input "0"
select select "+ 45 %"
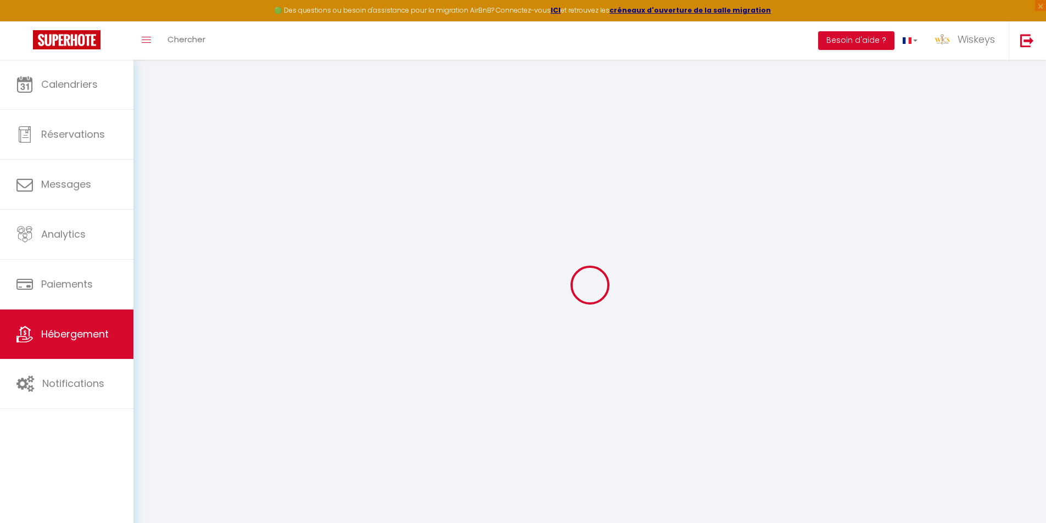
select select "+ 65 %"
select select "+ 20 %"
checkbox input "false"
checkbox input "true"
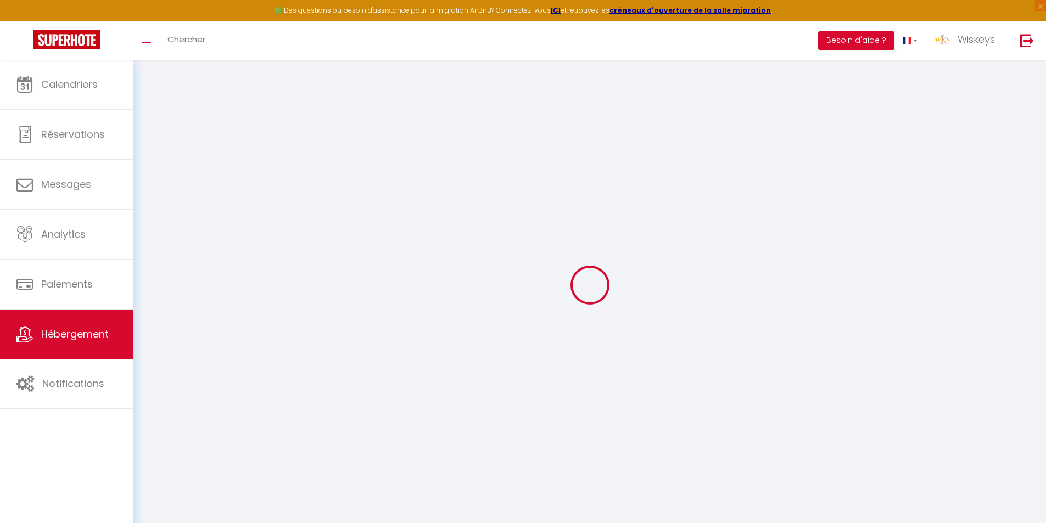
checkbox input "true"
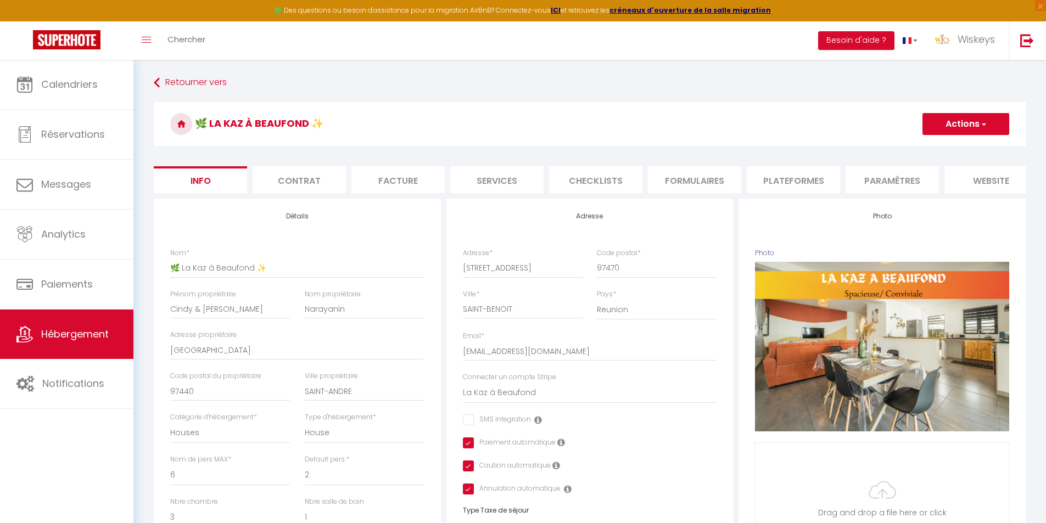
scroll to position [453, 0]
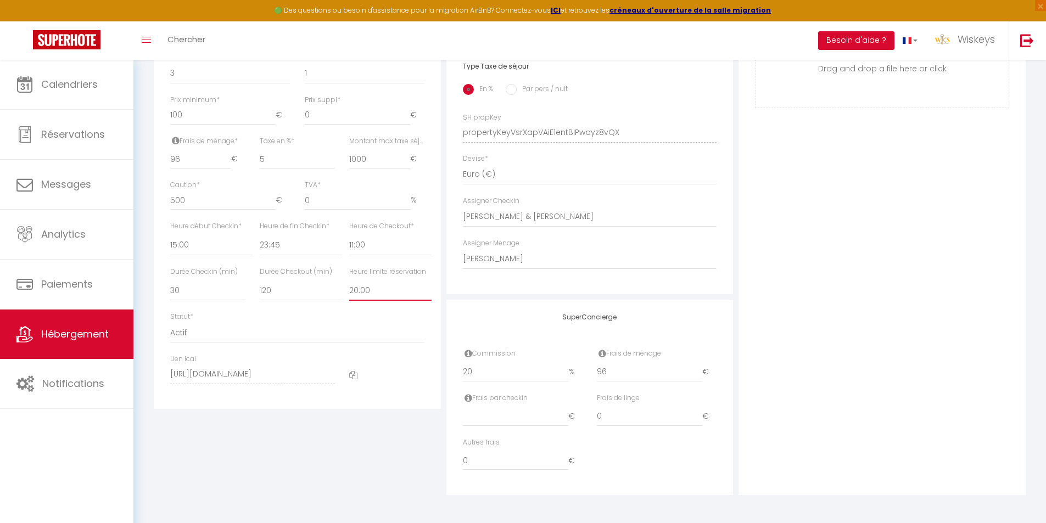
click at [375, 301] on select "Pas de limite 01:00 02:00 03:00 04:00 05:00 06:00 07:00 08:00 09:00 10:00 11:00…" at bounding box center [390, 290] width 82 height 21
select select "19:00"
click at [349, 280] on select "Pas de limite 01:00 02:00 03:00 04:00 05:00 06:00 07:00 08:00 09:00 10:00 11:00…" at bounding box center [390, 290] width 82 height 21
click at [974, 259] on div "Photo Photo Supprimer Drag and drop a file here or click Ooops, something wrong…" at bounding box center [882, 125] width 287 height 741
checkbox input "false"
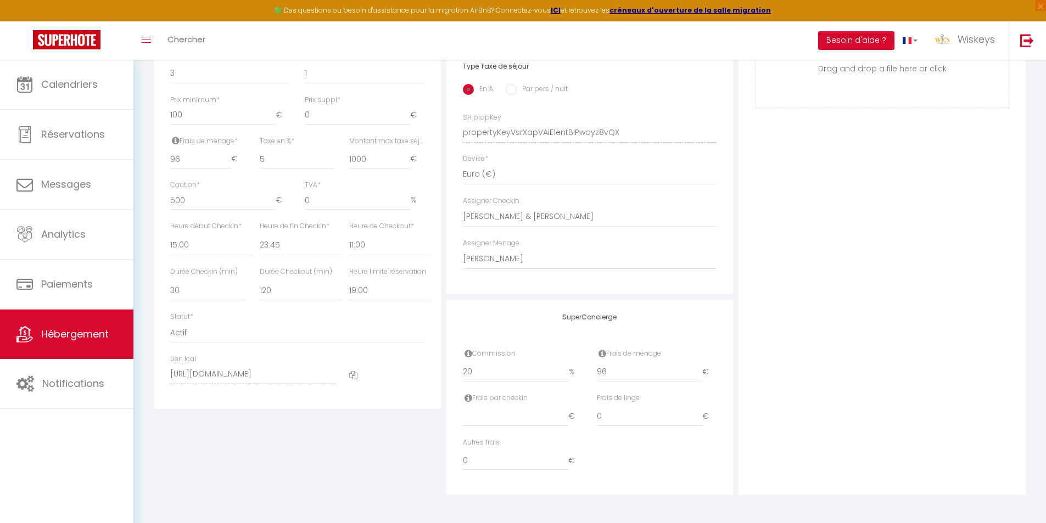
checkbox input "true"
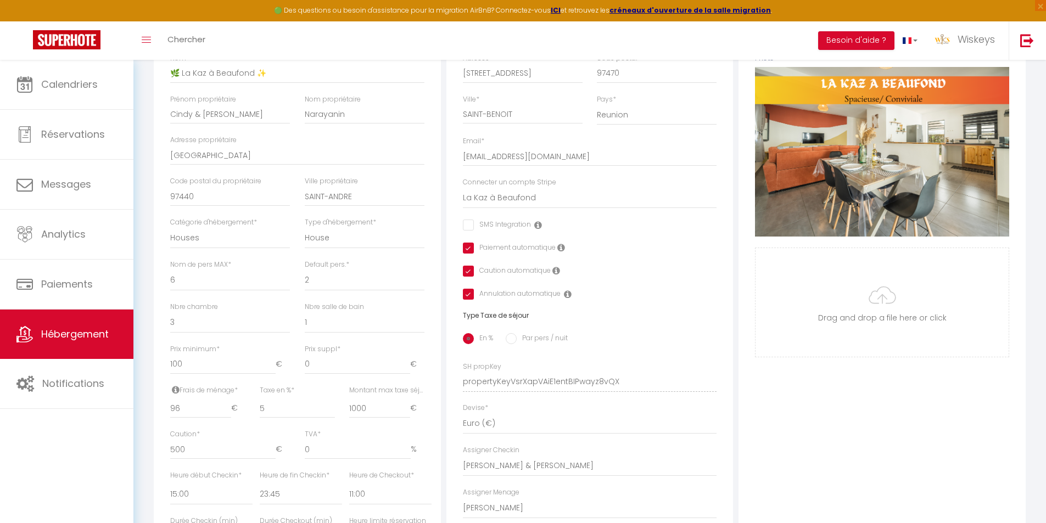
scroll to position [0, 0]
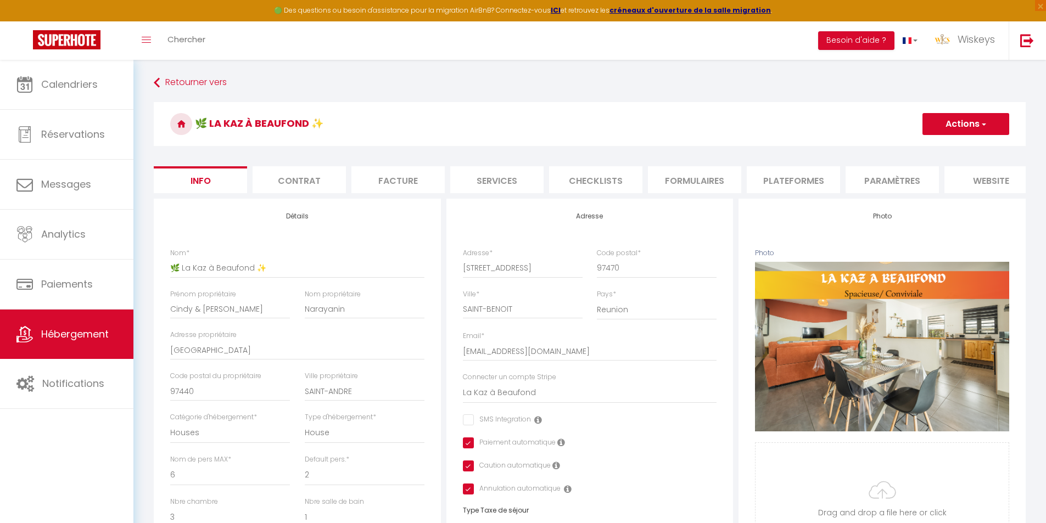
click at [817, 174] on li "Plateformes" at bounding box center [793, 179] width 93 height 27
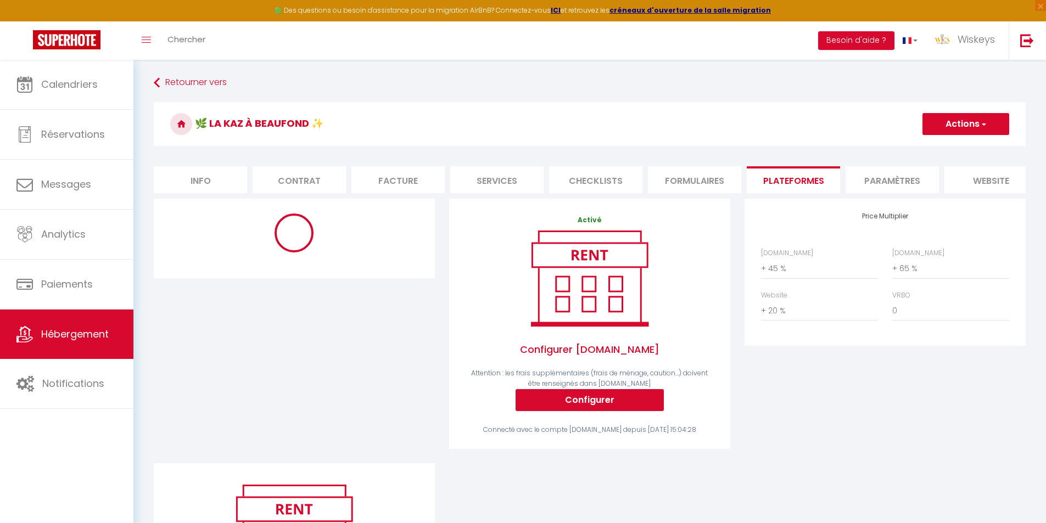
click at [967, 132] on button "Actions" at bounding box center [966, 124] width 87 height 22
select select "180"
select select "EUR"
select select "12125-1379378765338163255"
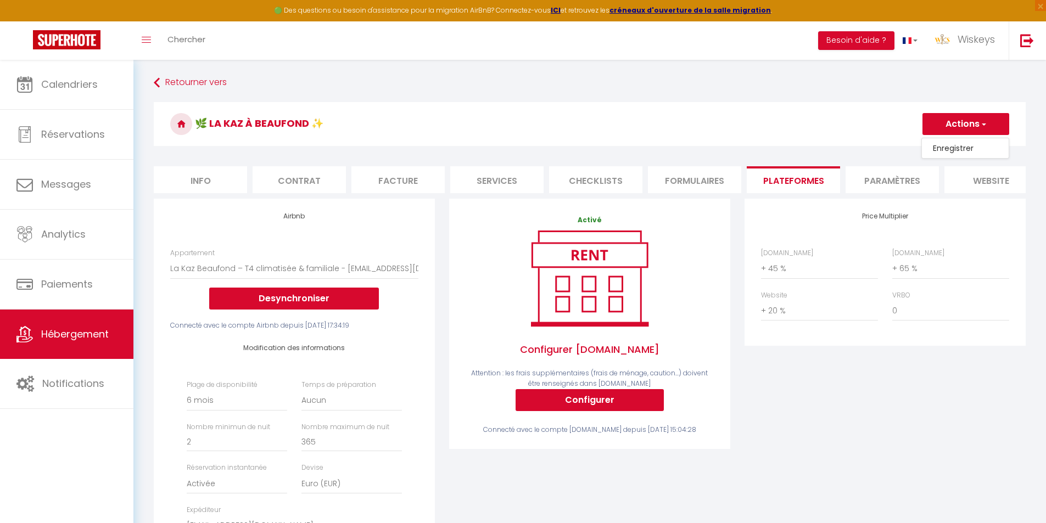
click at [190, 178] on li "Info" at bounding box center [200, 179] width 93 height 27
checkbox input "false"
checkbox input "true"
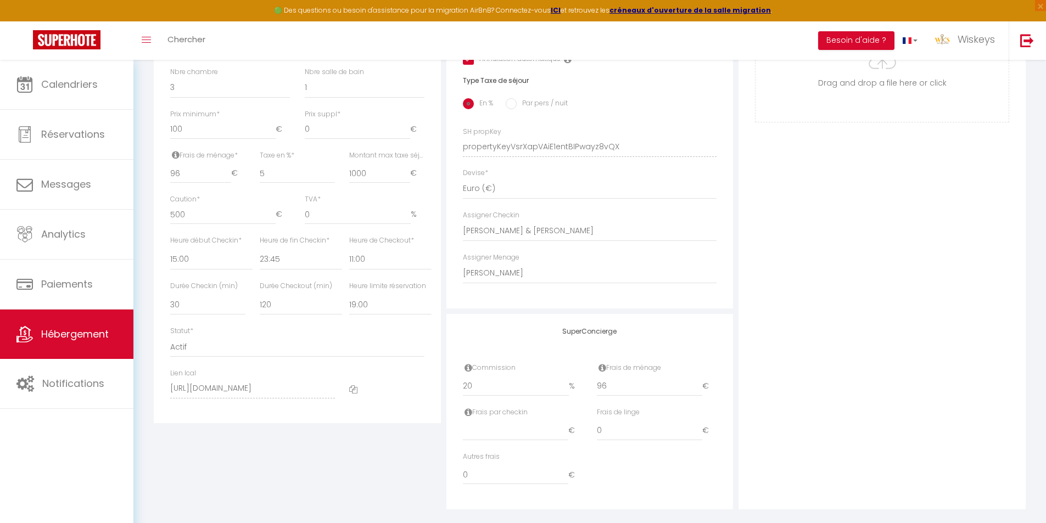
scroll to position [453, 0]
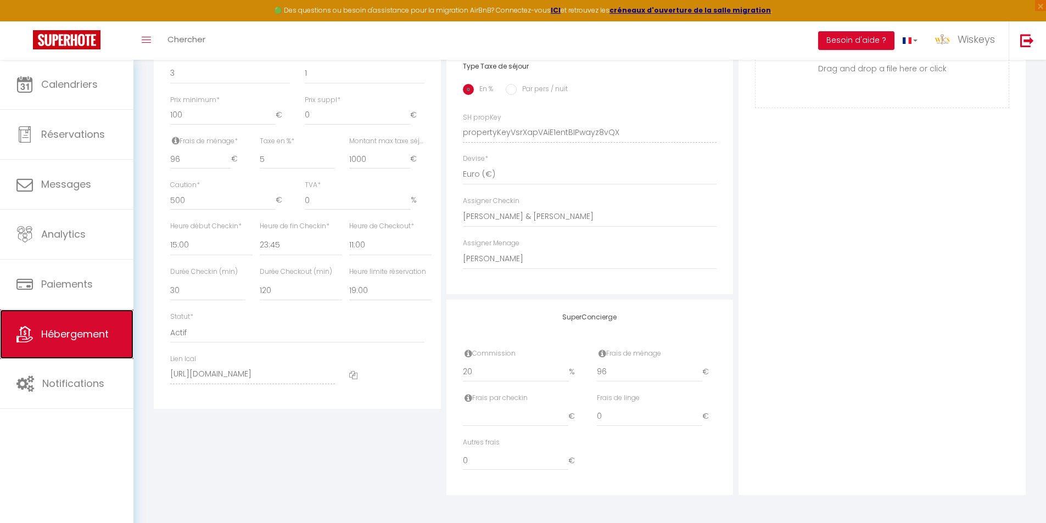
click at [70, 330] on span "Hébergement" at bounding box center [75, 334] width 68 height 14
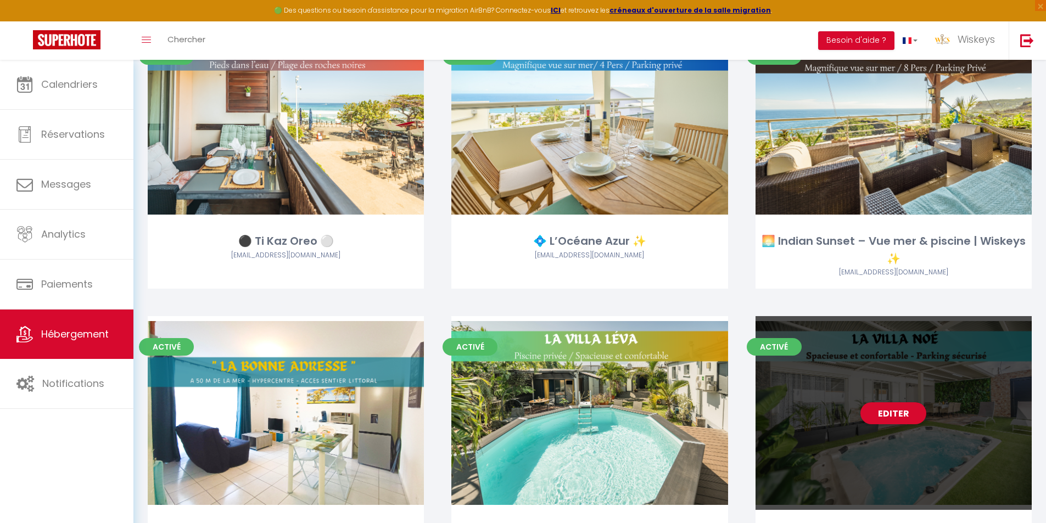
scroll to position [2197, 0]
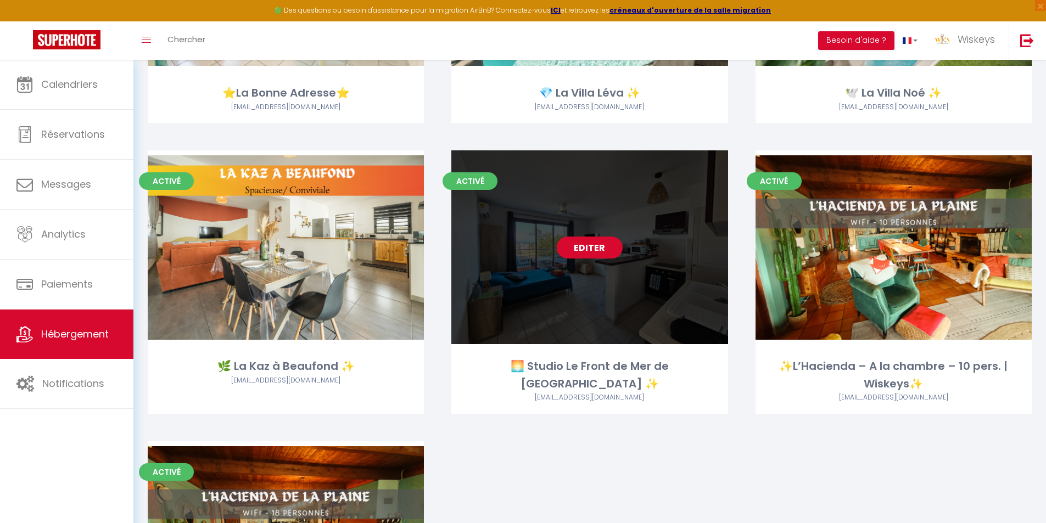
click at [602, 242] on link "Editer" at bounding box center [590, 248] width 66 height 22
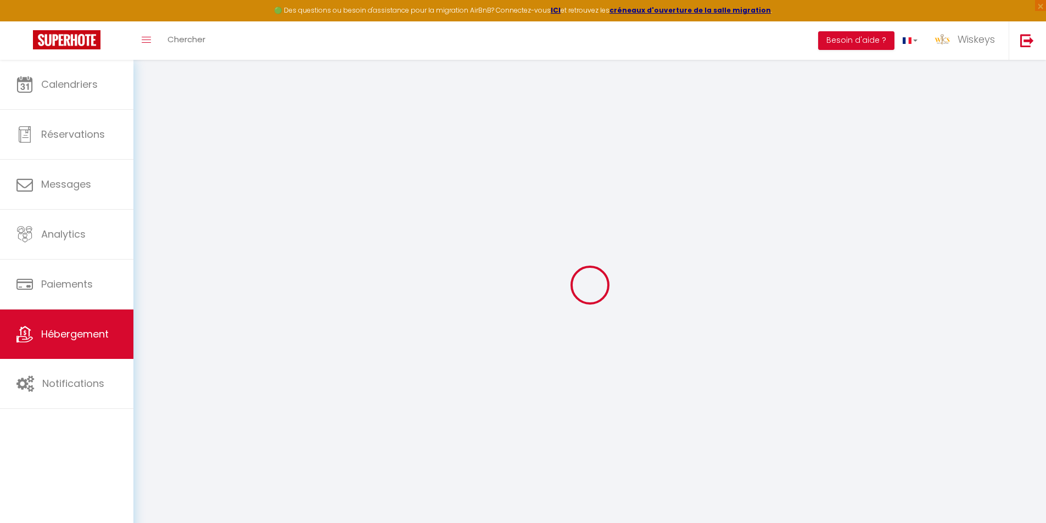
select select
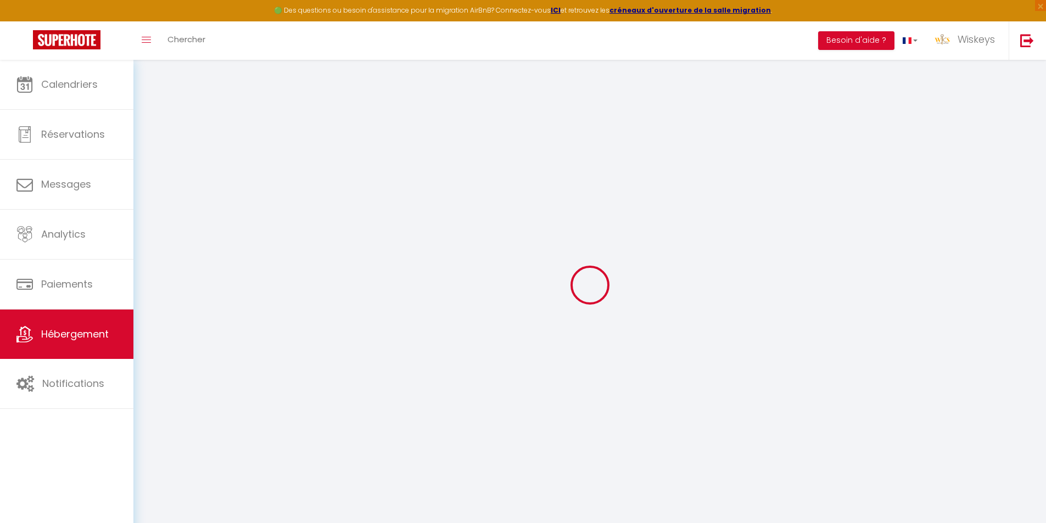
select select
checkbox input "false"
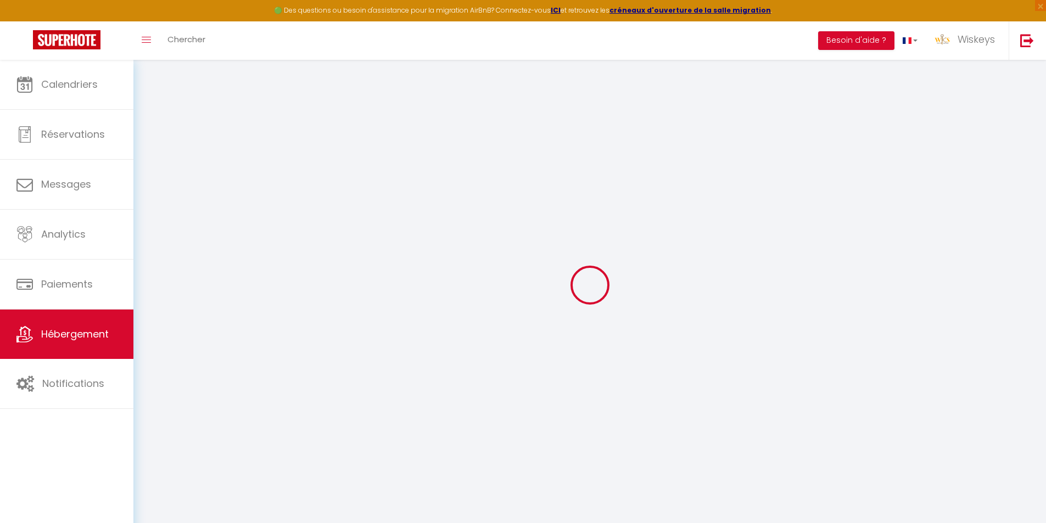
select select
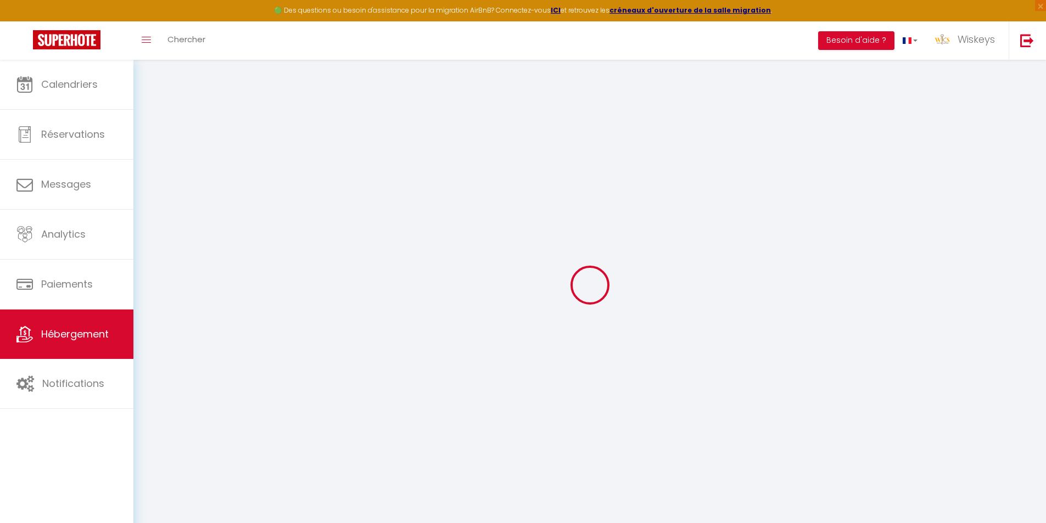
select select
checkbox input "false"
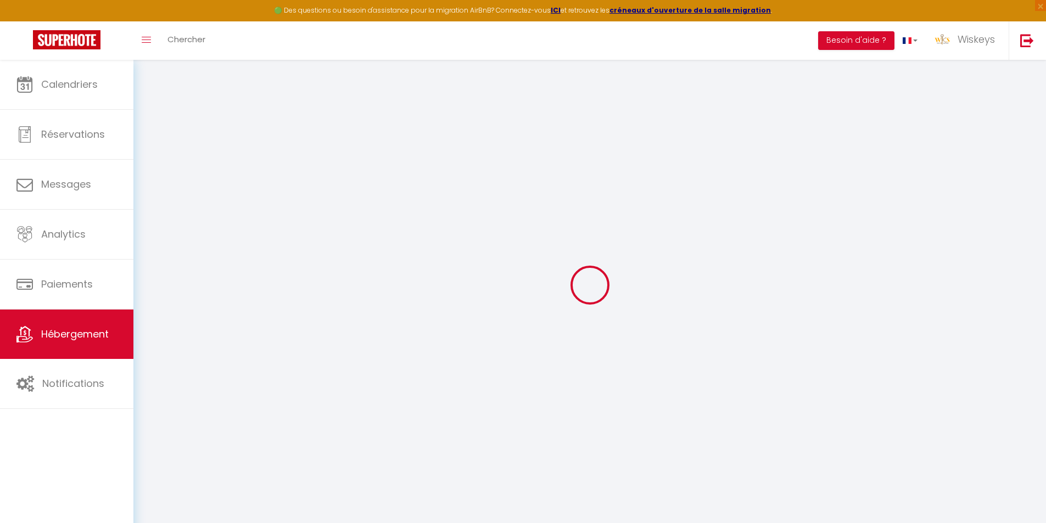
checkbox input "false"
select select
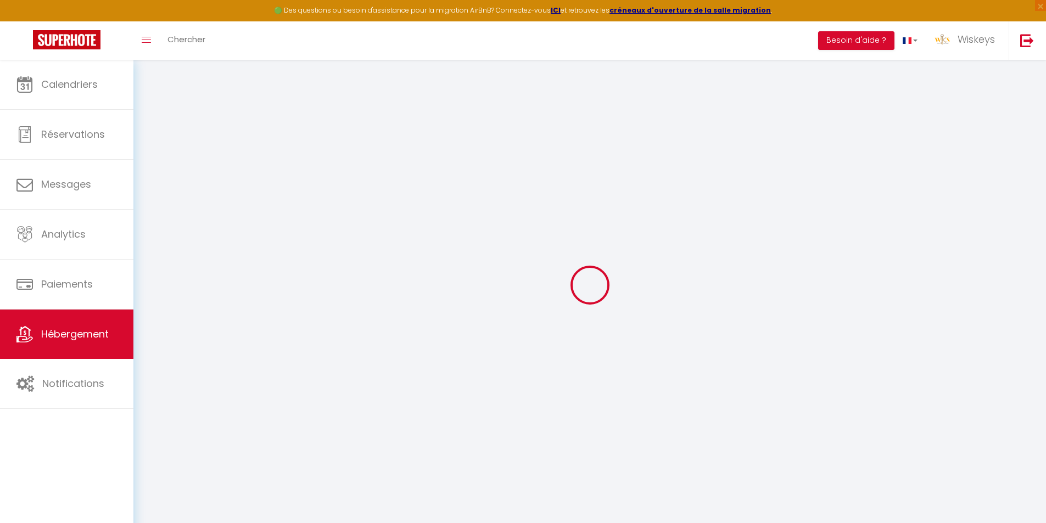
select select
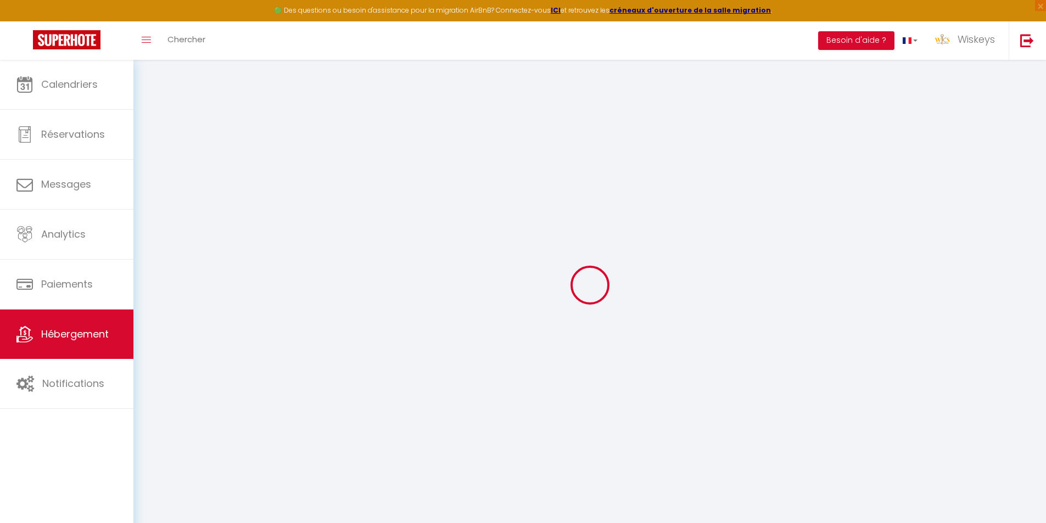
checkbox input "false"
select select
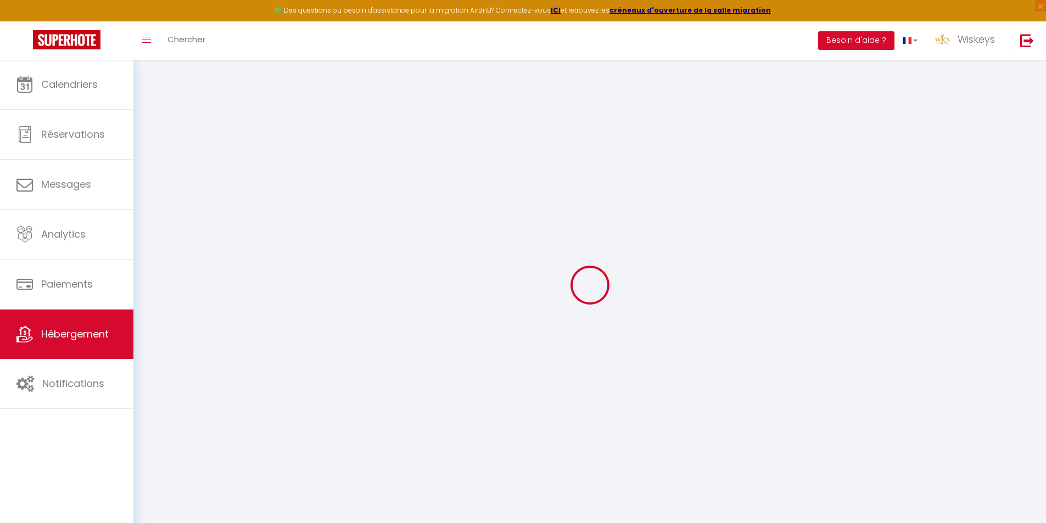
select select
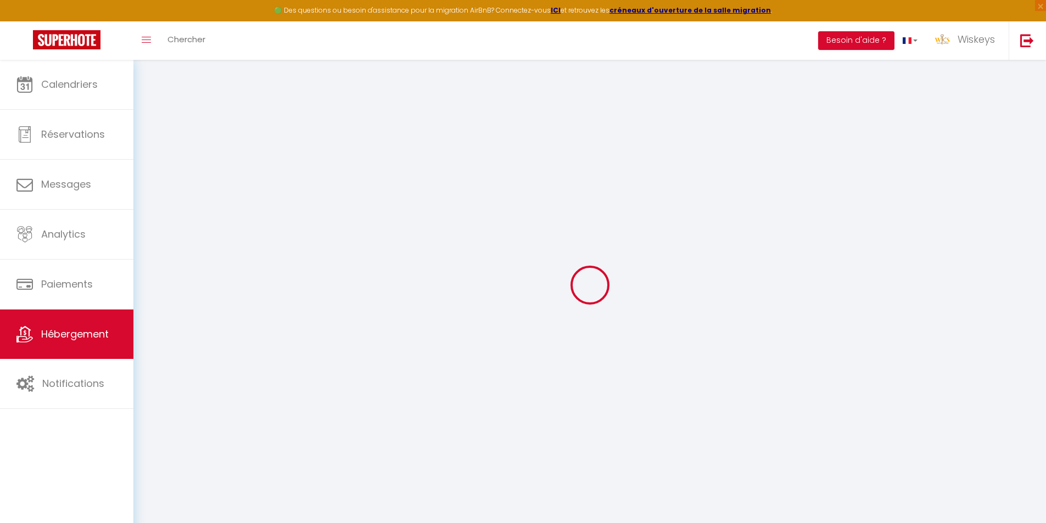
select select
checkbox input "false"
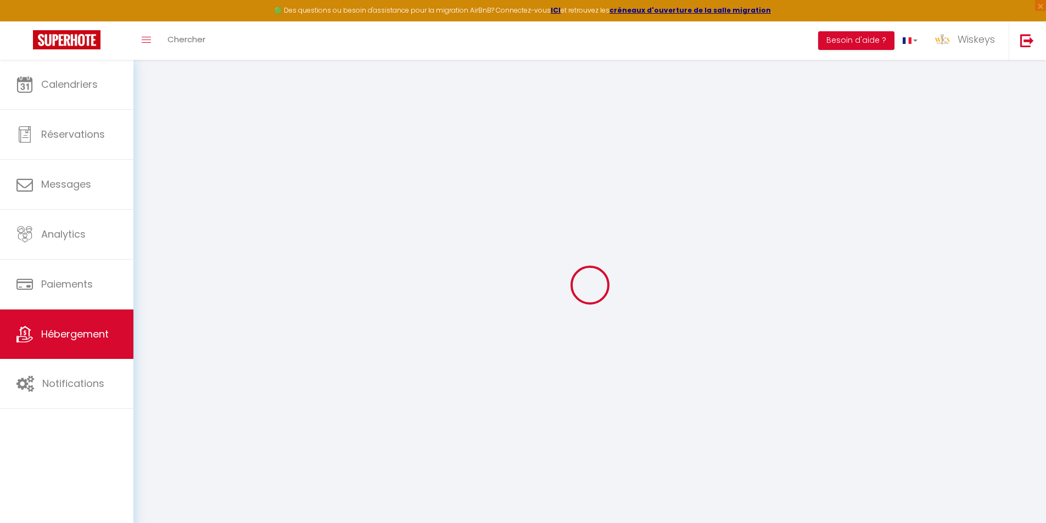
checkbox input "false"
select select
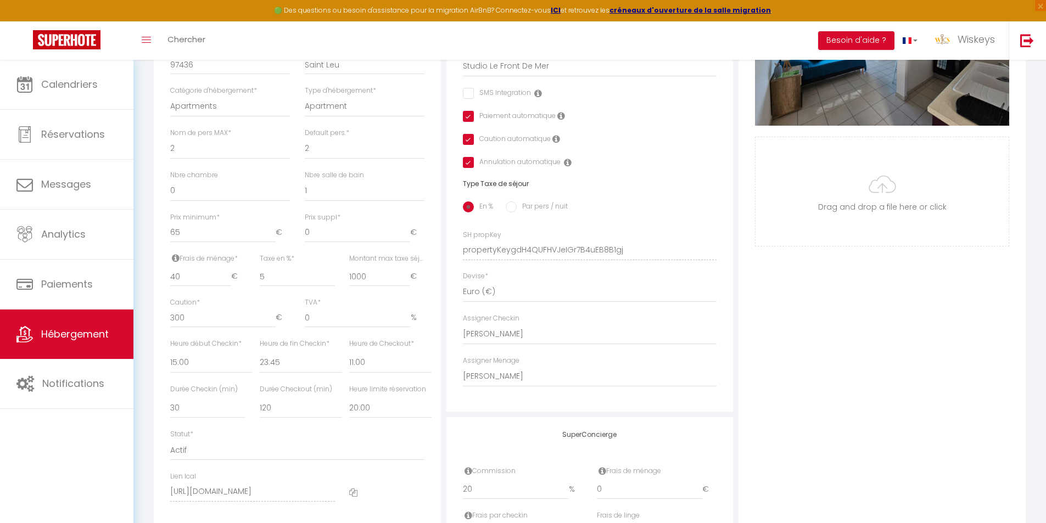
scroll to position [453, 0]
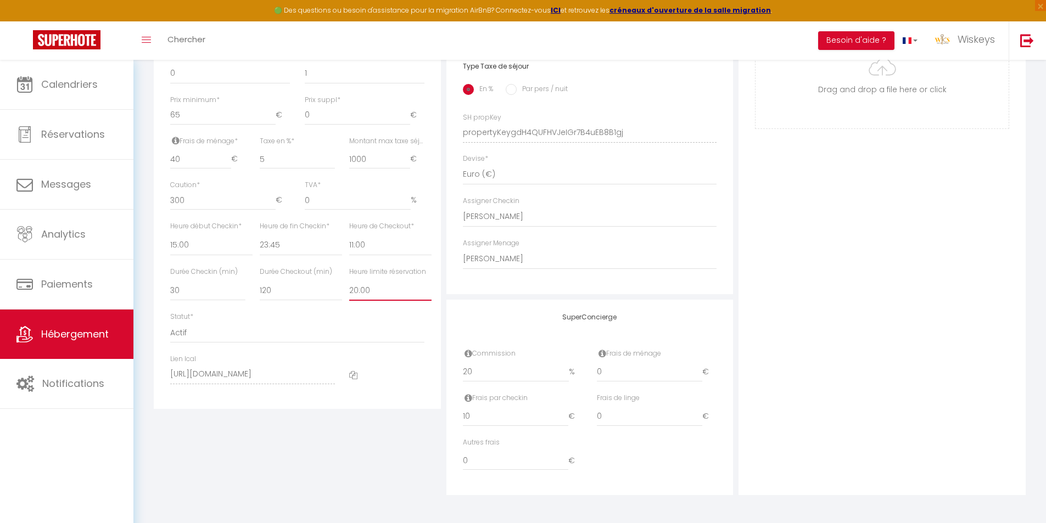
click at [367, 293] on select "Pas de limite 01:00 02:00 03:00 04:00 05:00 06:00 07:00 08:00 09:00 10:00 11:00…" at bounding box center [390, 290] width 82 height 21
click at [349, 280] on select "Pas de limite 01:00 02:00 03:00 04:00 05:00 06:00 07:00 08:00 09:00 10:00 11:00…" at bounding box center [390, 290] width 82 height 21
click at [770, 238] on div "Photo Photo Supprimer Drag and drop a file here or click Ooops, something wrong…" at bounding box center [882, 125] width 287 height 741
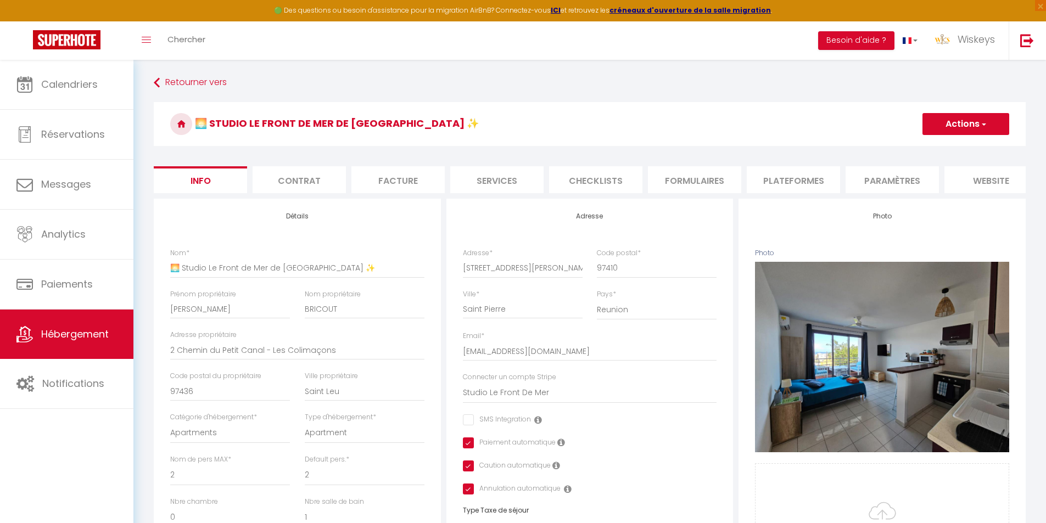
click at [766, 181] on li "Plateformes" at bounding box center [793, 179] width 93 height 27
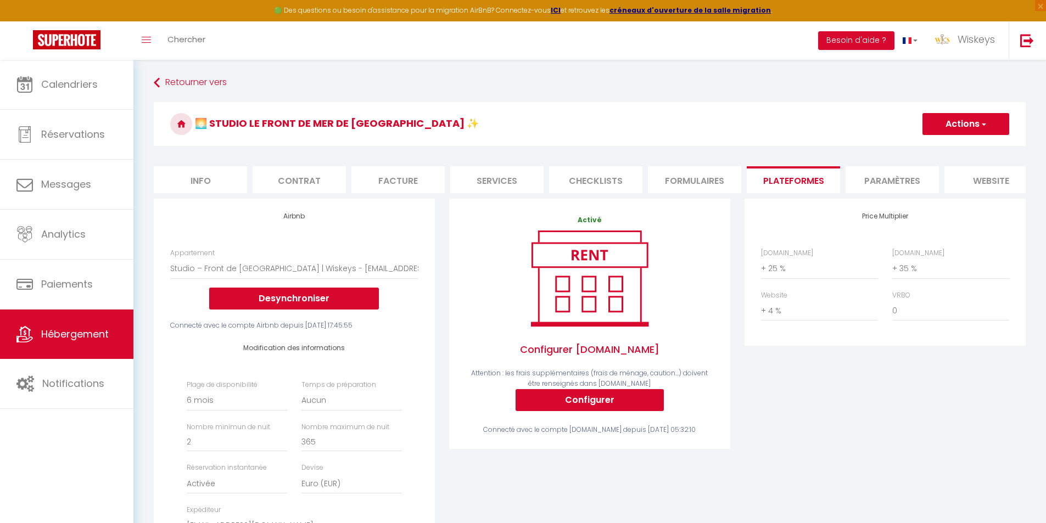
click at [224, 188] on li "Info" at bounding box center [200, 179] width 93 height 27
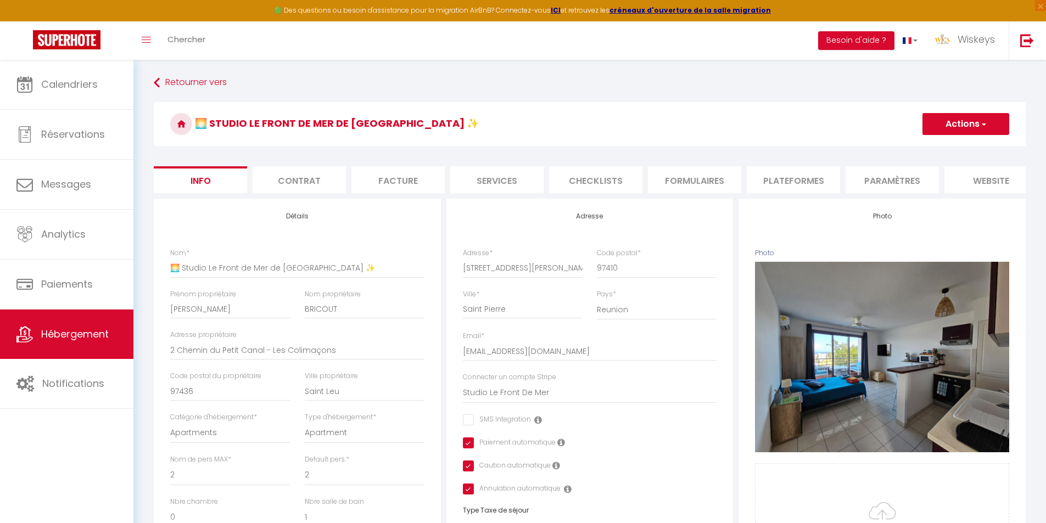
click at [336, 178] on li "Contrat" at bounding box center [299, 179] width 93 height 27
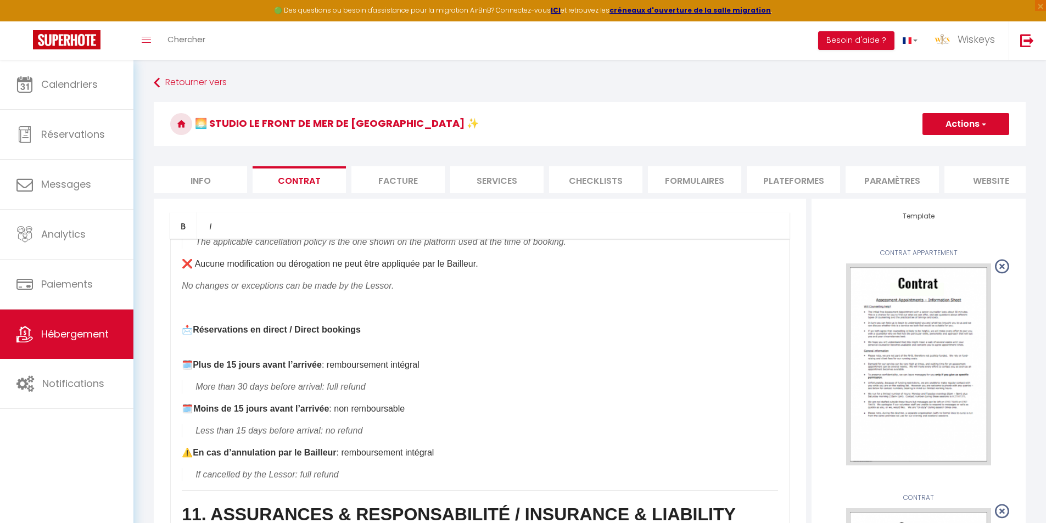
scroll to position [1648, 0]
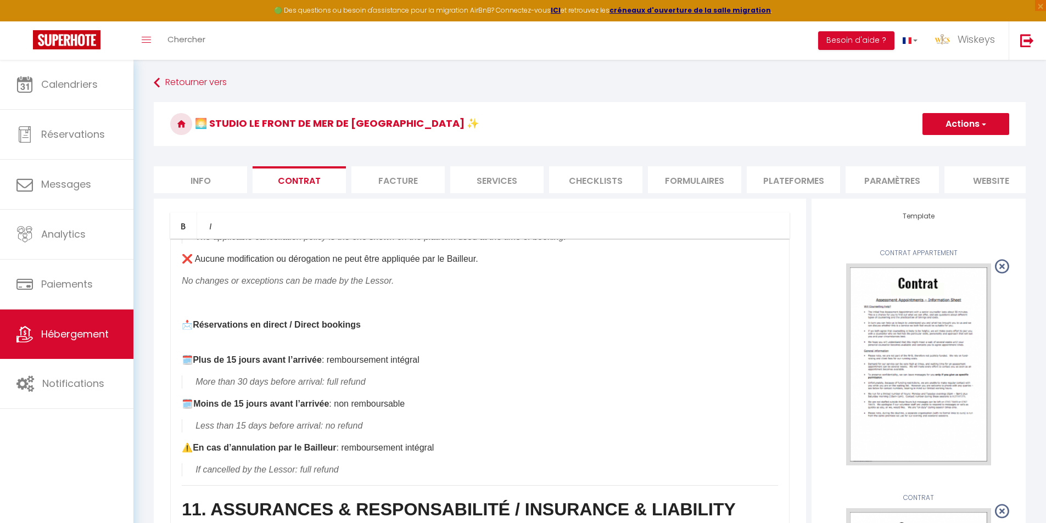
click at [208, 191] on li "Info" at bounding box center [200, 179] width 93 height 27
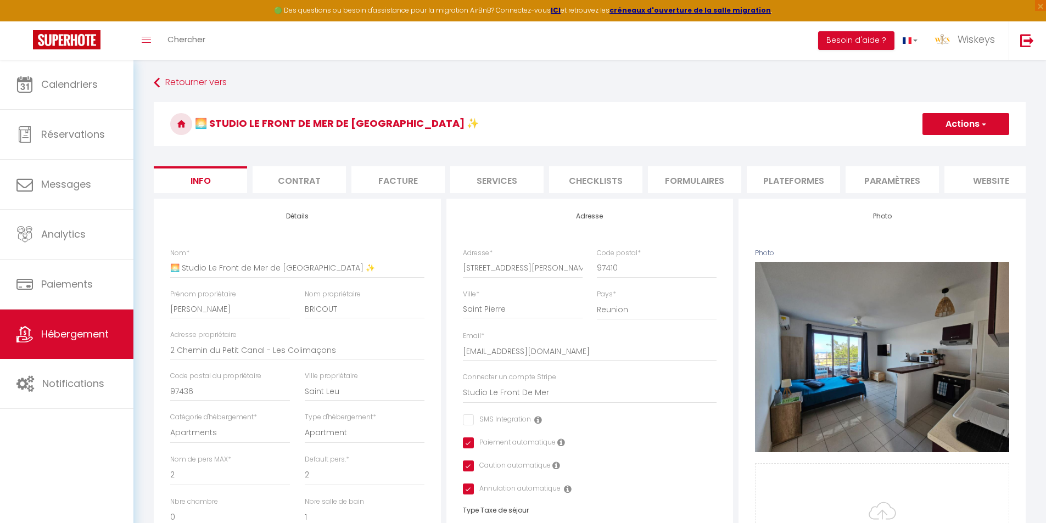
click at [953, 115] on button "Actions" at bounding box center [966, 124] width 87 height 22
click at [937, 144] on input "Enregistrer" at bounding box center [922, 148] width 41 height 11
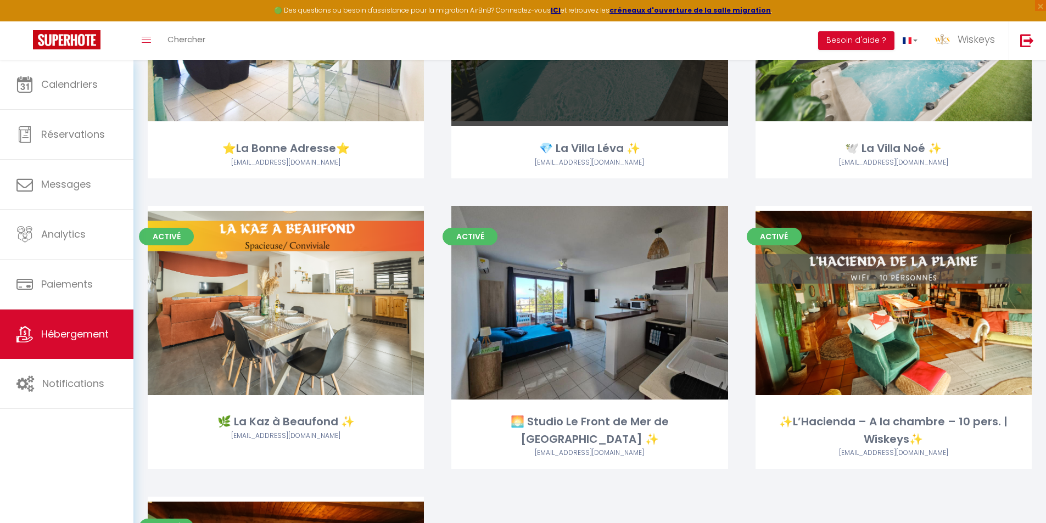
scroll to position [2252, 0]
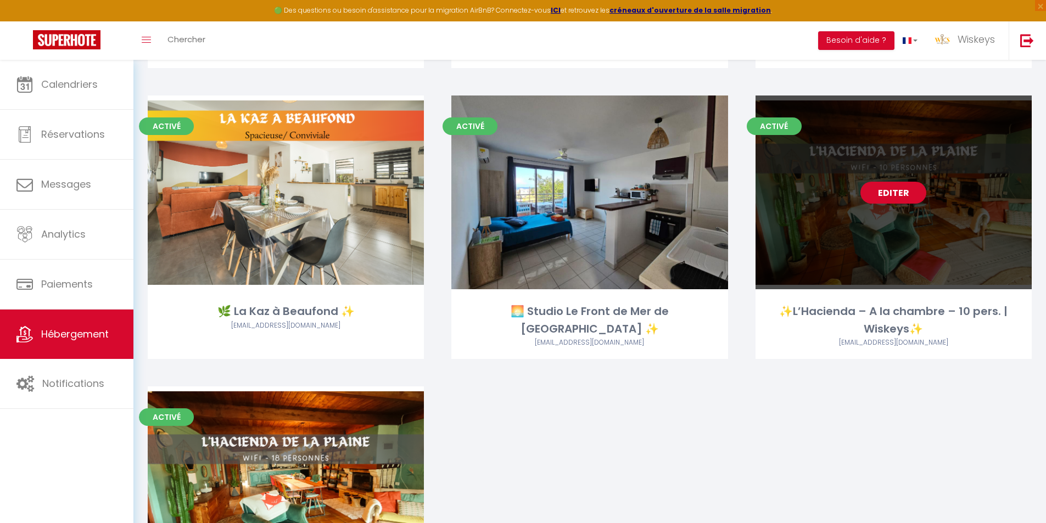
click at [880, 195] on link "Editer" at bounding box center [894, 193] width 66 height 22
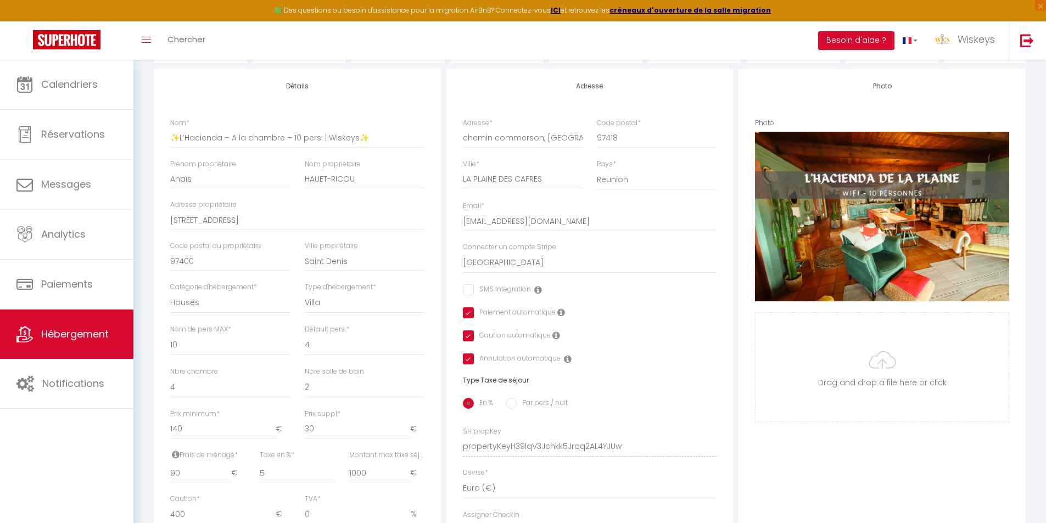
scroll to position [439, 0]
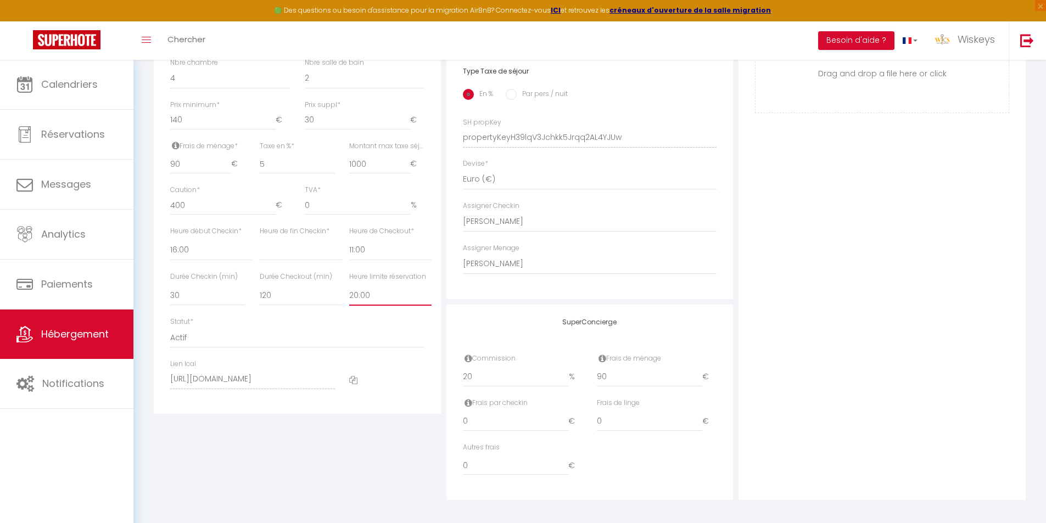
click at [373, 306] on select "Pas de limite 01:00 02:00 03:00 04:00 05:00 06:00 07:00 08:00 09:00 10:00 11:00…" at bounding box center [390, 295] width 82 height 21
click at [349, 293] on select "Pas de limite 01:00 02:00 03:00 04:00 05:00 06:00 07:00 08:00 09:00 10:00 11:00…" at bounding box center [390, 295] width 82 height 21
click at [729, 235] on div "Adresse Adresse * chemin commerson, la grande ferme Code postal * 97418 Ville *…" at bounding box center [590, 29] width 287 height 540
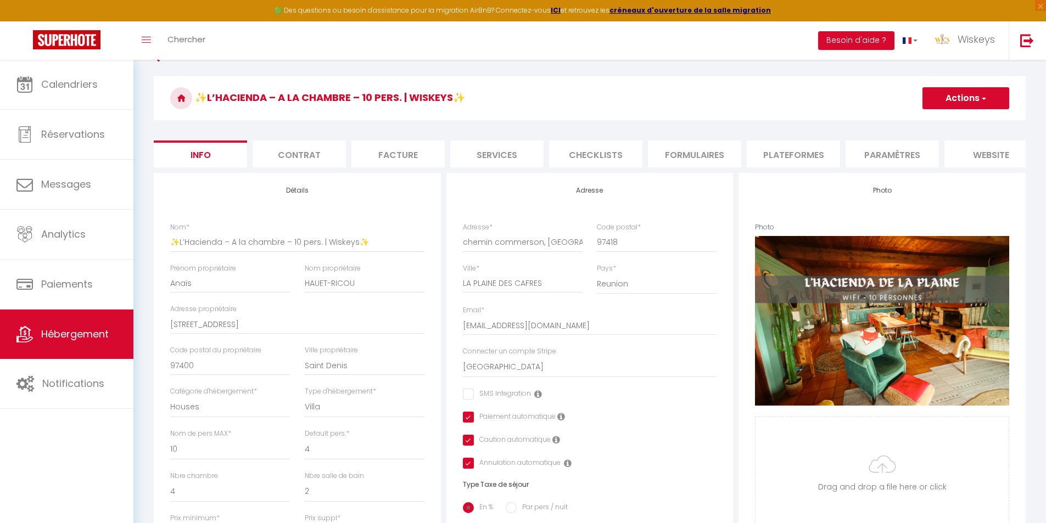
scroll to position [0, 0]
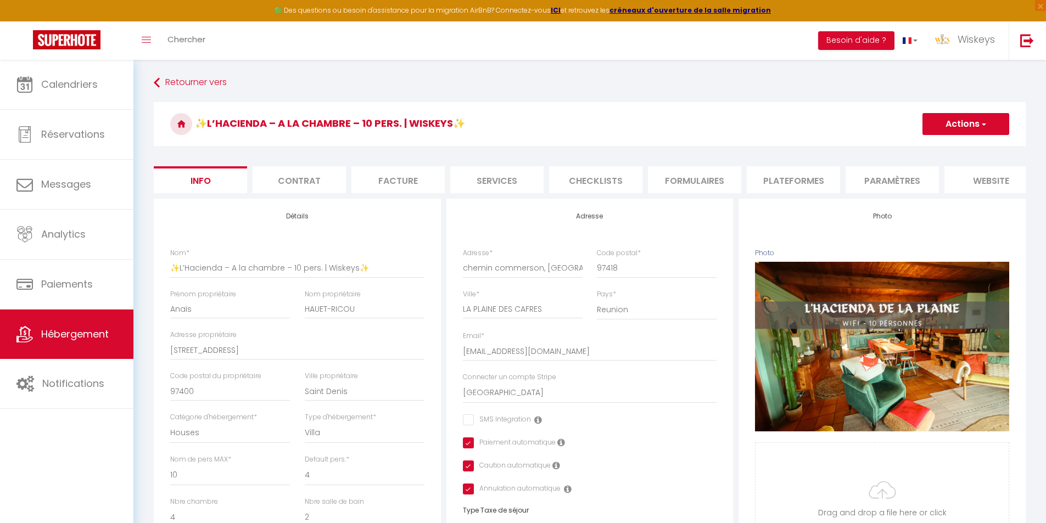
click at [787, 185] on li "Plateformes" at bounding box center [793, 179] width 93 height 27
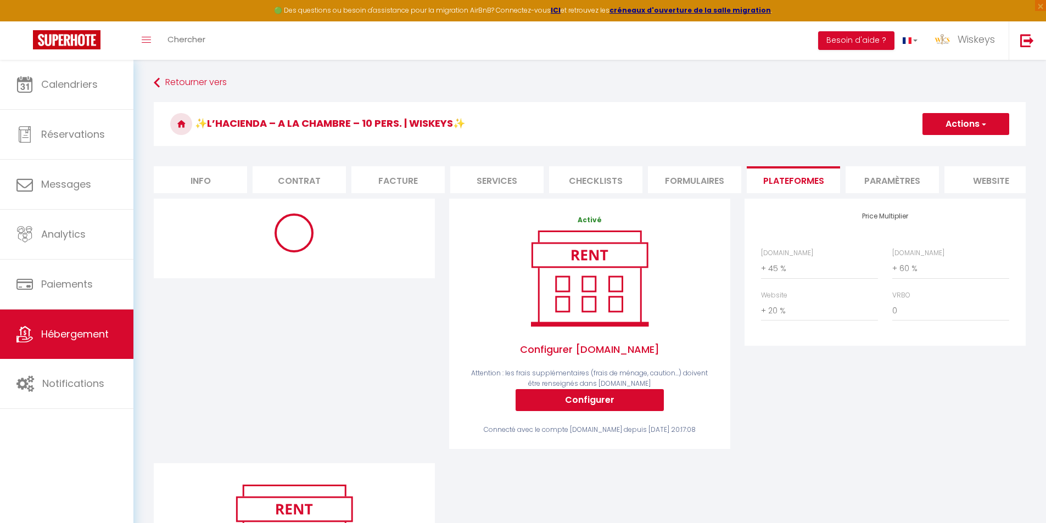
click at [227, 183] on li "Info" at bounding box center [200, 179] width 93 height 27
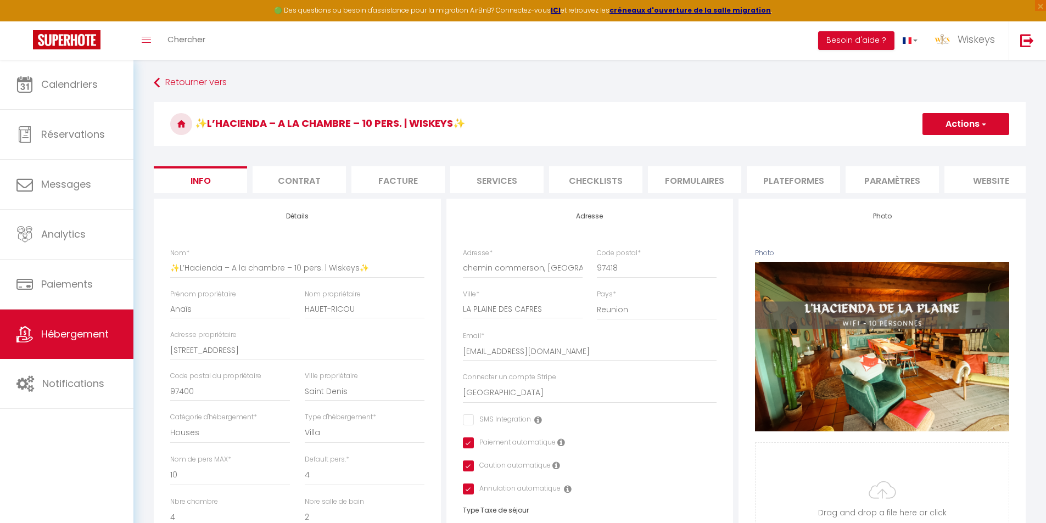
click at [976, 121] on button "Actions" at bounding box center [966, 124] width 87 height 22
click at [926, 146] on input "Enregistrer" at bounding box center [922, 148] width 41 height 11
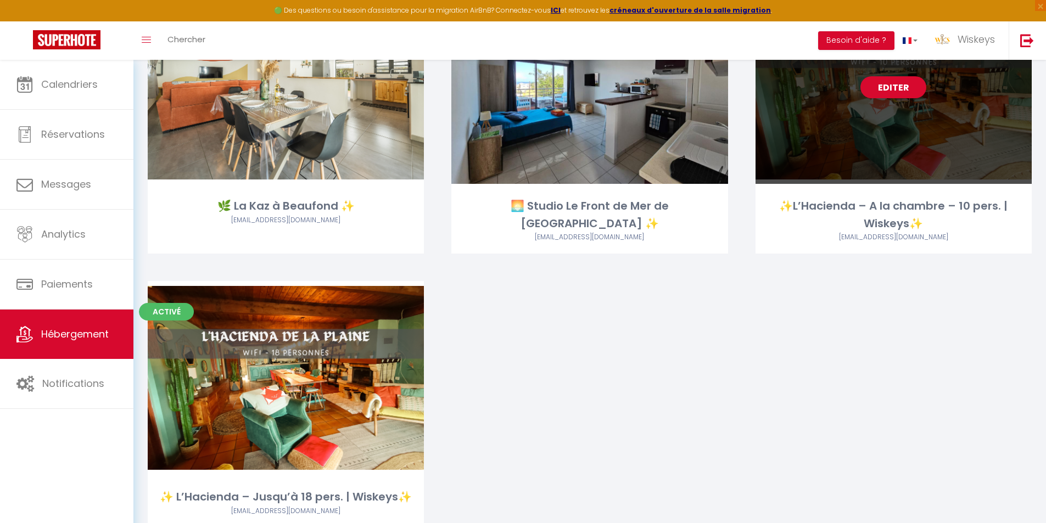
scroll to position [2402, 0]
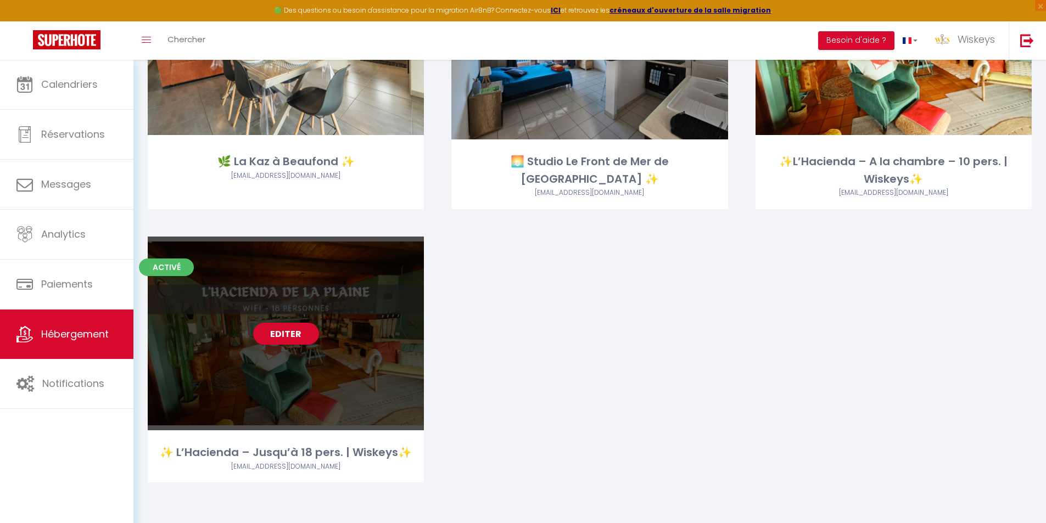
click at [305, 339] on link "Editer" at bounding box center [286, 334] width 66 height 22
click at [306, 339] on link "Editer" at bounding box center [286, 334] width 66 height 22
click at [307, 338] on link "Editer" at bounding box center [286, 334] width 66 height 22
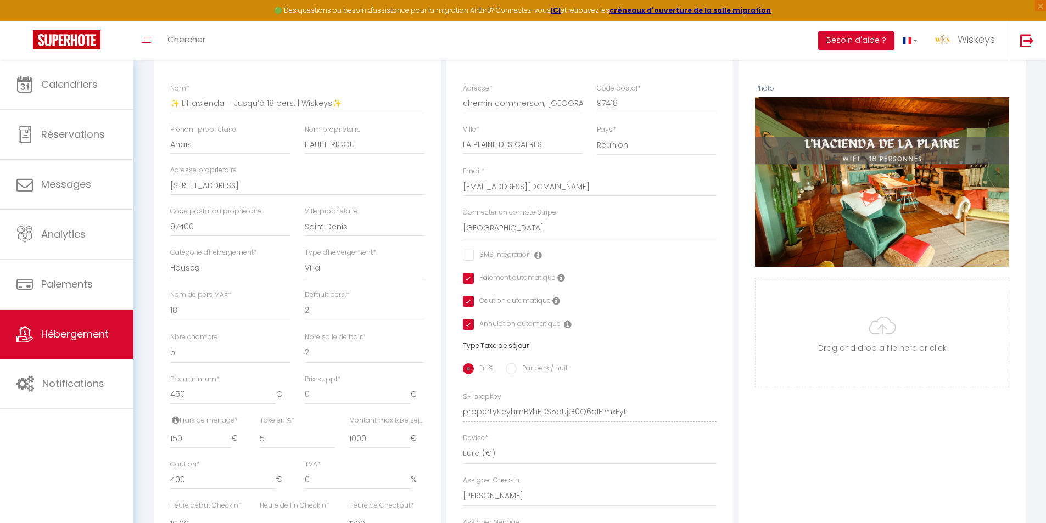
scroll to position [439, 0]
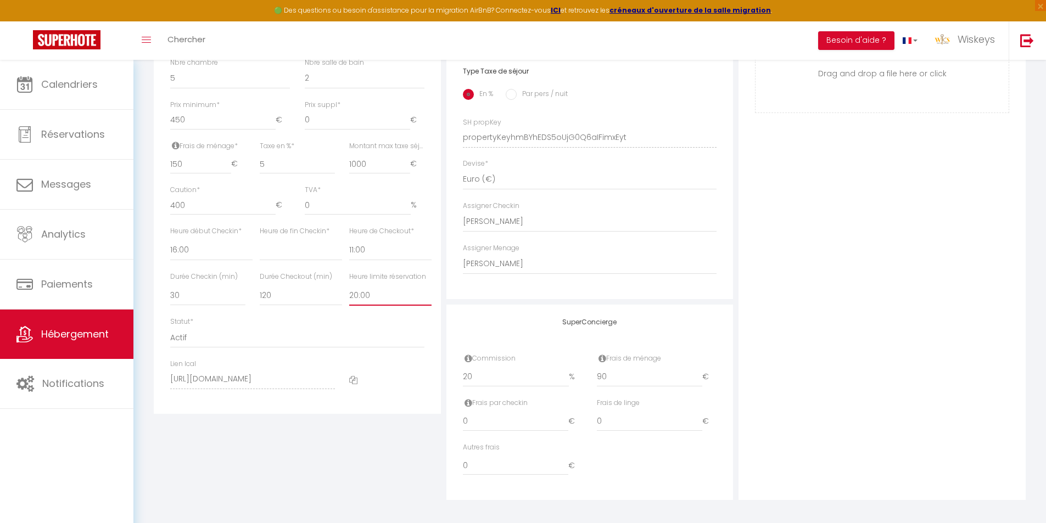
click at [384, 306] on select "Pas de limite 01:00 02:00 03:00 04:00 05:00 06:00 07:00 08:00 09:00 10:00 11:00…" at bounding box center [390, 295] width 82 height 21
click at [349, 293] on select "Pas de limite 01:00 02:00 03:00 04:00 05:00 06:00 07:00 08:00 09:00 10:00 11:00…" at bounding box center [390, 295] width 82 height 21
click at [887, 283] on div "Photo Photo Supprimer Drag and drop a file here or click Ooops, something wrong…" at bounding box center [882, 129] width 287 height 741
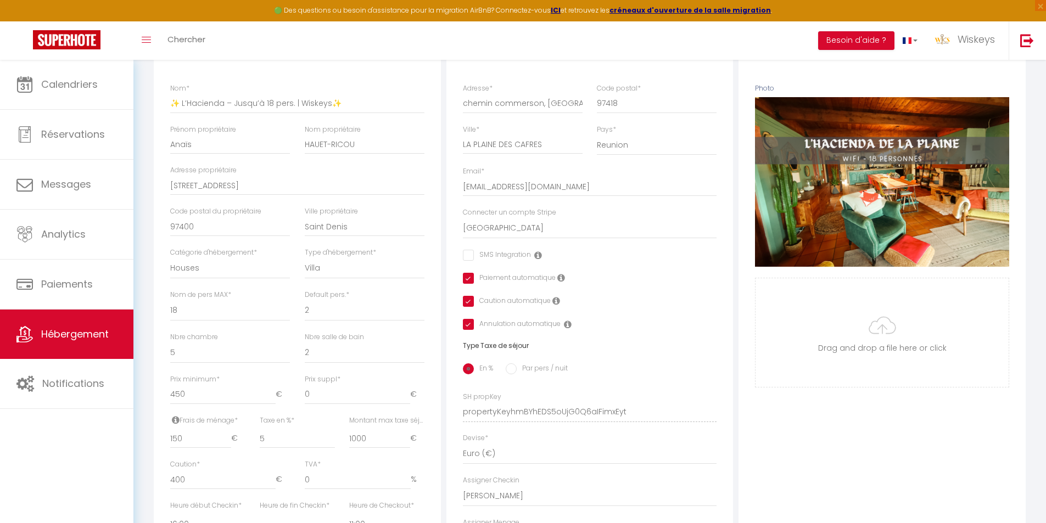
scroll to position [0, 0]
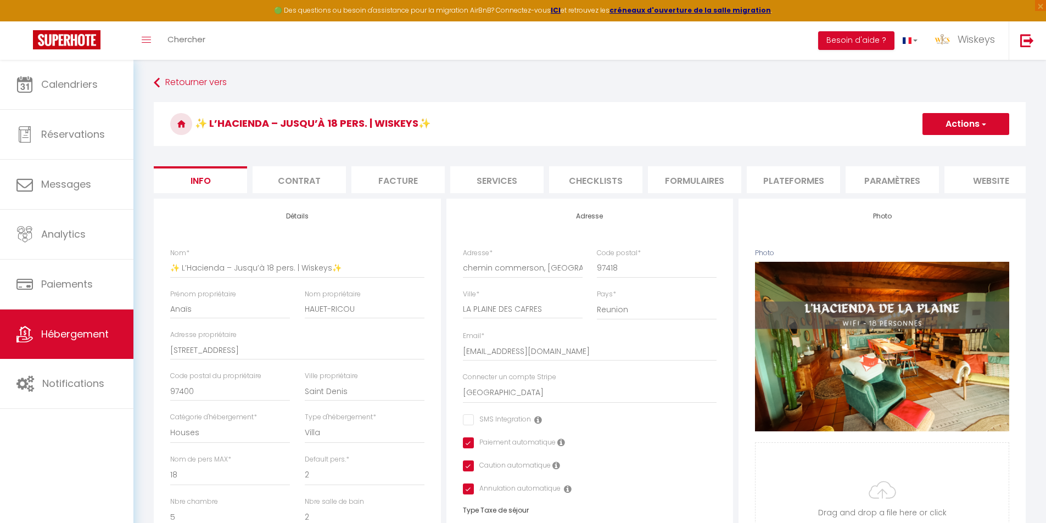
click at [834, 178] on li "Plateformes" at bounding box center [793, 179] width 93 height 27
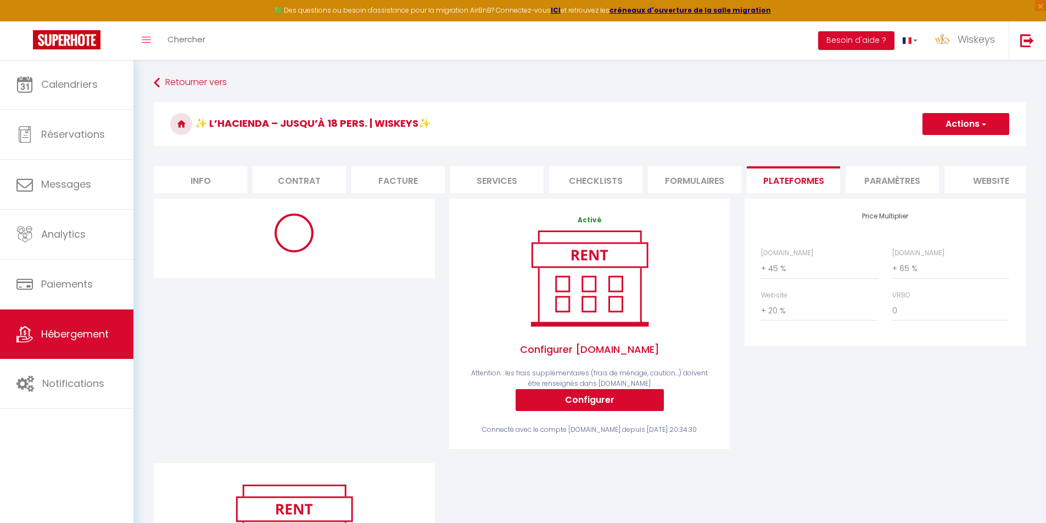
click at [956, 120] on button "Actions" at bounding box center [966, 124] width 87 height 22
click at [934, 148] on link "Enregistrer" at bounding box center [965, 148] width 87 height 14
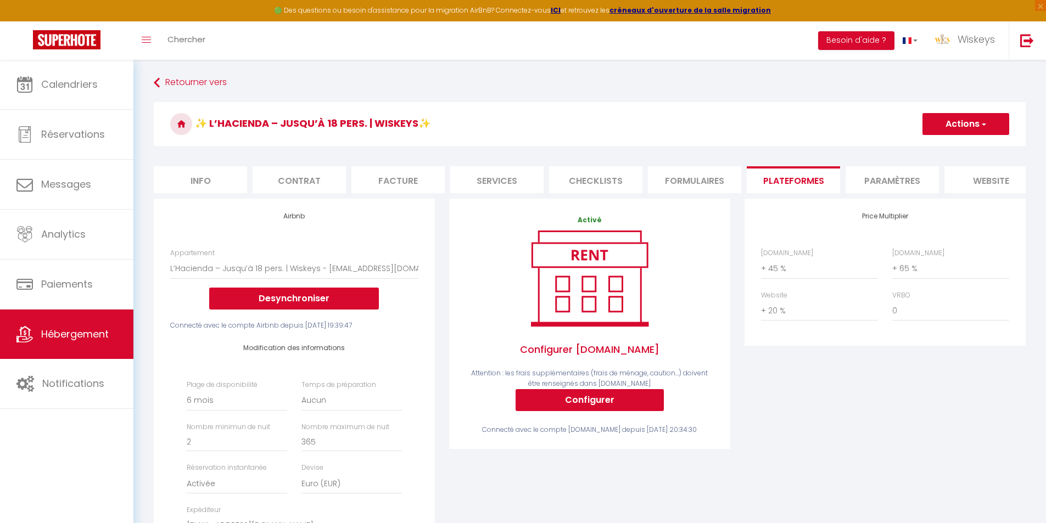
scroll to position [0, 2]
click at [196, 184] on li "Info" at bounding box center [198, 179] width 93 height 27
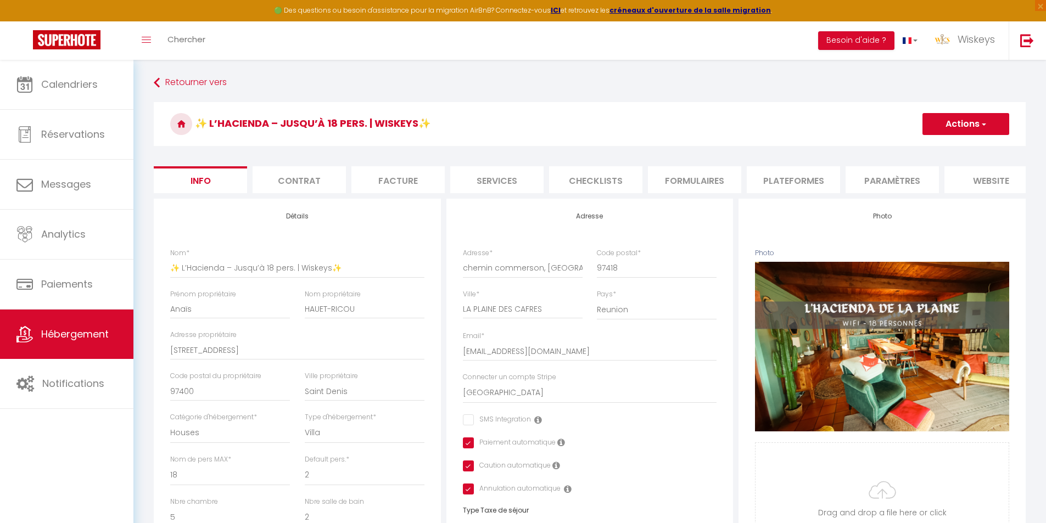
click at [975, 129] on button "Actions" at bounding box center [966, 124] width 87 height 22
click at [912, 148] on input "Enregistrer" at bounding box center [922, 148] width 41 height 11
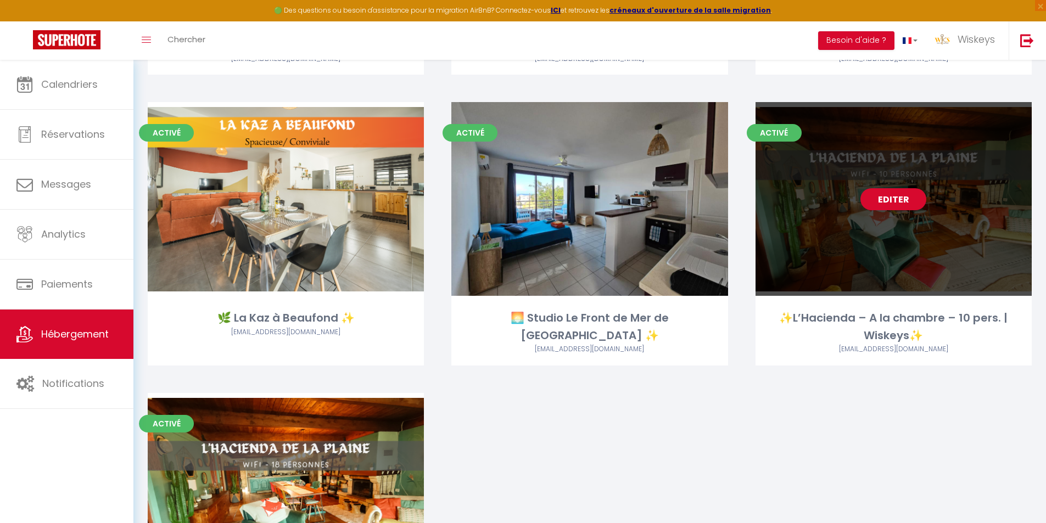
scroll to position [2072, 0]
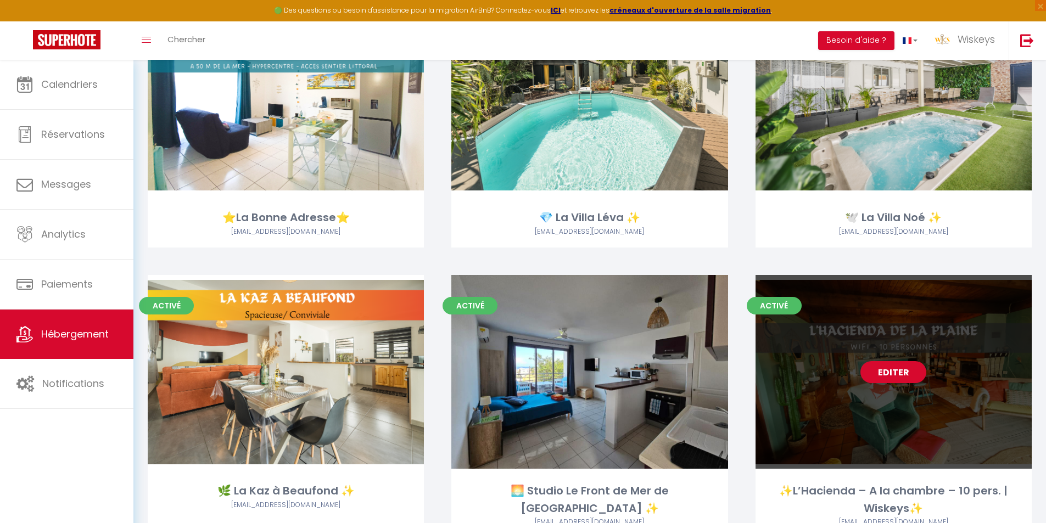
click at [890, 377] on link "Editer" at bounding box center [894, 372] width 66 height 22
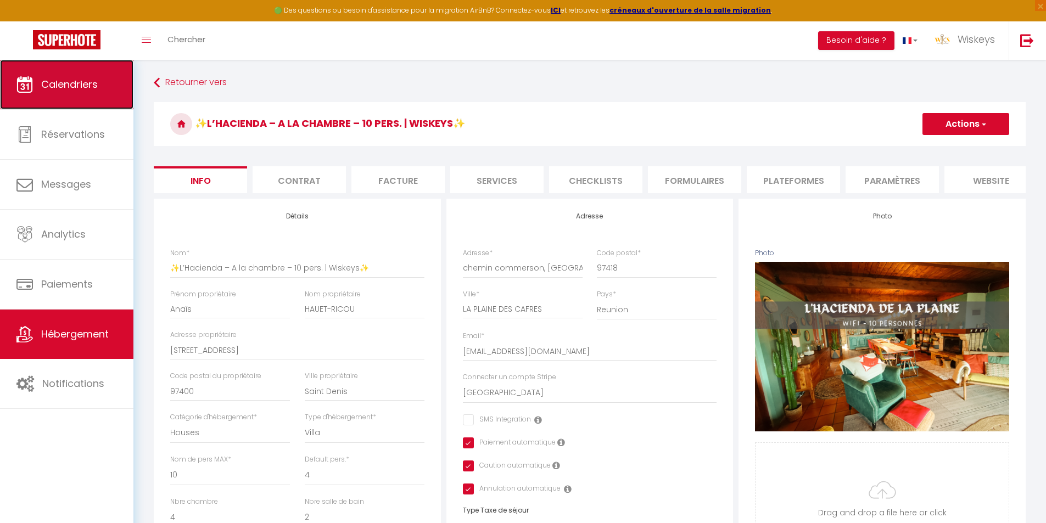
click at [69, 79] on span "Calendriers" at bounding box center [69, 84] width 57 height 14
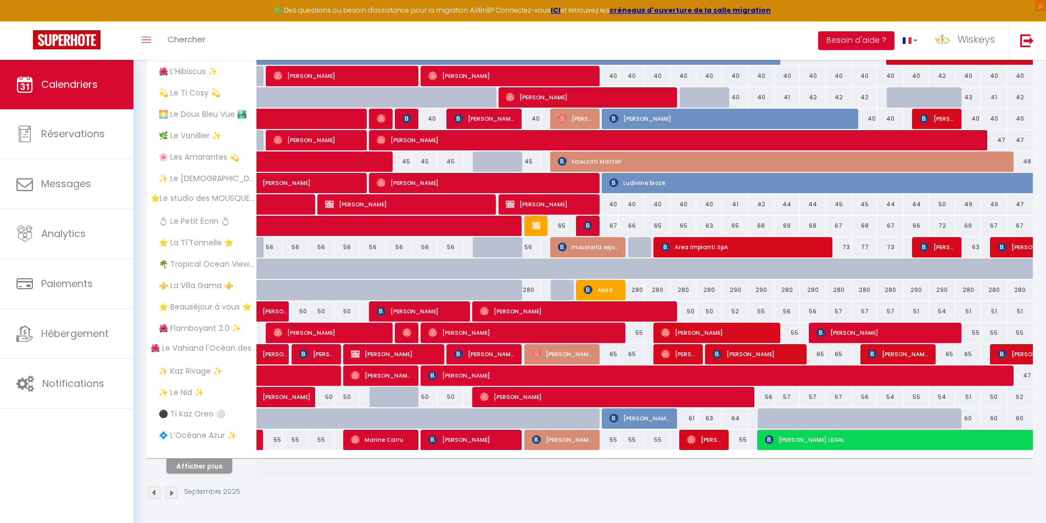
scroll to position [228, 0]
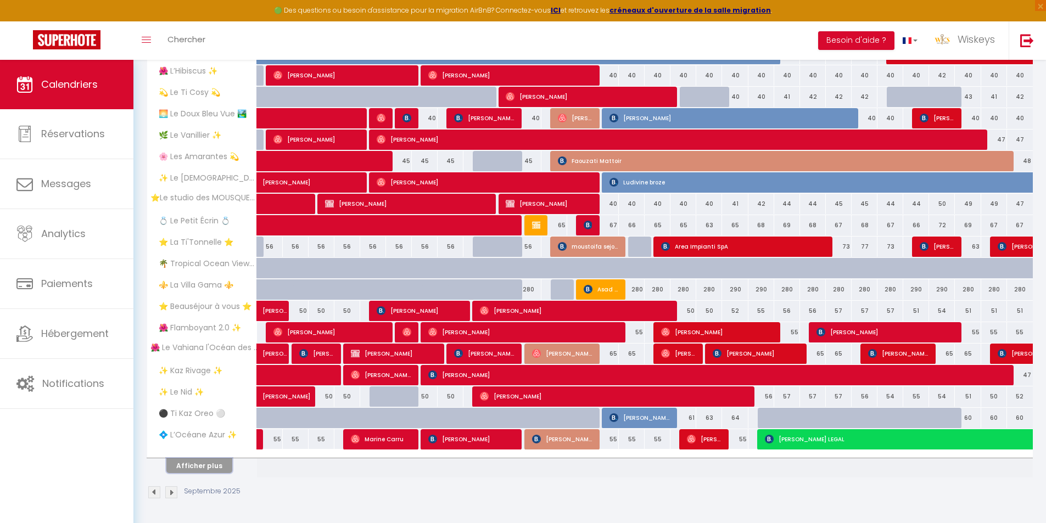
click at [212, 465] on button "Afficher plus" at bounding box center [199, 466] width 66 height 15
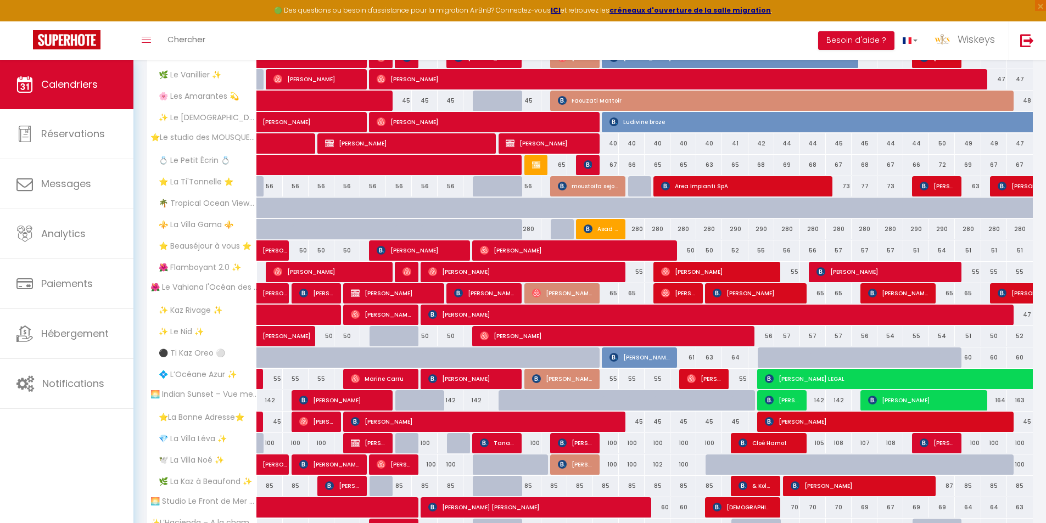
scroll to position [372, 0]
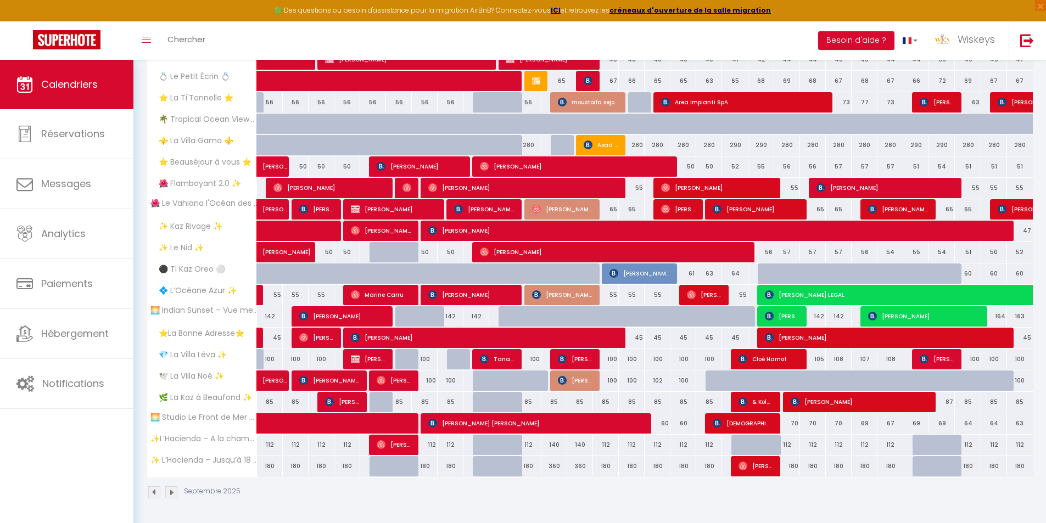
click at [157, 496] on img at bounding box center [154, 493] width 12 height 12
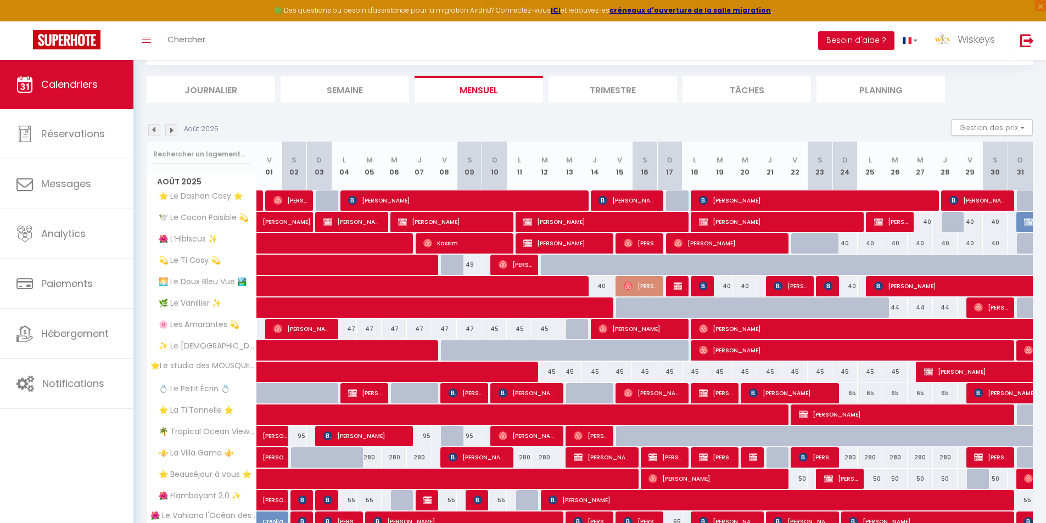
scroll to position [228, 0]
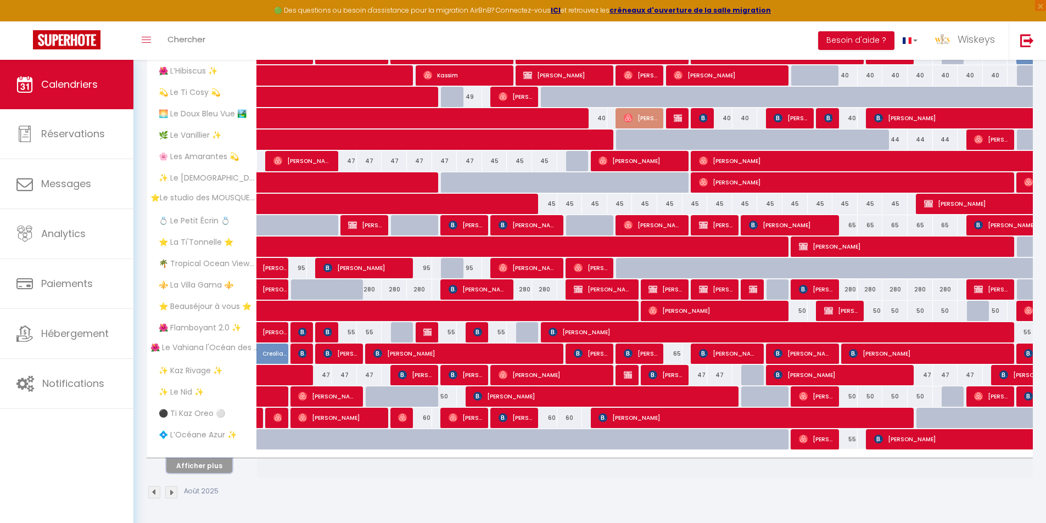
click at [177, 471] on button "Afficher plus" at bounding box center [199, 466] width 66 height 15
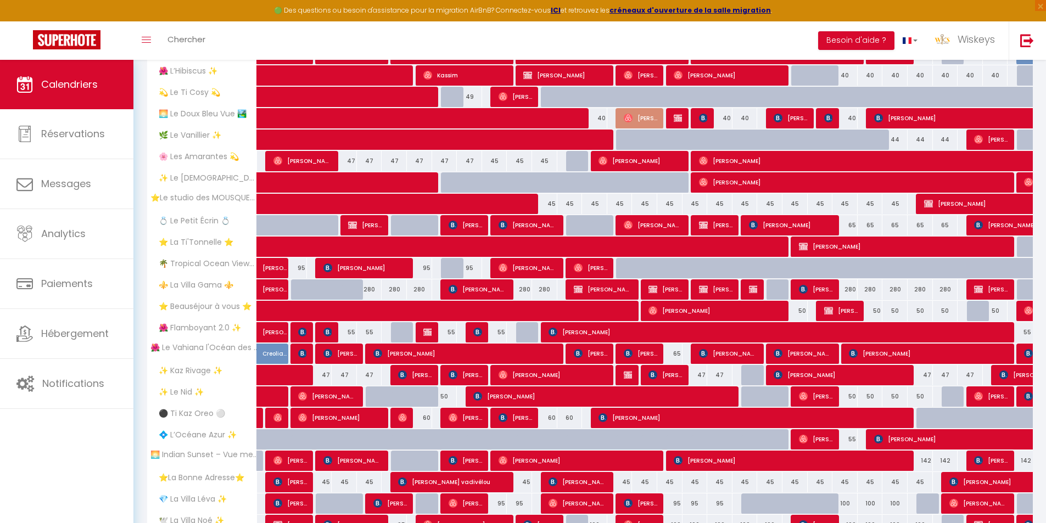
scroll to position [372, 0]
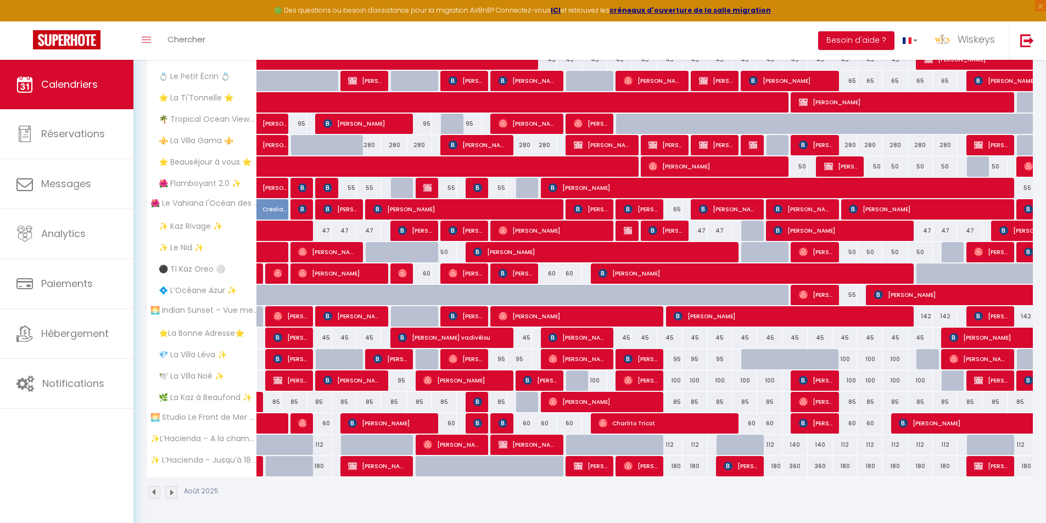
click at [171, 494] on img at bounding box center [171, 493] width 12 height 12
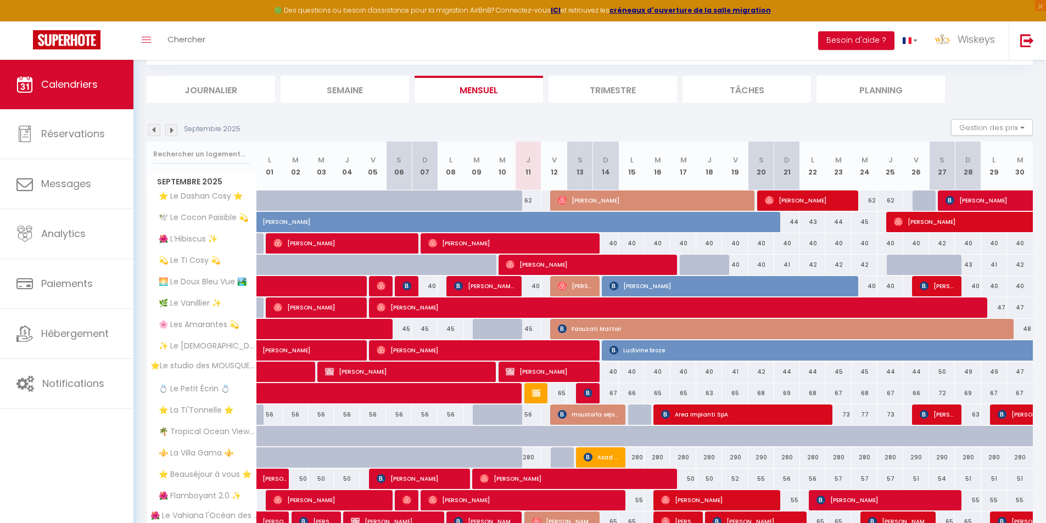
scroll to position [228, 0]
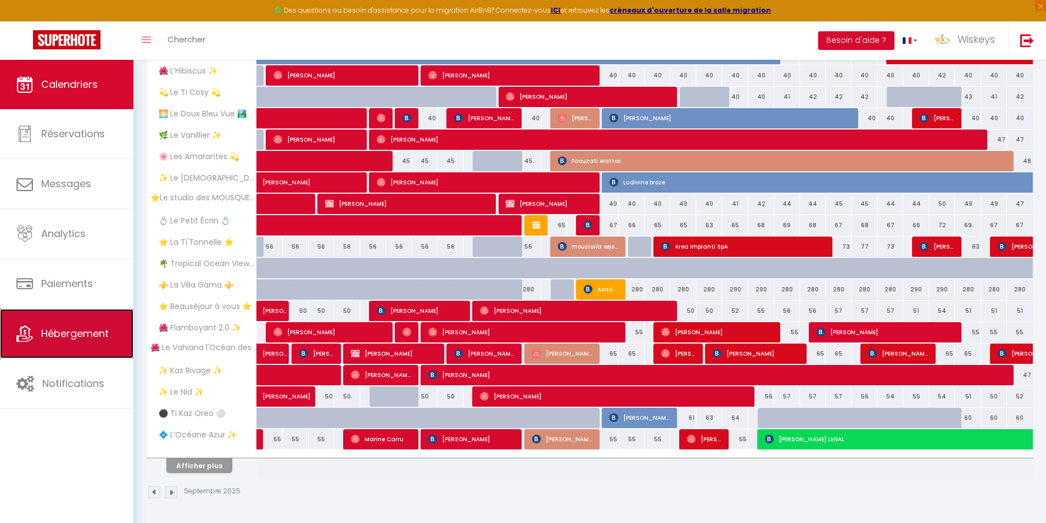
click at [87, 330] on span "Hébergement" at bounding box center [75, 334] width 68 height 14
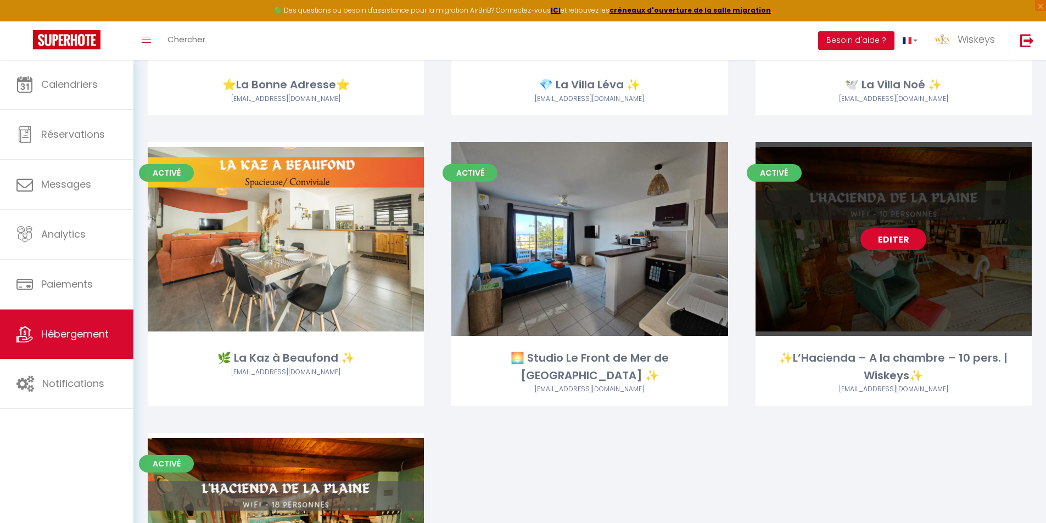
scroll to position [2197, 0]
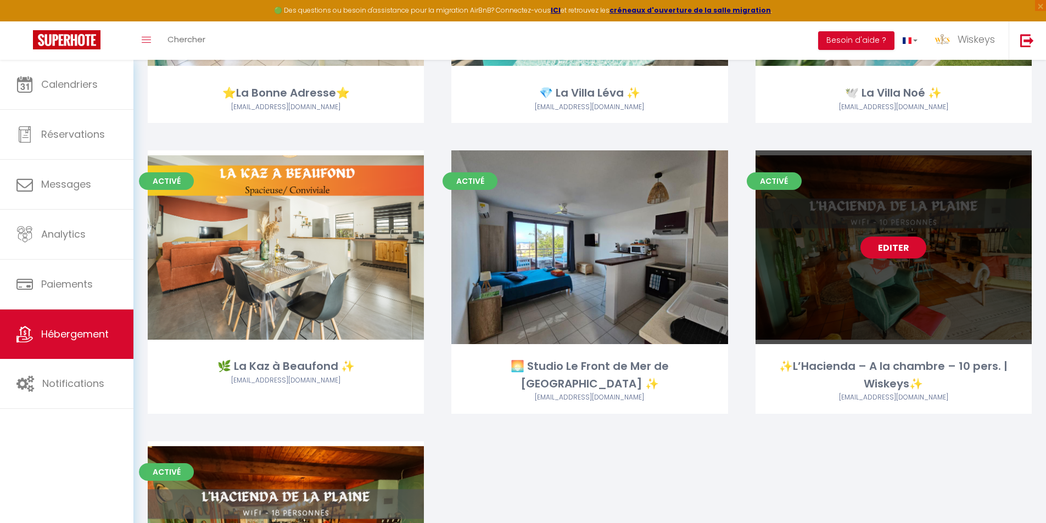
click at [902, 241] on link "Editer" at bounding box center [894, 248] width 66 height 22
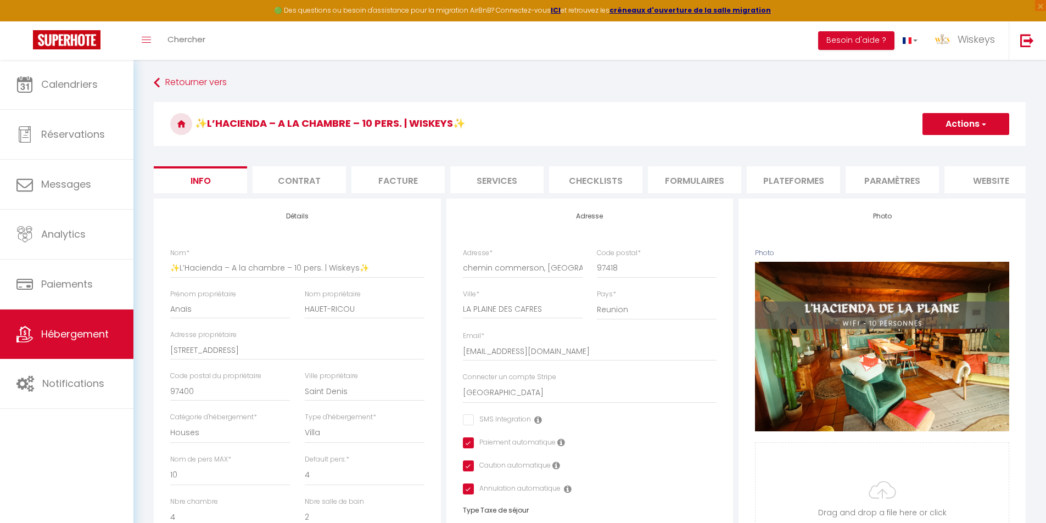
click at [827, 175] on li "Plateformes" at bounding box center [793, 179] width 93 height 27
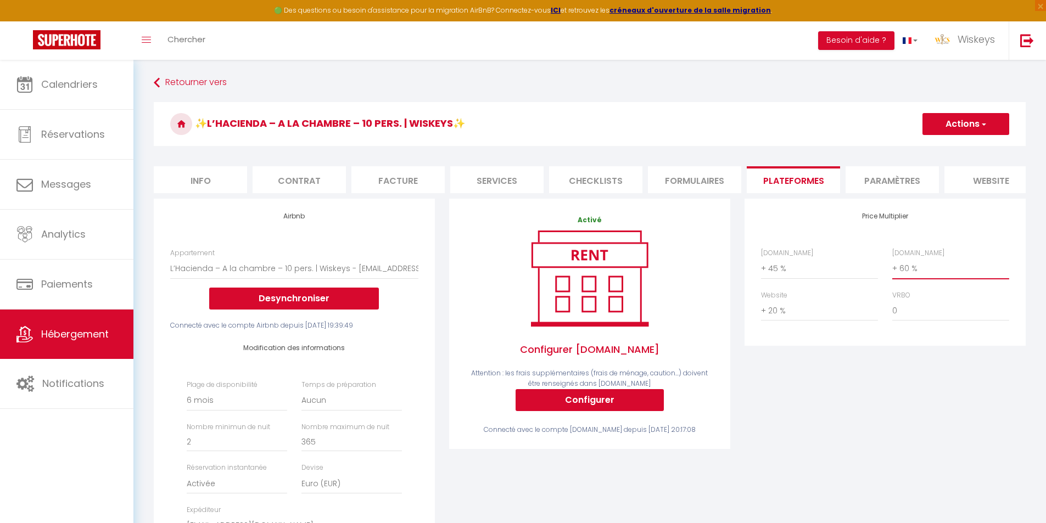
click at [939, 279] on select "0 + 1 % + 2 % + 3 % + 4 % + 5 % + 6 % + 7 % + 8 % + 9 %" at bounding box center [950, 268] width 117 height 21
click at [892, 266] on select "0 + 1 % + 2 % + 3 % + 4 % + 5 % + 6 % + 7 % + 8 % + 9 %" at bounding box center [950, 268] width 117 height 21
click at [957, 131] on button "Actions" at bounding box center [966, 124] width 87 height 22
click at [942, 147] on link "Enregistrer" at bounding box center [965, 148] width 87 height 14
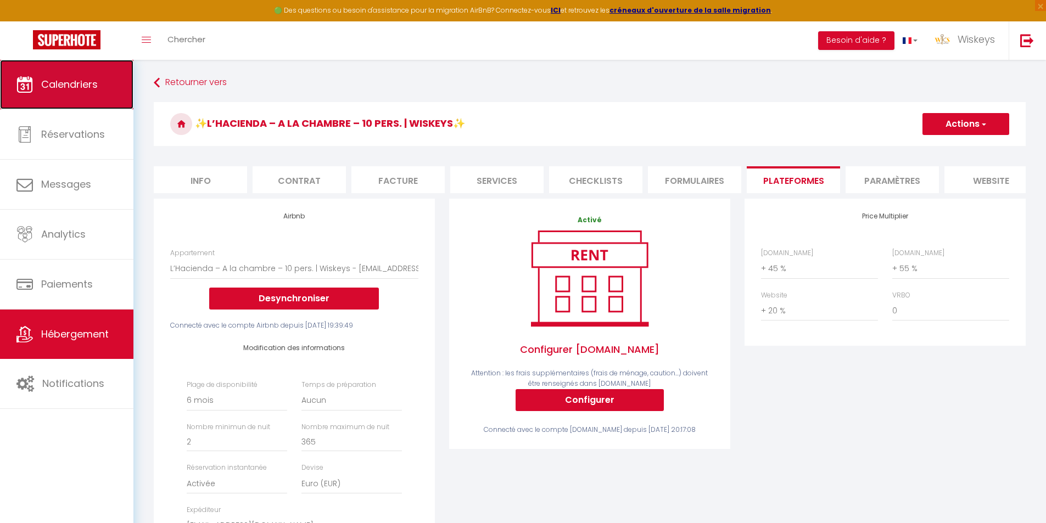
click at [37, 84] on link "Calendriers" at bounding box center [66, 84] width 133 height 49
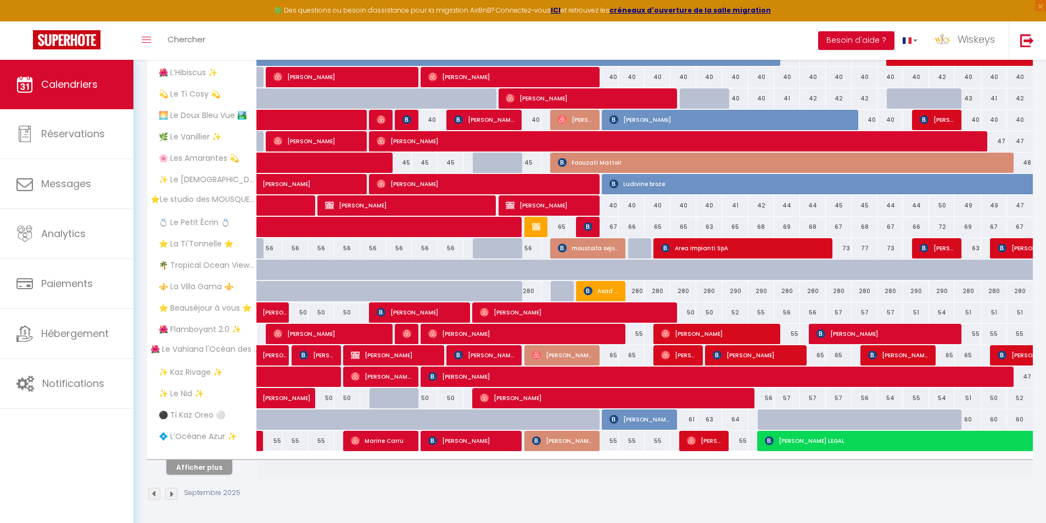
scroll to position [228, 0]
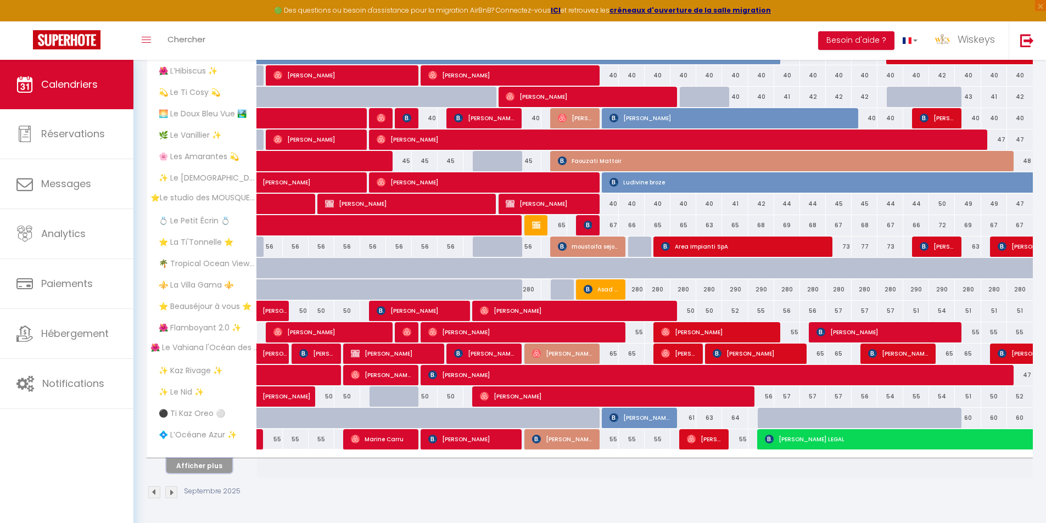
click at [214, 466] on button "Afficher plus" at bounding box center [199, 466] width 66 height 15
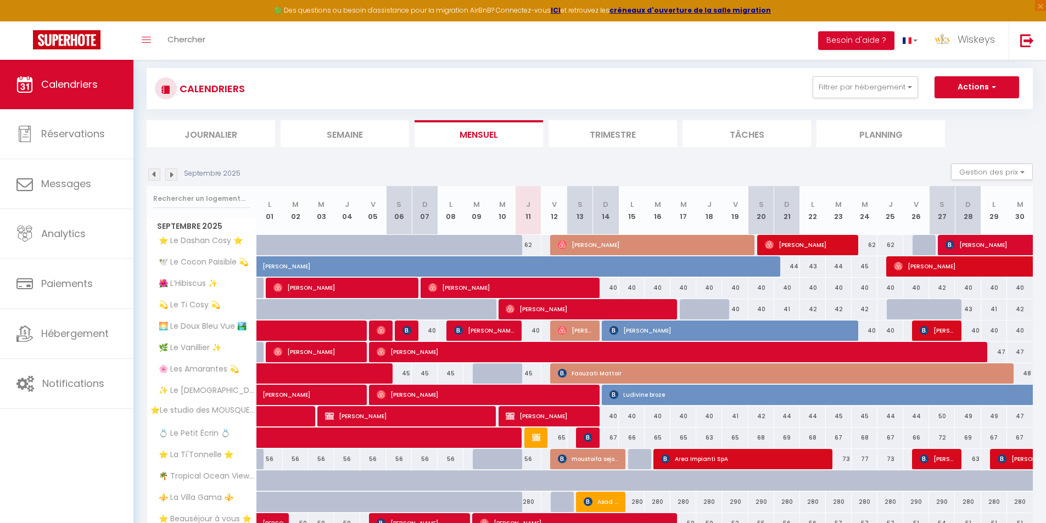
scroll to position [0, 0]
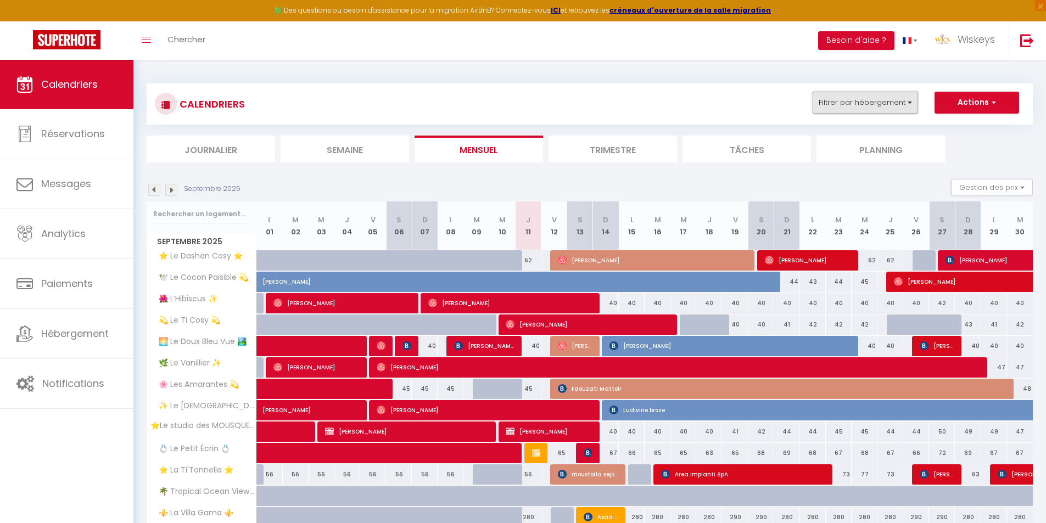
click at [898, 108] on button "Filtrer par hébergement" at bounding box center [865, 103] width 105 height 22
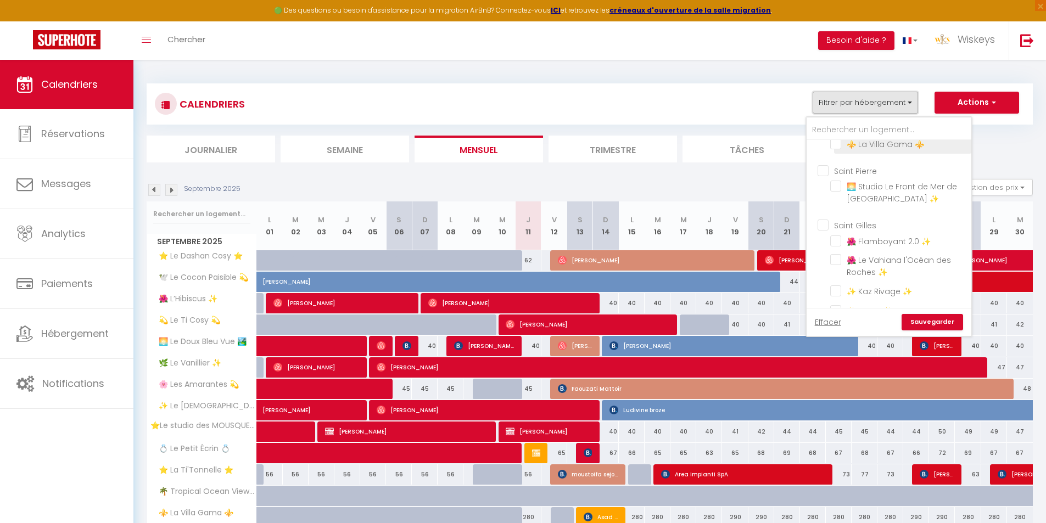
scroll to position [549, 0]
click at [835, 143] on input "🌺 Flamboyant 2.0 ✨" at bounding box center [898, 141] width 137 height 11
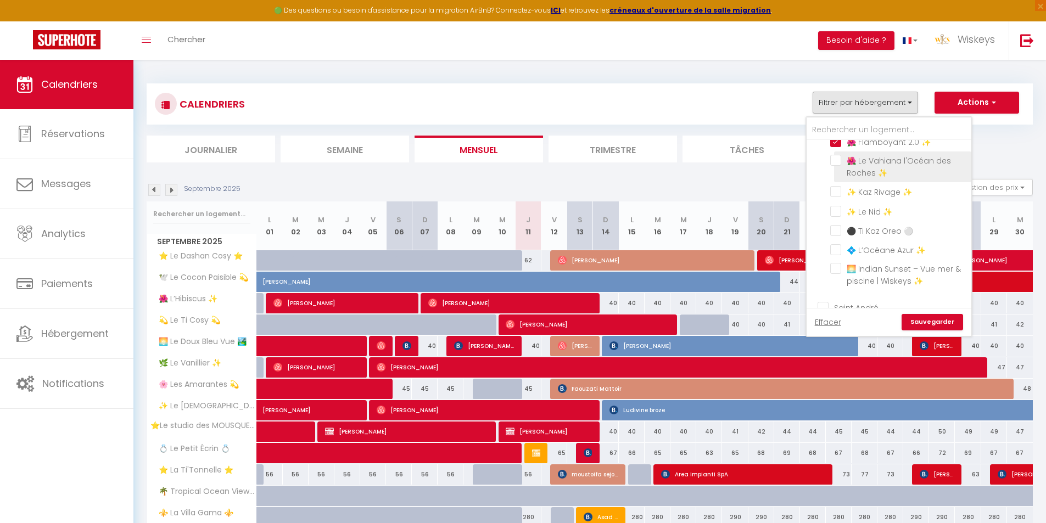
click at [838, 160] on input "🌺 Le Vahiana l'Océan des Roches ✨" at bounding box center [898, 160] width 137 height 11
click at [939, 318] on link "Sauvegarder" at bounding box center [933, 322] width 62 height 16
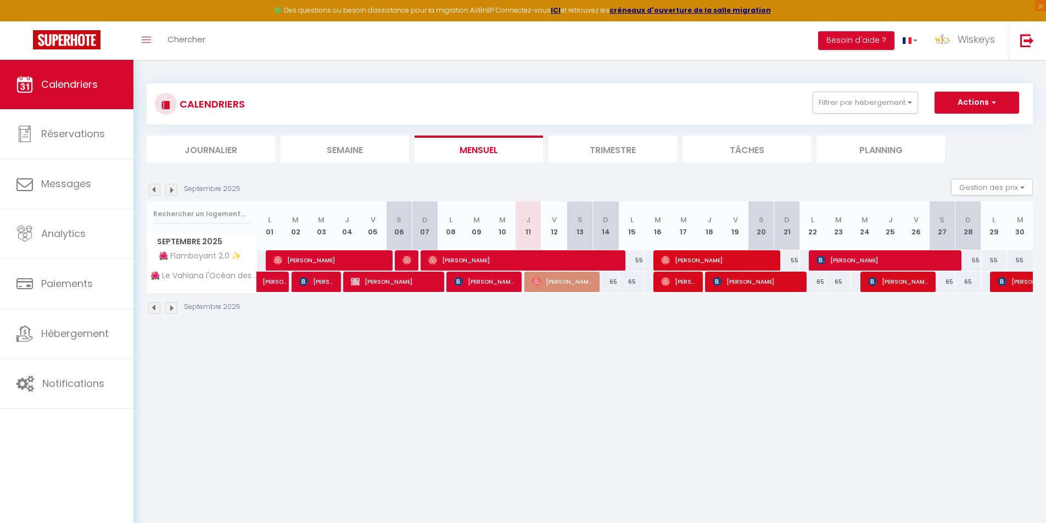
click at [648, 152] on li "Trimestre" at bounding box center [613, 149] width 129 height 27
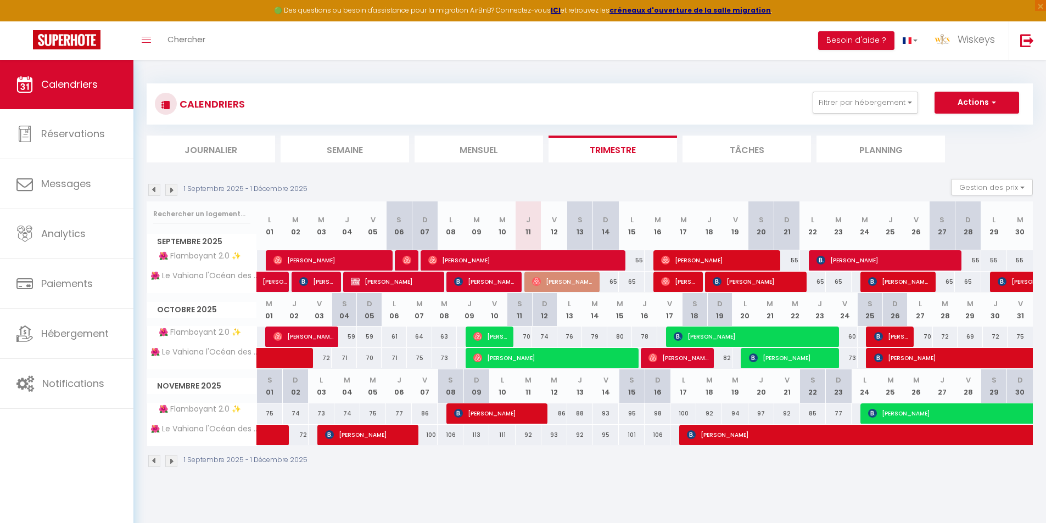
click at [171, 187] on img at bounding box center [171, 190] width 12 height 12
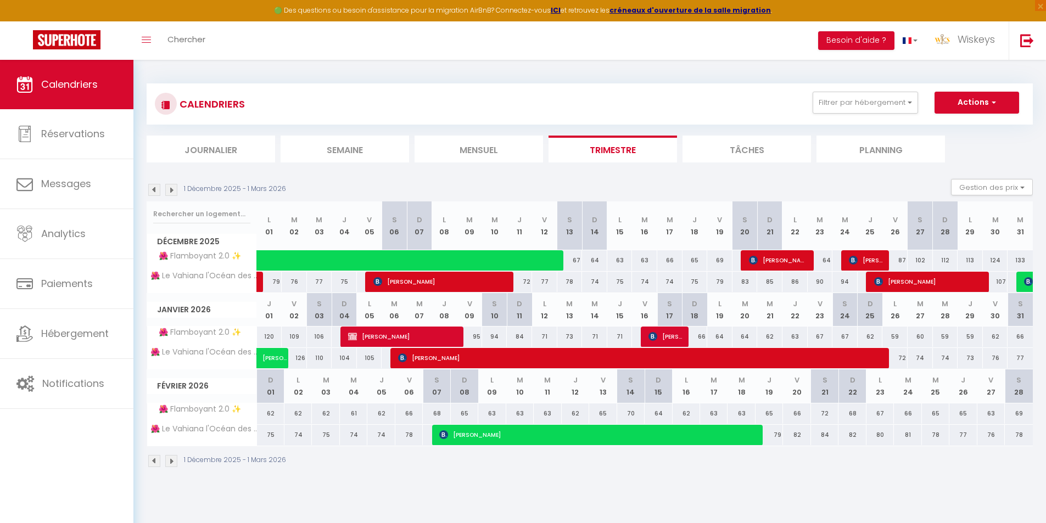
click at [172, 185] on img at bounding box center [171, 190] width 12 height 12
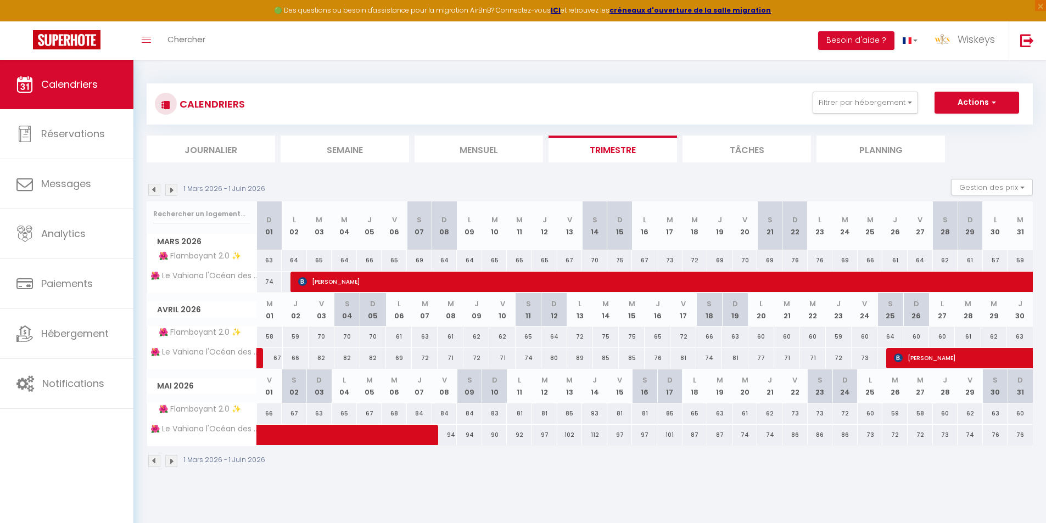
click at [172, 185] on img at bounding box center [171, 190] width 12 height 12
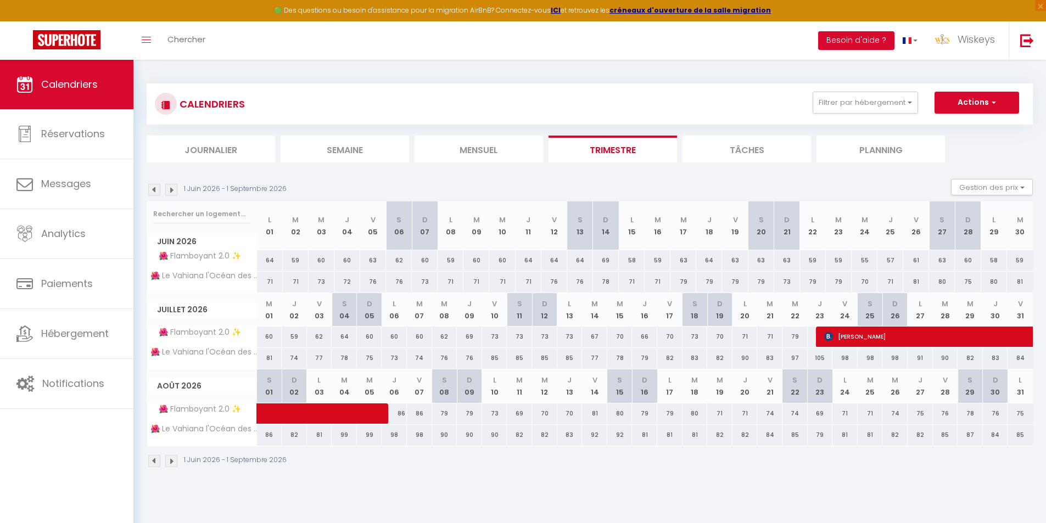
click at [172, 185] on img at bounding box center [171, 190] width 12 height 12
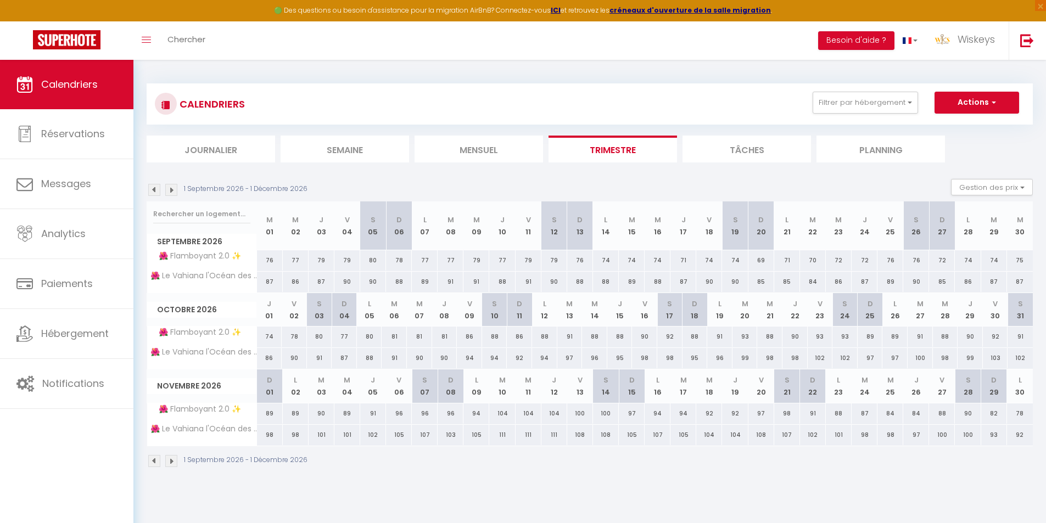
click at [152, 189] on img at bounding box center [154, 190] width 12 height 12
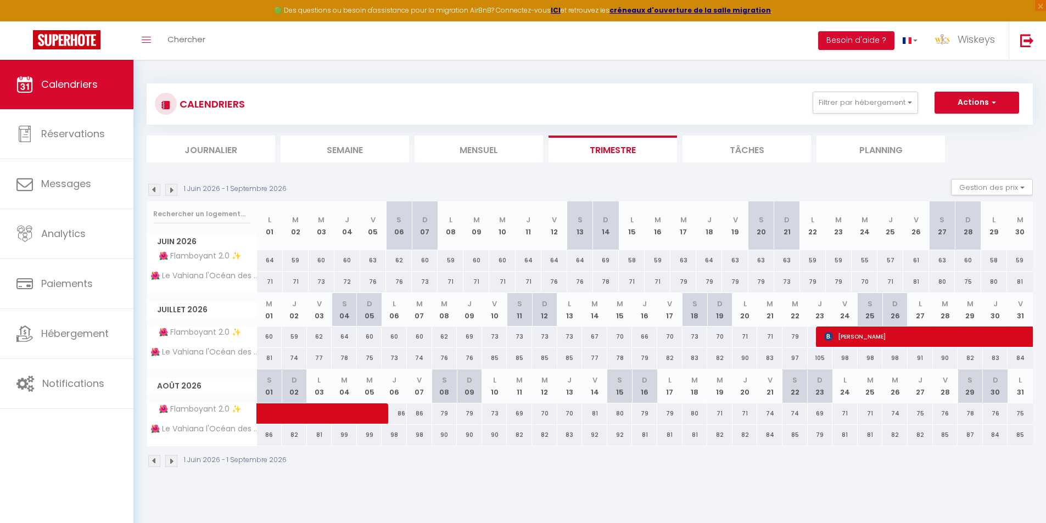
click at [152, 189] on img at bounding box center [154, 190] width 12 height 12
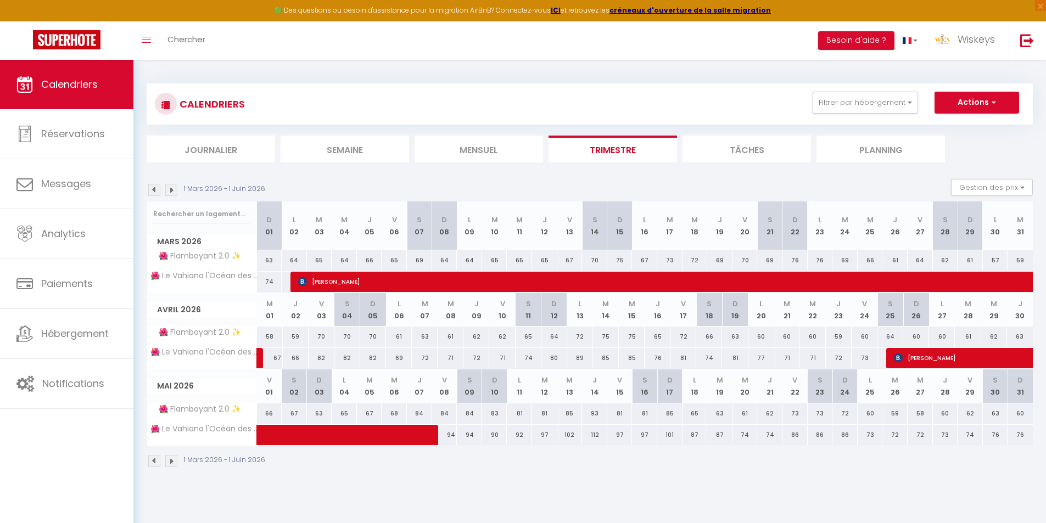
click at [152, 189] on img at bounding box center [154, 190] width 12 height 12
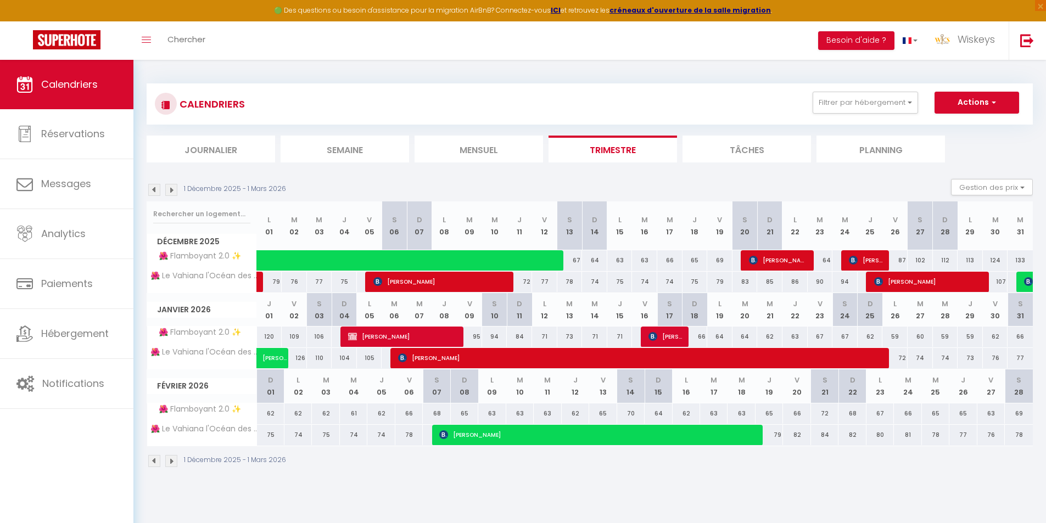
click at [152, 189] on img at bounding box center [154, 190] width 12 height 12
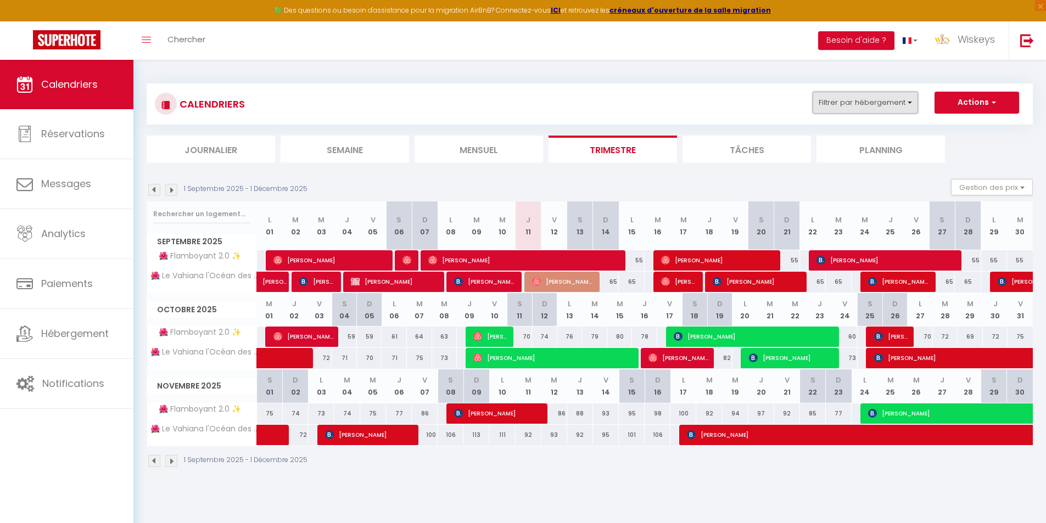
click at [877, 104] on button "Filtrer par hébergement" at bounding box center [865, 103] width 105 height 22
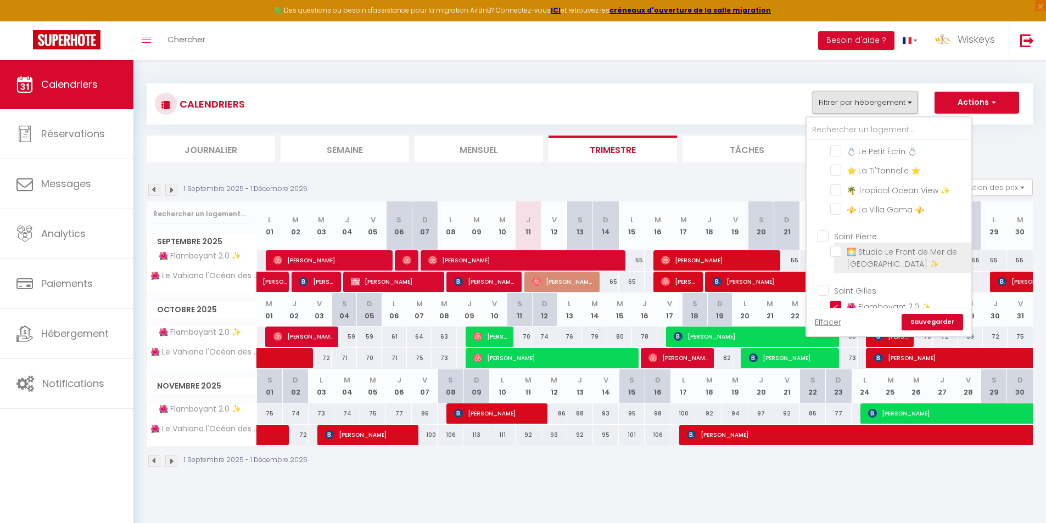
scroll to position [494, 0]
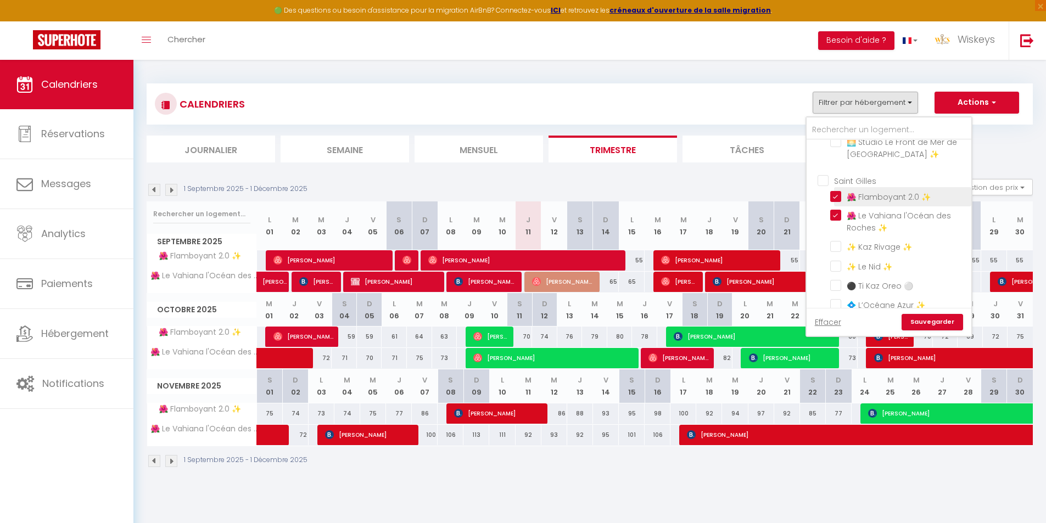
click at [838, 197] on input "🌺 Flamboyant 2.0 ✨" at bounding box center [898, 196] width 137 height 11
click at [836, 221] on input "🌺 Le Vahiana l'Océan des Roches ✨" at bounding box center [898, 215] width 137 height 11
click at [931, 332] on div "Effacer Sauvegarder" at bounding box center [889, 322] width 165 height 28
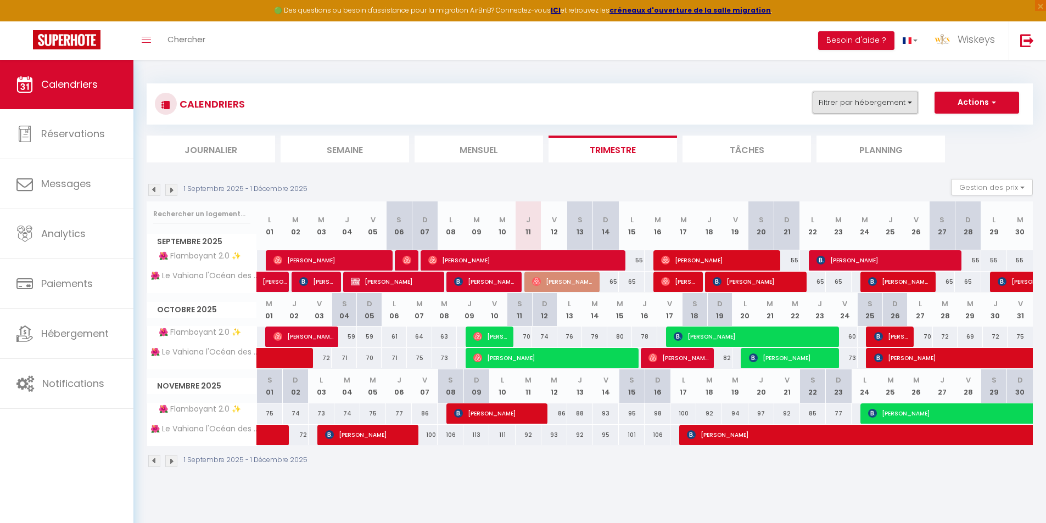
click at [884, 104] on button "Filtrer par hébergement" at bounding box center [865, 103] width 105 height 22
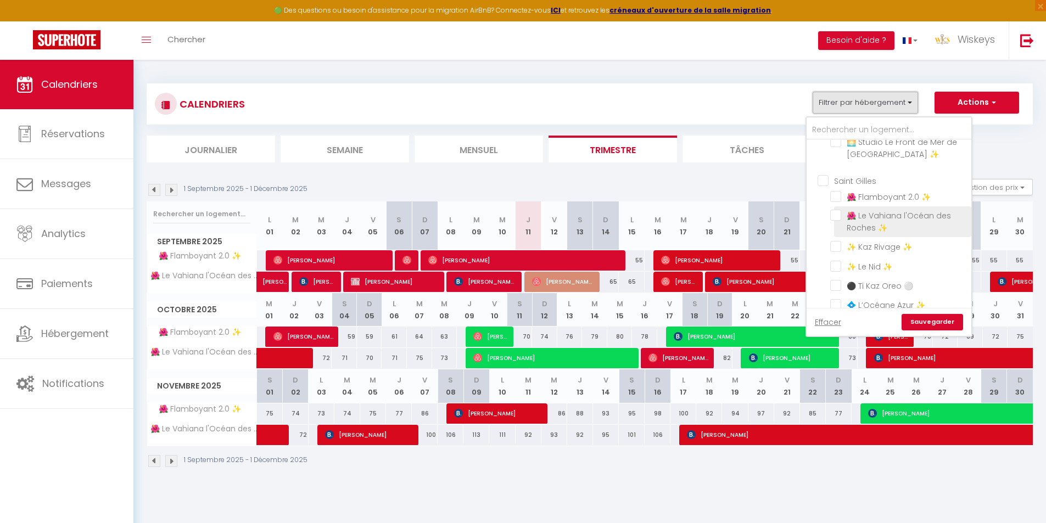
scroll to position [506, 0]
click at [933, 319] on link "Sauvegarder" at bounding box center [933, 322] width 62 height 16
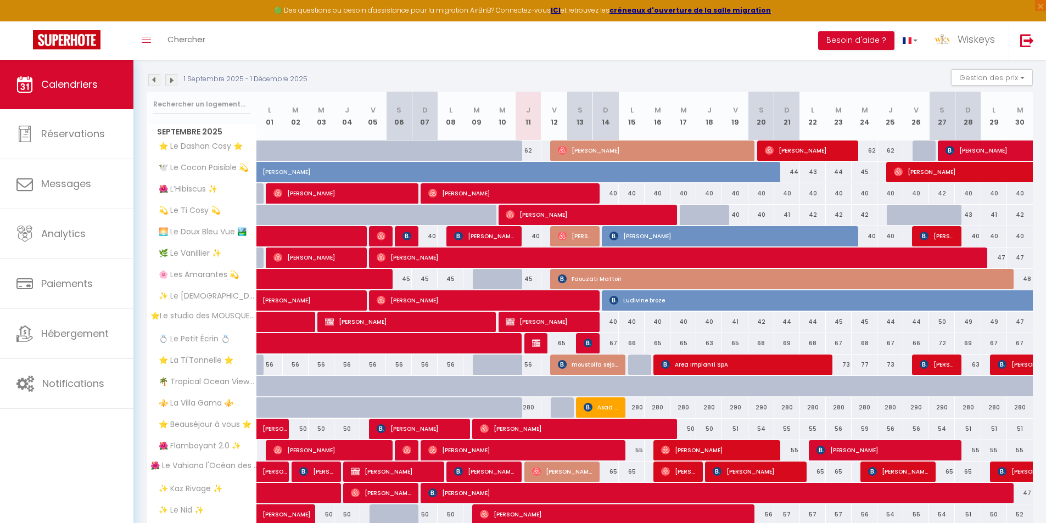
scroll to position [165, 0]
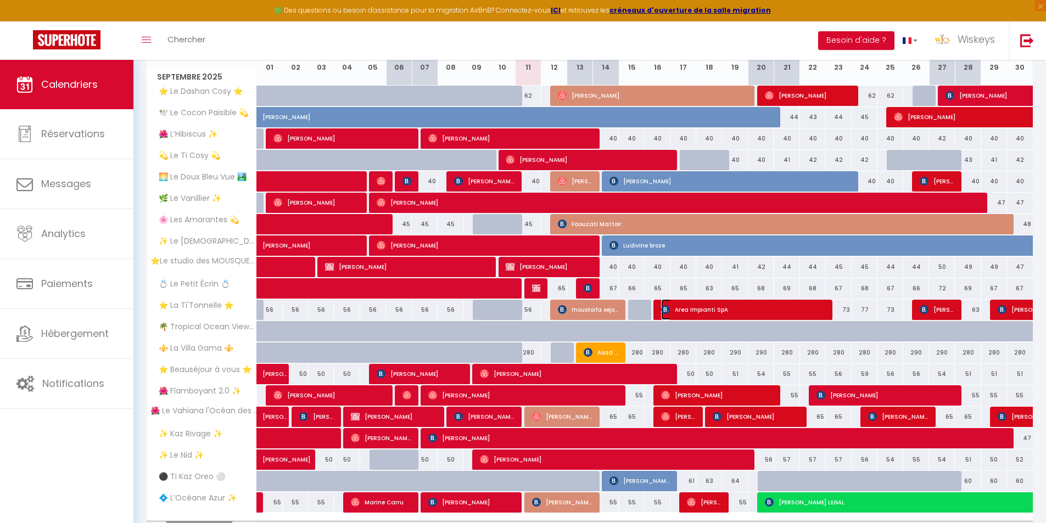
click at [725, 312] on span "Area Impianti SpA" at bounding box center [743, 309] width 164 height 21
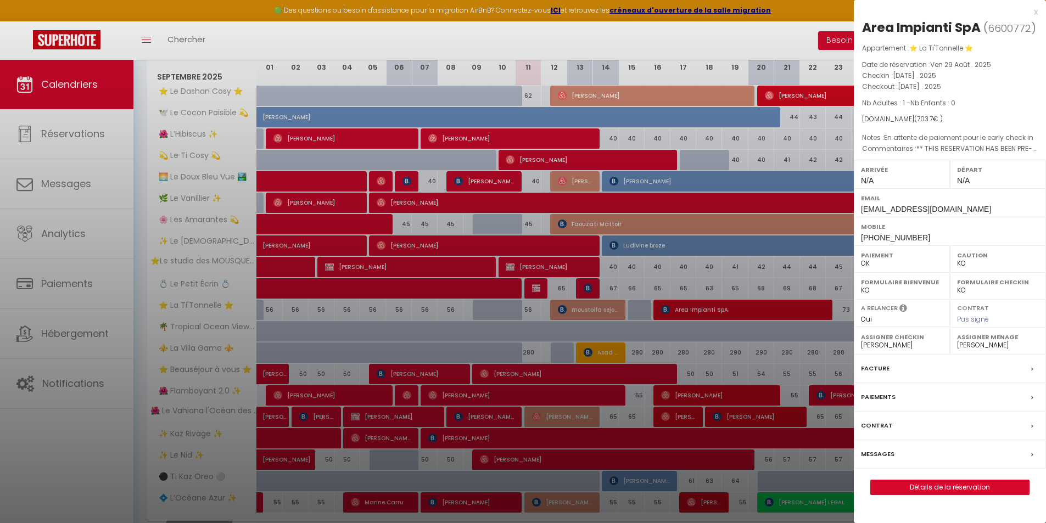
click at [726, 336] on div at bounding box center [523, 261] width 1046 height 523
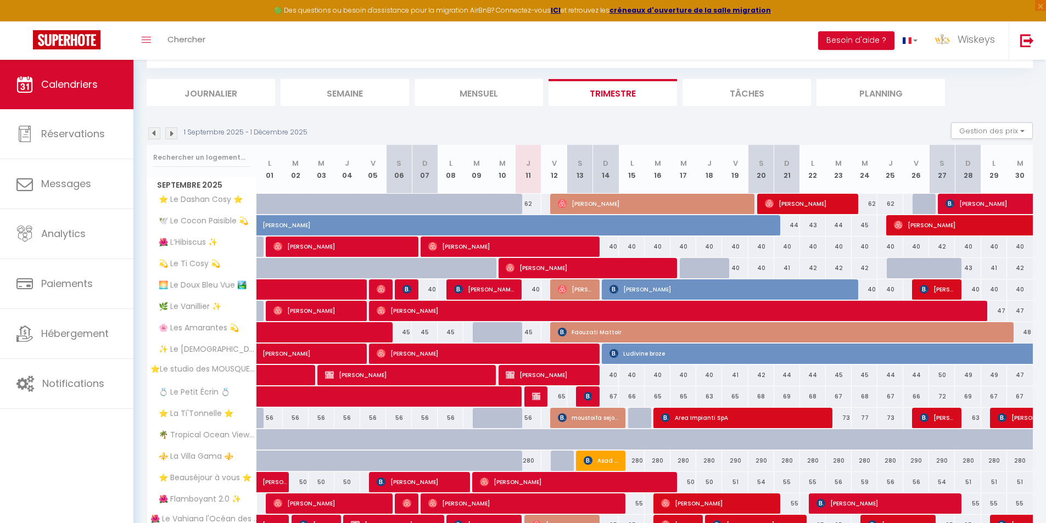
scroll to position [0, 0]
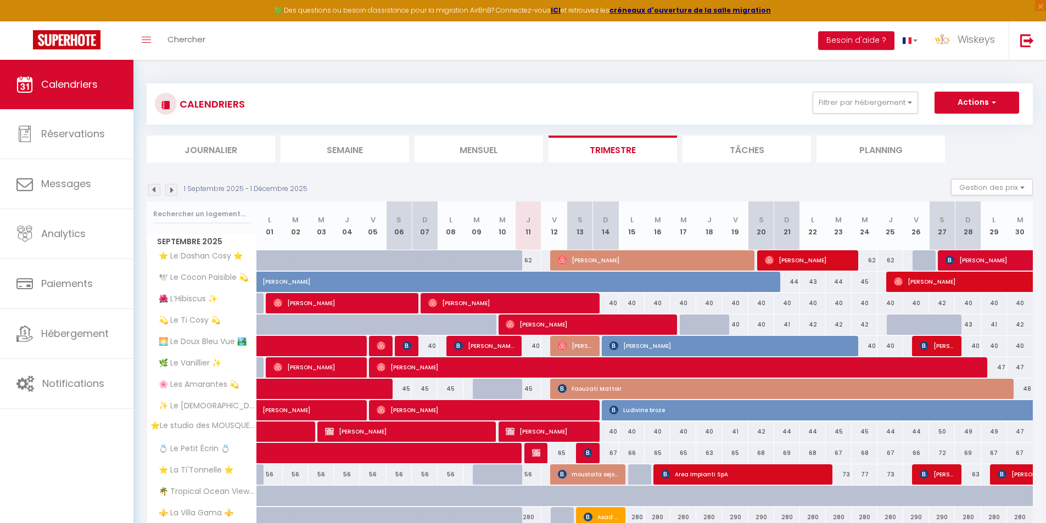
click at [171, 189] on img at bounding box center [171, 190] width 12 height 12
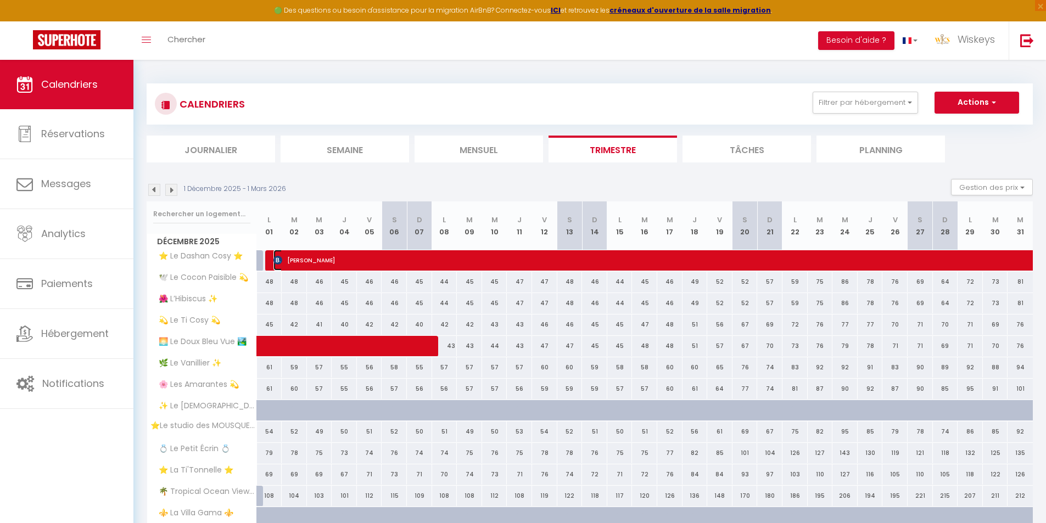
click at [378, 254] on span "[PERSON_NAME]" at bounding box center [1044, 260] width 1541 height 21
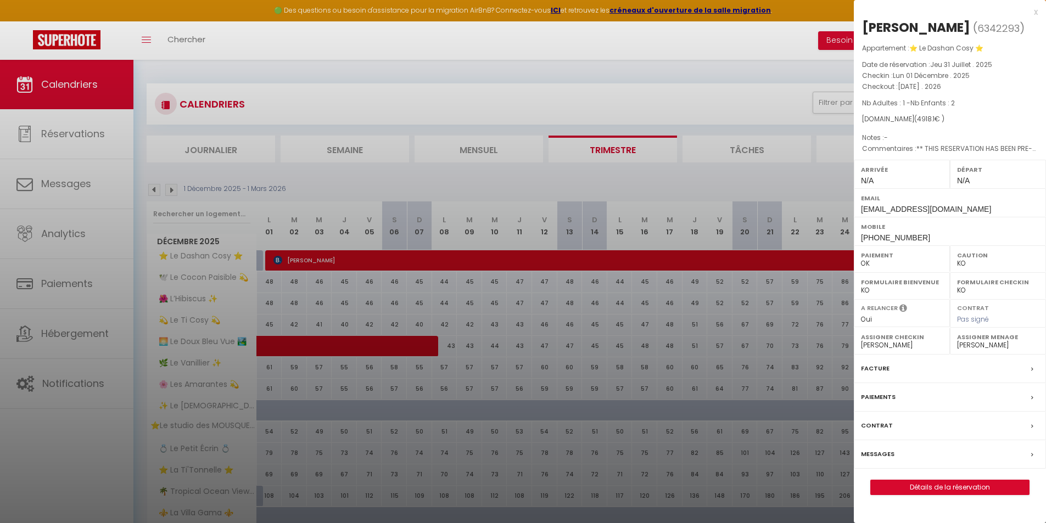
click at [506, 315] on div at bounding box center [523, 261] width 1046 height 523
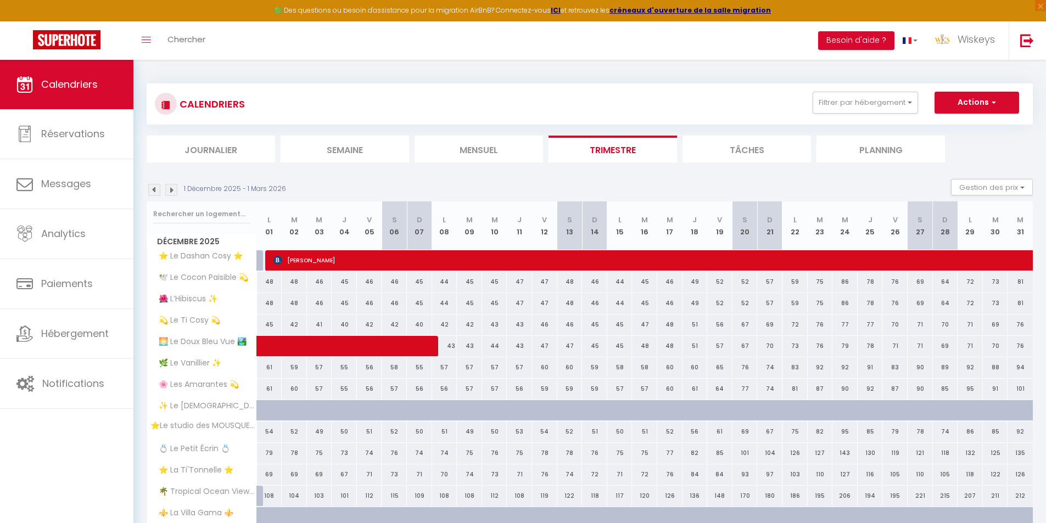
click at [249, 149] on li "Journalier" at bounding box center [211, 149] width 129 height 27
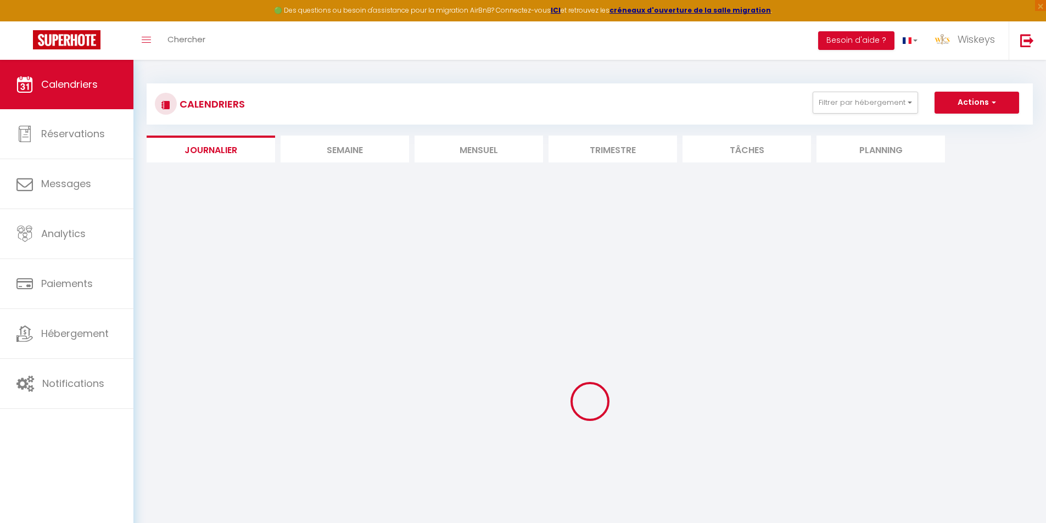
click at [498, 159] on li "Mensuel" at bounding box center [479, 149] width 129 height 27
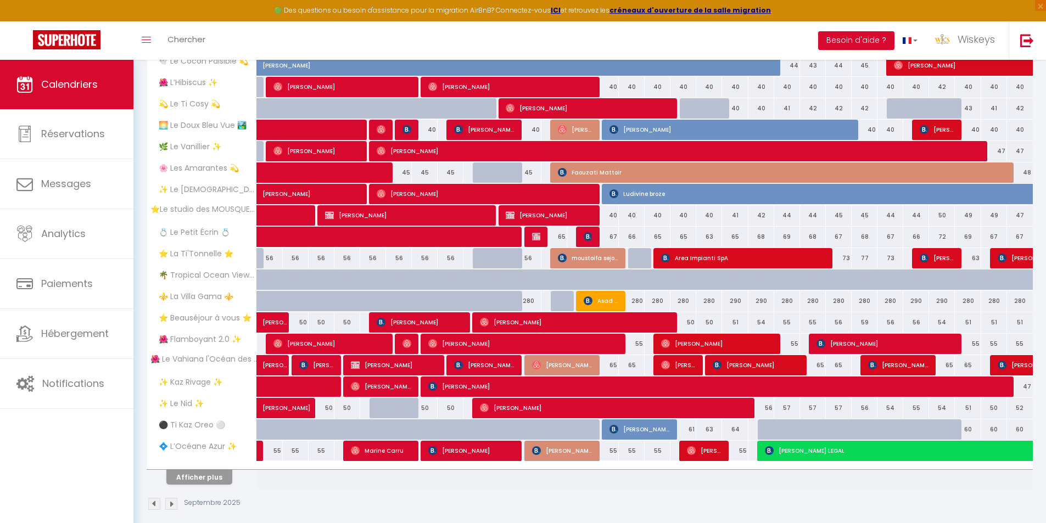
scroll to position [228, 0]
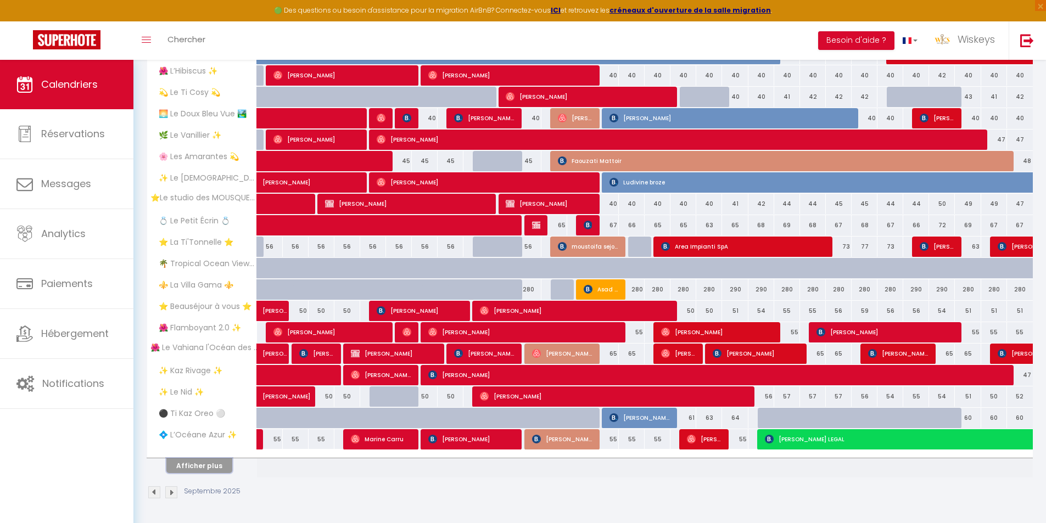
click at [201, 464] on button "Afficher plus" at bounding box center [199, 466] width 66 height 15
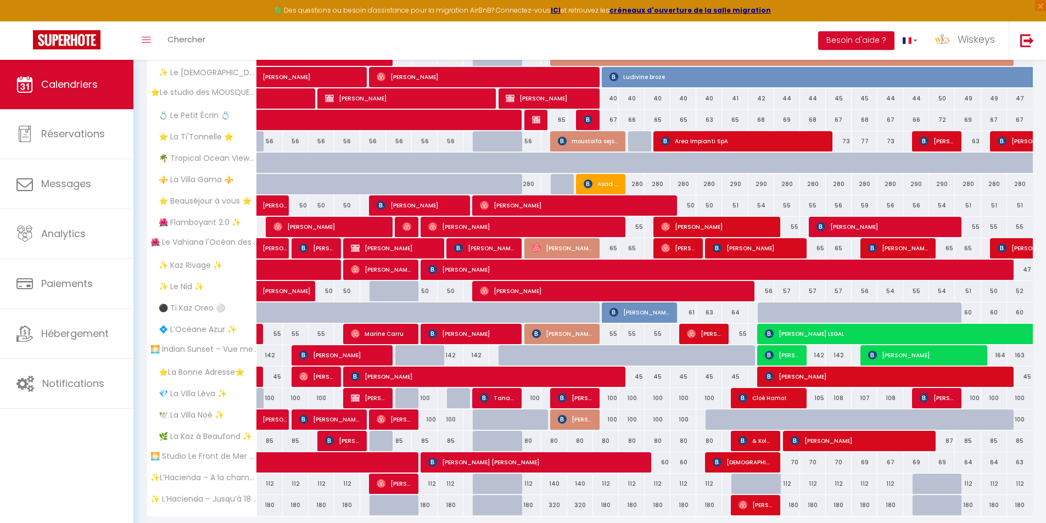
scroll to position [372, 0]
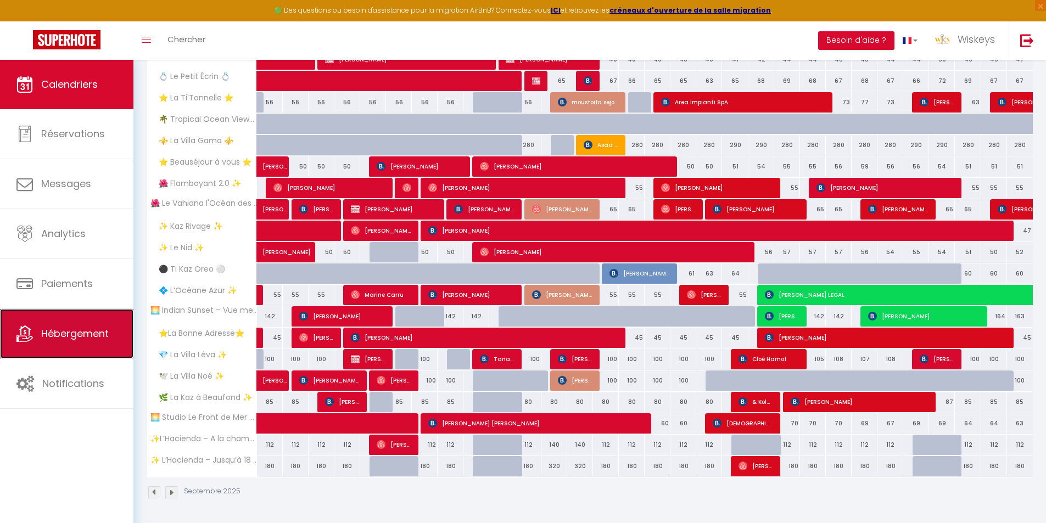
click at [65, 336] on span "Hébergement" at bounding box center [75, 334] width 68 height 14
